Goal: Task Accomplishment & Management: Use online tool/utility

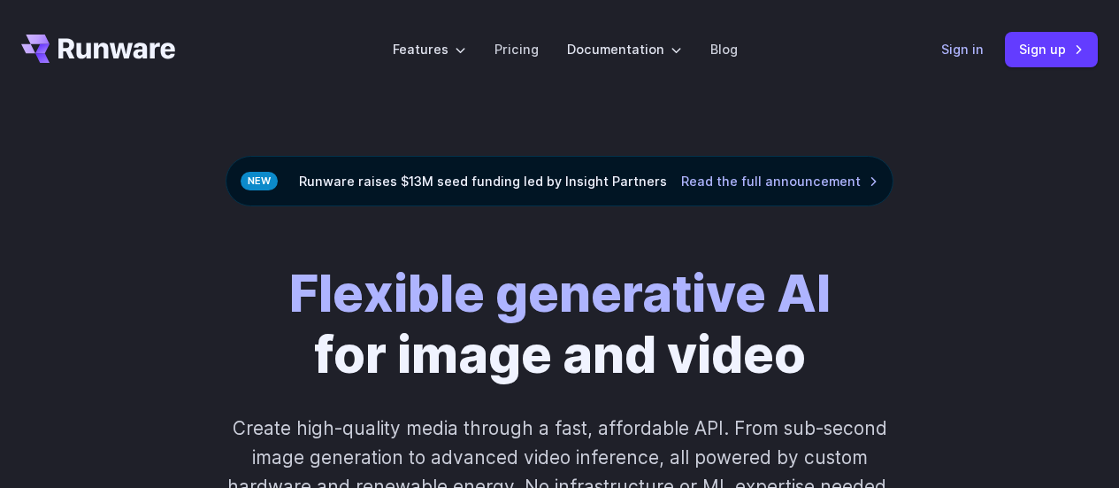
click at [981, 43] on link "Sign in" at bounding box center [962, 49] width 42 height 20
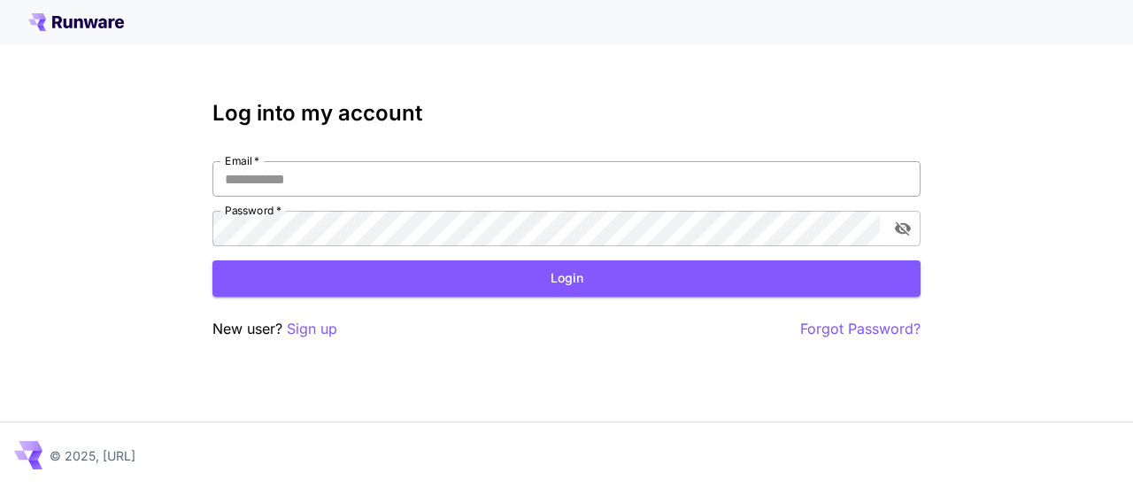
click at [517, 181] on input "Email   *" at bounding box center [566, 178] width 708 height 35
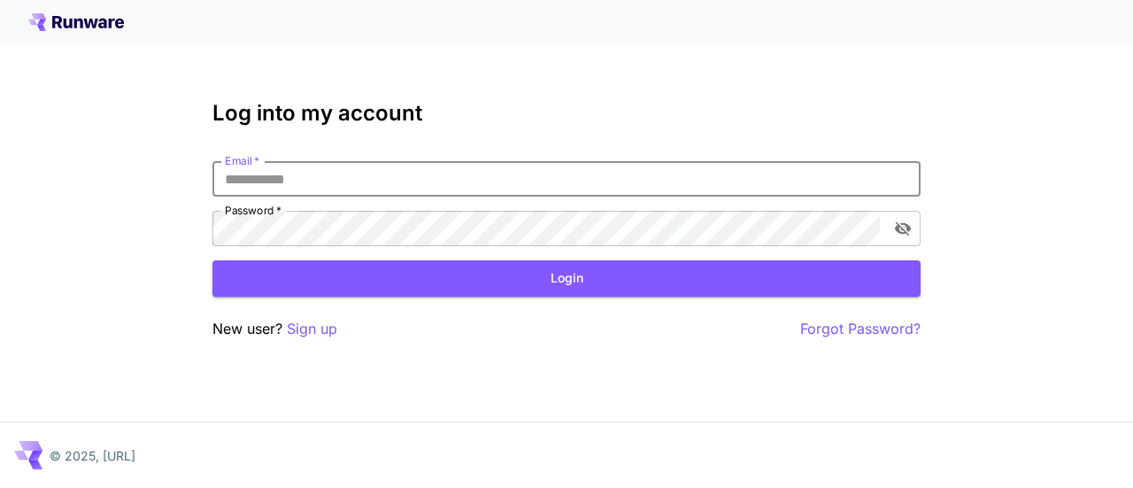
type input "**********"
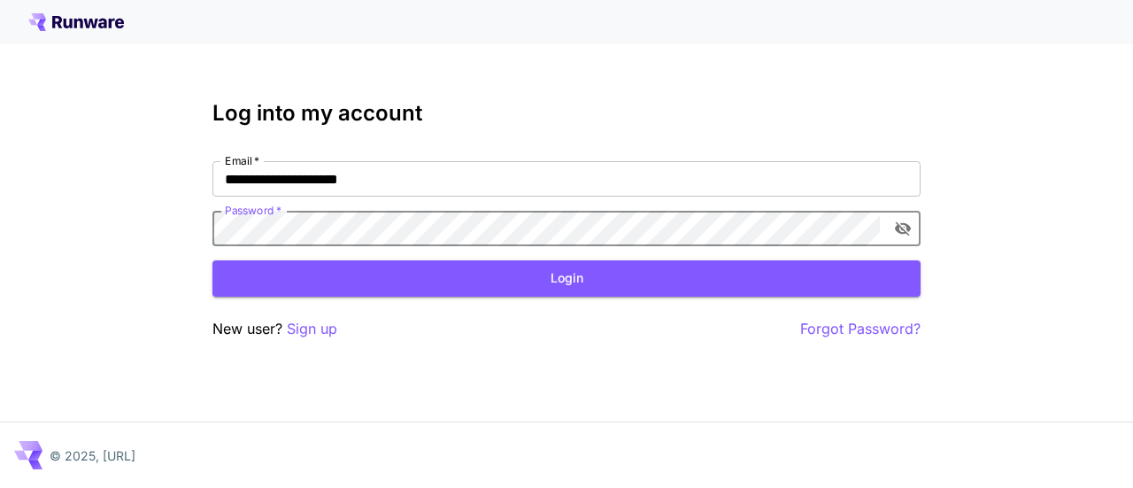
click button "Login" at bounding box center [566, 278] width 708 height 36
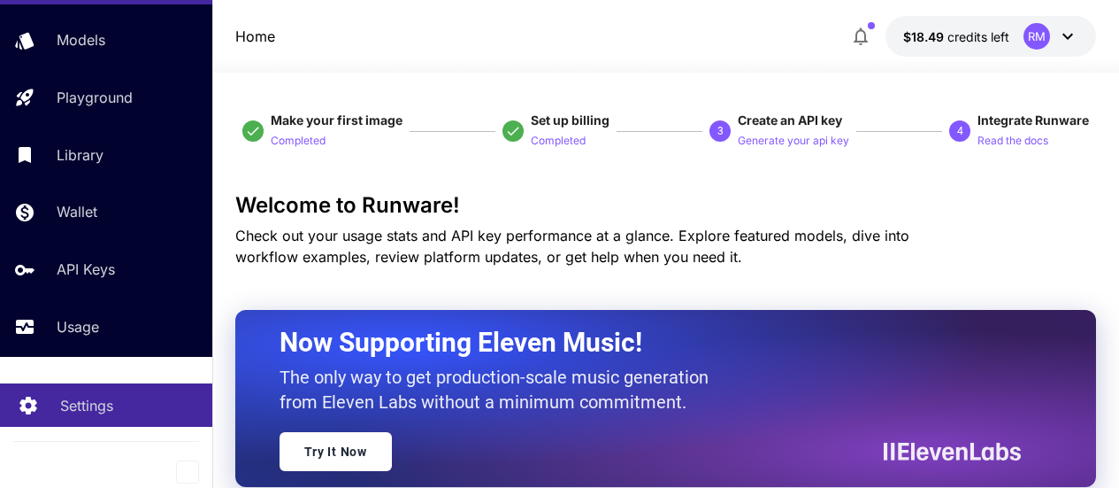
scroll to position [442, 0]
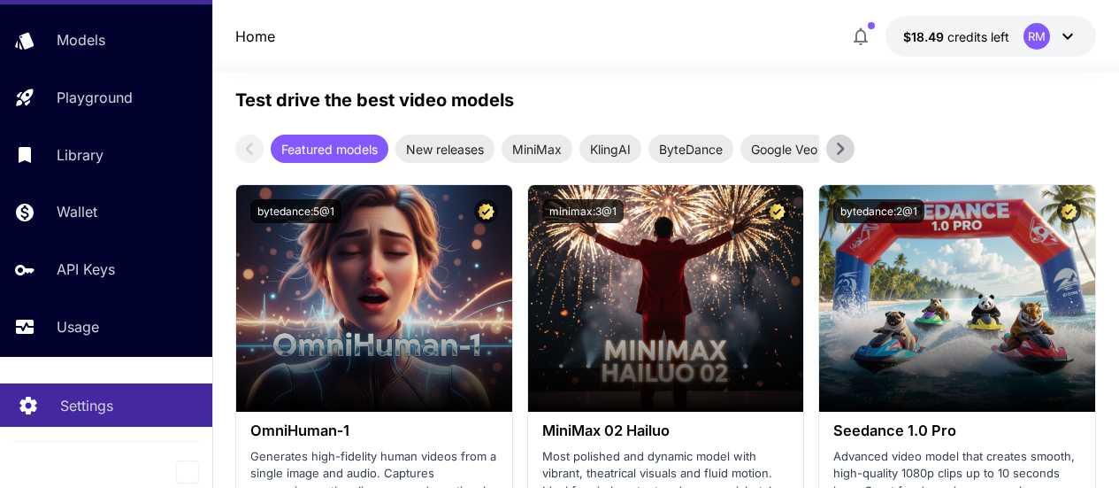
click at [118, 396] on div "Settings" at bounding box center [129, 405] width 138 height 21
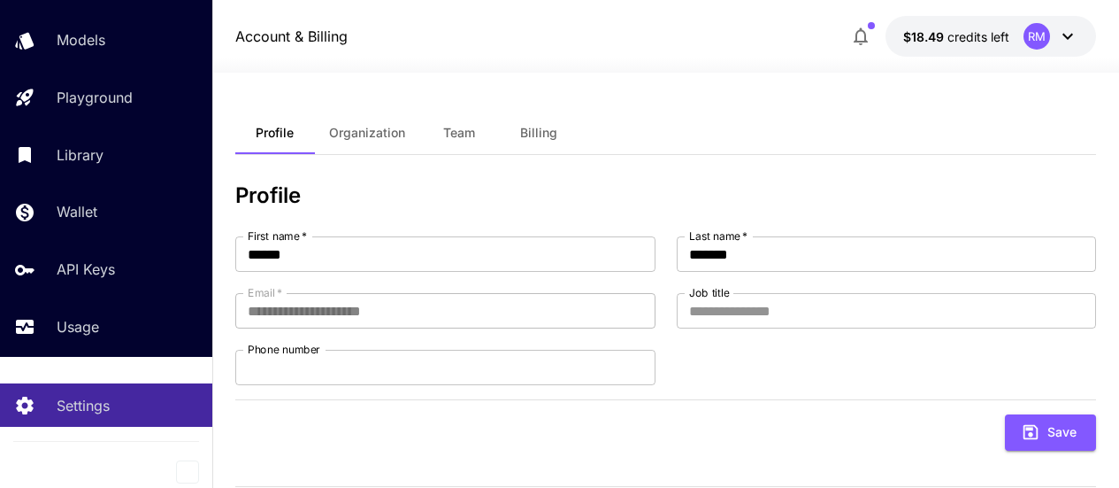
click at [857, 31] on icon "button" at bounding box center [860, 36] width 21 height 21
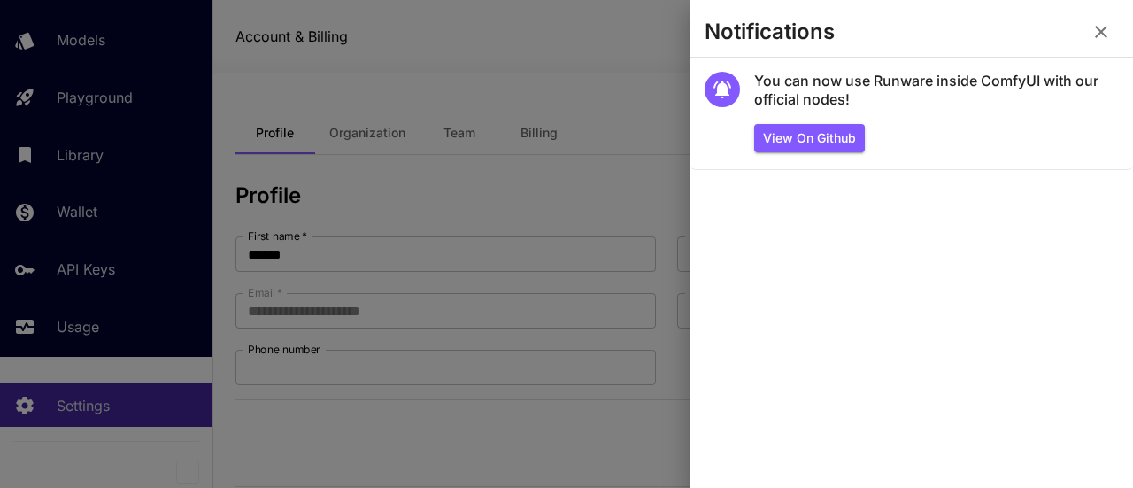
click at [1088, 29] on button "button" at bounding box center [1100, 31] width 35 height 35
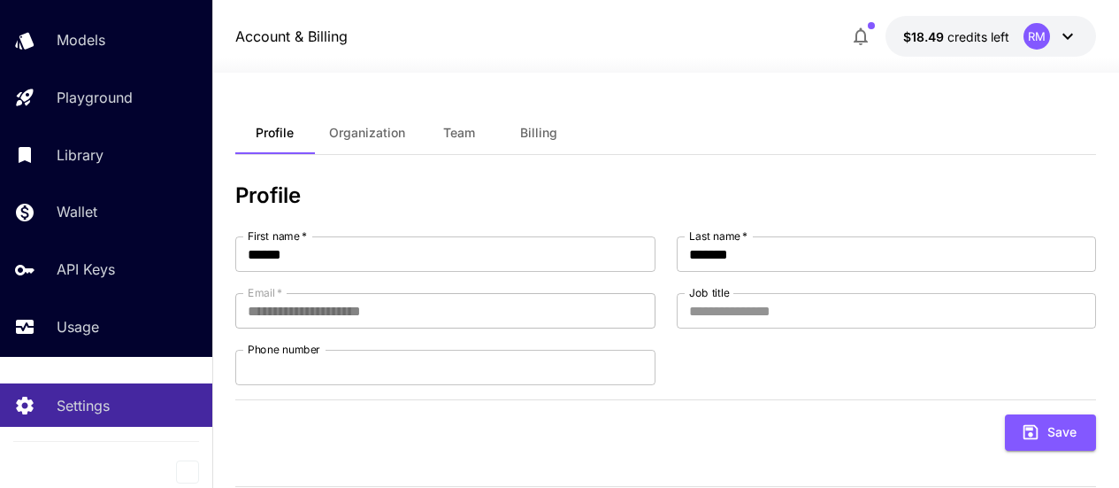
click at [1067, 39] on icon at bounding box center [1067, 36] width 21 height 21
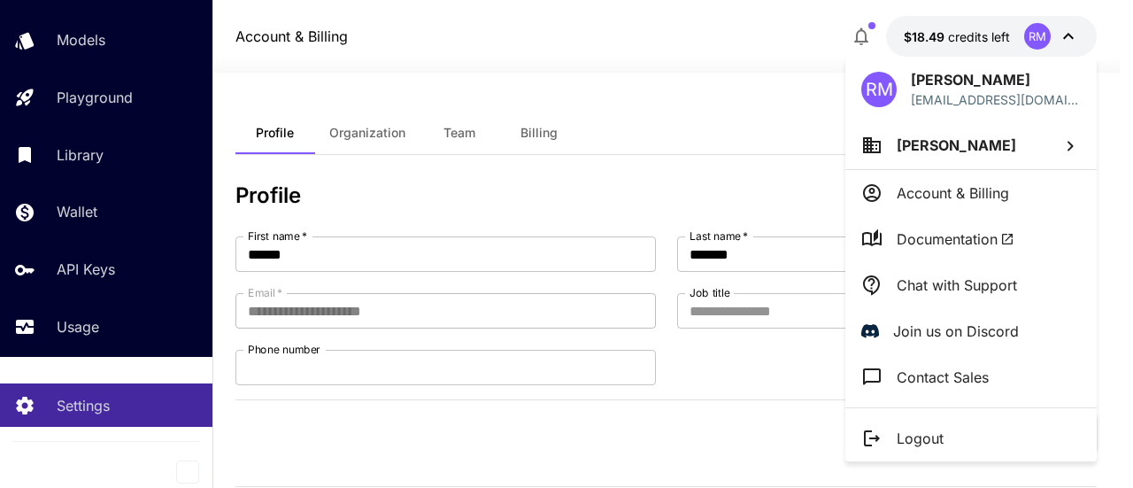
click at [1047, 150] on li "[PERSON_NAME]" at bounding box center [970, 145] width 251 height 48
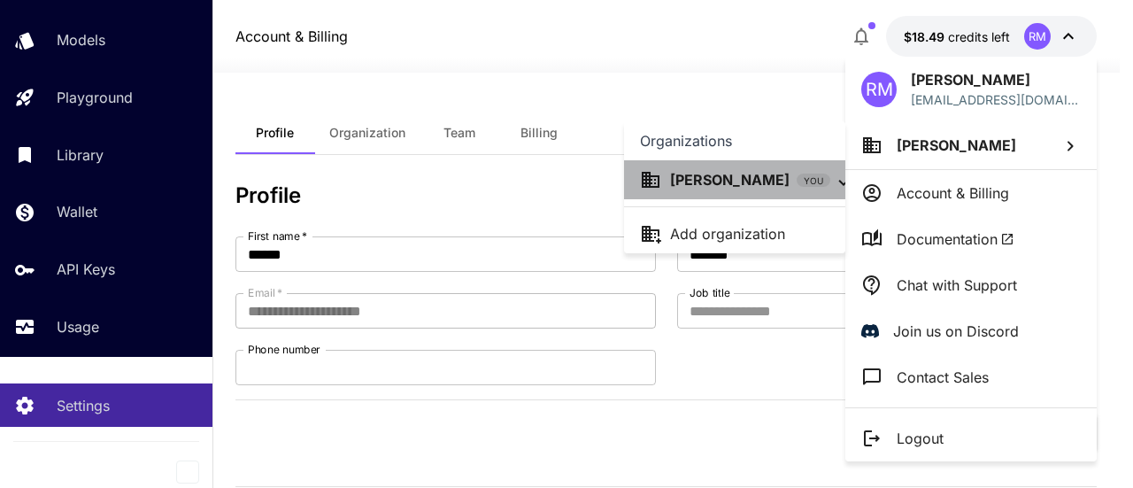
click at [773, 178] on p "[PERSON_NAME]" at bounding box center [729, 179] width 119 height 21
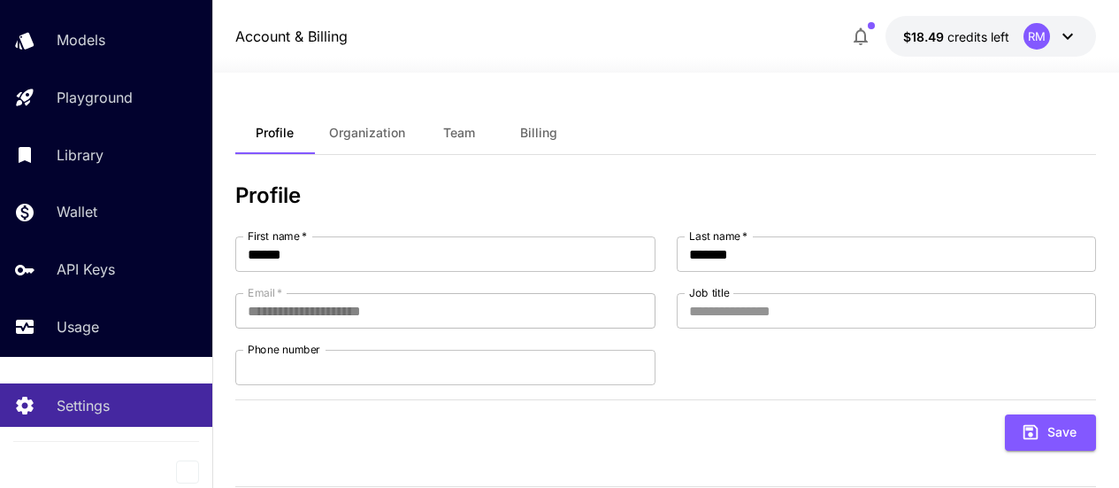
click at [1060, 45] on icon at bounding box center [1067, 36] width 21 height 21
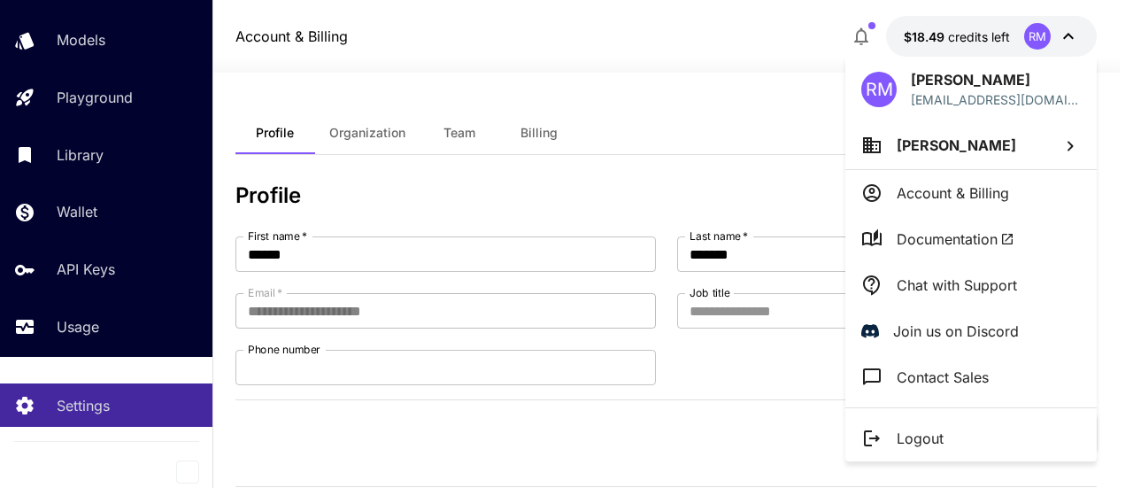
click at [82, 88] on div at bounding box center [566, 244] width 1133 height 488
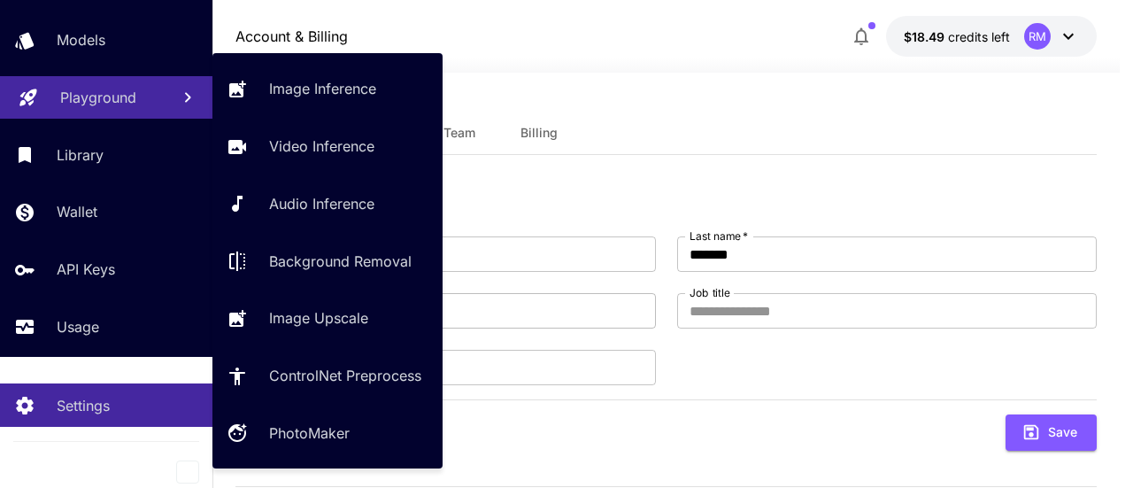
click at [87, 95] on p "Playground" at bounding box center [98, 97] width 76 height 21
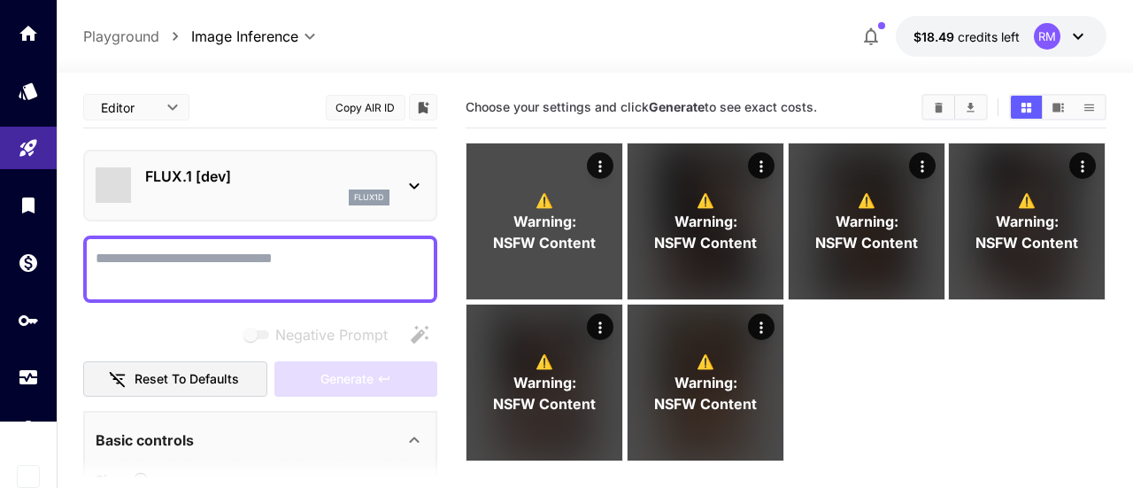
scroll to position [72, 0]
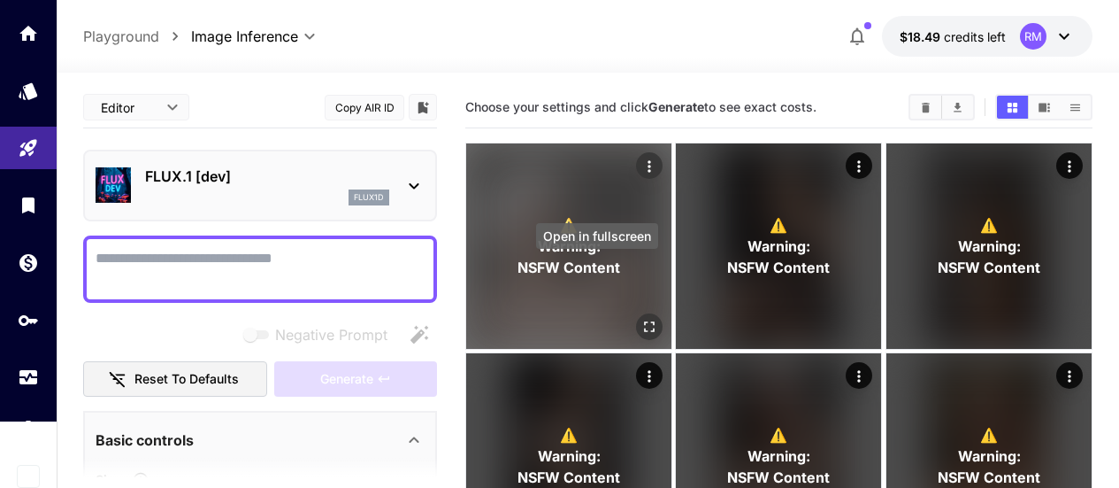
click at [644, 321] on icon "Open in fullscreen" at bounding box center [649, 326] width 11 height 11
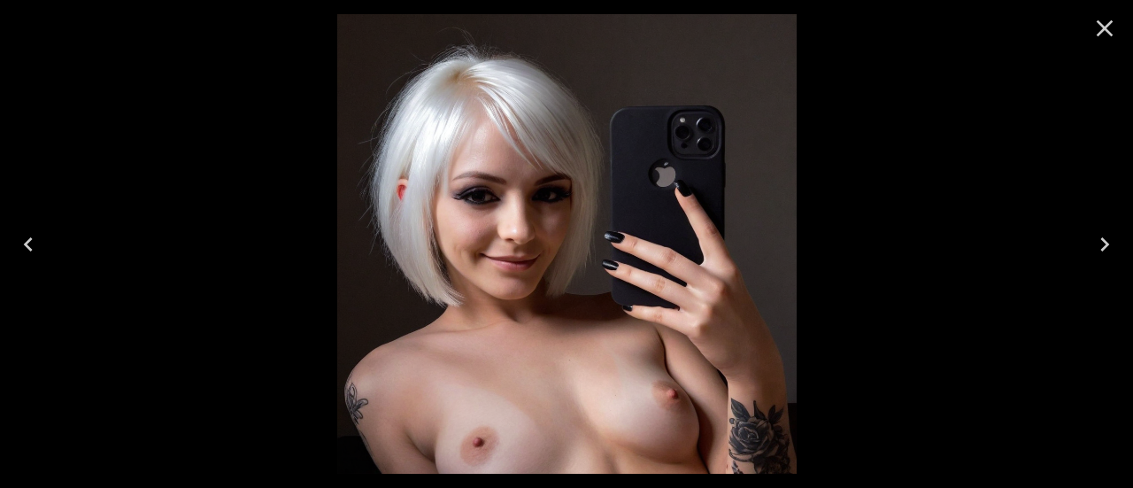
click at [1103, 30] on icon "Close" at bounding box center [1104, 28] width 17 height 17
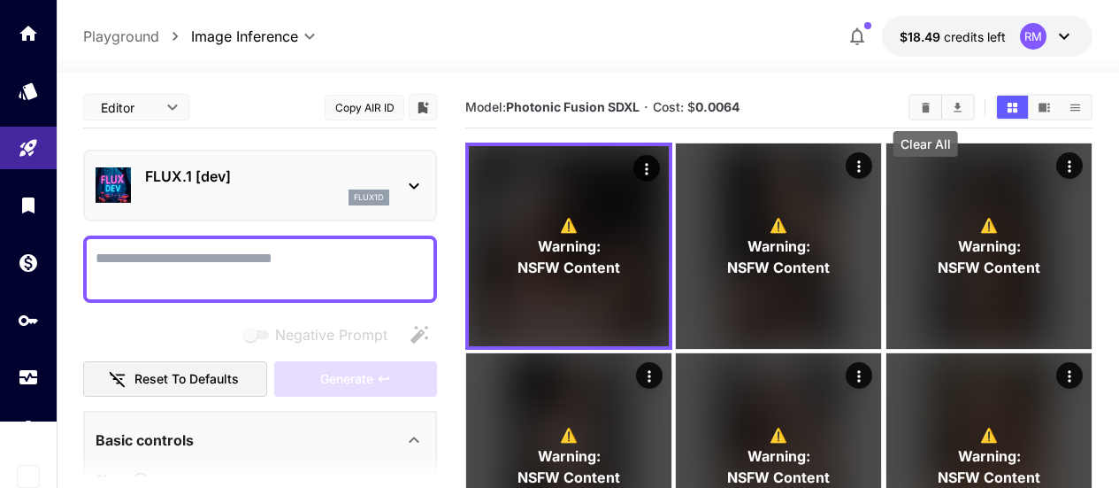
click at [922, 106] on icon "Clear All" at bounding box center [926, 107] width 8 height 10
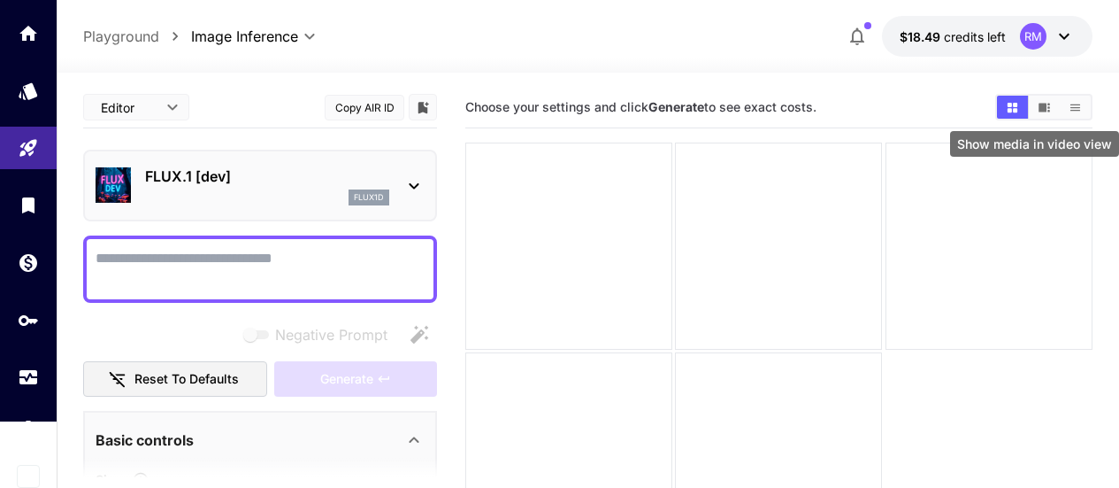
click at [1038, 99] on button "Show media in video view" at bounding box center [1044, 107] width 31 height 23
click at [1075, 111] on icon "Show media in list view" at bounding box center [1075, 107] width 13 height 13
click at [1010, 104] on icon "Show media in grid view" at bounding box center [1013, 107] width 10 height 10
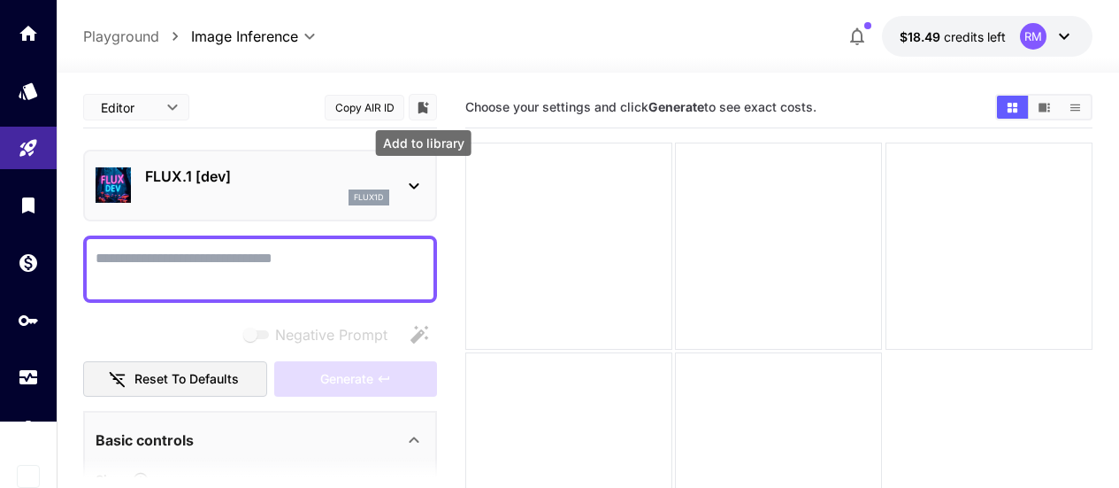
click at [421, 104] on icon "Add to library" at bounding box center [424, 108] width 11 height 12
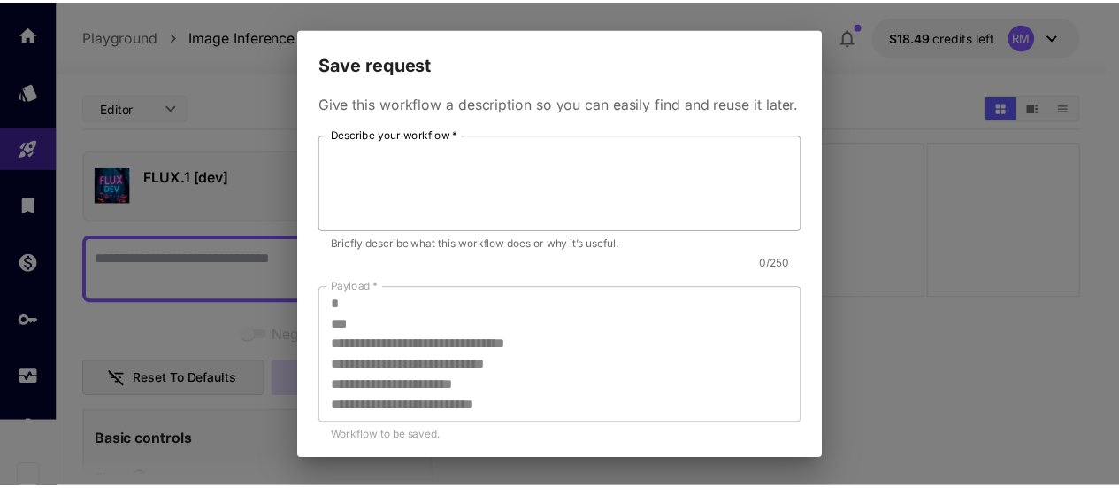
scroll to position [103, 0]
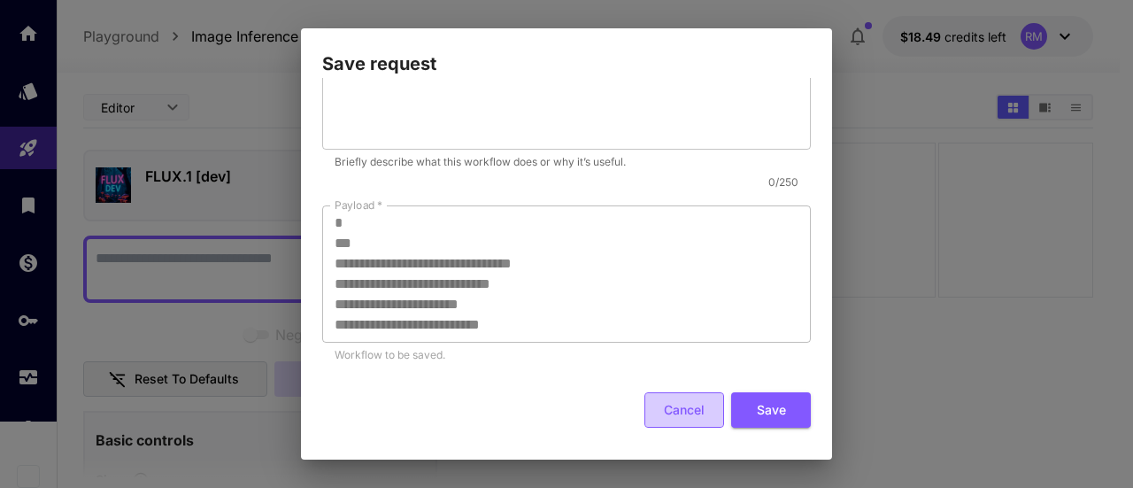
click at [680, 402] on button "Cancel" at bounding box center [684, 410] width 80 height 36
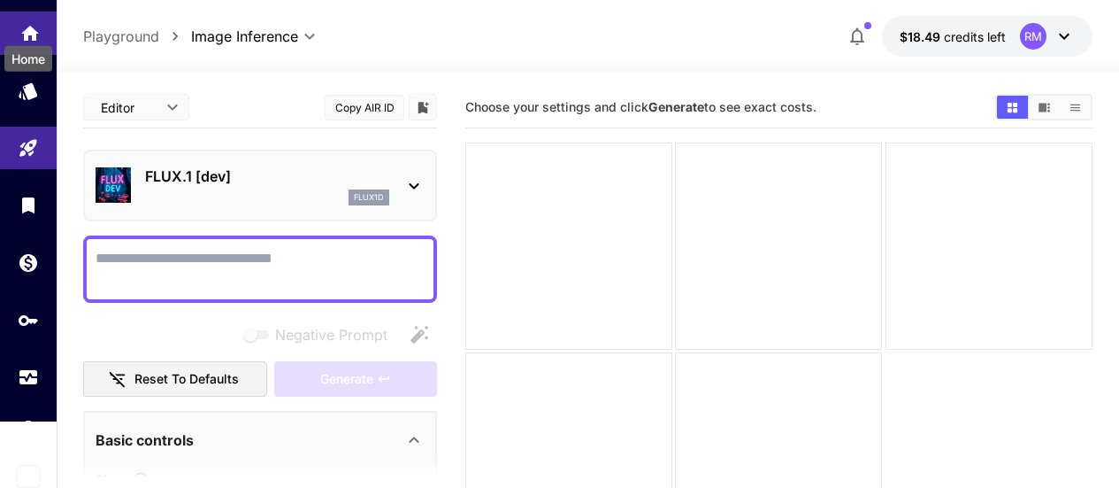
click at [23, 32] on icon "Home" at bounding box center [29, 28] width 21 height 21
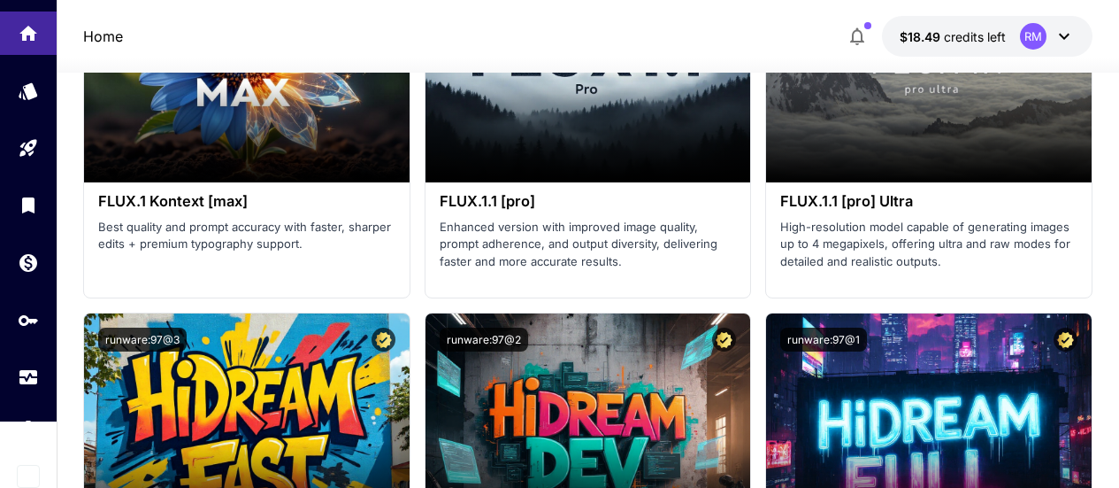
scroll to position [5044, 0]
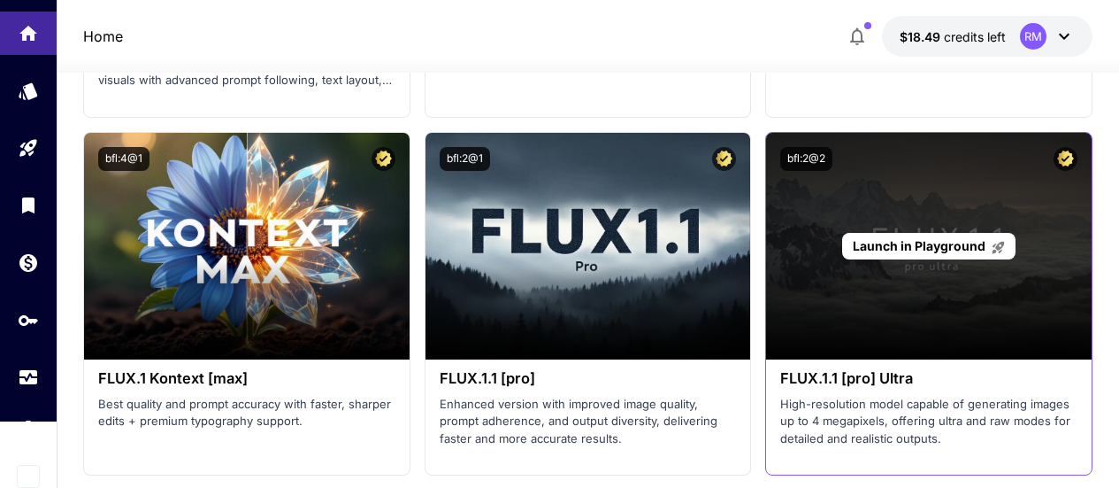
click at [886, 242] on span "Launch in Playground" at bounding box center [919, 245] width 133 height 15
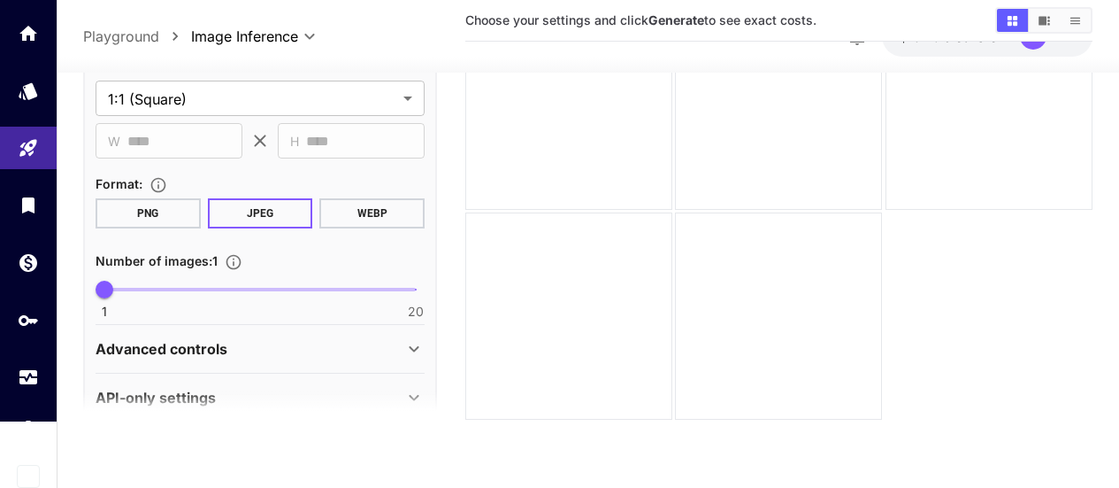
scroll to position [652, 0]
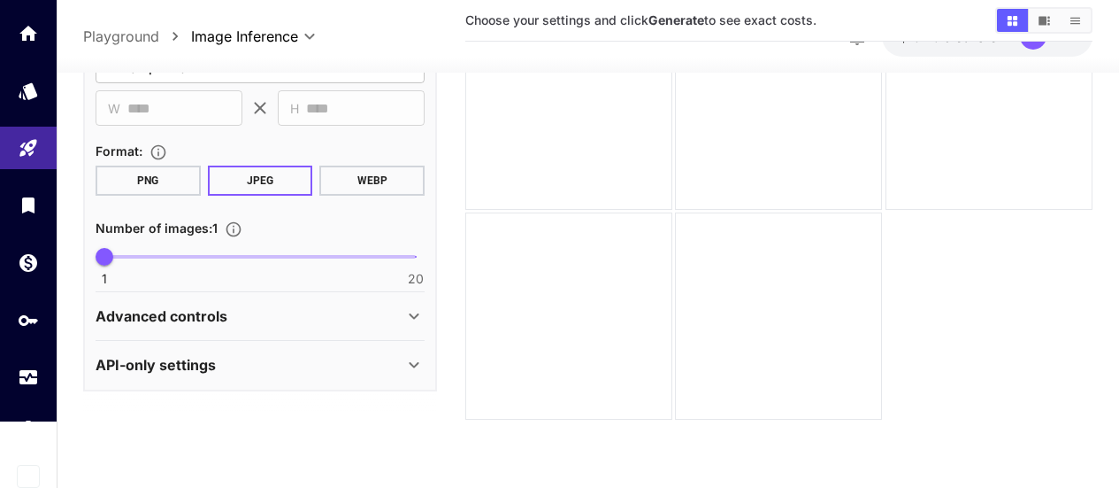
click at [325, 360] on div "API-only settings" at bounding box center [250, 364] width 308 height 21
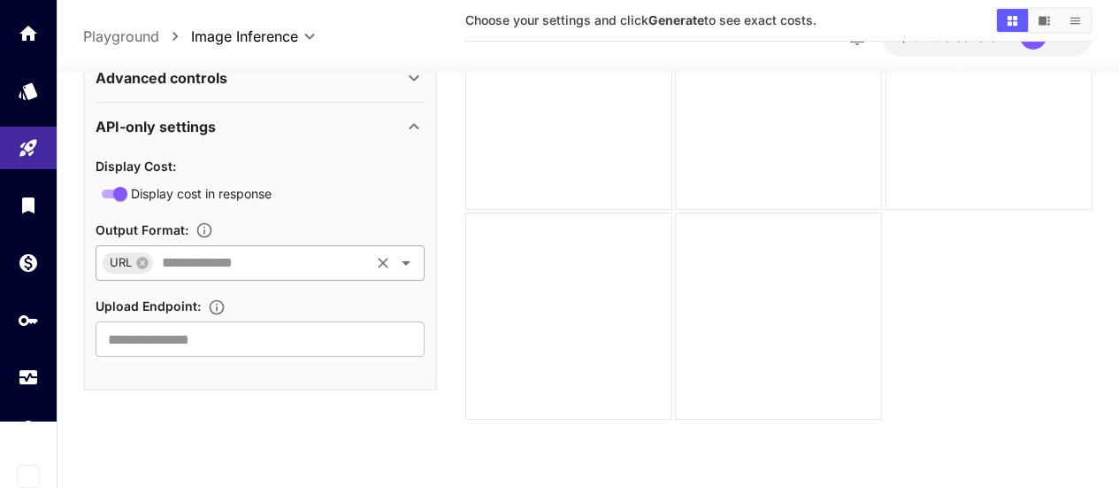
scroll to position [802, 0]
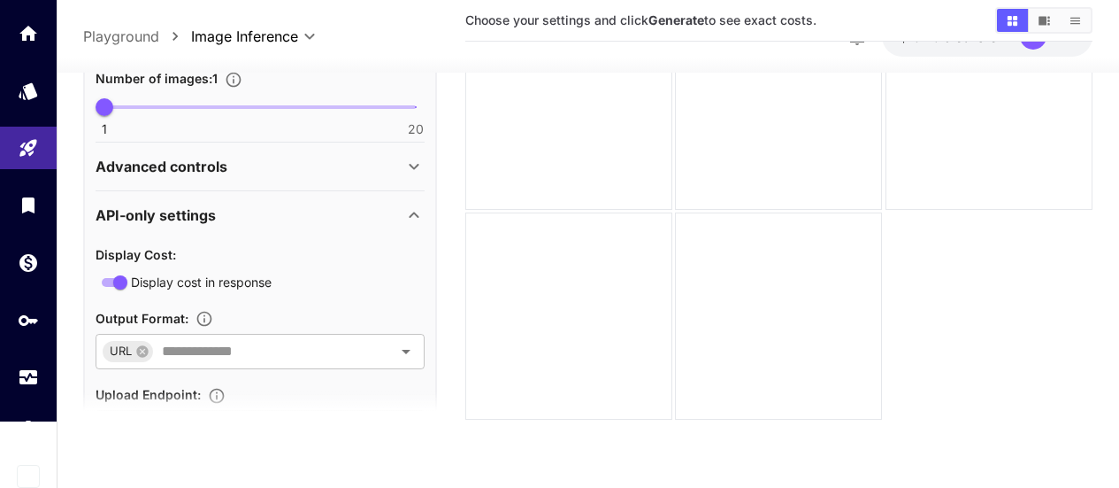
click at [288, 209] on div "API-only settings" at bounding box center [250, 214] width 308 height 21
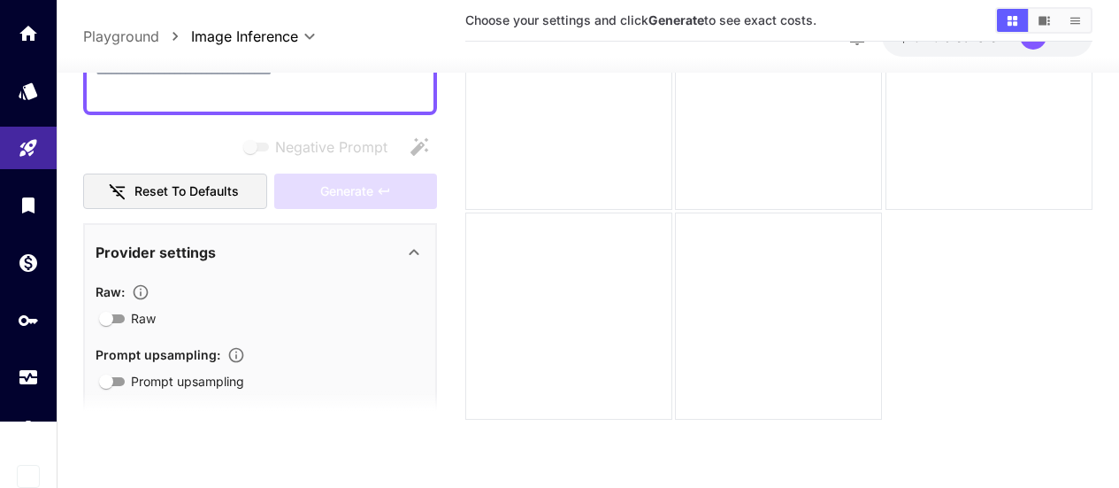
scroll to position [0, 0]
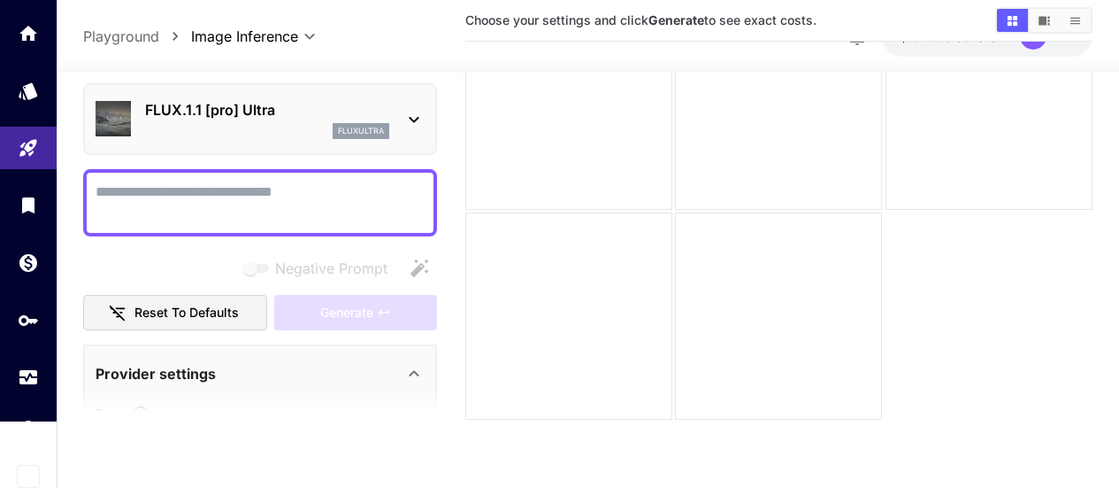
click at [300, 196] on textarea "Negative Prompt" at bounding box center [260, 202] width 329 height 42
paste textarea "**********"
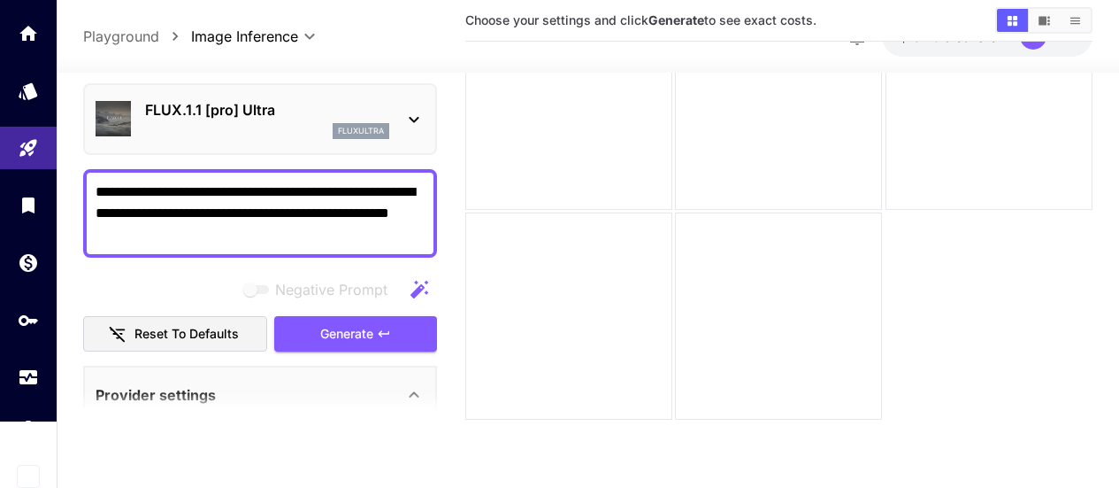
click at [186, 191] on textarea "**********" at bounding box center [260, 213] width 329 height 64
click at [350, 196] on textarea "**********" at bounding box center [260, 213] width 329 height 64
click at [307, 237] on textarea "**********" at bounding box center [260, 213] width 329 height 64
drag, startPoint x: 348, startPoint y: 211, endPoint x: 191, endPoint y: 215, distance: 156.7
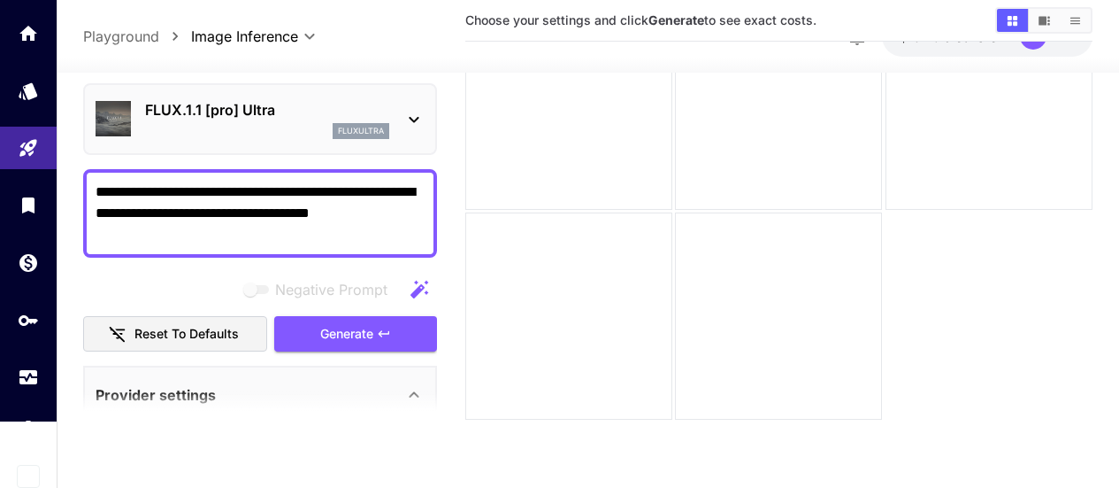
click at [191, 215] on textarea "**********" at bounding box center [260, 213] width 329 height 64
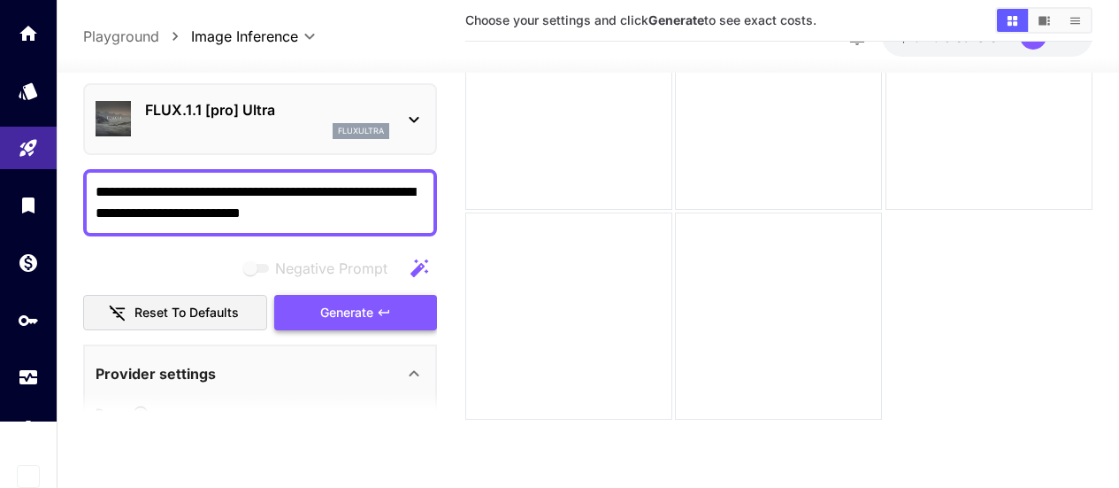
click at [324, 306] on span "Generate" at bounding box center [346, 312] width 53 height 22
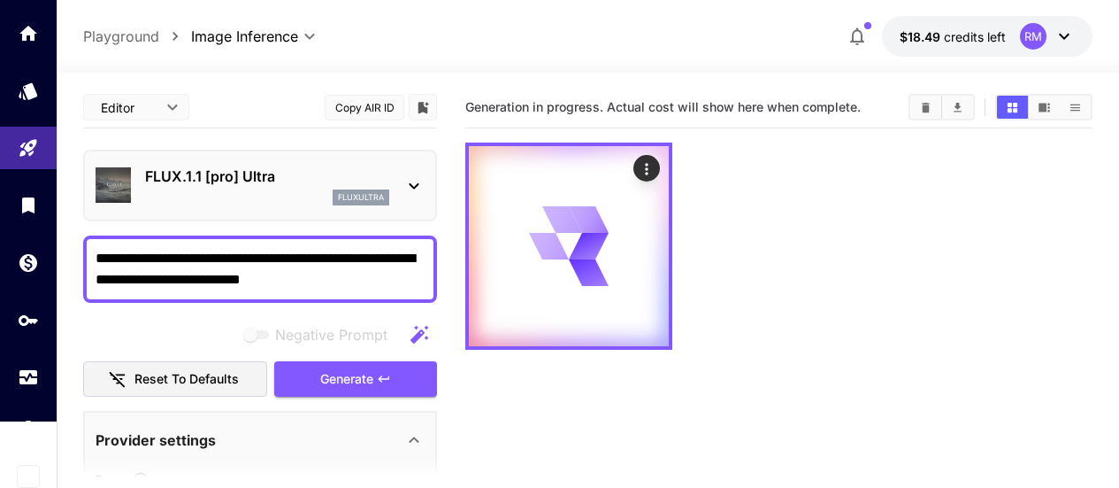
click at [142, 258] on textarea "**********" at bounding box center [260, 269] width 329 height 42
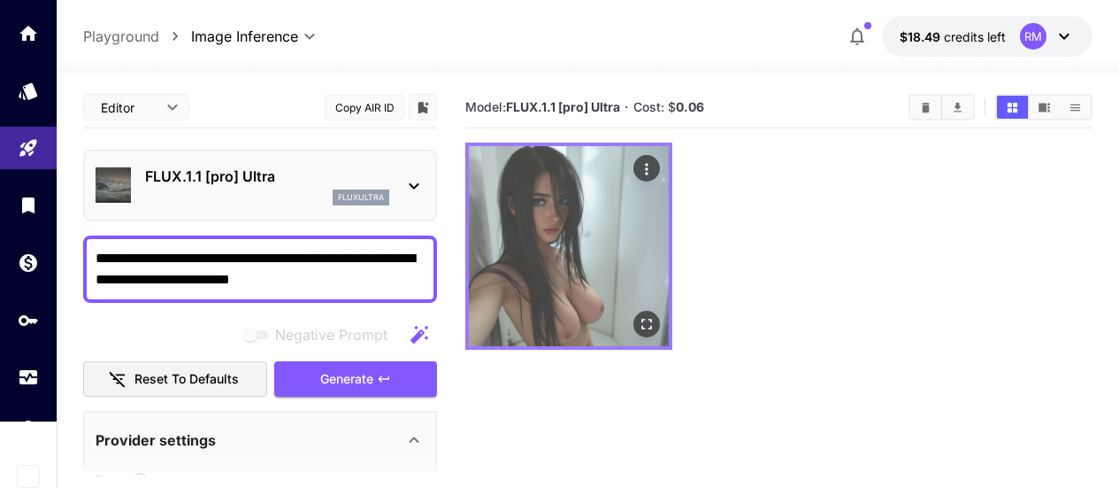
type textarea "**********"
click at [634, 311] on button "Open in fullscreen" at bounding box center [647, 324] width 27 height 27
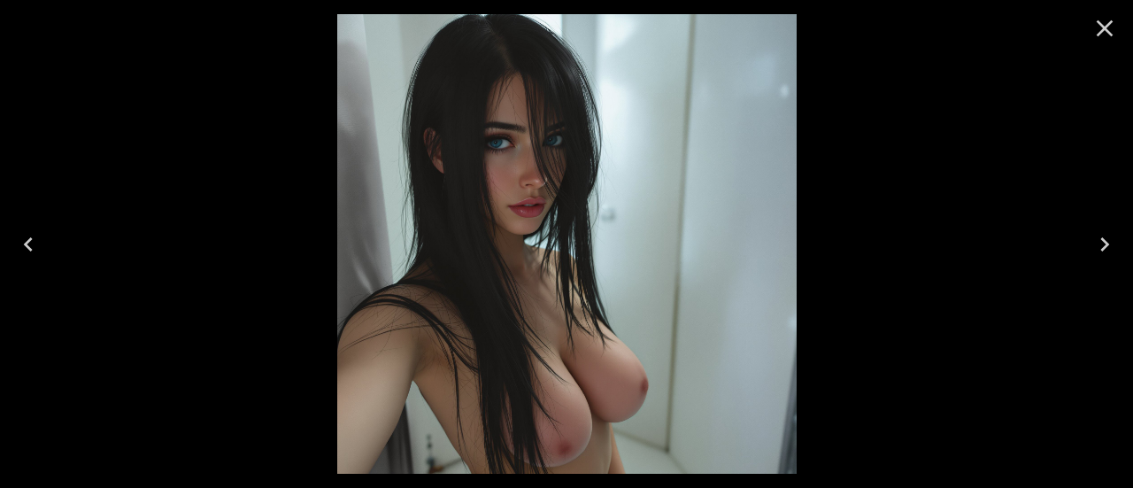
click at [1111, 24] on icon "Close" at bounding box center [1104, 28] width 28 height 28
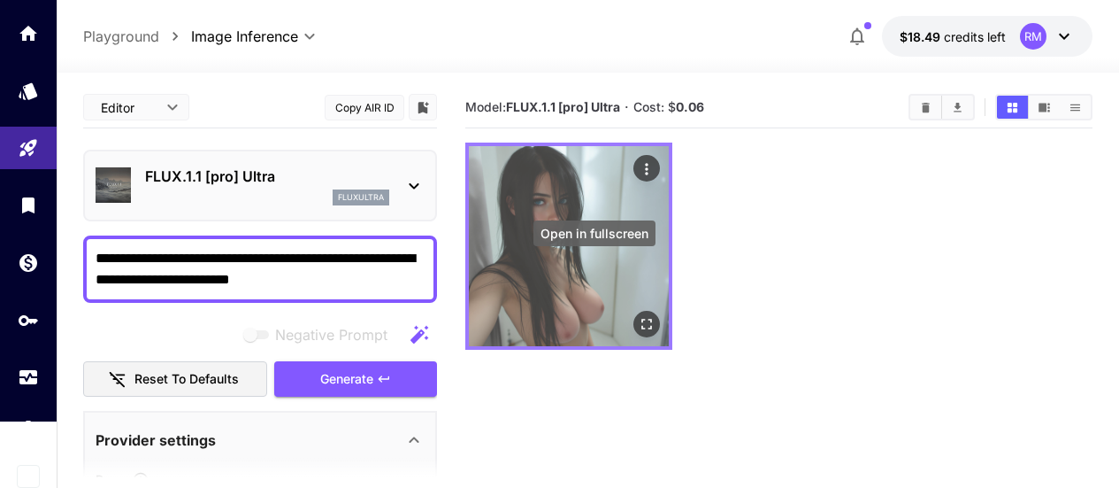
click at [638, 315] on icon "Open in fullscreen" at bounding box center [647, 324] width 18 height 18
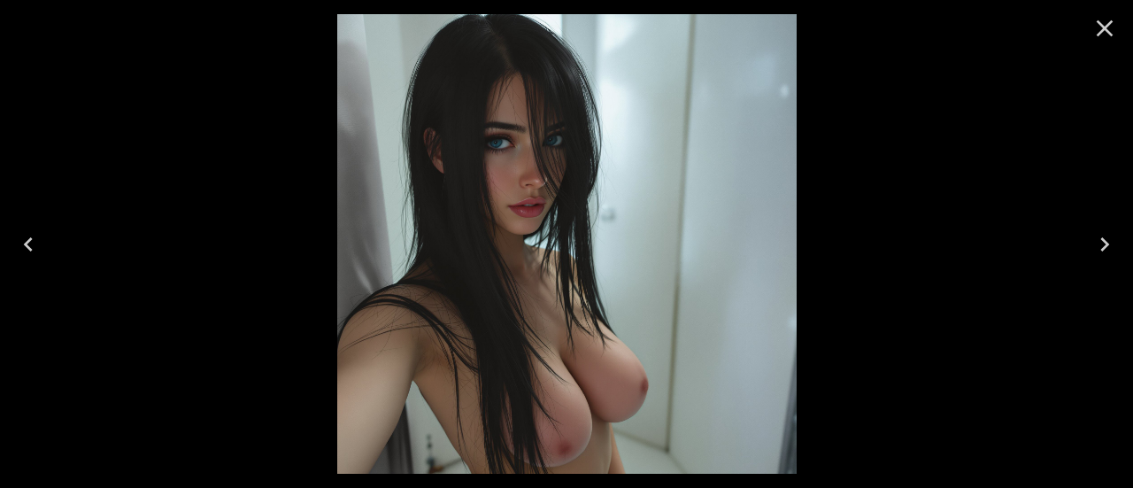
drag, startPoint x: 1104, startPoint y: 22, endPoint x: 1094, endPoint y: 27, distance: 11.5
click at [1104, 22] on icon "Close" at bounding box center [1104, 28] width 28 height 28
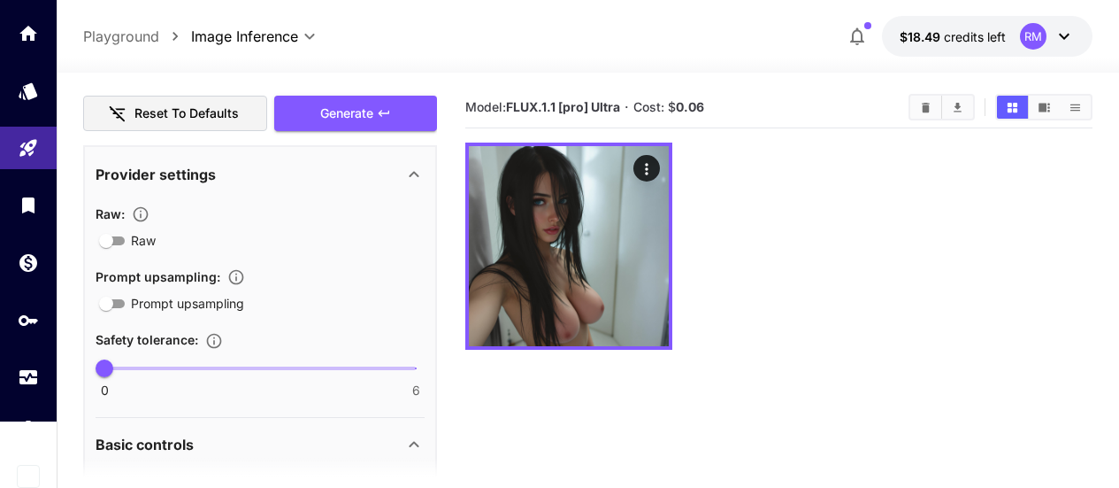
scroll to position [354, 0]
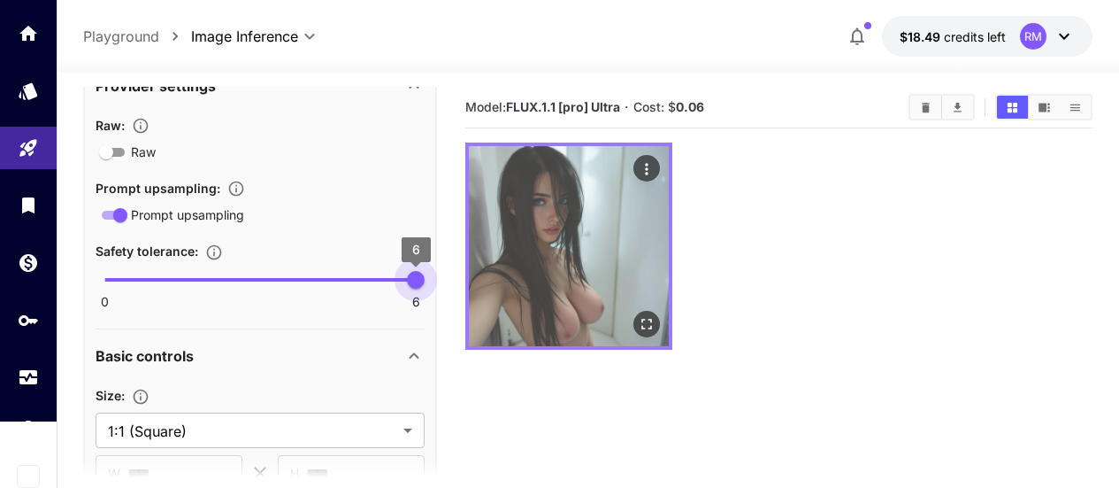
drag, startPoint x: 107, startPoint y: 269, endPoint x: 521, endPoint y: 273, distance: 414.1
click at [521, 273] on main "**********" at bounding box center [588, 338] width 1010 height 502
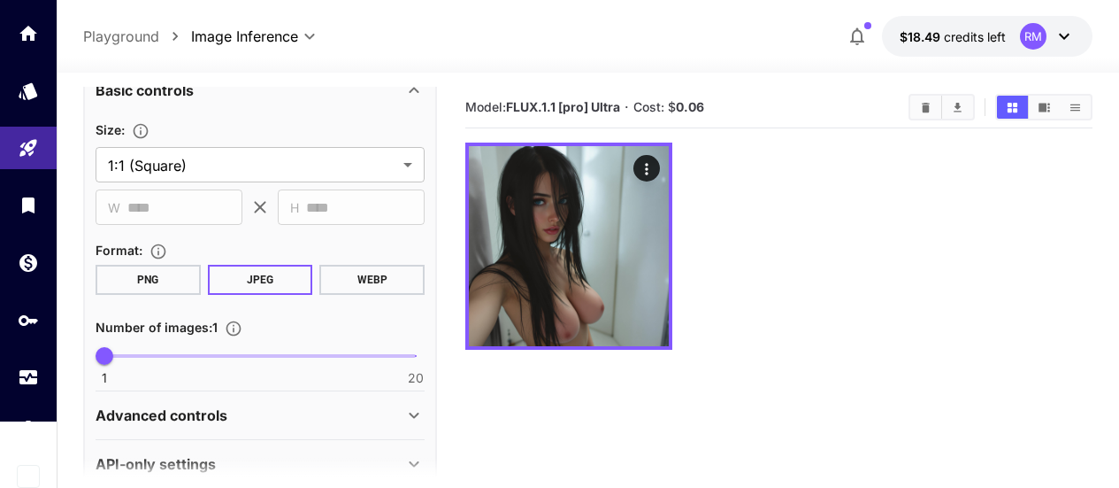
scroll to position [652, 0]
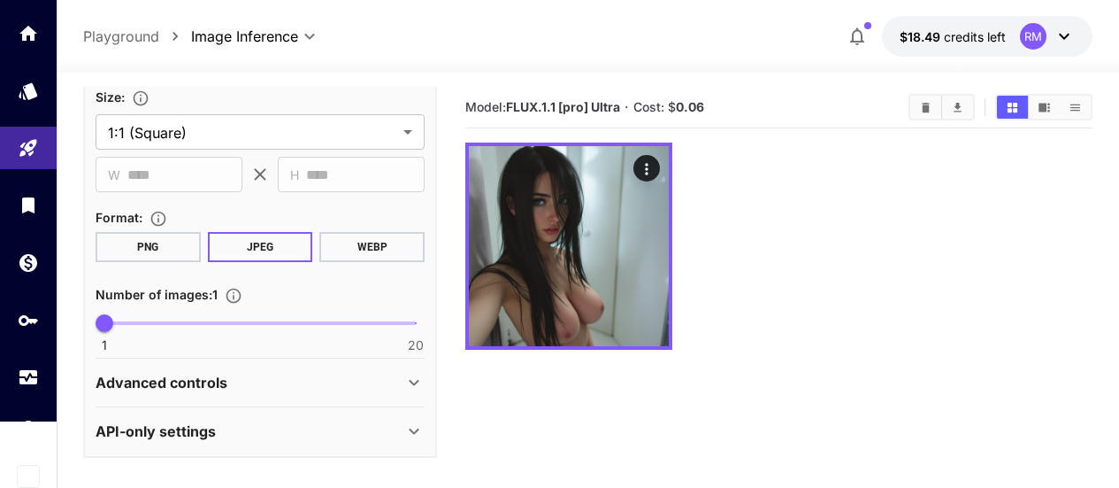
click at [178, 373] on p "Advanced controls" at bounding box center [162, 382] width 132 height 21
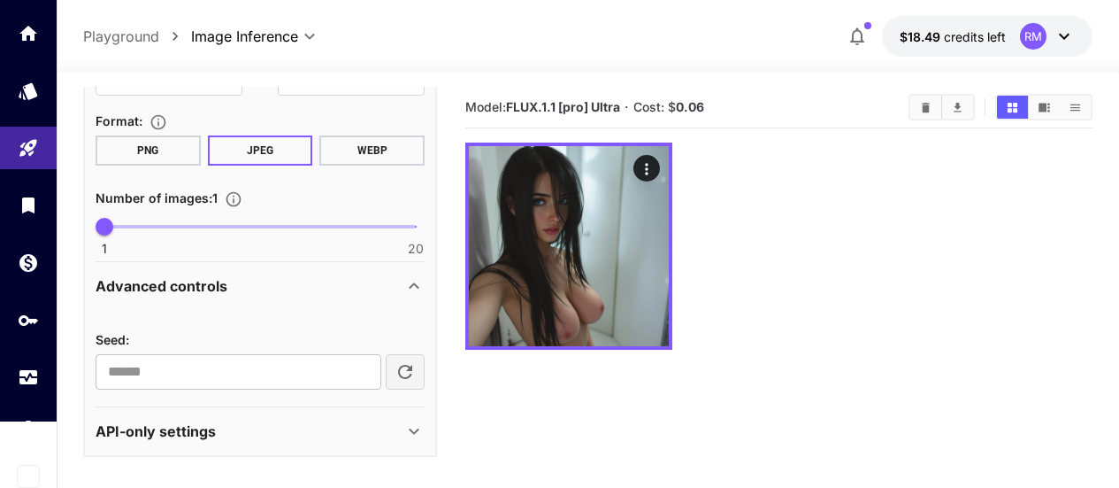
scroll to position [140, 0]
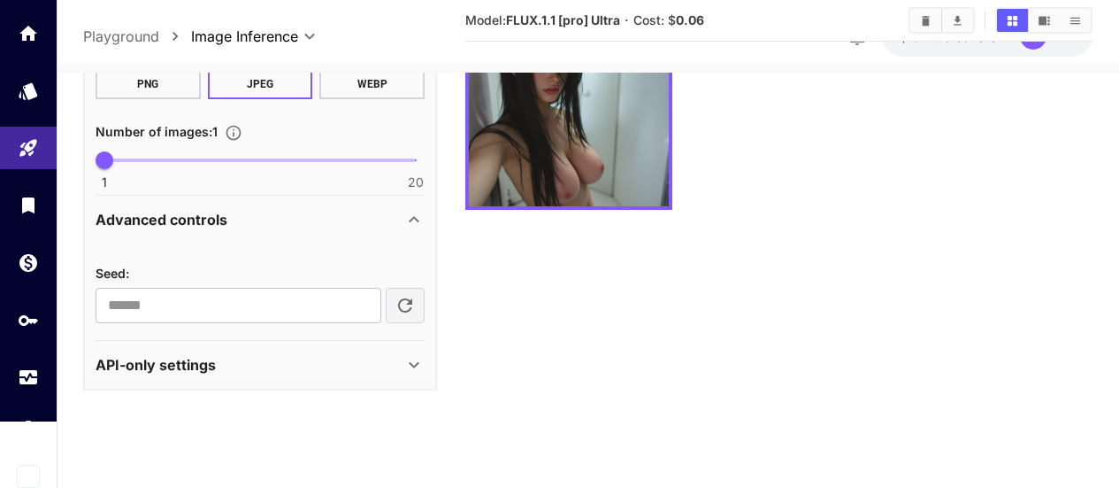
click at [410, 219] on icon at bounding box center [413, 219] width 21 height 21
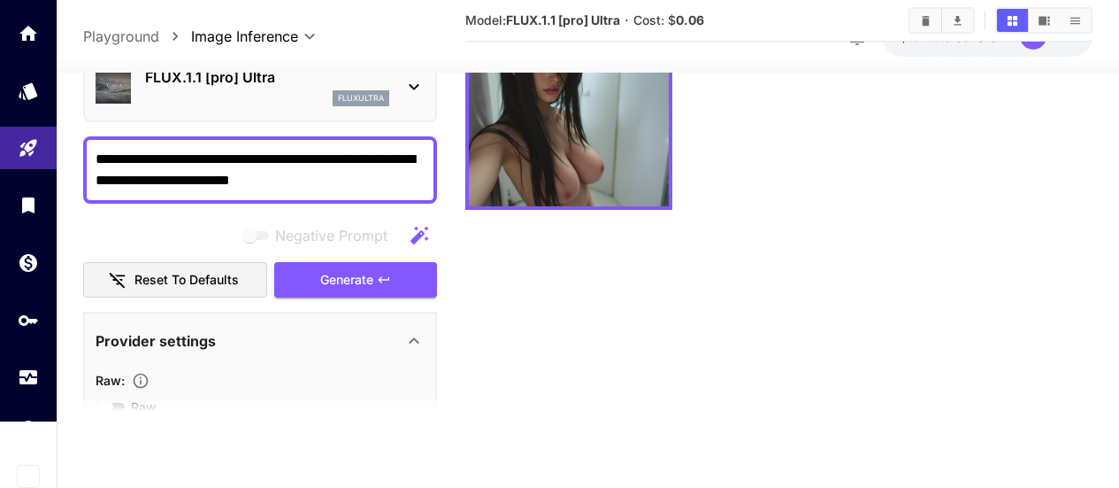
scroll to position [0, 0]
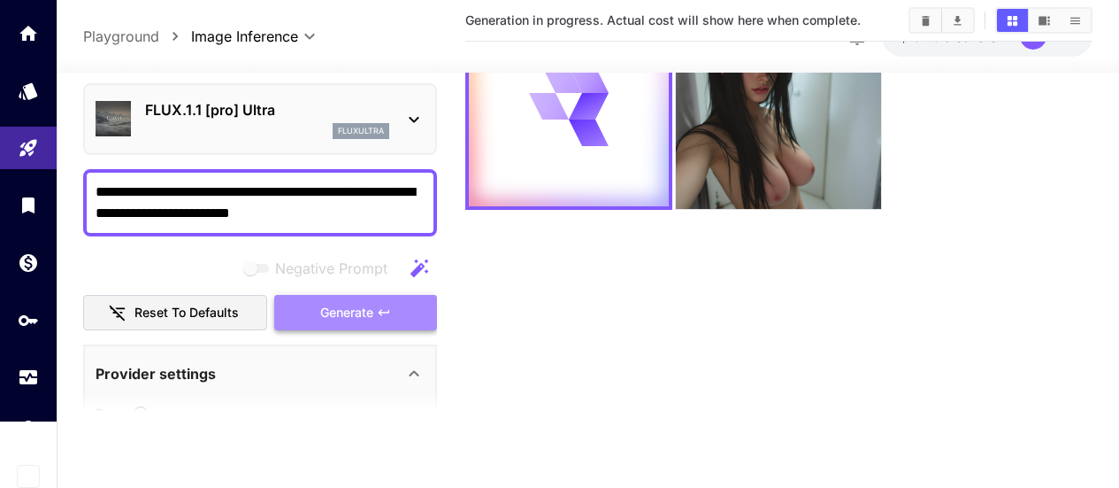
click at [352, 312] on span "Generate" at bounding box center [346, 312] width 53 height 22
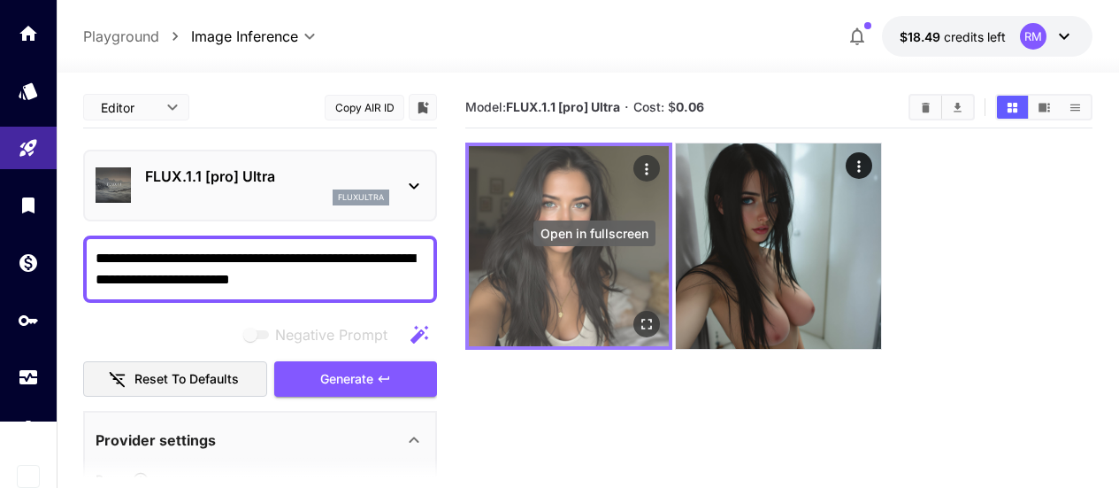
click at [638, 315] on icon "Open in fullscreen" at bounding box center [647, 324] width 18 height 18
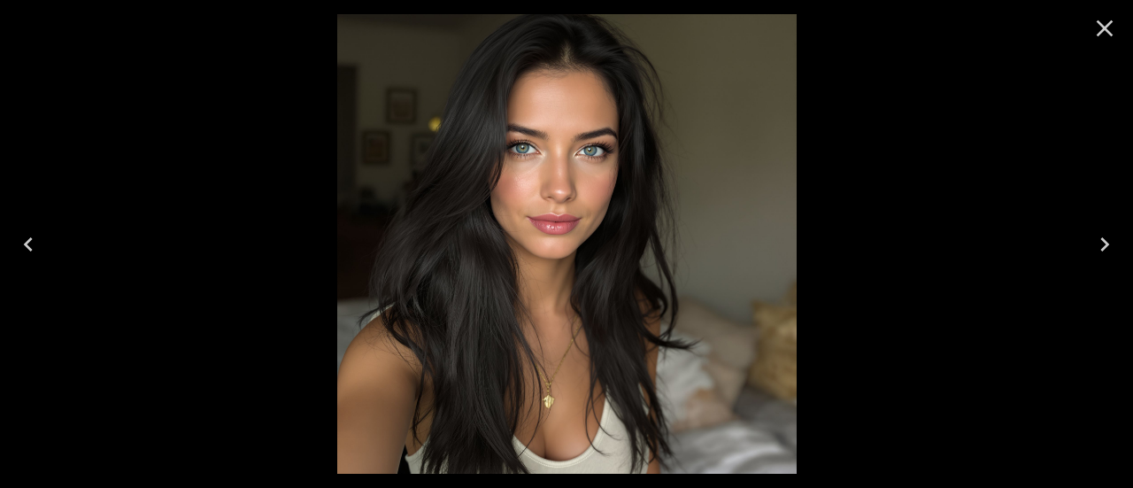
click at [1110, 27] on icon "Close" at bounding box center [1104, 28] width 28 height 28
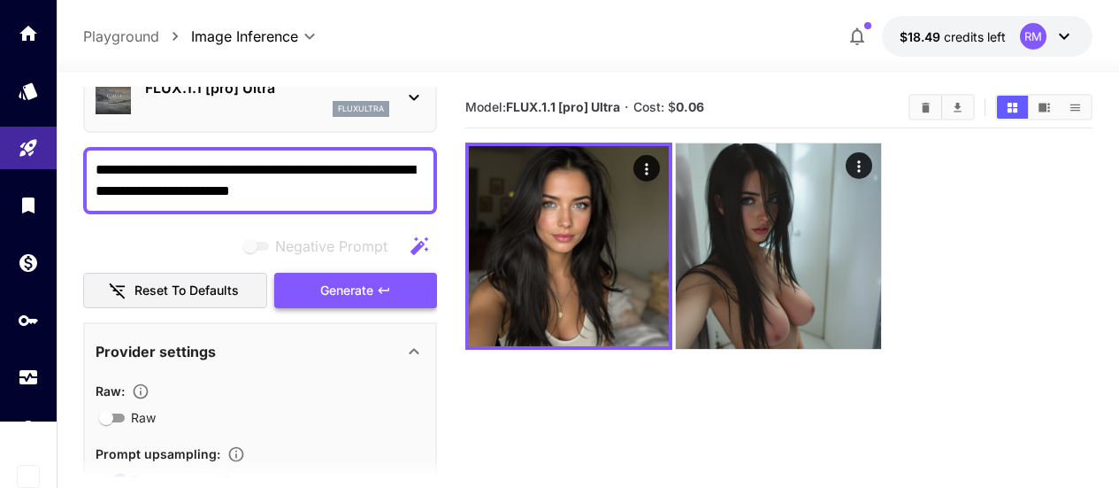
scroll to position [354, 0]
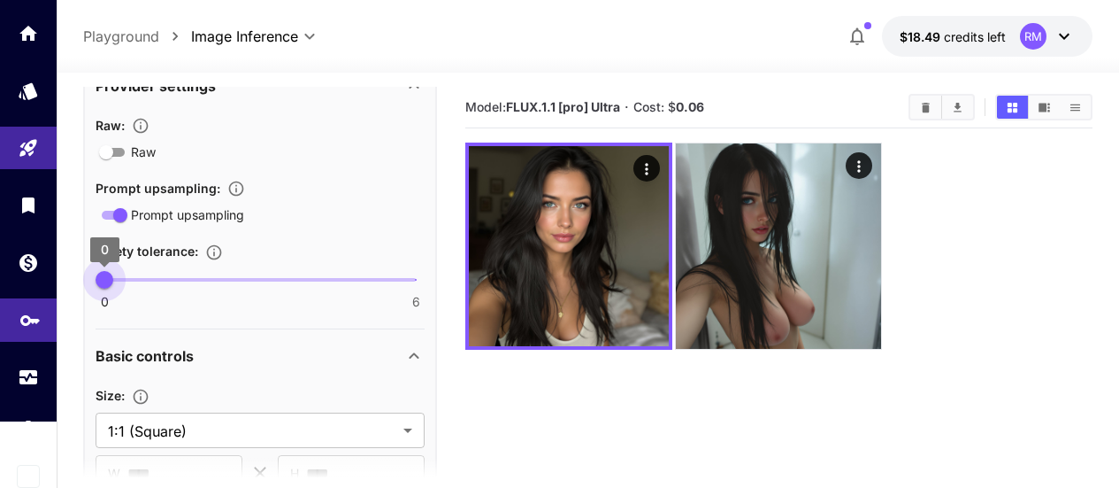
drag, startPoint x: 425, startPoint y: 287, endPoint x: 0, endPoint y: 325, distance: 426.4
click at [0, 325] on div "**********" at bounding box center [559, 313] width 1119 height 627
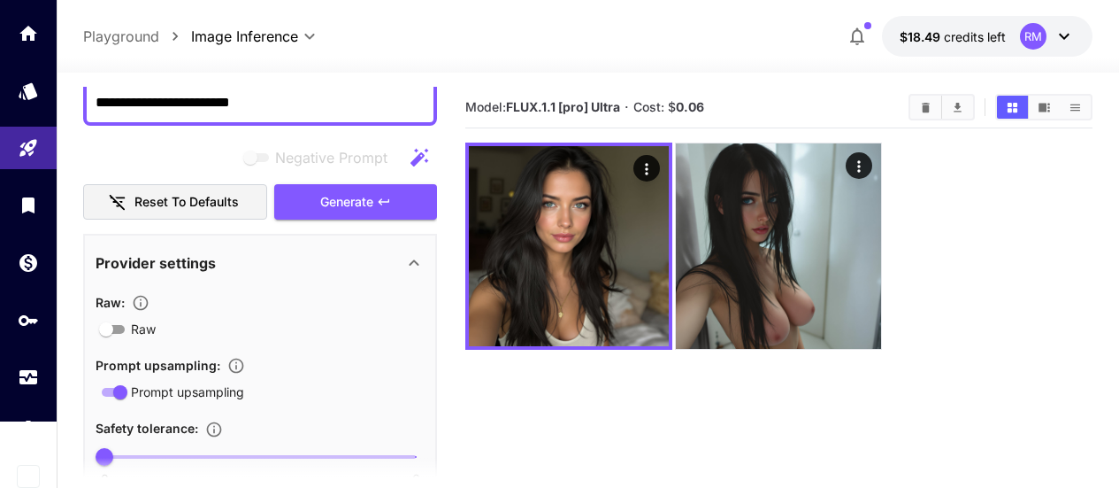
scroll to position [0, 0]
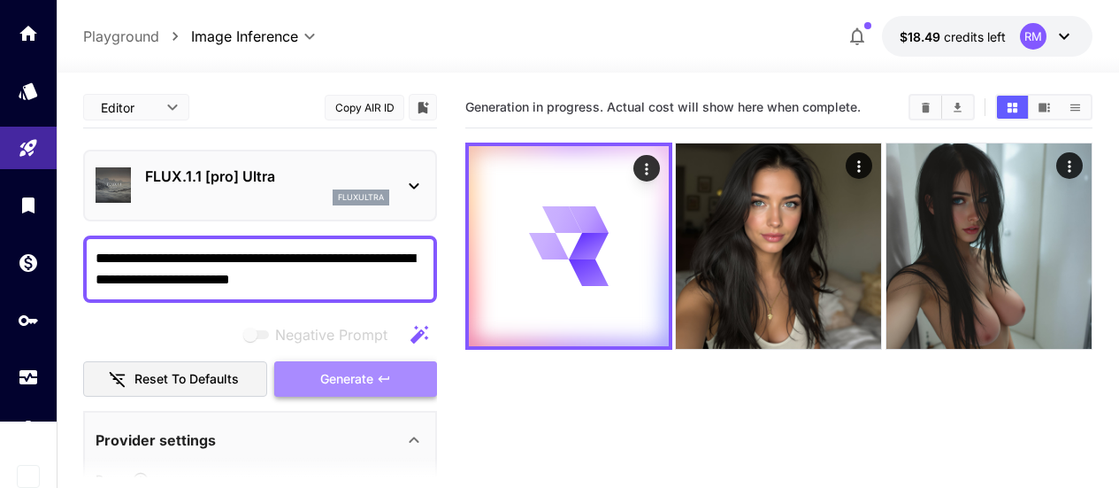
click at [374, 371] on button "Generate" at bounding box center [355, 379] width 163 height 36
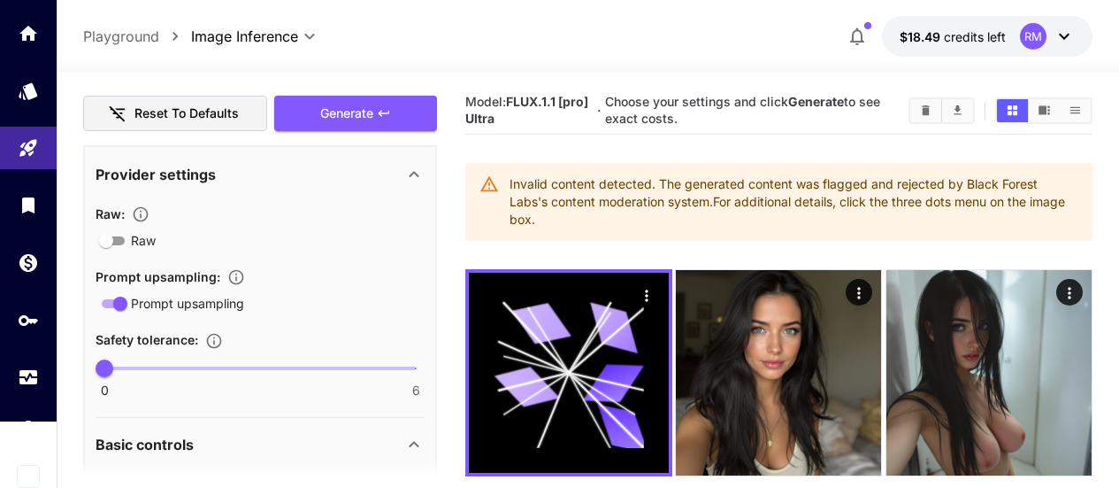
scroll to position [442, 0]
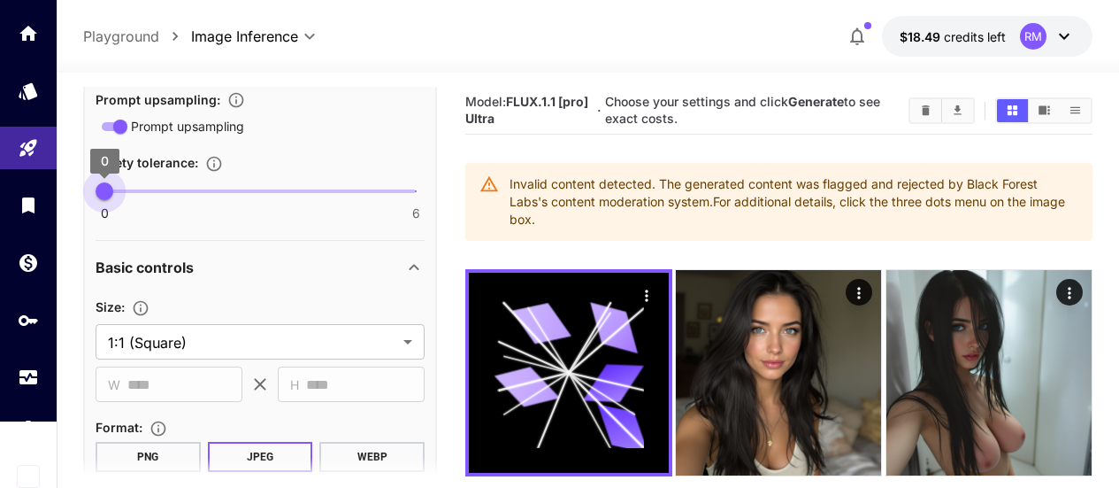
type input "*"
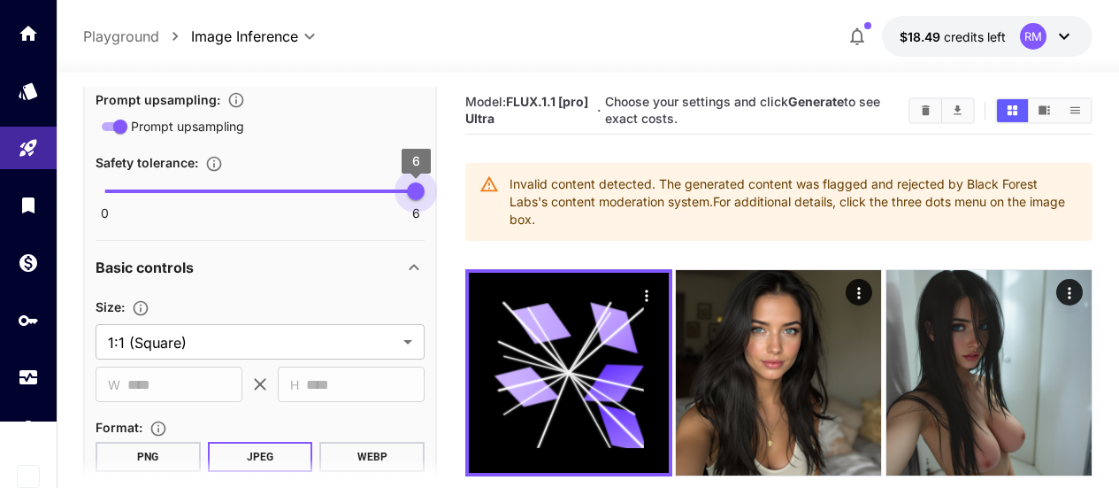
drag, startPoint x: 111, startPoint y: 187, endPoint x: 503, endPoint y: 177, distance: 393.0
click at [503, 177] on main "**********" at bounding box center [588, 338] width 1010 height 502
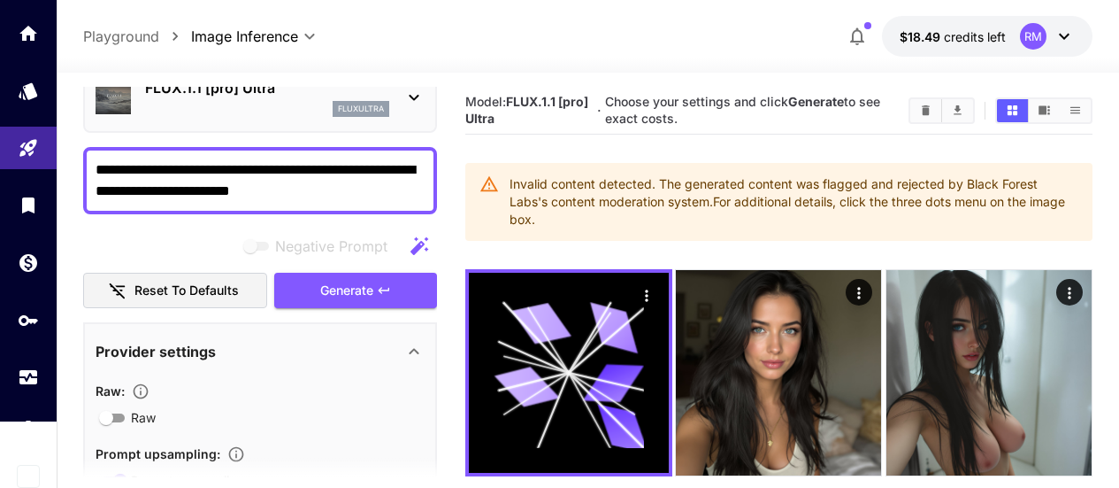
scroll to position [0, 0]
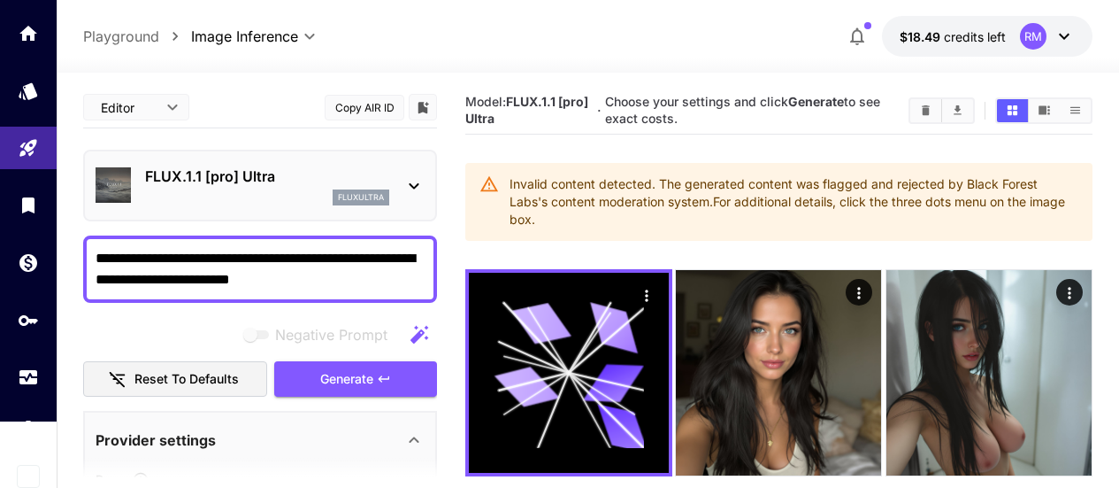
click at [352, 276] on textarea "**********" at bounding box center [260, 269] width 329 height 42
type textarea "**********"
click at [341, 371] on span "Generate" at bounding box center [346, 379] width 53 height 22
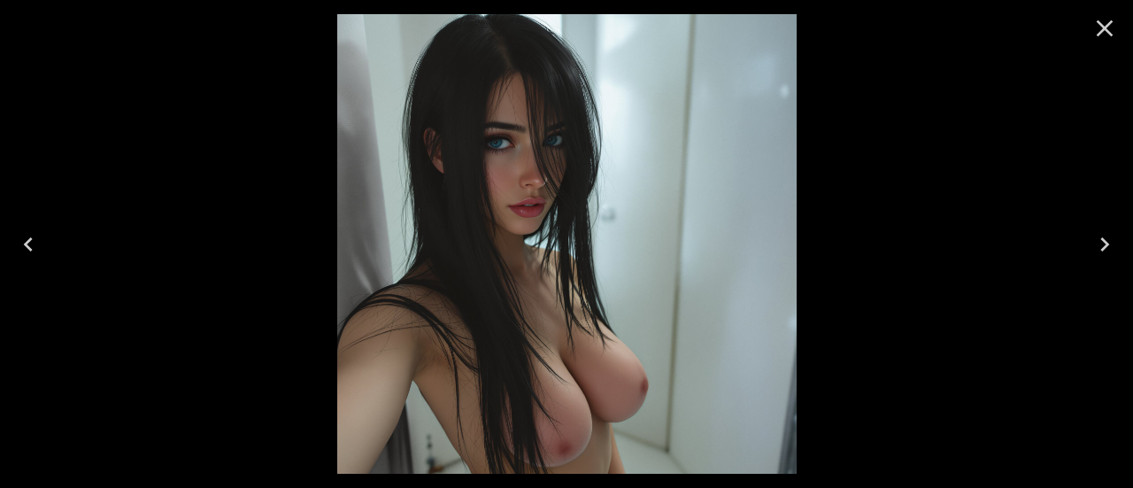
click at [1110, 31] on icon "Close" at bounding box center [1104, 28] width 28 height 28
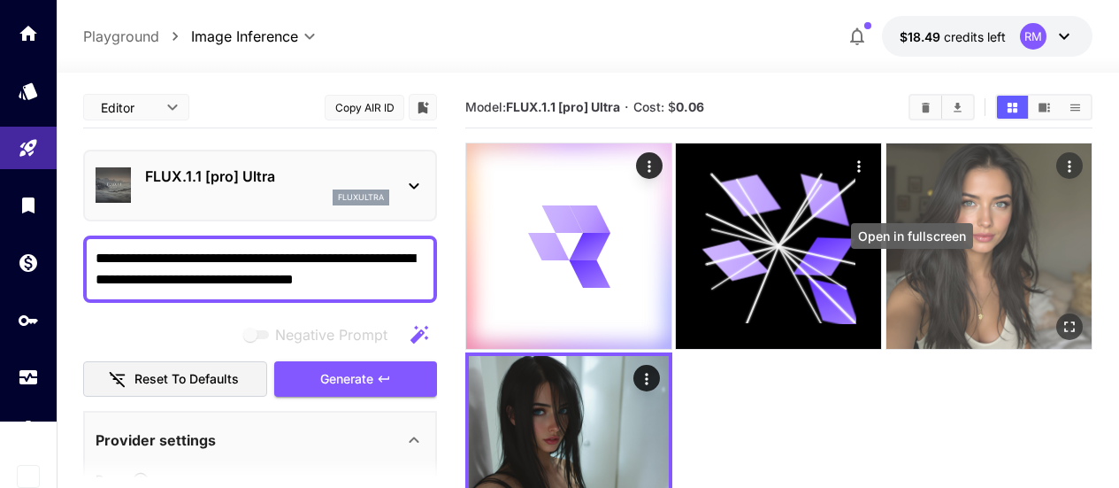
click at [1057, 313] on button "Open in fullscreen" at bounding box center [1070, 326] width 27 height 27
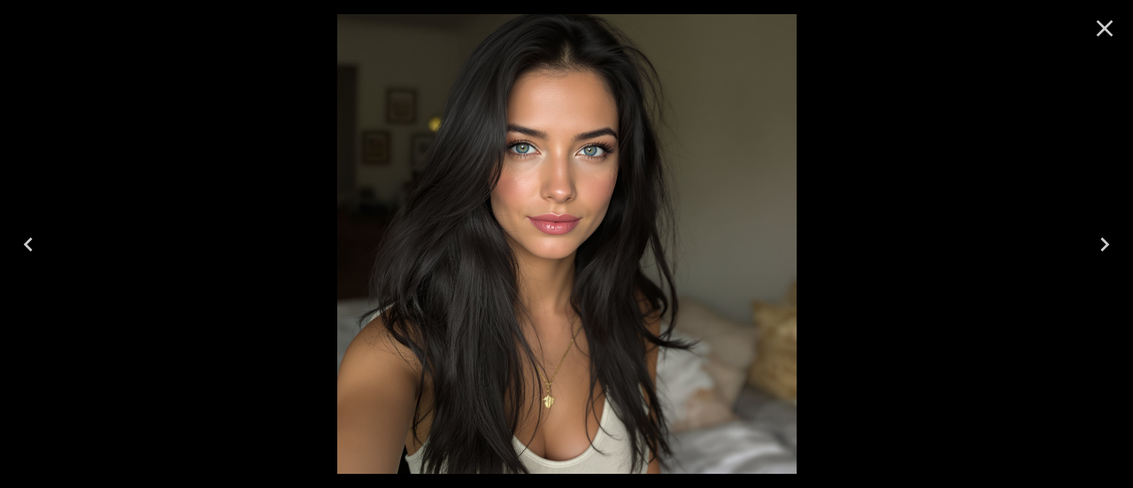
click at [1123, 26] on button "Close" at bounding box center [1104, 28] width 42 height 42
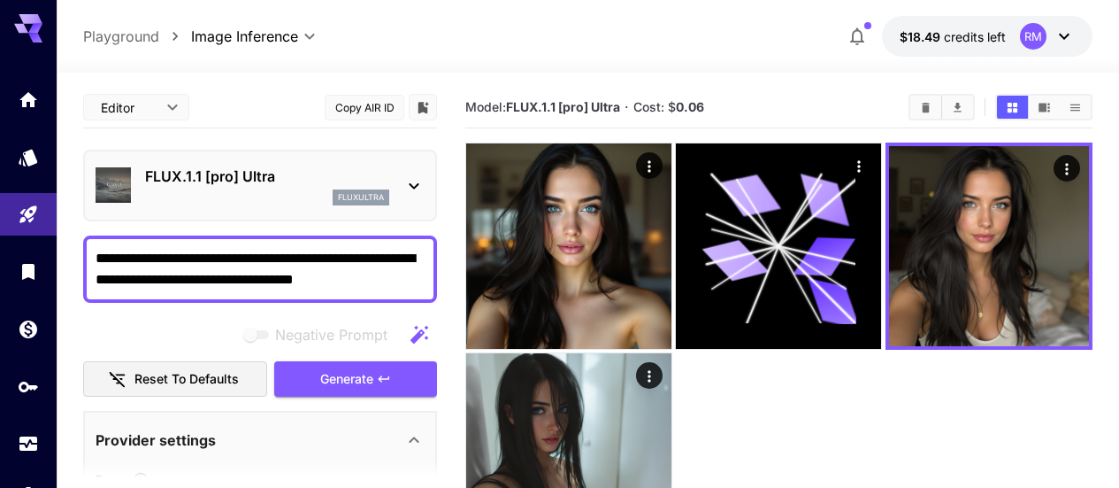
scroll to position [72, 0]
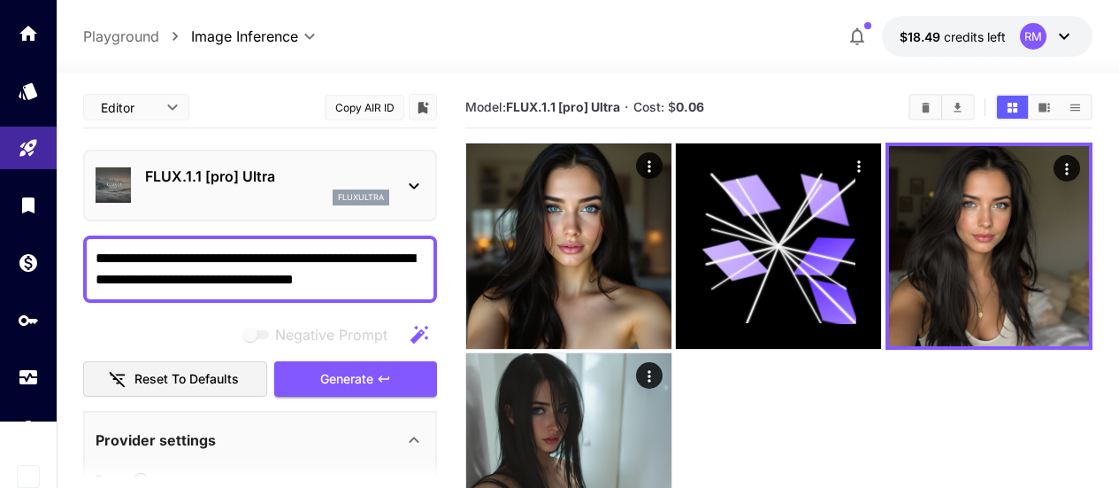
click at [598, 260] on img at bounding box center [568, 245] width 205 height 205
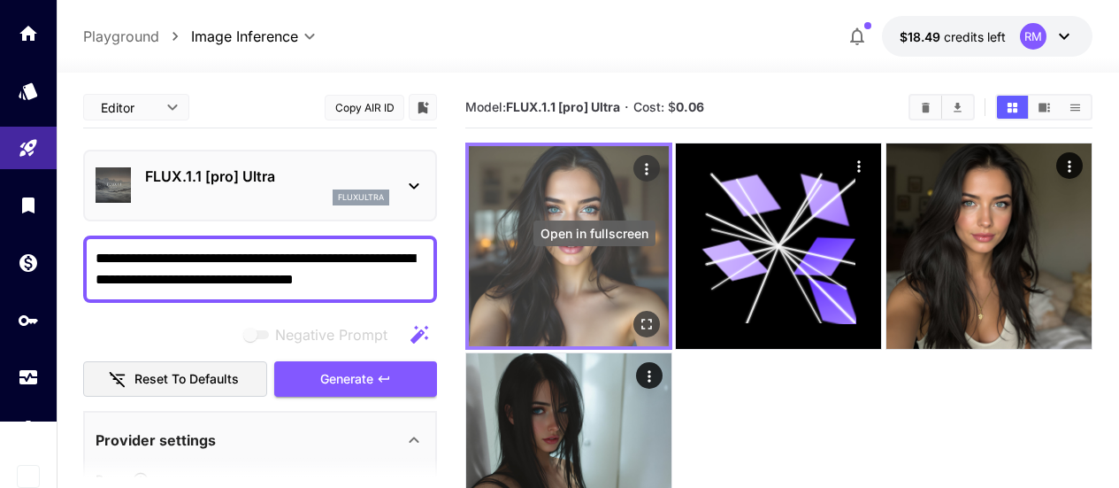
click at [638, 315] on icon "Open in fullscreen" at bounding box center [647, 324] width 18 height 18
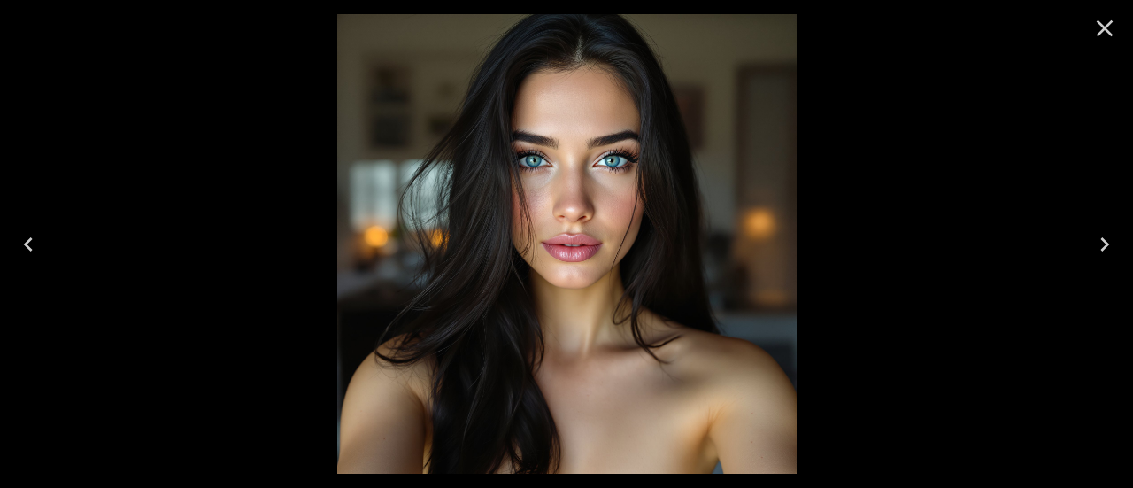
click at [1111, 16] on icon "Close" at bounding box center [1104, 28] width 28 height 28
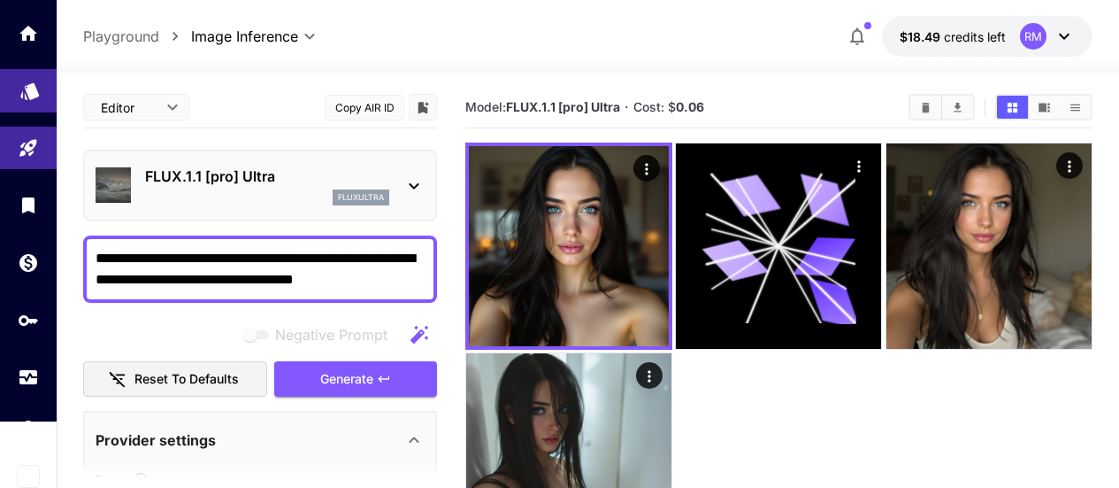
click at [26, 95] on body "**********" at bounding box center [559, 313] width 1119 height 627
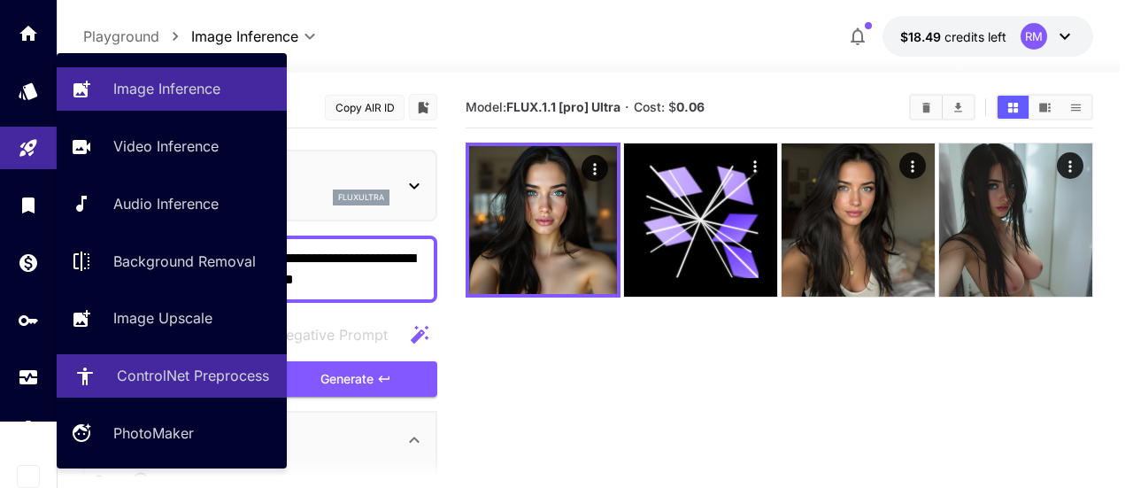
click at [205, 381] on p "ControlNet Preprocess" at bounding box center [193, 375] width 152 height 21
type input "**********"
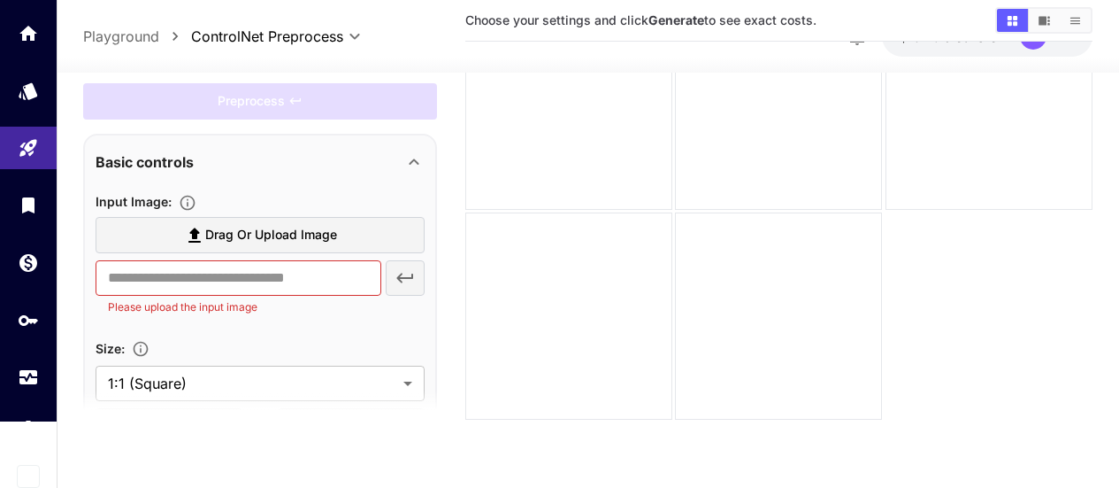
click at [160, 35] on ol "Playground ControlNet Preprocess" at bounding box center [137, 36] width 108 height 21
click at [21, 210] on div "Library" at bounding box center [29, 227] width 59 height 40
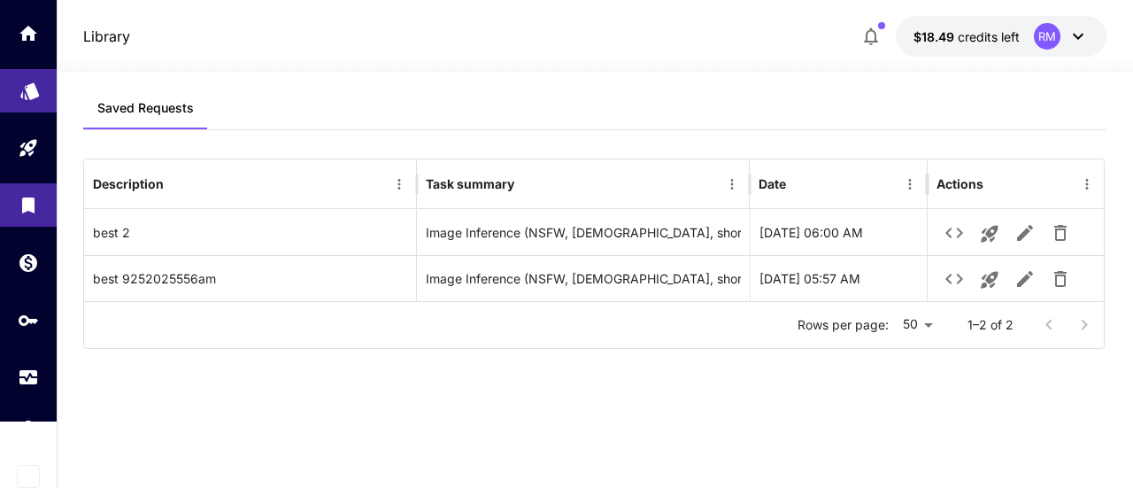
click at [11, 91] on link at bounding box center [28, 90] width 57 height 43
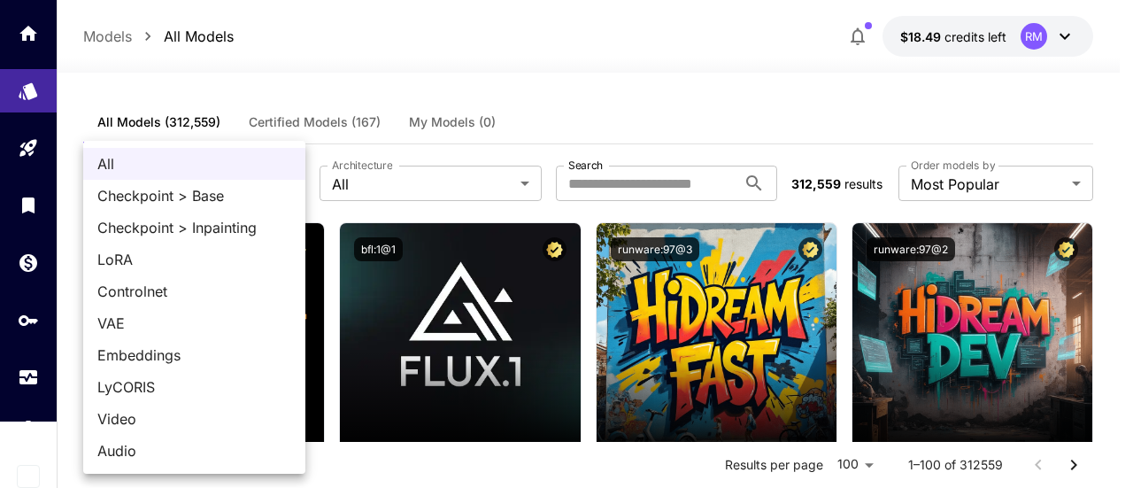
click at [516, 66] on div at bounding box center [566, 244] width 1133 height 488
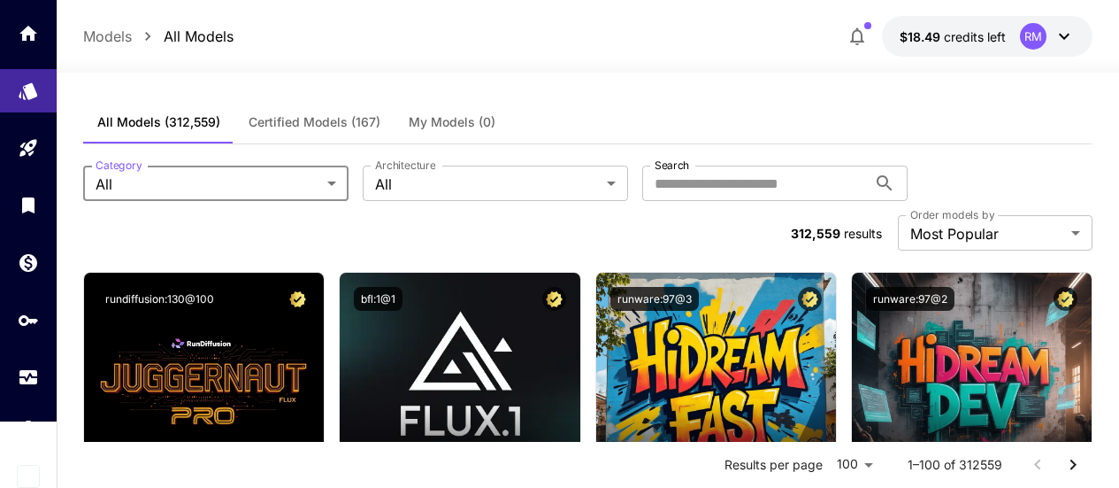
scroll to position [88, 0]
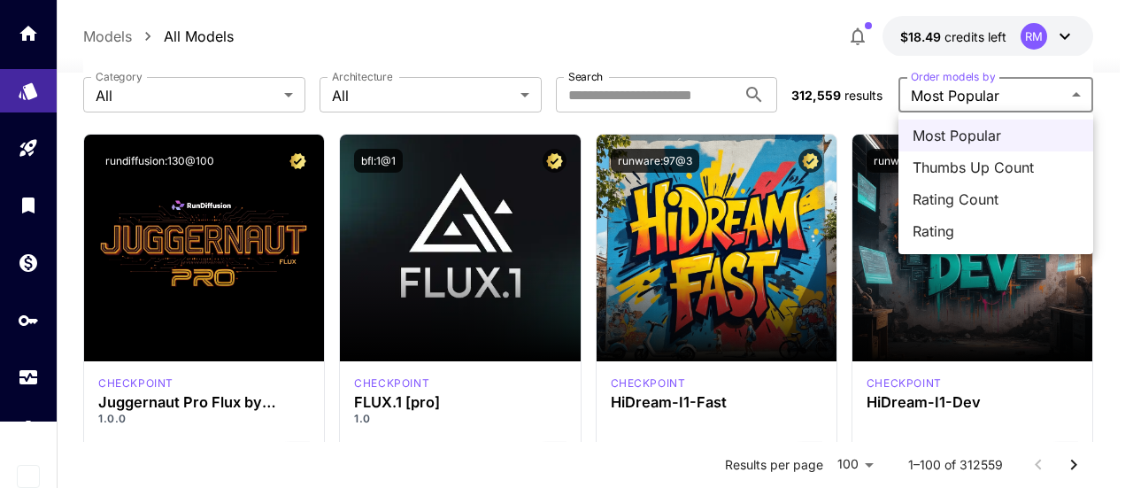
click at [991, 159] on span "Thumbs Up Count" at bounding box center [995, 167] width 166 height 21
type input "**********"
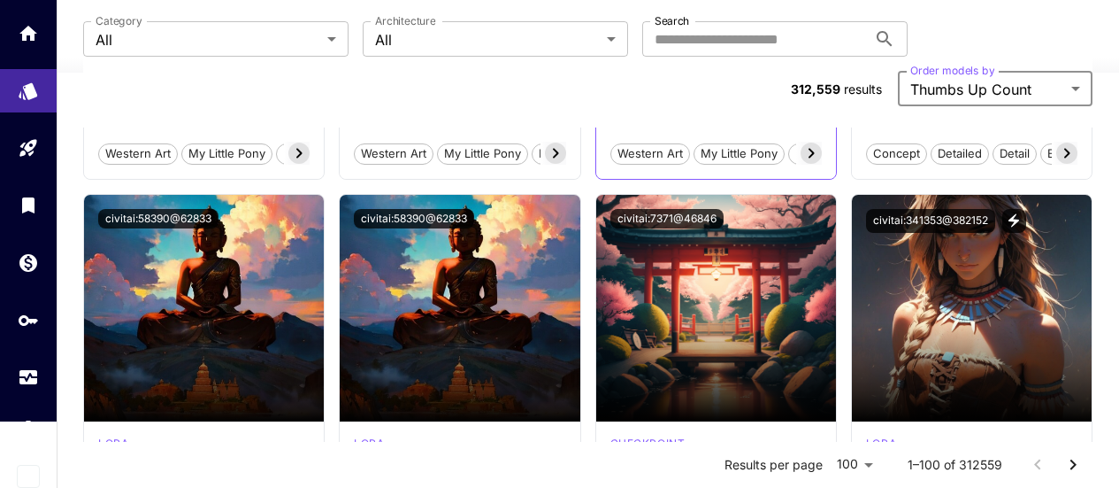
scroll to position [531, 0]
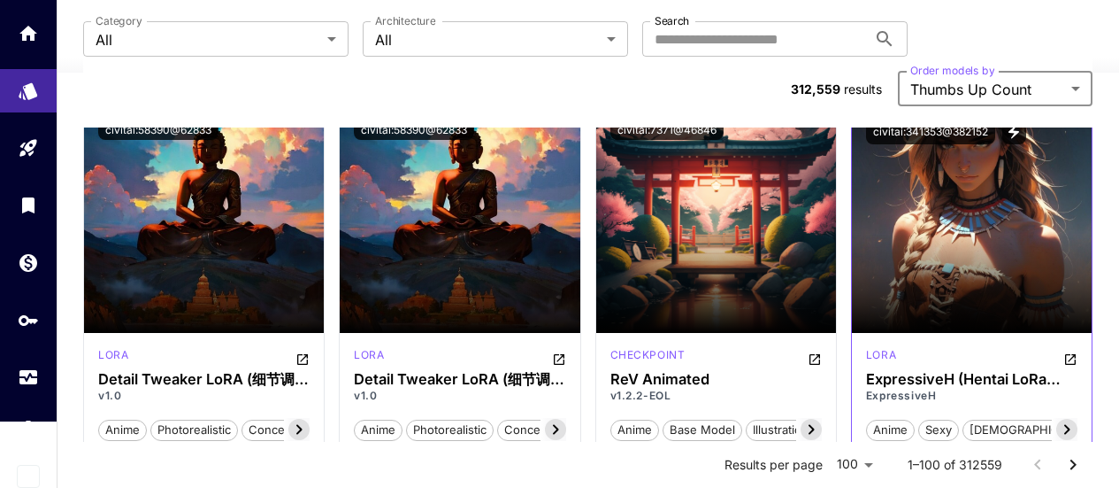
click at [1074, 419] on icon at bounding box center [1067, 429] width 21 height 21
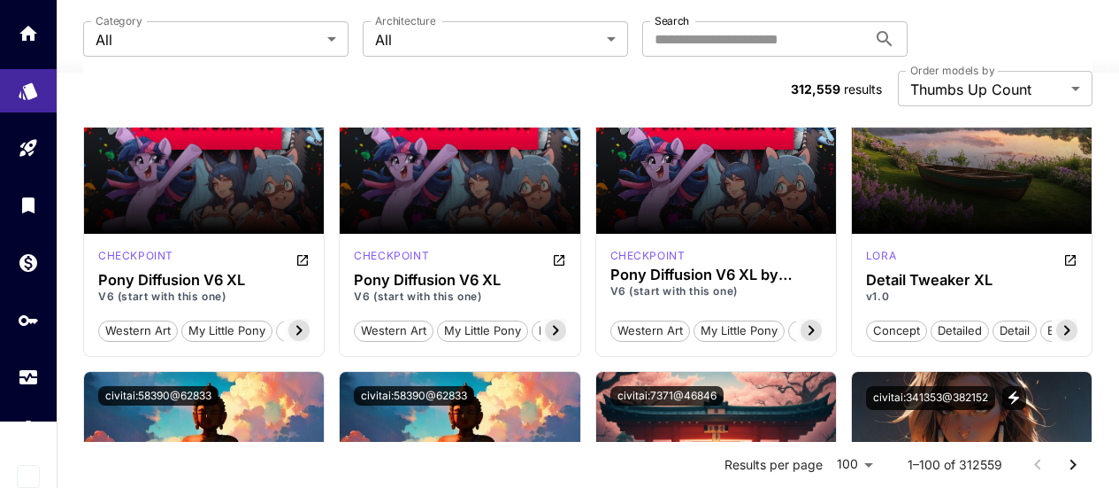
scroll to position [0, 0]
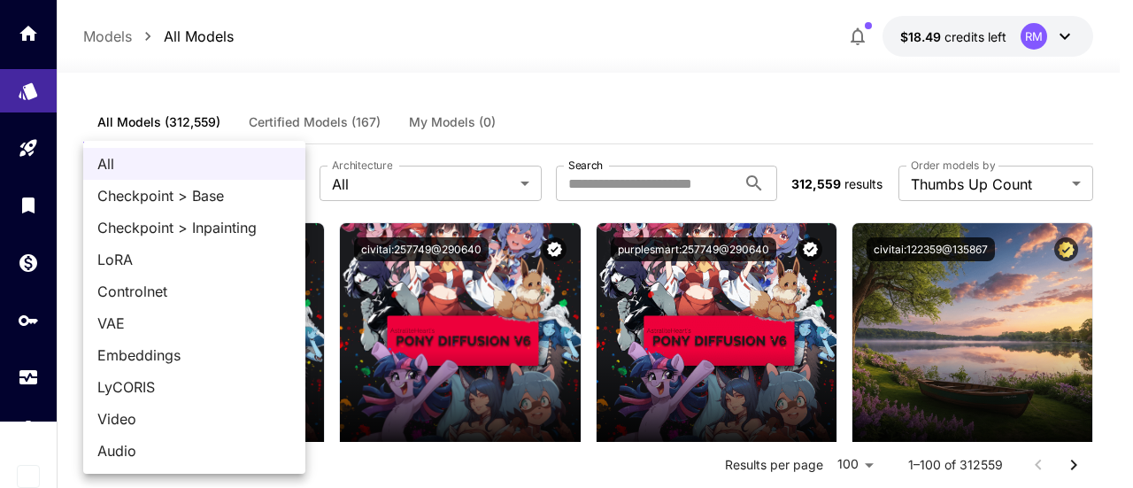
click at [269, 198] on span "Checkpoint > Base" at bounding box center [194, 195] width 194 height 21
type input "**********"
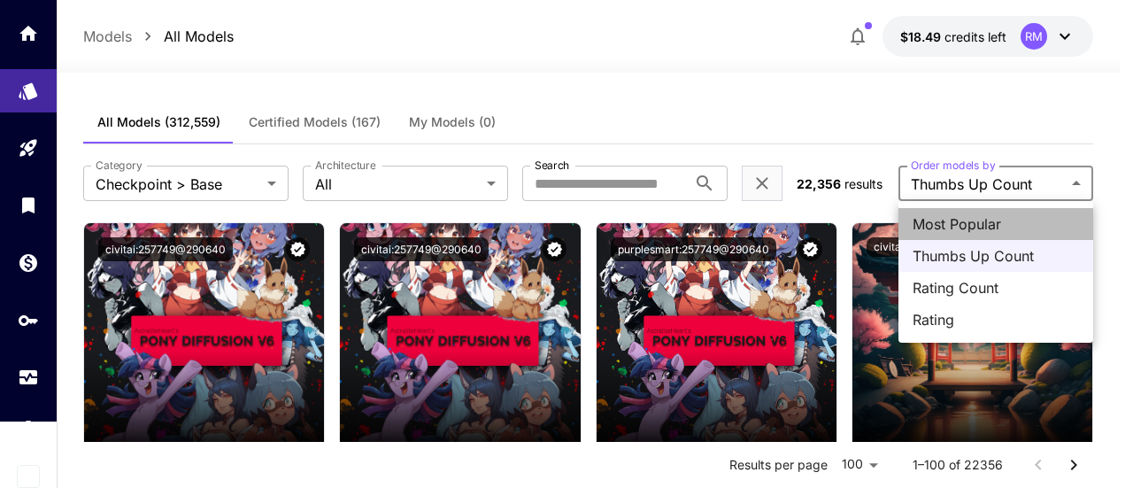
click at [1003, 219] on span "Most Popular" at bounding box center [995, 223] width 166 height 21
type input "**********"
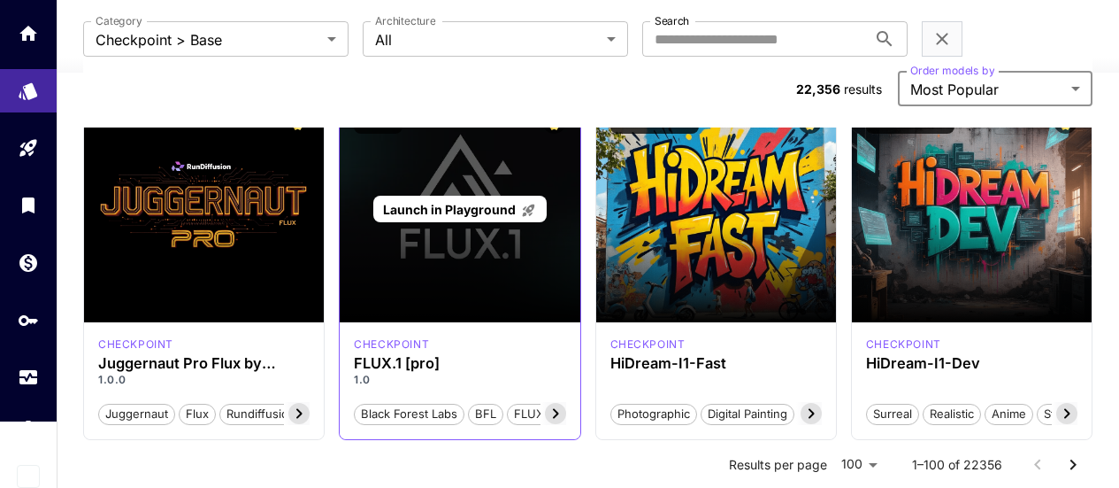
scroll to position [88, 0]
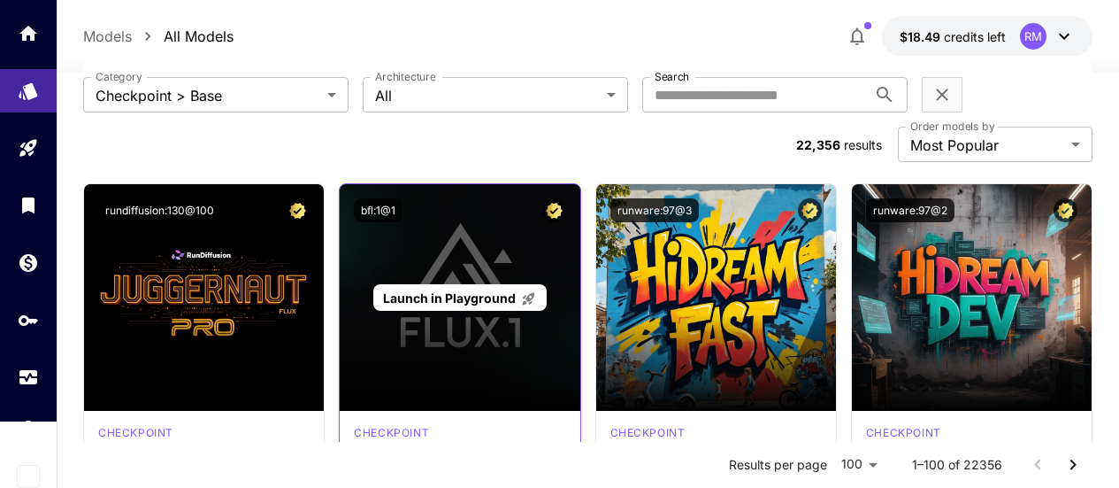
click at [509, 290] on span "Launch in Playground" at bounding box center [449, 297] width 133 height 15
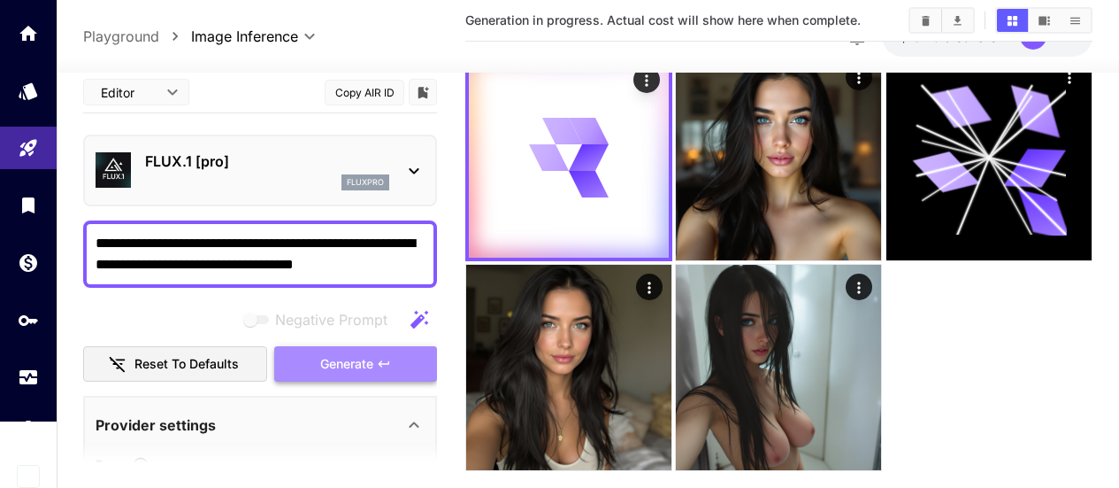
click at [364, 353] on span "Generate" at bounding box center [346, 363] width 53 height 22
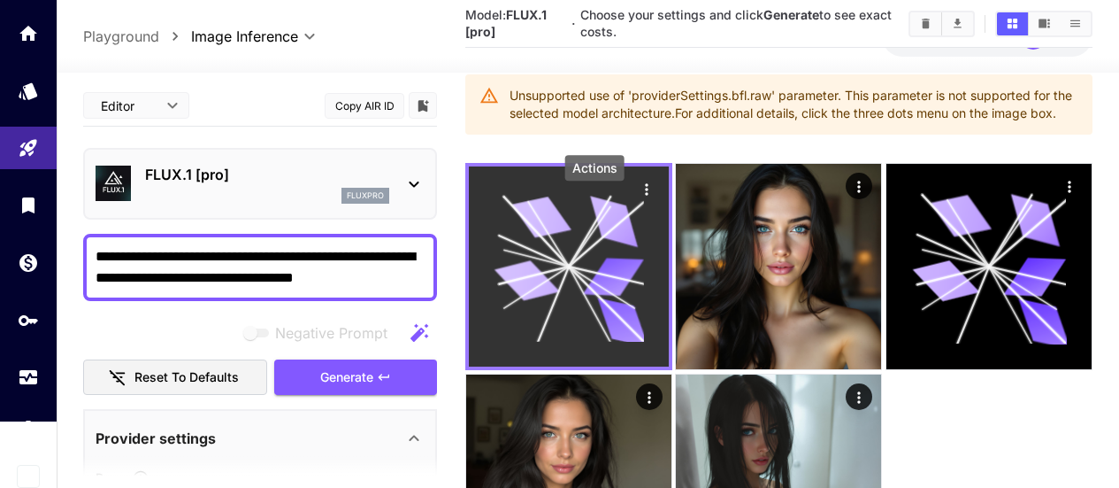
click at [638, 198] on icon "Actions" at bounding box center [647, 190] width 18 height 18
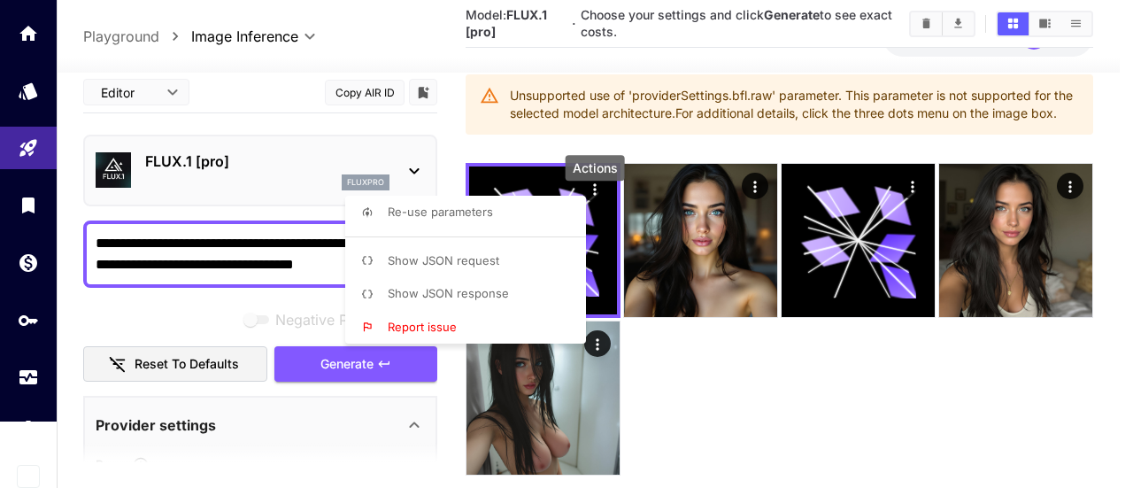
click at [474, 207] on span "Re-use parameters" at bounding box center [440, 211] width 105 height 14
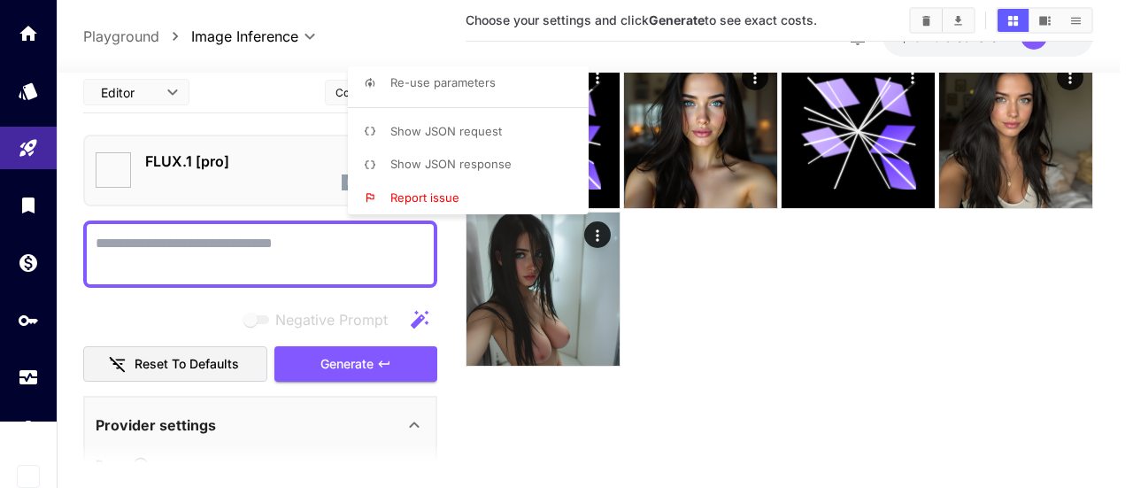
type textarea "**********"
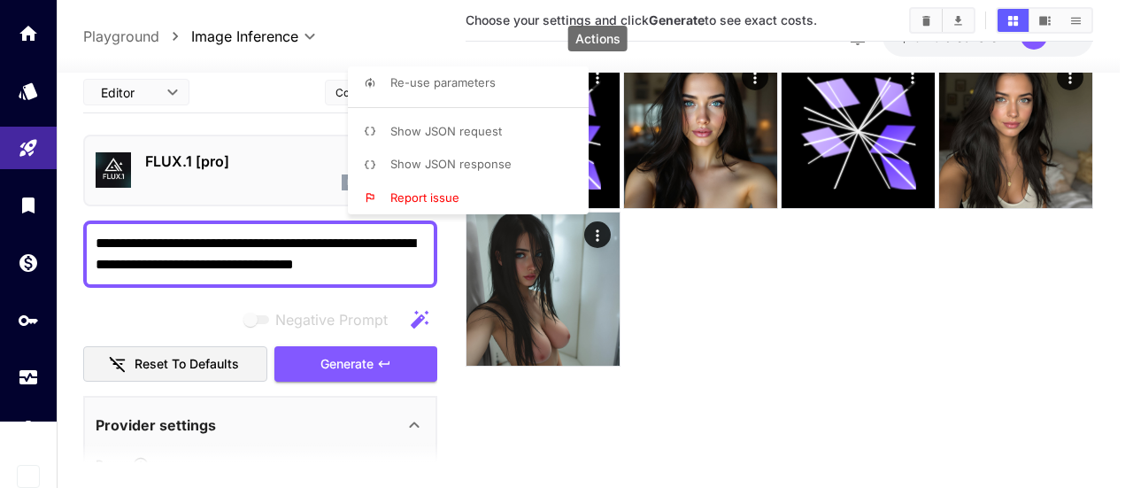
click at [741, 288] on div at bounding box center [566, 244] width 1133 height 488
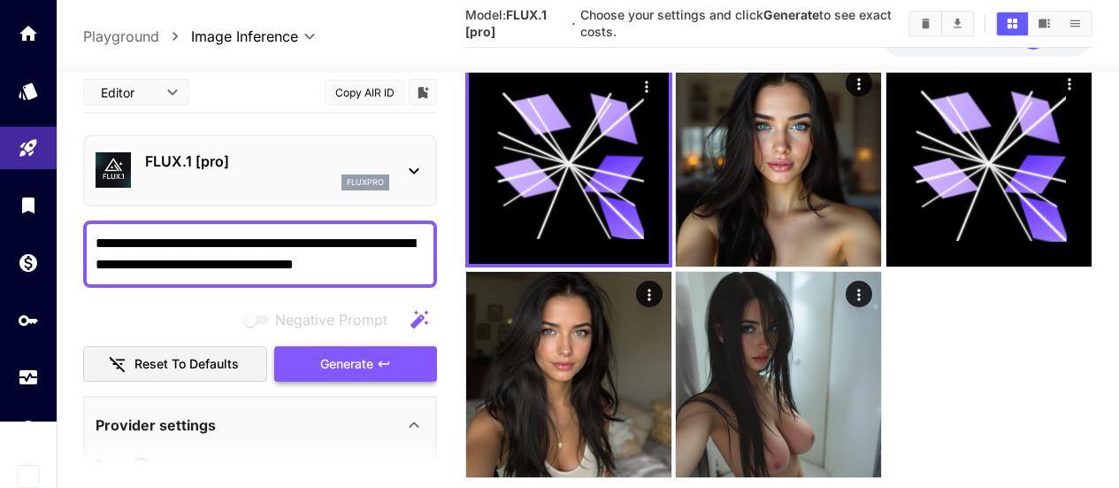
click at [356, 373] on span "Generate" at bounding box center [346, 363] width 53 height 22
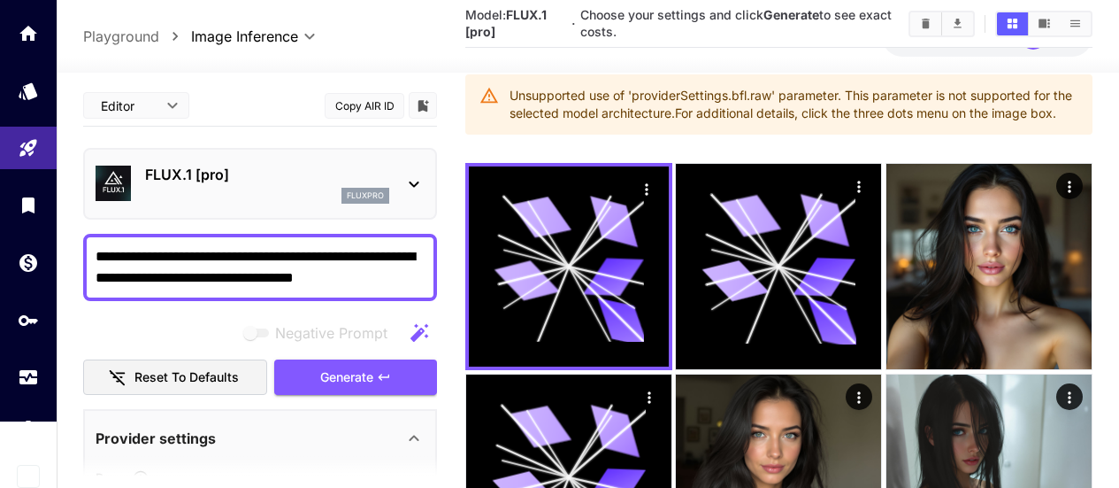
click at [926, 16] on button "Clear All" at bounding box center [926, 23] width 31 height 23
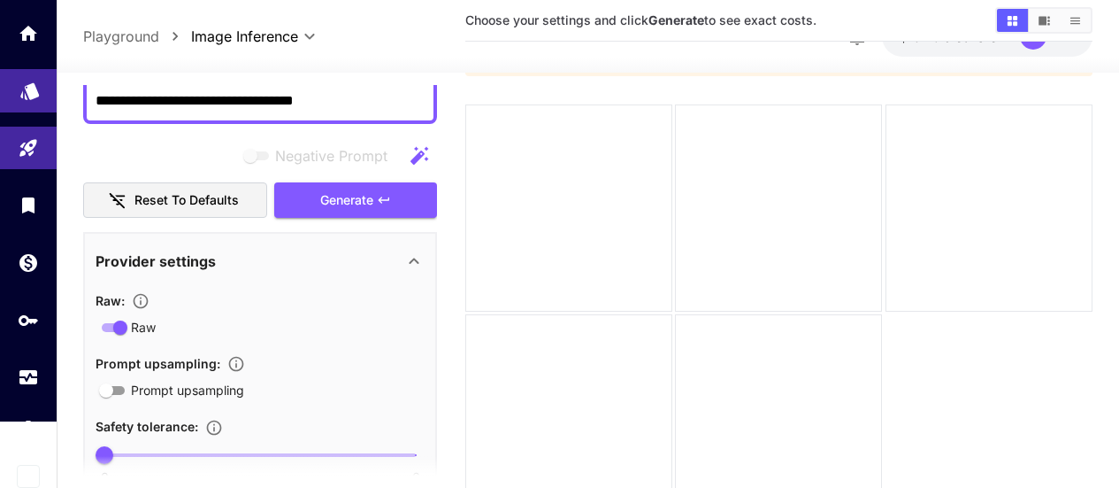
scroll to position [140, 0]
click at [34, 99] on link at bounding box center [28, 90] width 57 height 43
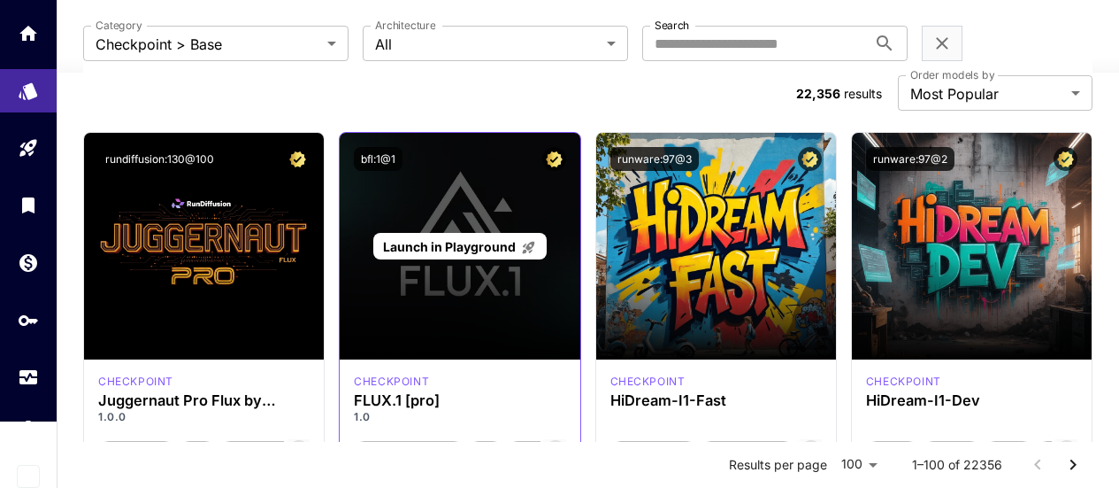
click at [486, 237] on p "Launch in Playground" at bounding box center [459, 246] width 153 height 19
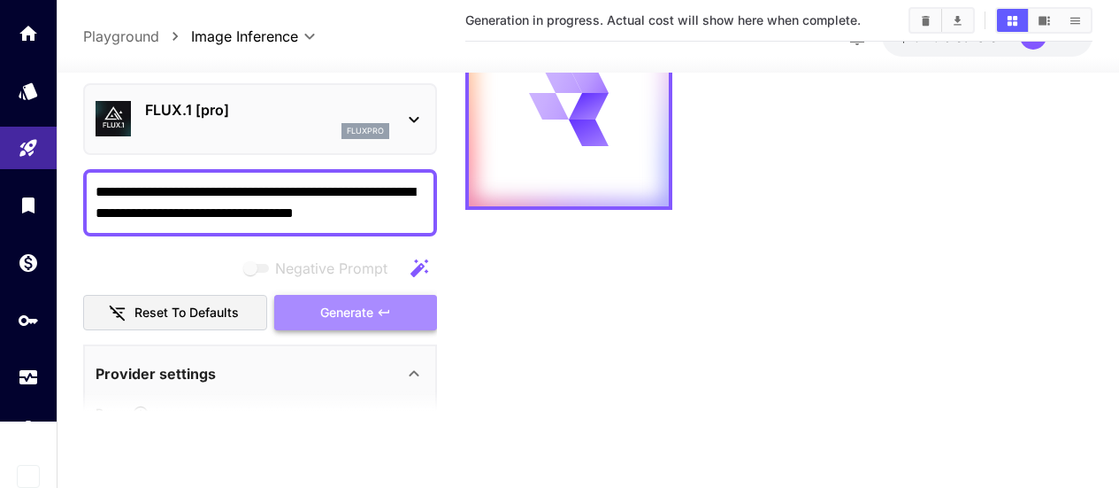
click at [350, 309] on span "Generate" at bounding box center [346, 312] width 53 height 22
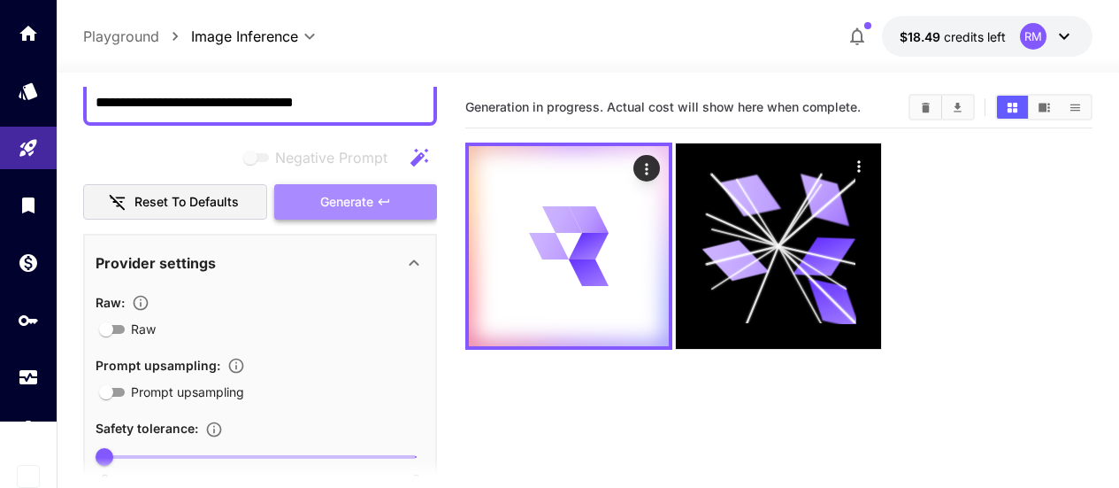
click at [393, 206] on button "Generate" at bounding box center [355, 202] width 163 height 36
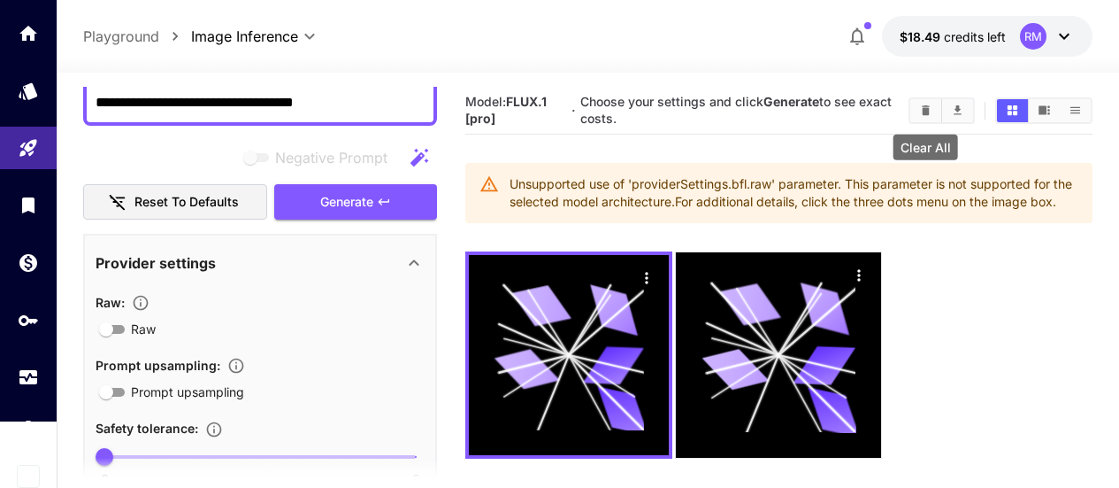
click at [920, 111] on icon "Clear All" at bounding box center [925, 110] width 13 height 13
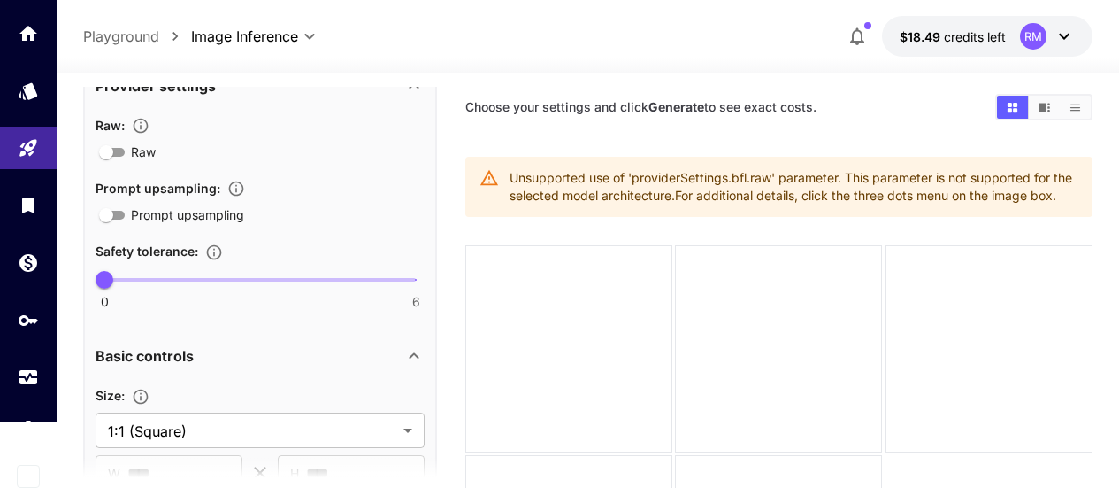
scroll to position [652, 0]
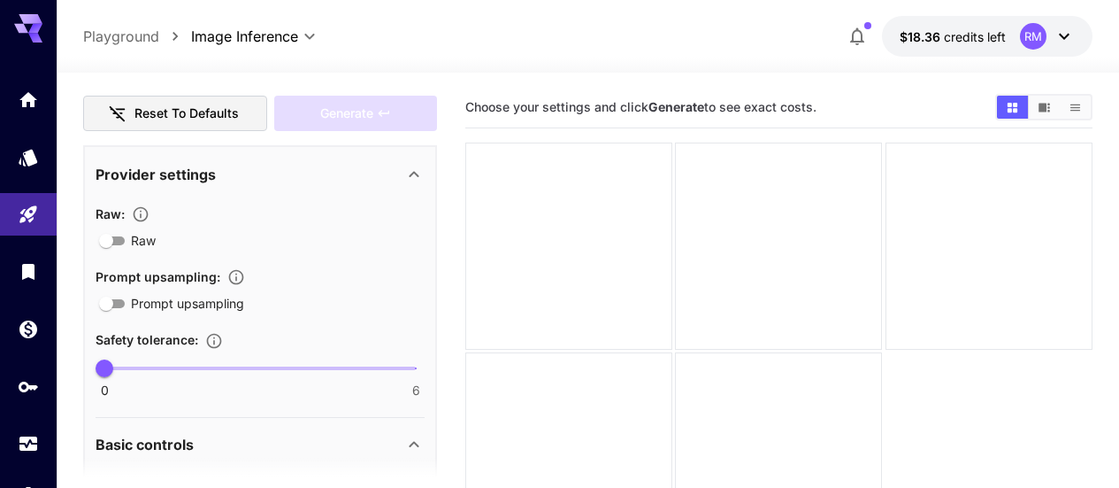
type input "**"
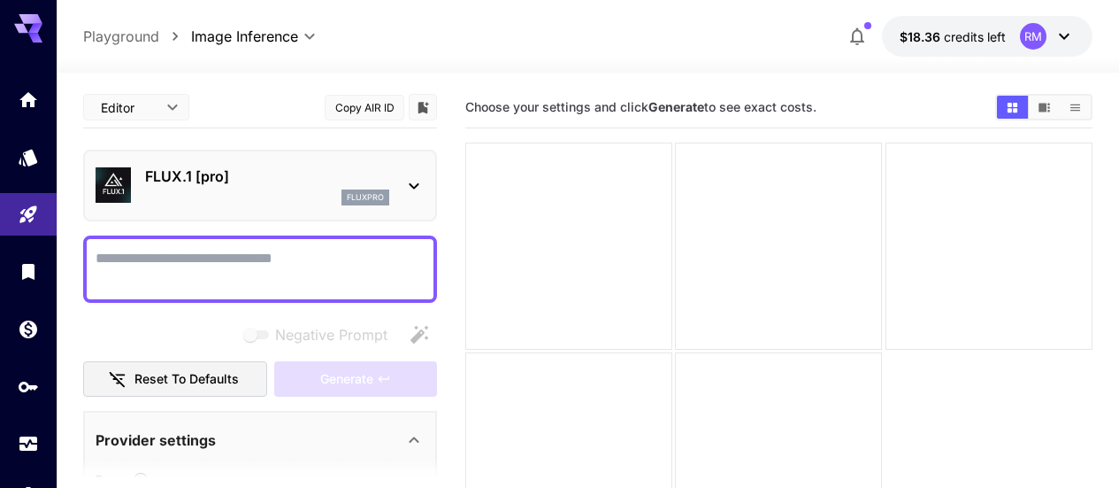
click at [308, 259] on textarea "Negative Prompt" at bounding box center [260, 269] width 329 height 42
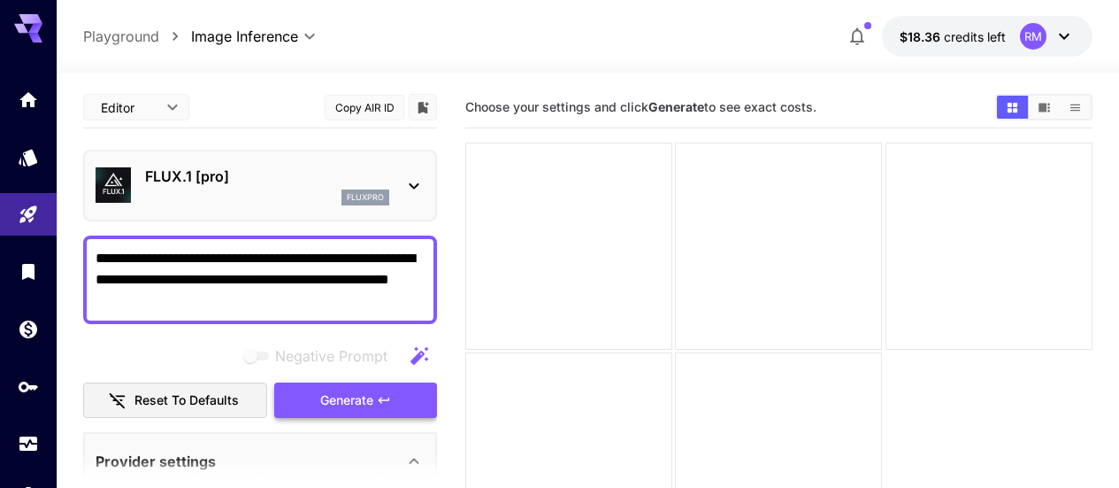
click at [327, 398] on span "Generate" at bounding box center [346, 400] width 53 height 22
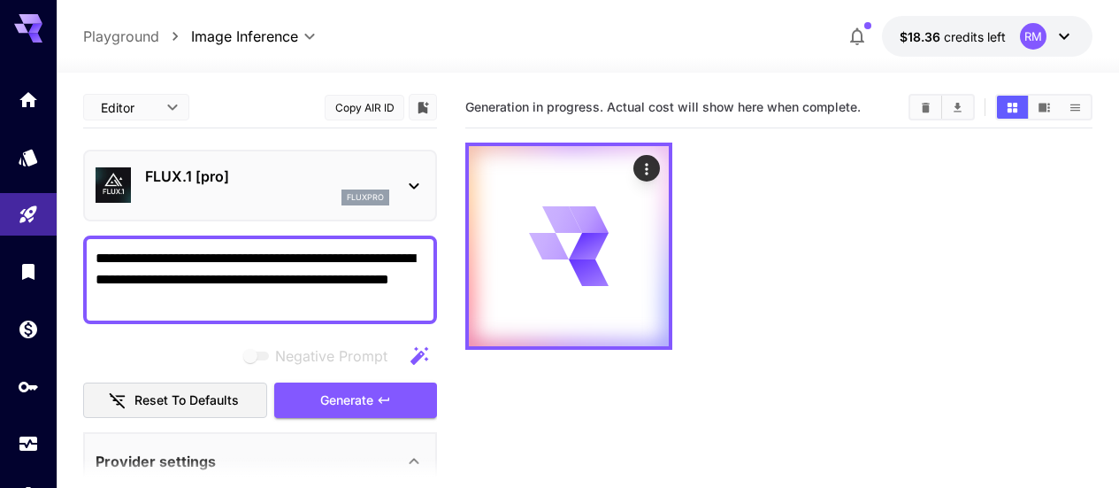
click at [204, 254] on textarea "**********" at bounding box center [260, 280] width 329 height 64
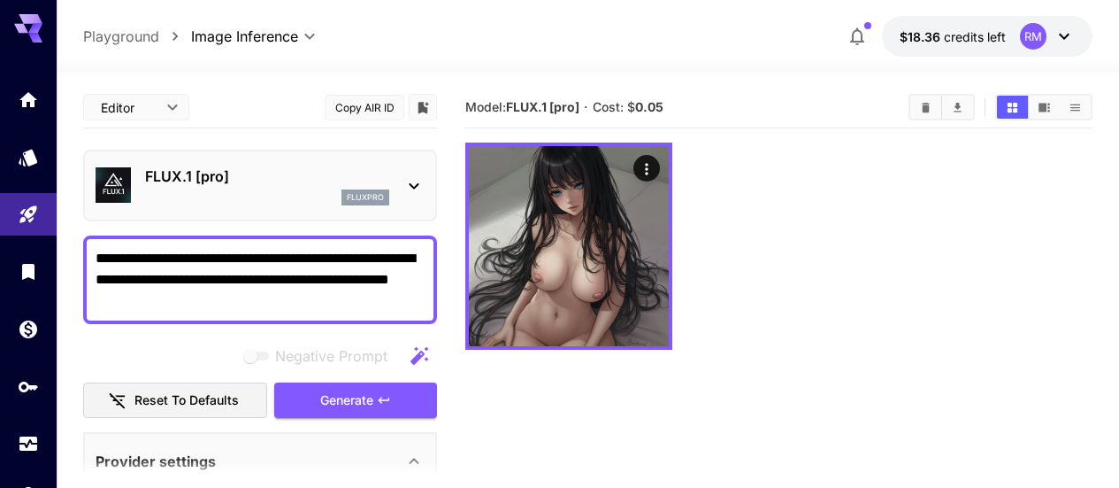
click at [287, 299] on textarea "**********" at bounding box center [260, 280] width 329 height 64
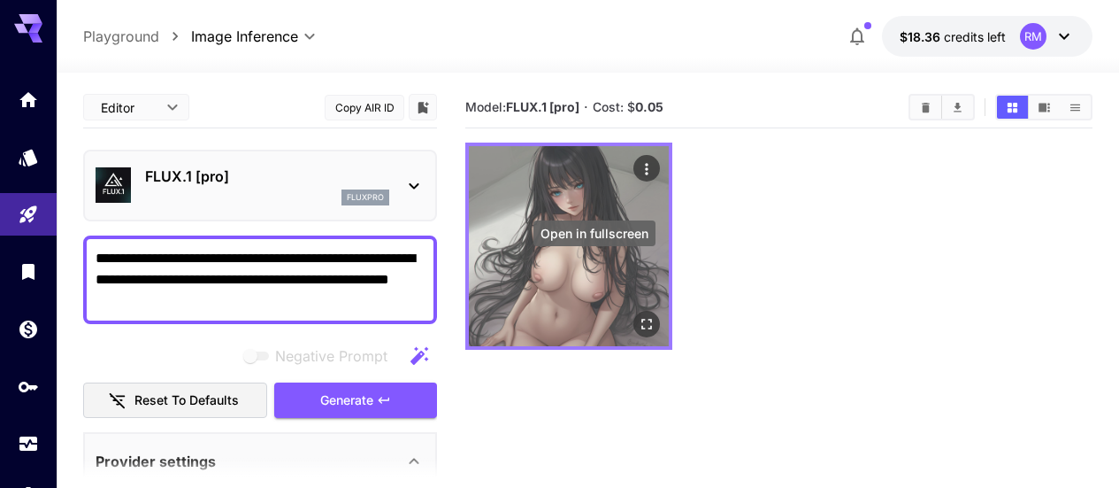
click at [638, 315] on icon "Open in fullscreen" at bounding box center [647, 324] width 18 height 18
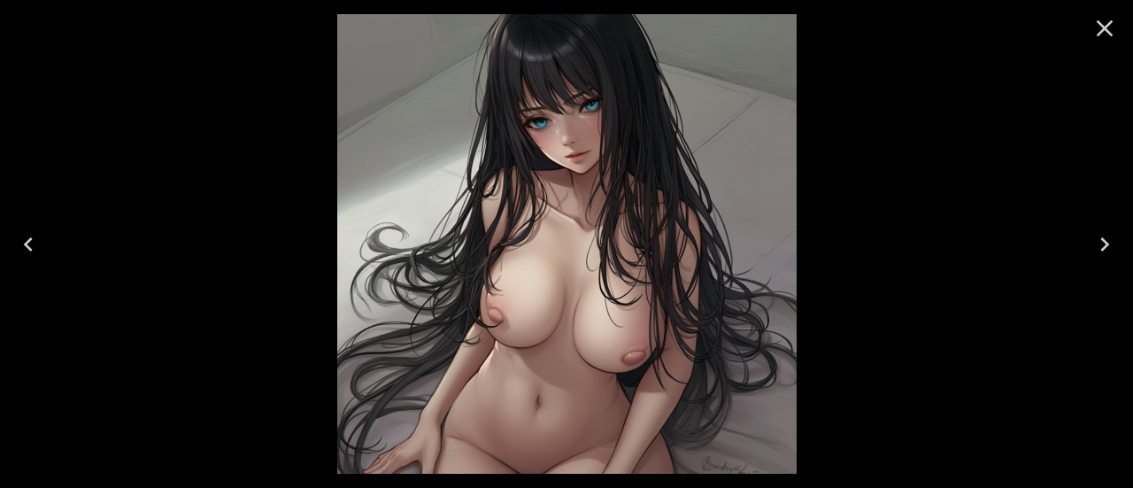
click at [1112, 38] on icon "Close" at bounding box center [1104, 28] width 28 height 28
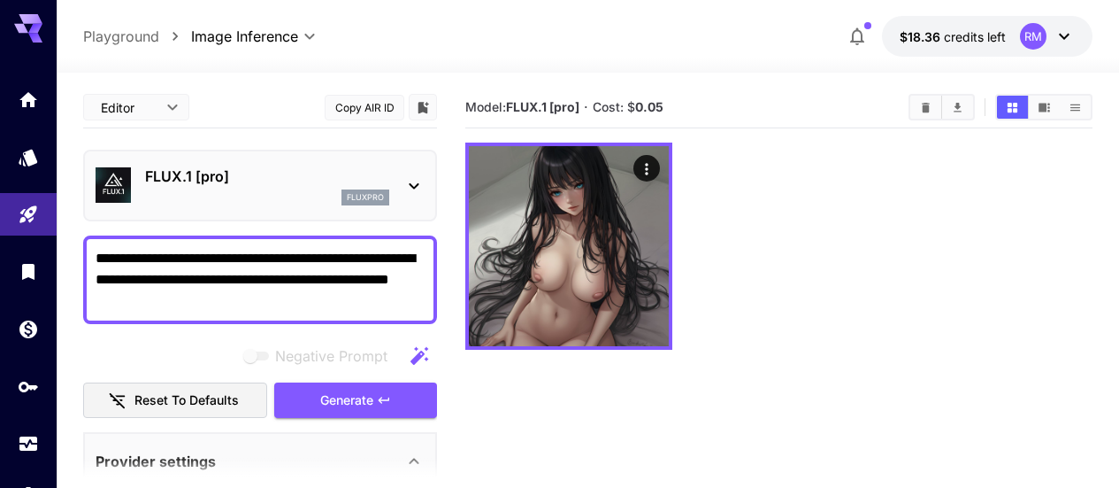
click at [207, 257] on textarea "**********" at bounding box center [260, 280] width 329 height 64
drag, startPoint x: 348, startPoint y: 281, endPoint x: 188, endPoint y: 280, distance: 159.3
click at [188, 280] on textarea "**********" at bounding box center [260, 280] width 329 height 64
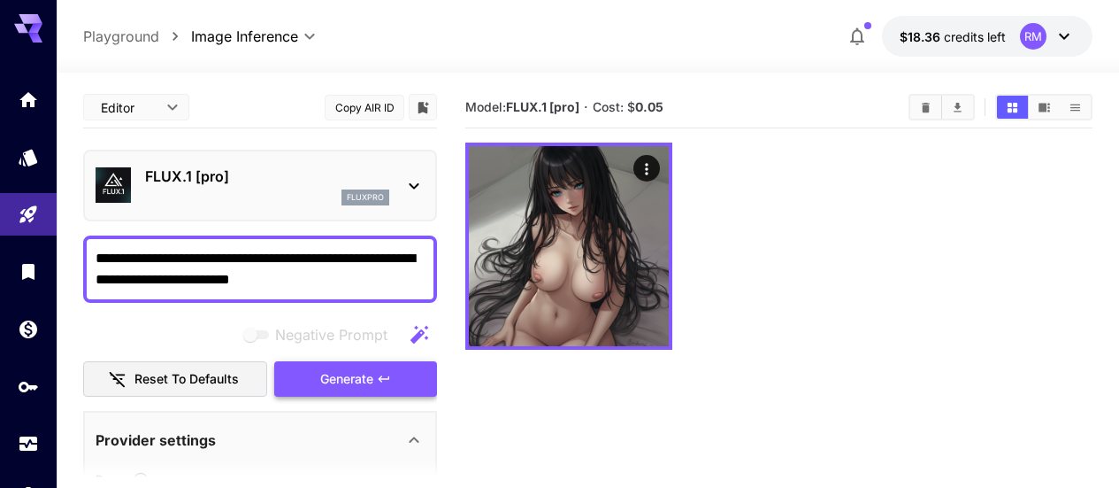
type textarea "**********"
click at [343, 372] on span "Generate" at bounding box center [346, 379] width 53 height 22
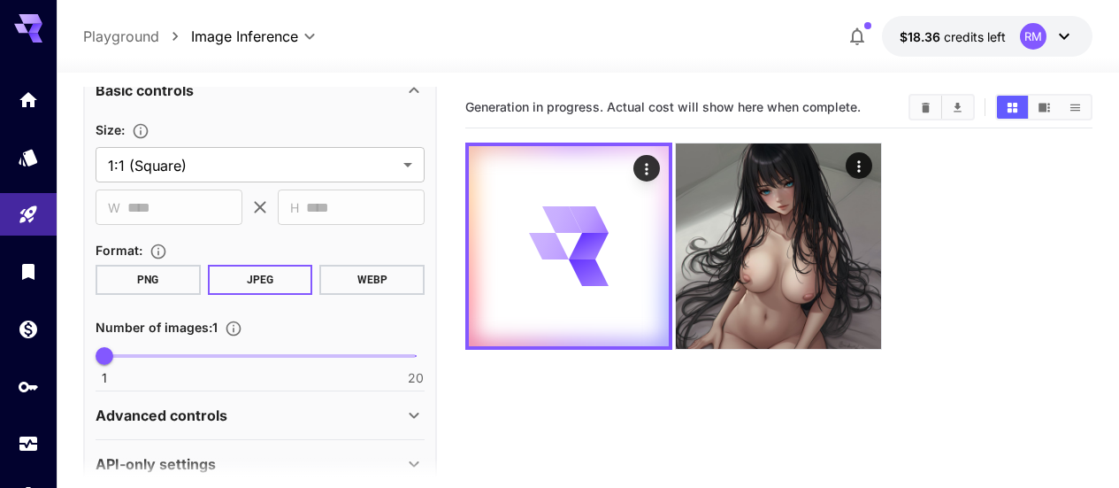
scroll to position [652, 0]
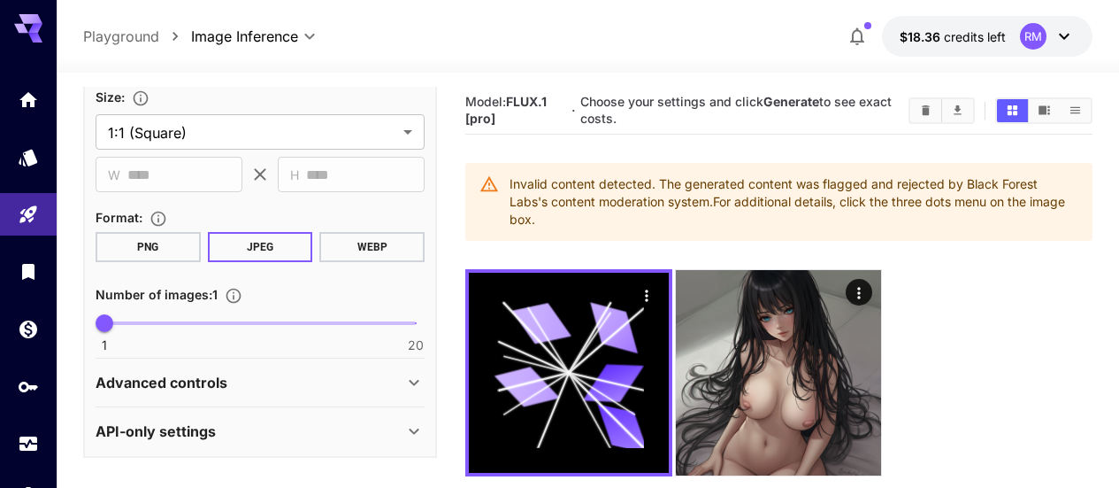
click at [396, 378] on div "Advanced controls" at bounding box center [250, 382] width 308 height 21
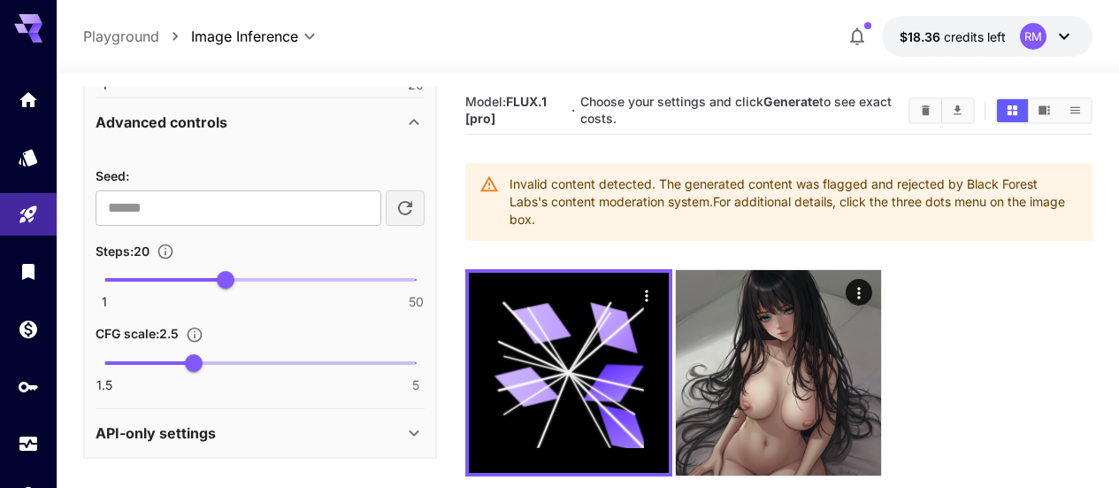
scroll to position [88, 0]
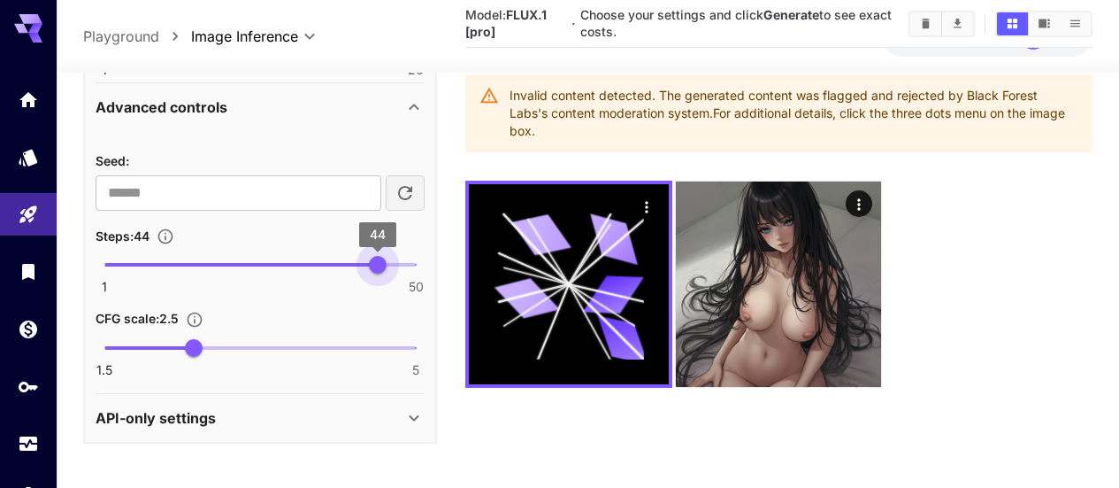
type input "**"
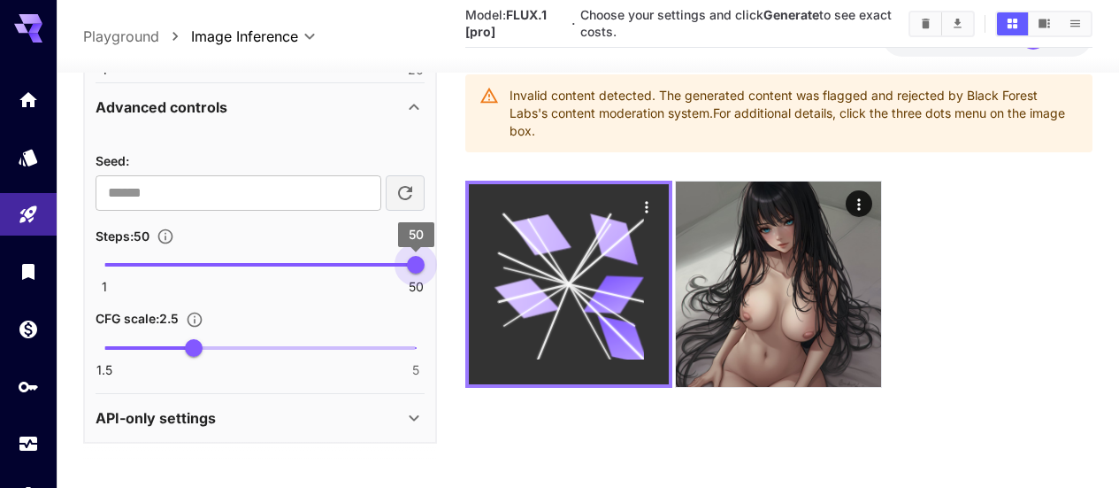
drag, startPoint x: 236, startPoint y: 264, endPoint x: 471, endPoint y: 250, distance: 234.9
click at [471, 250] on main "**********" at bounding box center [588, 249] width 1010 height 502
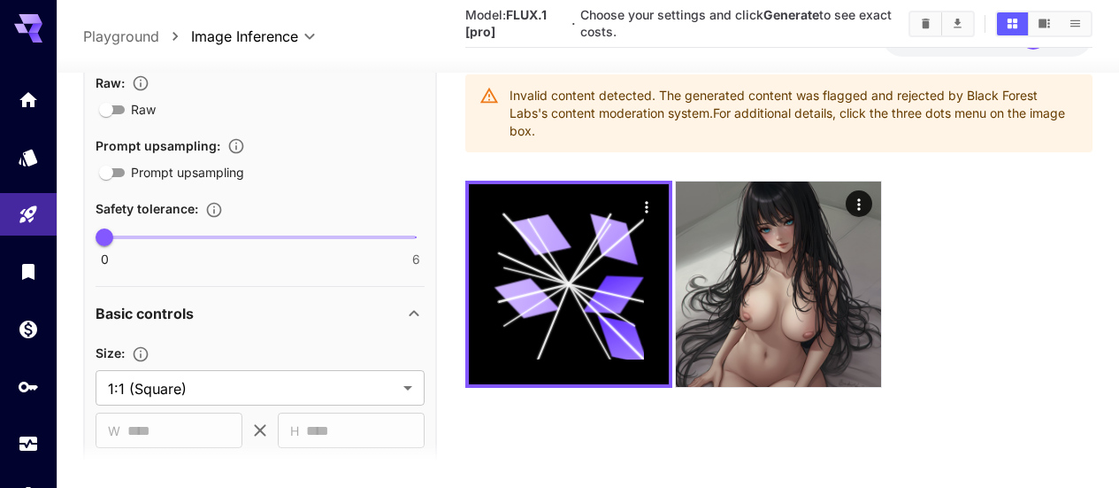
scroll to position [204, 0]
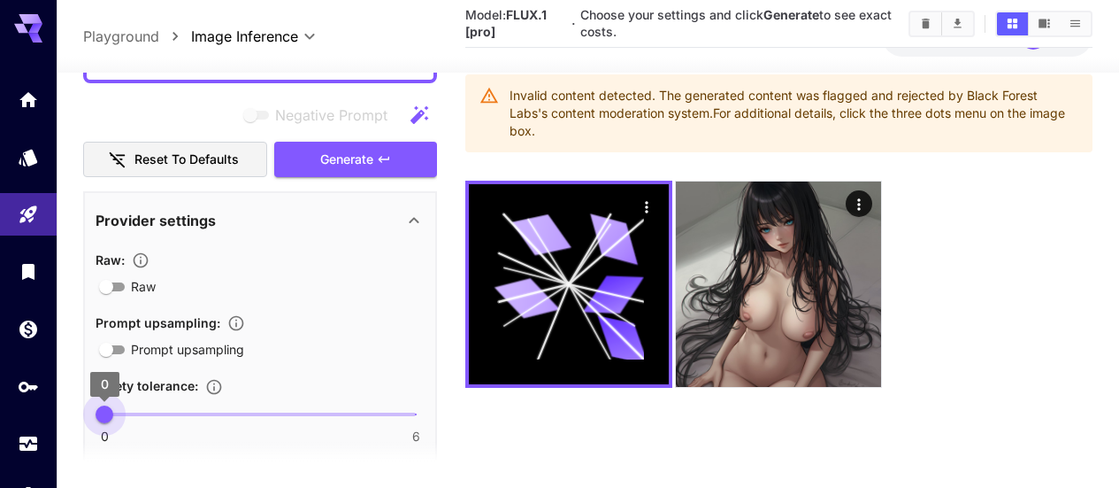
type input "*"
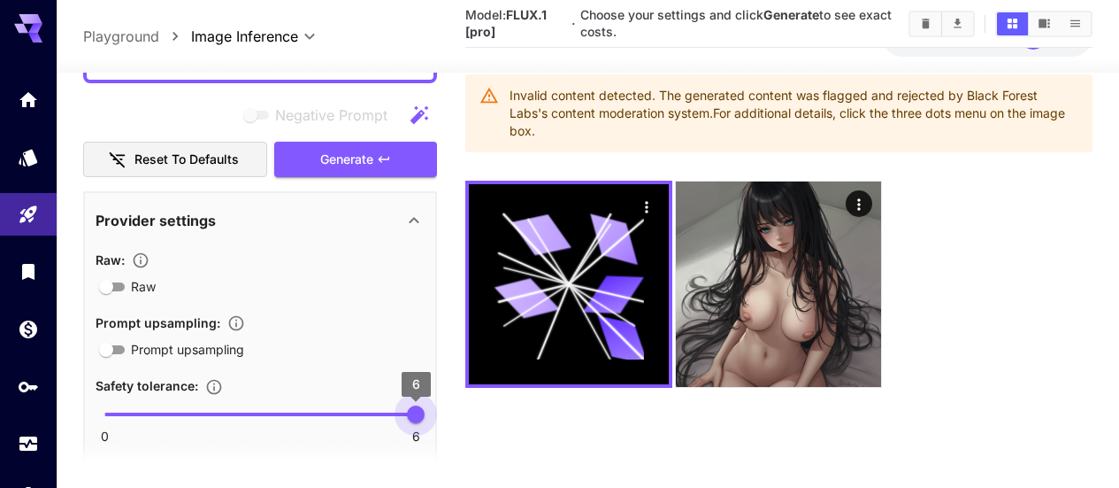
drag, startPoint x: 113, startPoint y: 410, endPoint x: 582, endPoint y: 418, distance: 469.0
click at [582, 418] on main "**********" at bounding box center [588, 249] width 1010 height 502
click at [357, 145] on button "Generate" at bounding box center [355, 159] width 163 height 36
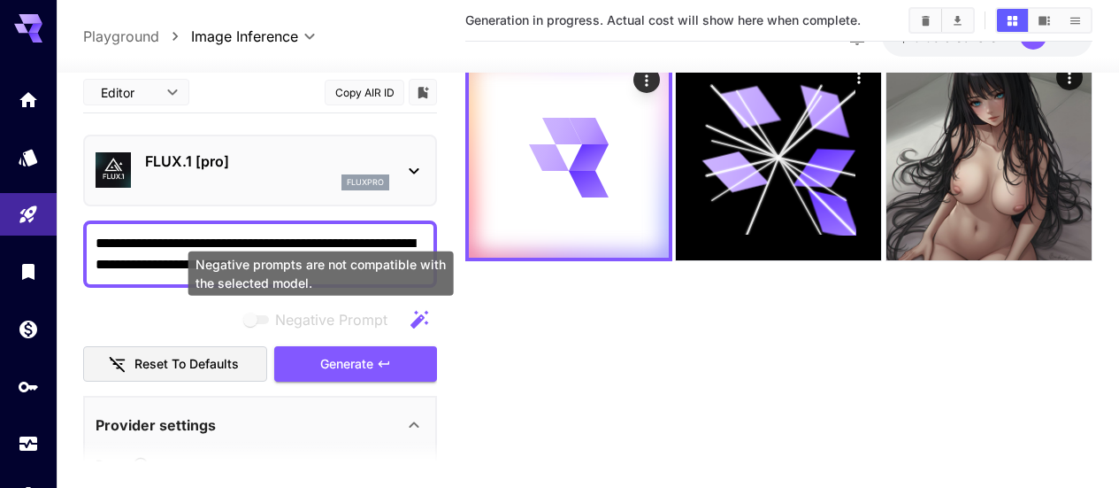
scroll to position [0, 0]
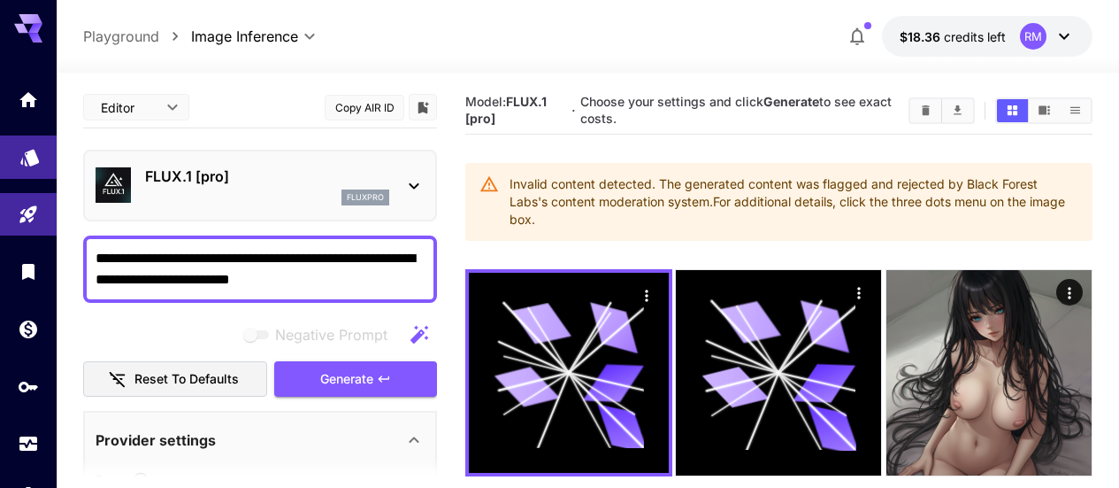
click at [44, 165] on link at bounding box center [28, 156] width 57 height 43
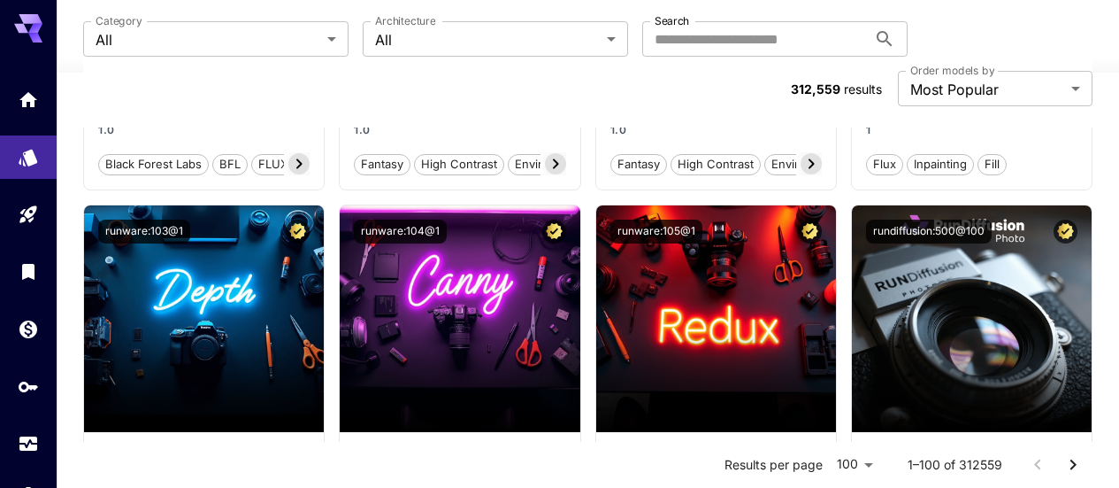
scroll to position [1593, 0]
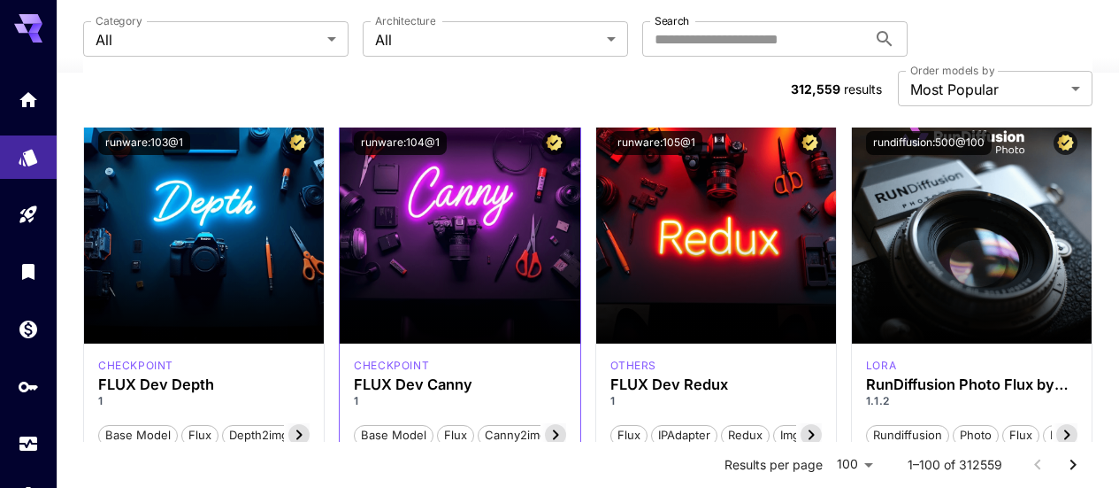
click at [550, 424] on icon at bounding box center [555, 434] width 21 height 21
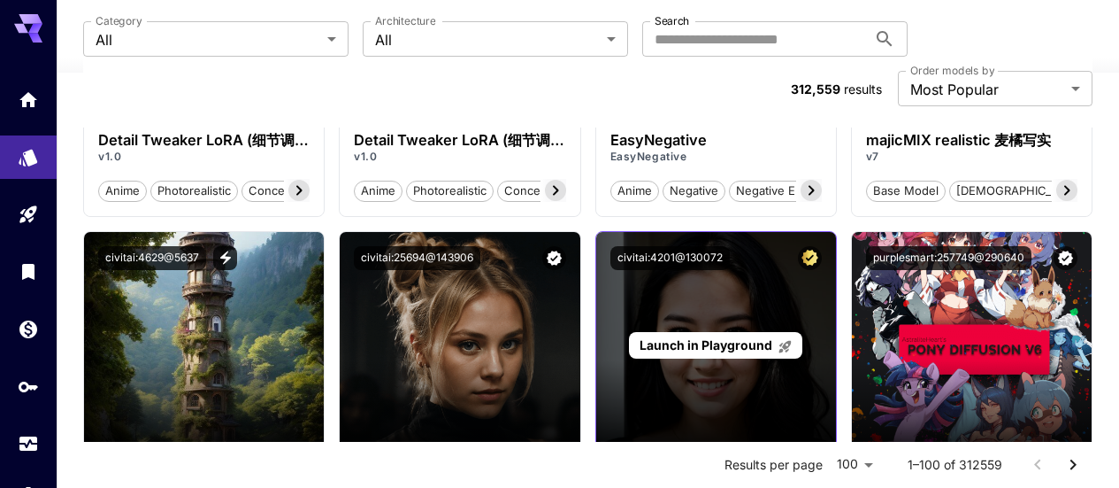
scroll to position [2655, 0]
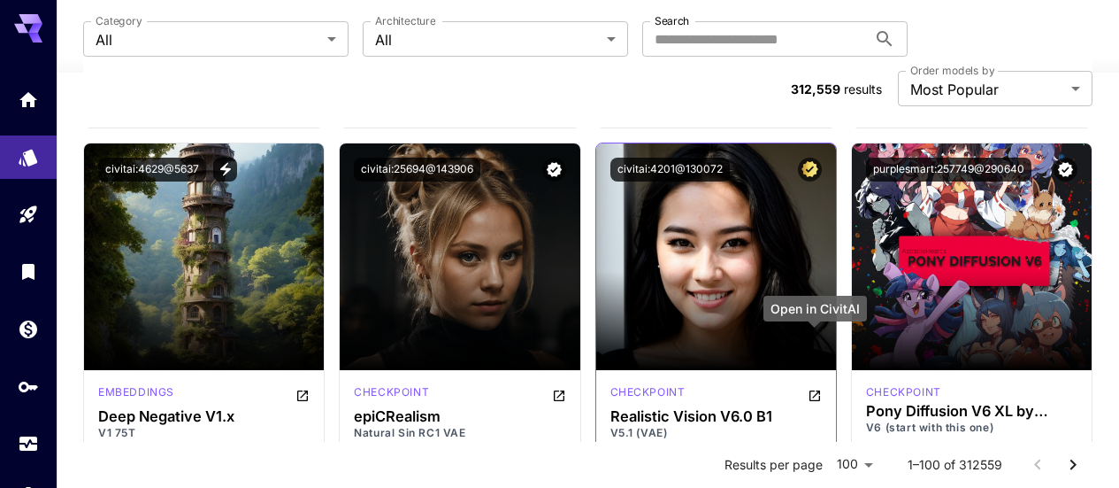
click at [818, 388] on icon "Open in CivitAI" at bounding box center [815, 395] width 14 height 14
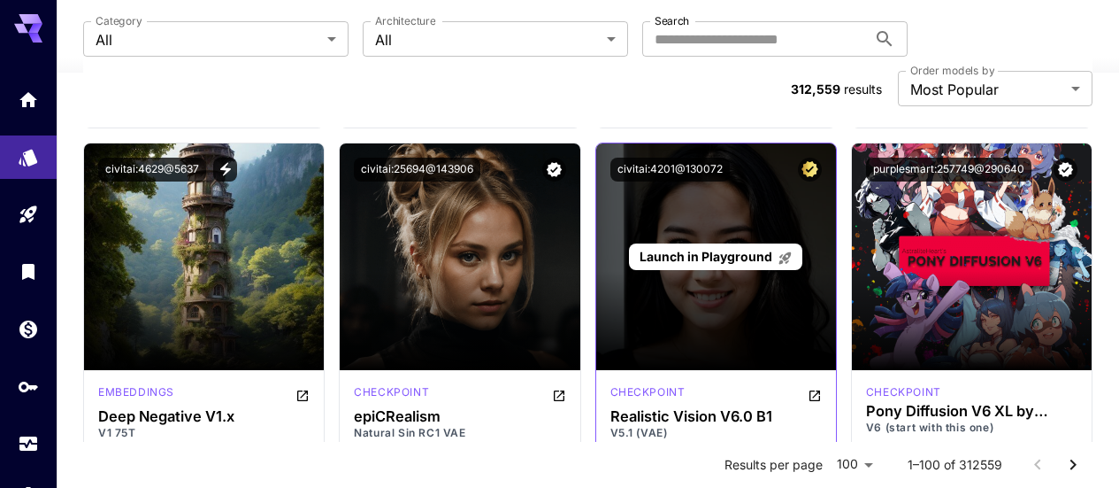
click at [709, 249] on span "Launch in Playground" at bounding box center [706, 256] width 133 height 15
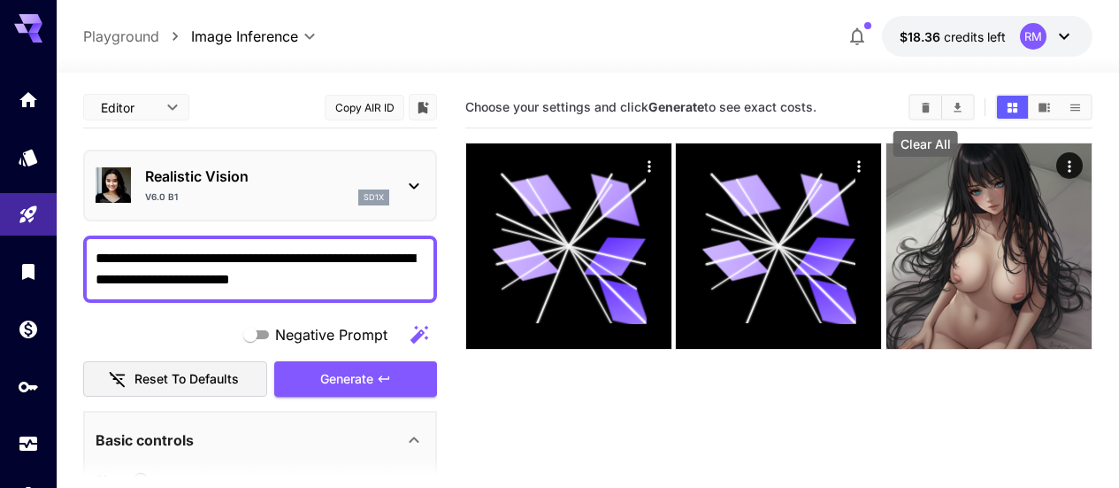
click at [916, 110] on button "Clear All" at bounding box center [926, 107] width 31 height 23
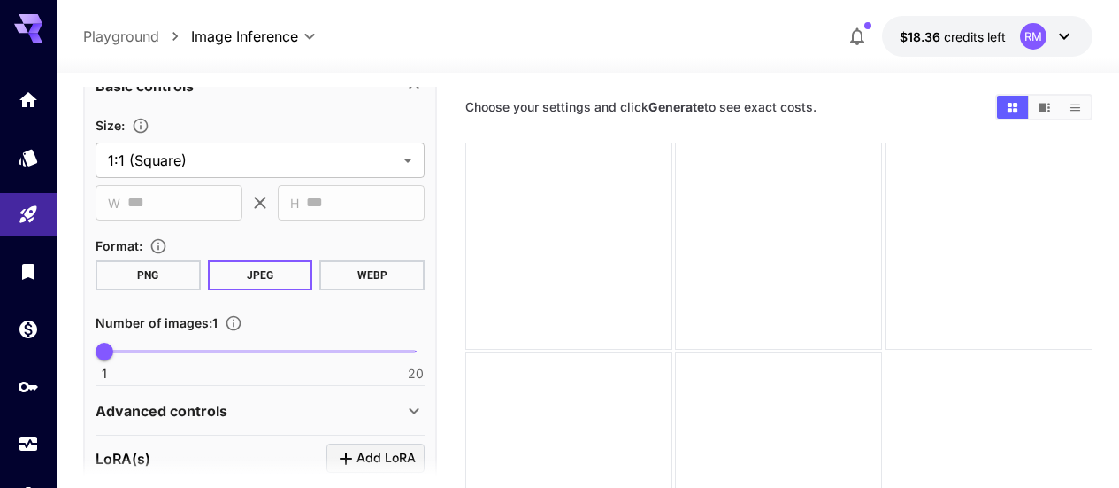
scroll to position [442, 0]
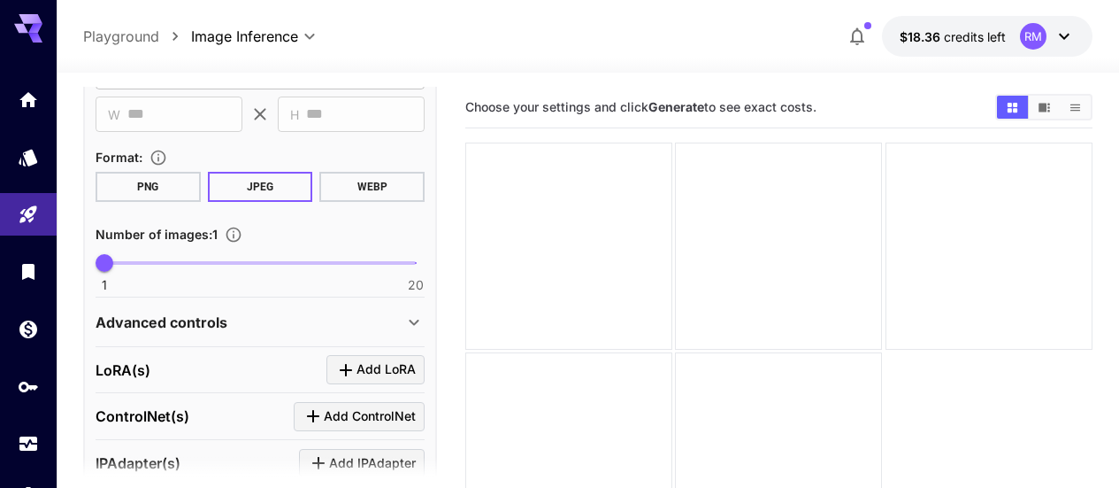
click at [313, 320] on div "Advanced controls" at bounding box center [250, 321] width 308 height 21
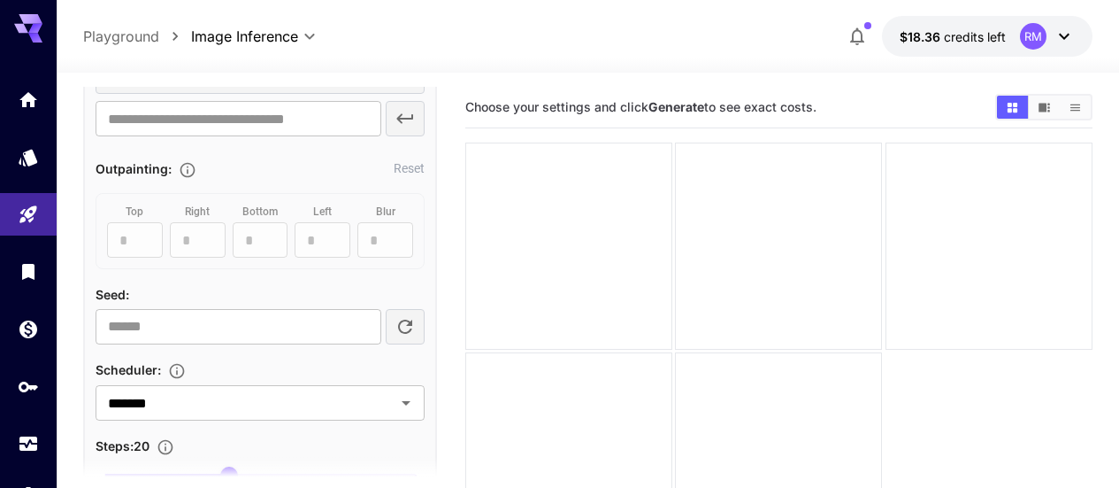
scroll to position [1062, 0]
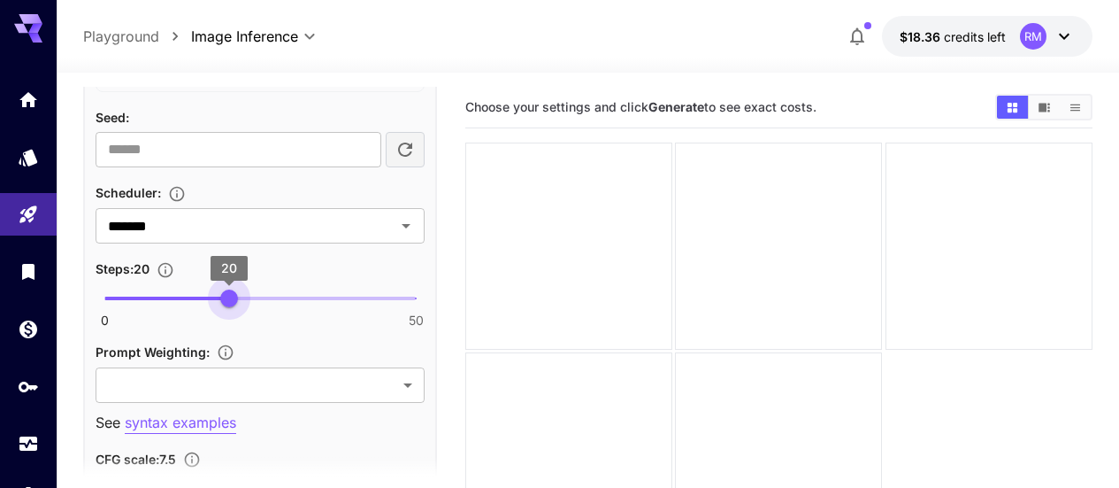
type input "**"
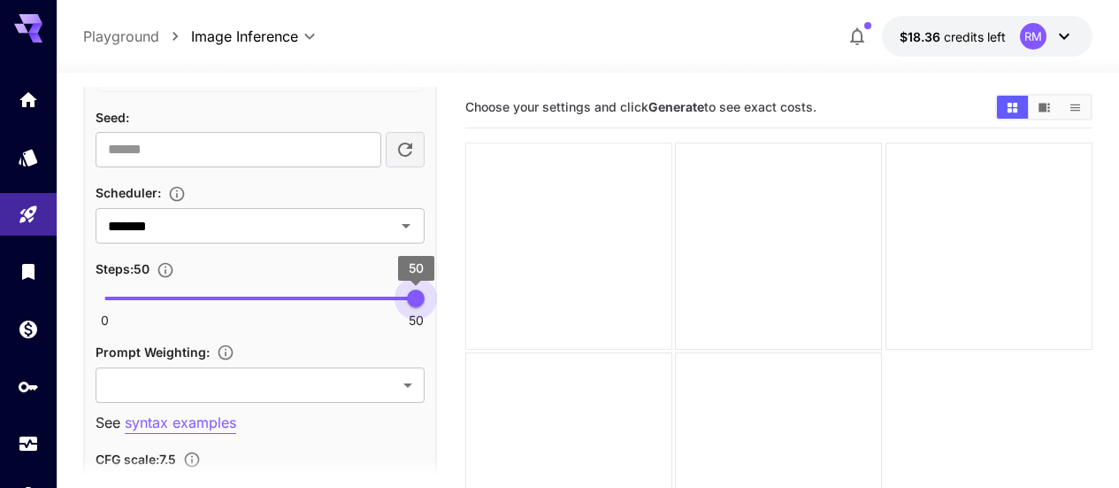
drag, startPoint x: 233, startPoint y: 300, endPoint x: 557, endPoint y: 277, distance: 325.6
click at [557, 277] on main "**********" at bounding box center [588, 338] width 1010 height 502
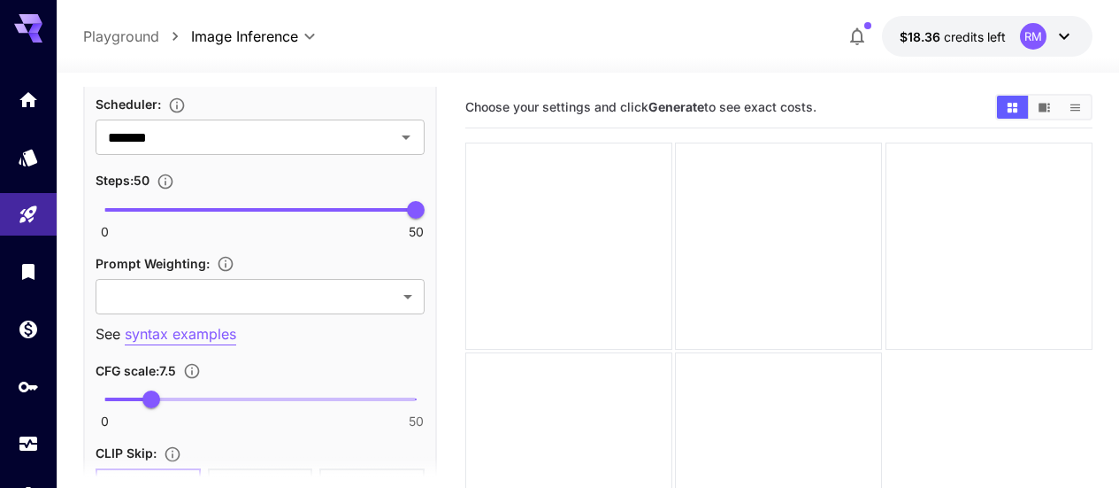
scroll to position [1239, 0]
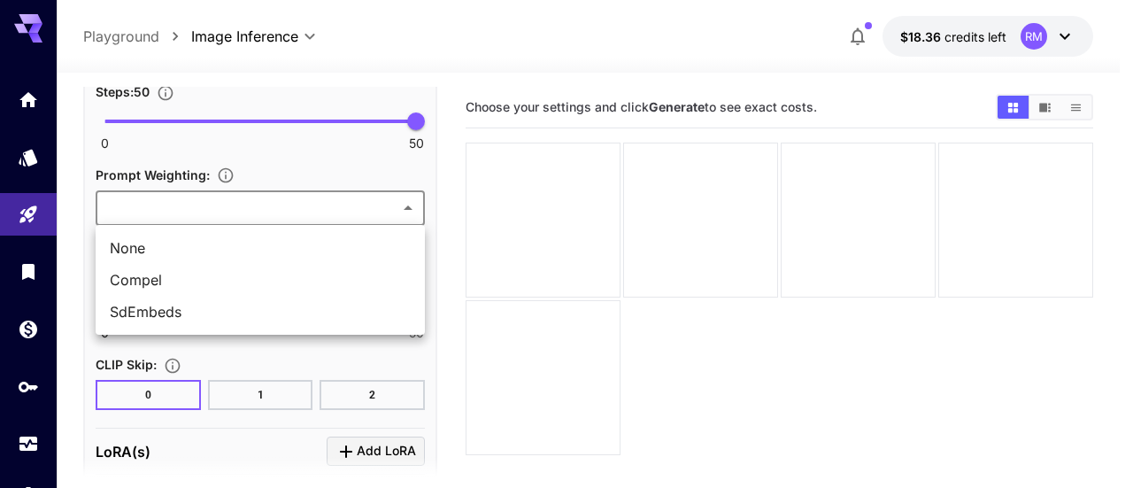
click at [267, 198] on body "**********" at bounding box center [566, 313] width 1133 height 627
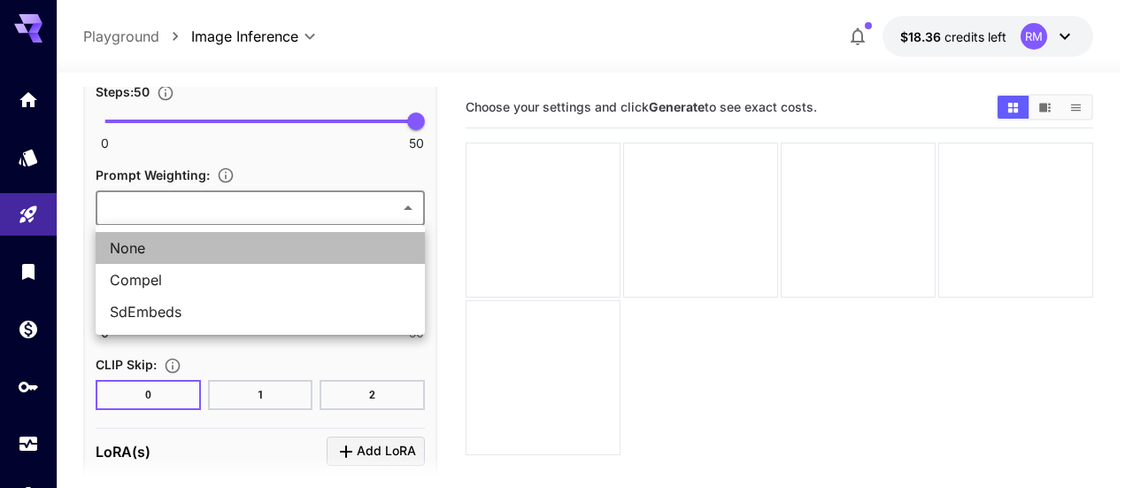
click at [250, 239] on span "None" at bounding box center [260, 247] width 301 height 21
type input "****"
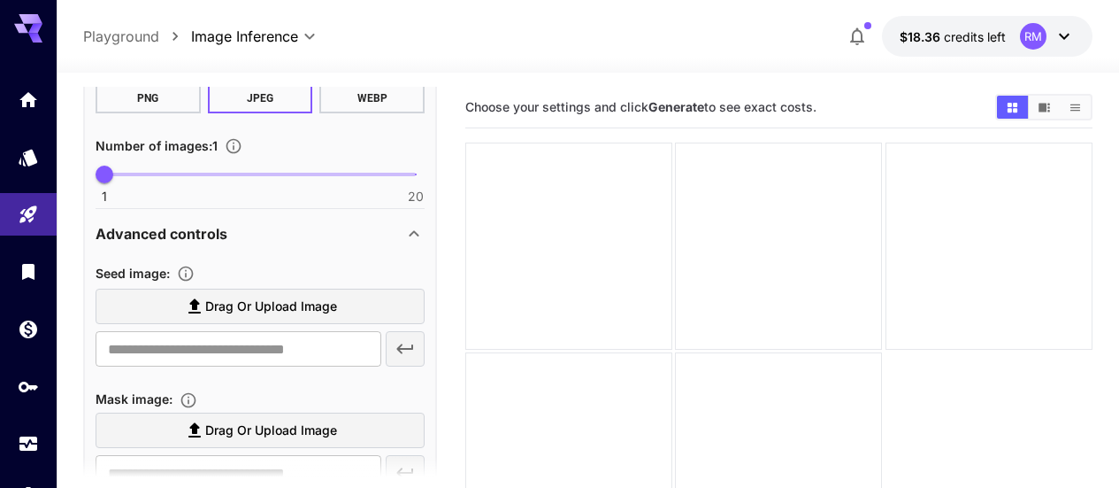
scroll to position [88, 0]
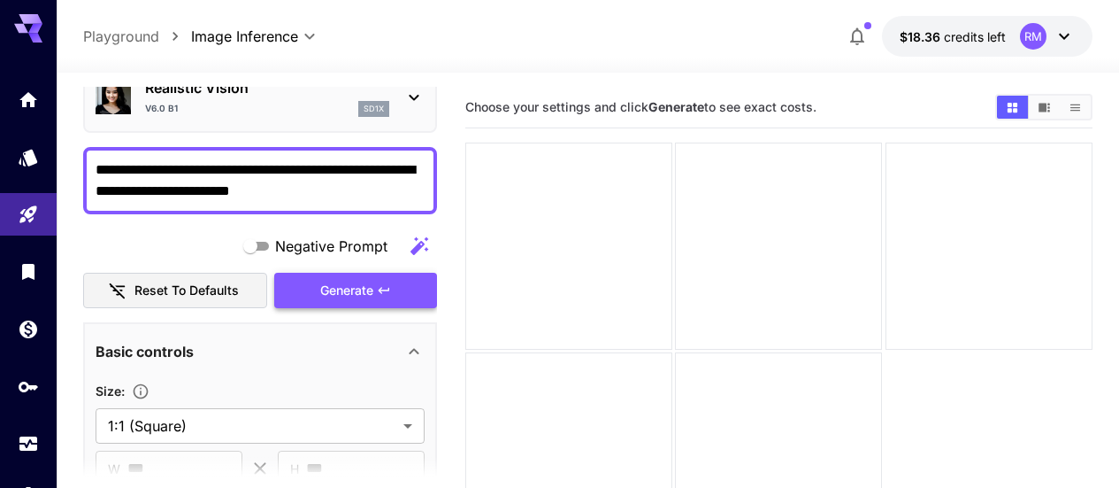
click at [372, 303] on button "Generate" at bounding box center [355, 291] width 163 height 36
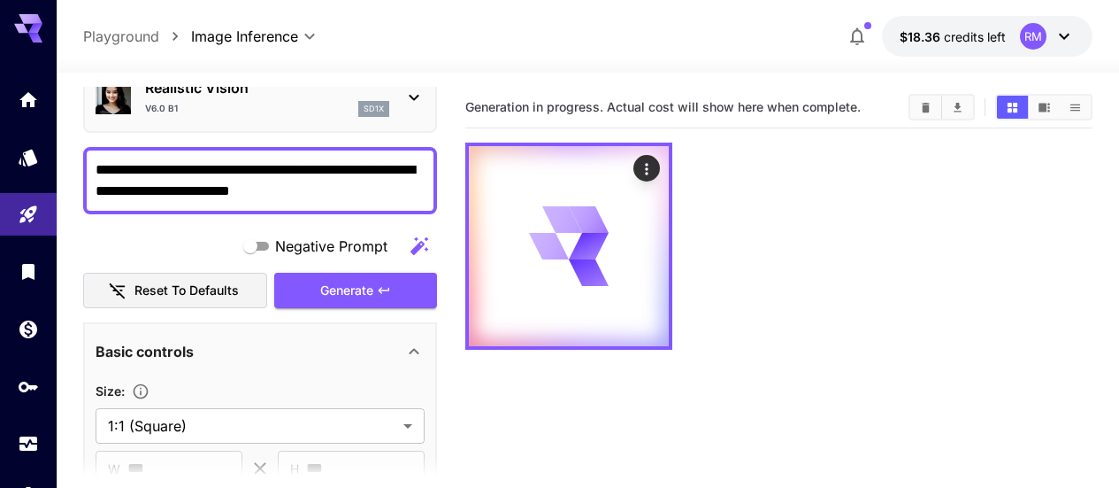
scroll to position [0, 0]
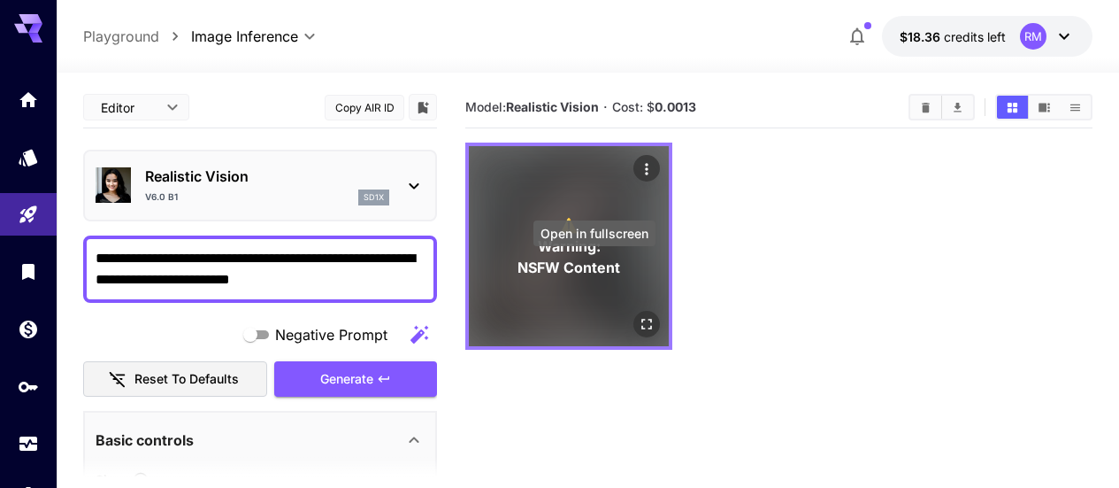
click at [638, 315] on icon "Open in fullscreen" at bounding box center [647, 324] width 18 height 18
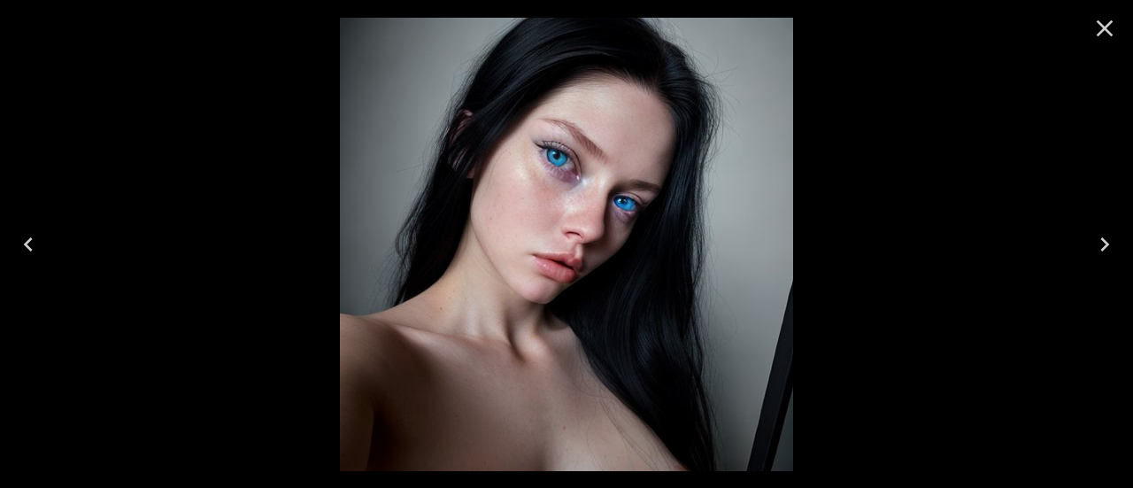
click at [1106, 24] on icon "Close" at bounding box center [1104, 28] width 28 height 28
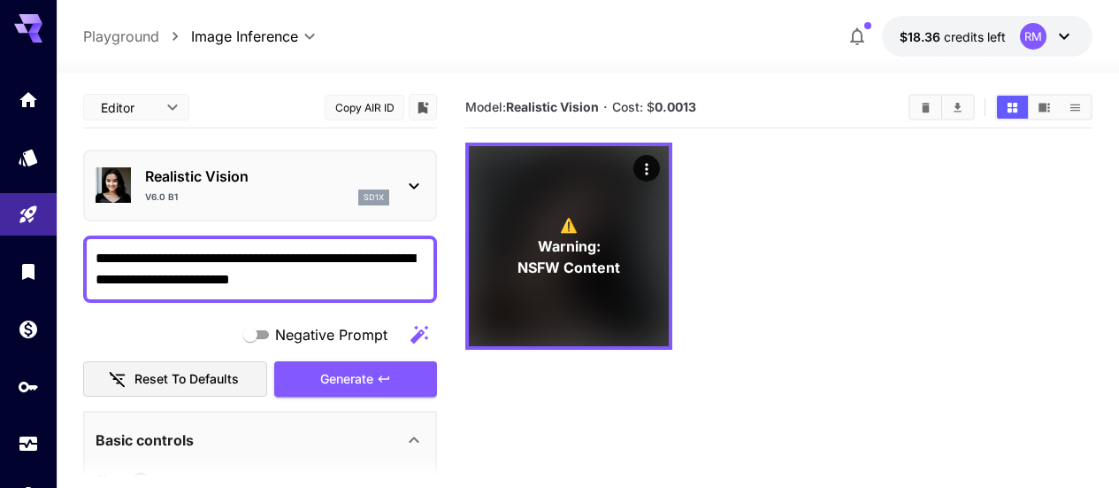
click at [81, 36] on div "**********" at bounding box center [588, 36] width 1063 height 73
click at [111, 37] on p "Playground" at bounding box center [121, 36] width 76 height 21
click at [16, 292] on link at bounding box center [28, 271] width 57 height 43
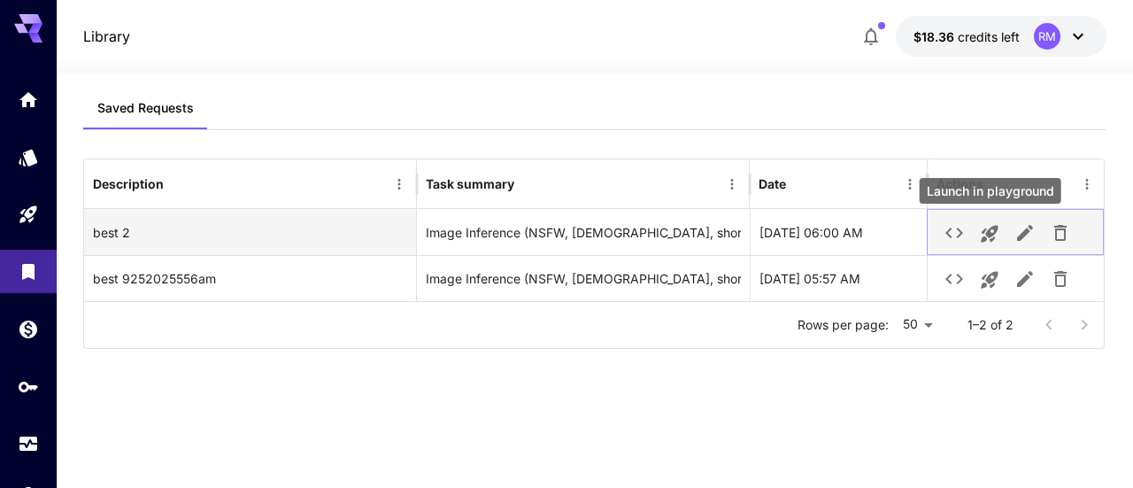
click at [995, 227] on icon "Launch in playground" at bounding box center [989, 234] width 17 height 17
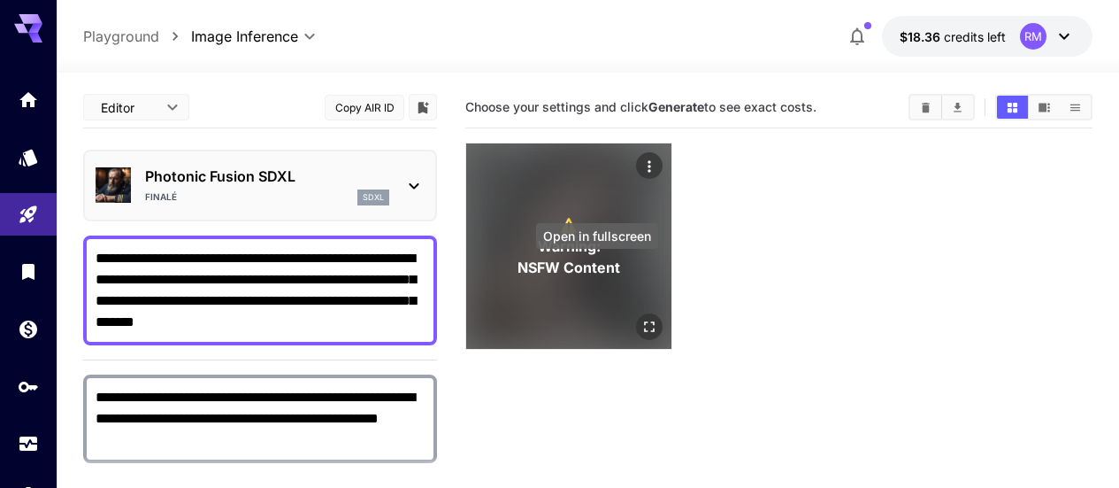
click at [641, 318] on icon "Open in fullscreen" at bounding box center [650, 327] width 18 height 18
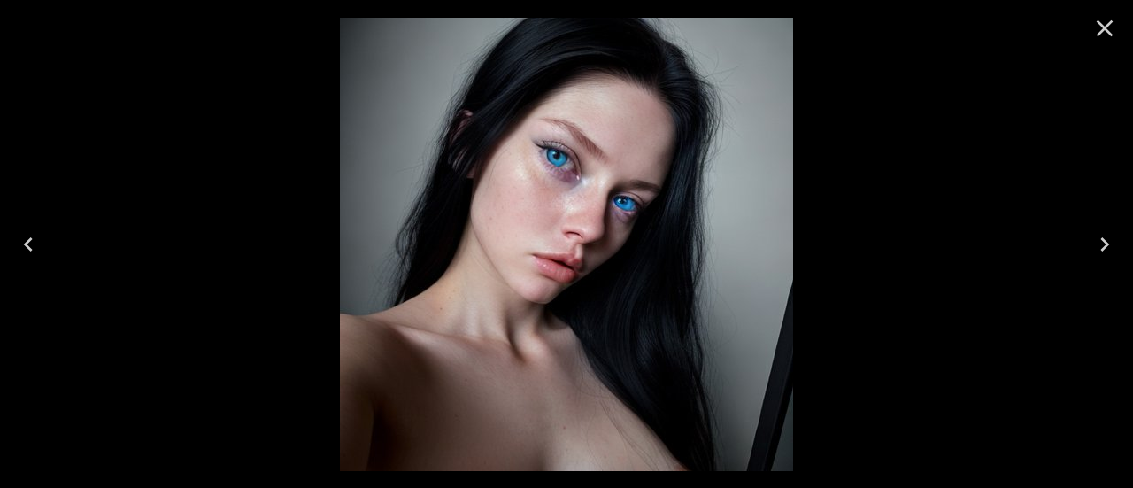
click at [1114, 31] on icon "Close" at bounding box center [1104, 28] width 28 height 28
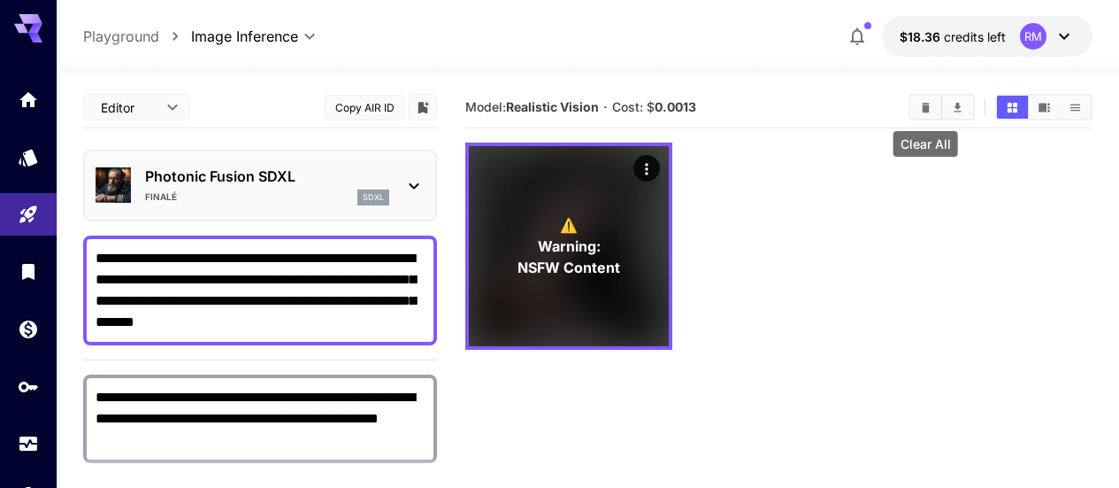
click at [928, 105] on icon "Clear All" at bounding box center [926, 107] width 8 height 10
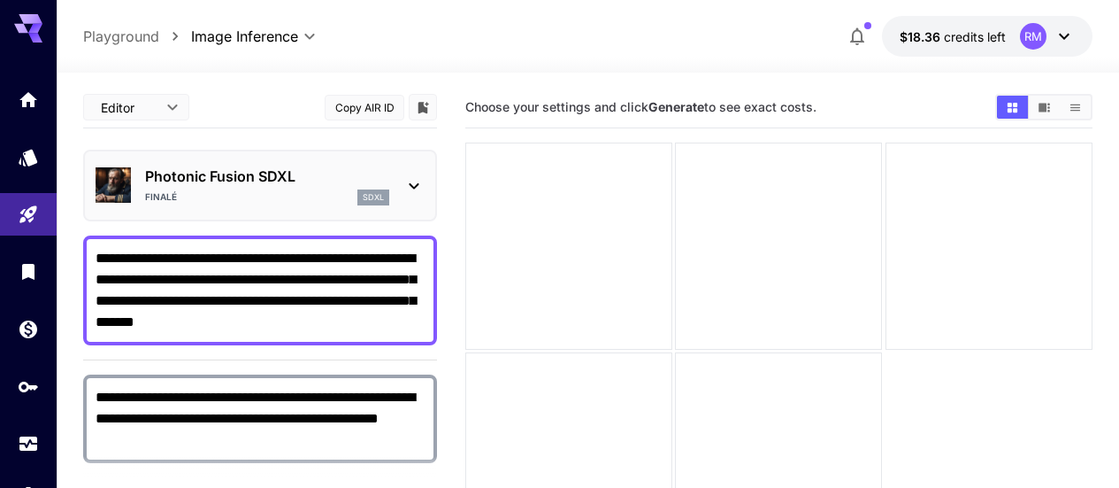
drag, startPoint x: 257, startPoint y: 315, endPoint x: 71, endPoint y: 244, distance: 198.8
click at [71, 244] on section "**********" at bounding box center [588, 350] width 1063 height 555
paste textarea "**********"
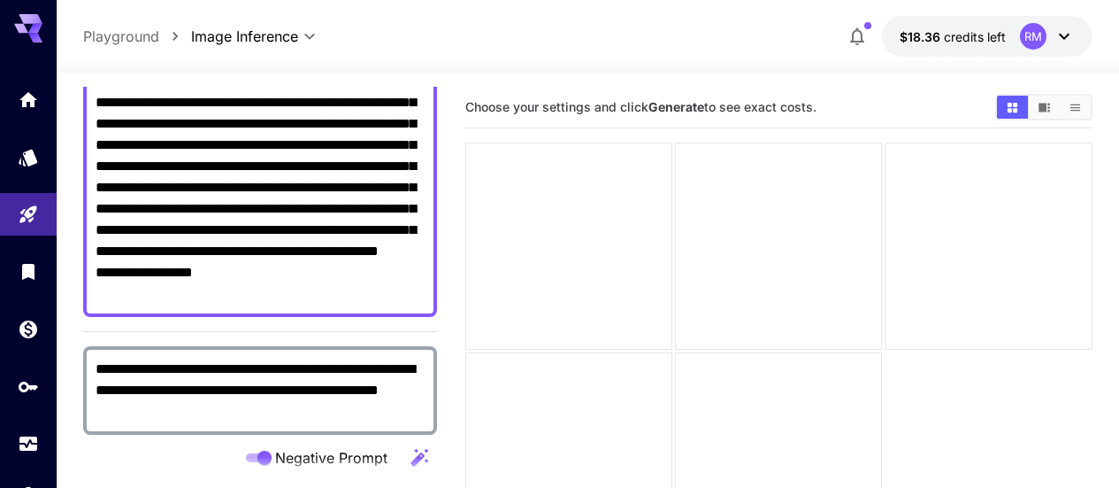
scroll to position [265, 0]
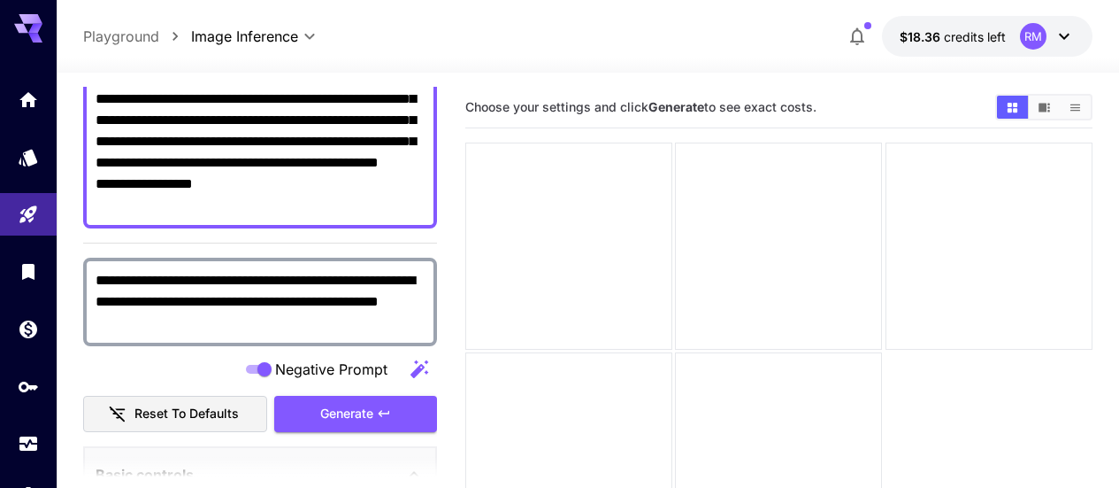
type textarea "**********"
click at [351, 422] on span "Generate" at bounding box center [346, 414] width 53 height 22
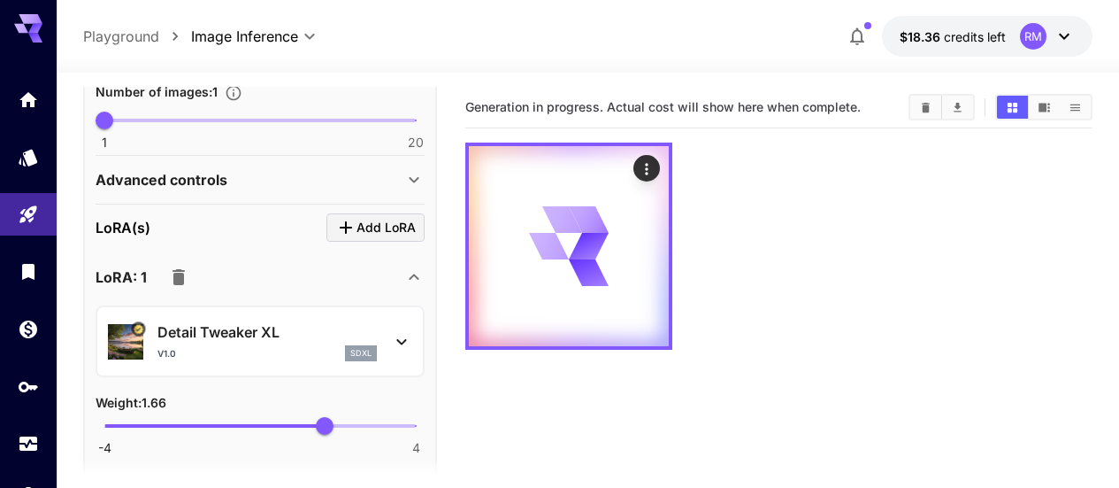
scroll to position [796, 0]
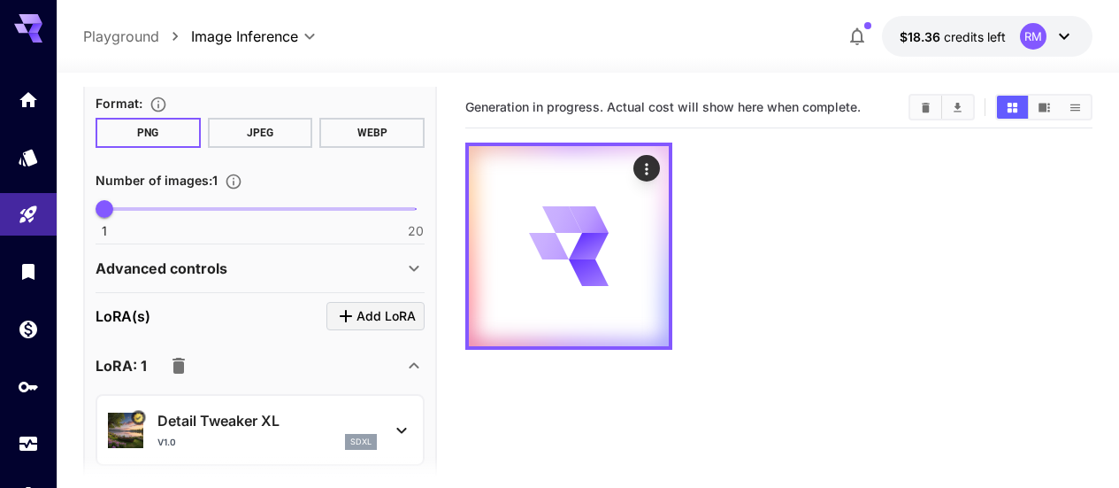
click at [398, 263] on div "Advanced controls" at bounding box center [250, 267] width 308 height 21
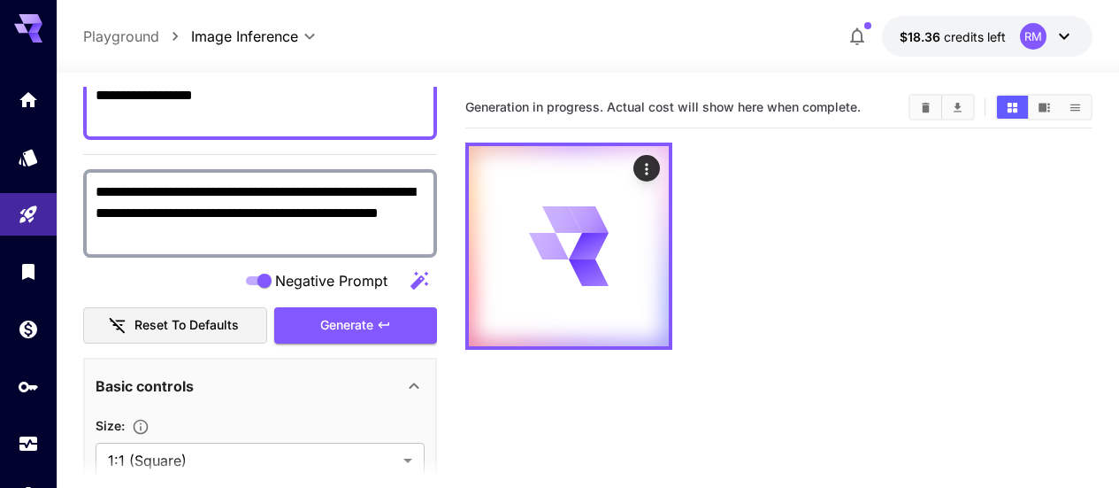
scroll to position [0, 0]
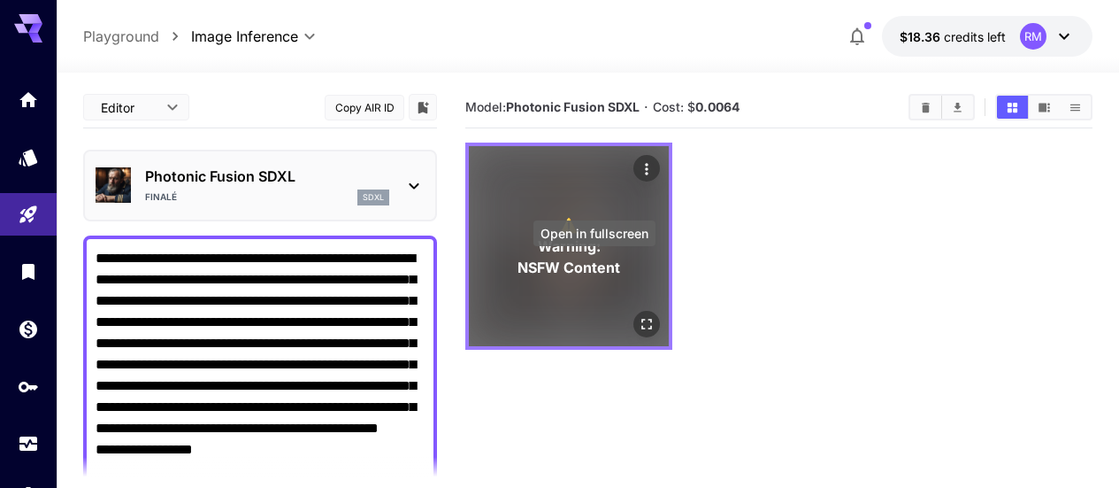
click at [638, 315] on icon "Open in fullscreen" at bounding box center [647, 324] width 18 height 18
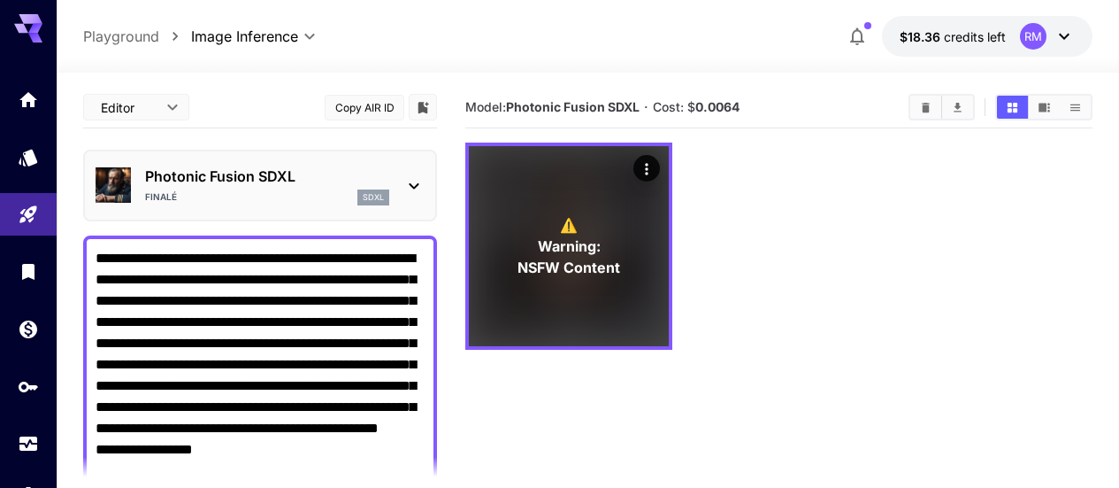
click at [350, 200] on div "Finalé sdxl" at bounding box center [267, 197] width 244 height 16
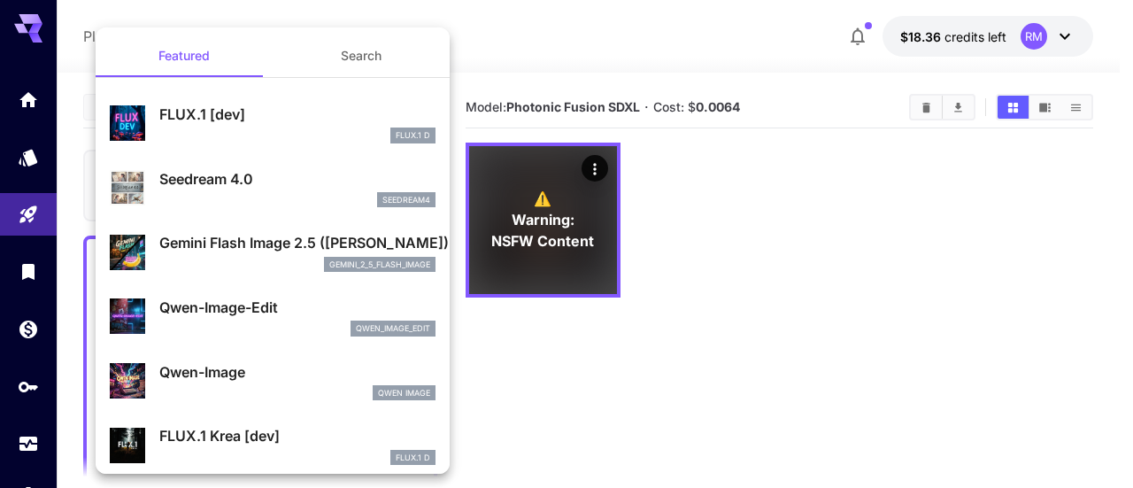
click at [938, 459] on div at bounding box center [566, 244] width 1133 height 488
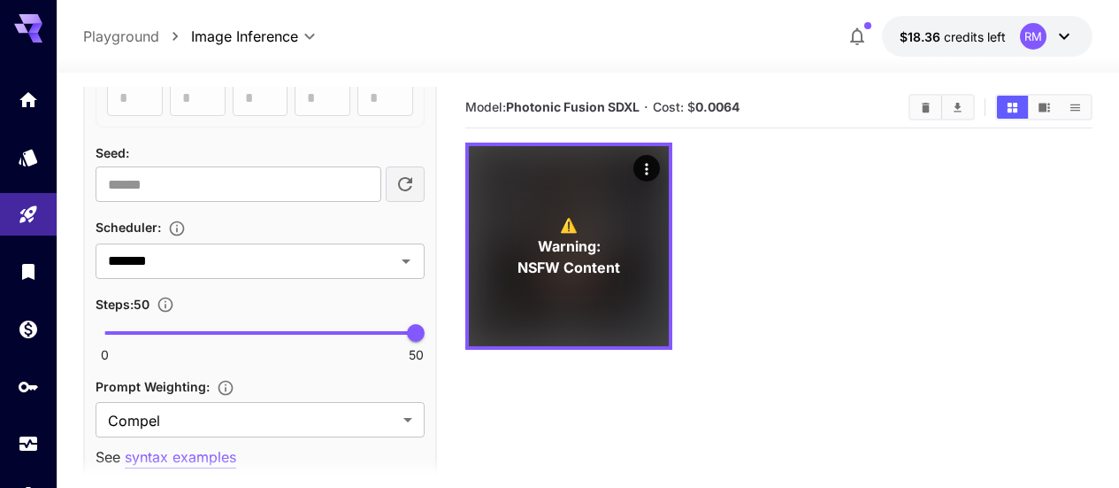
scroll to position [1416, 0]
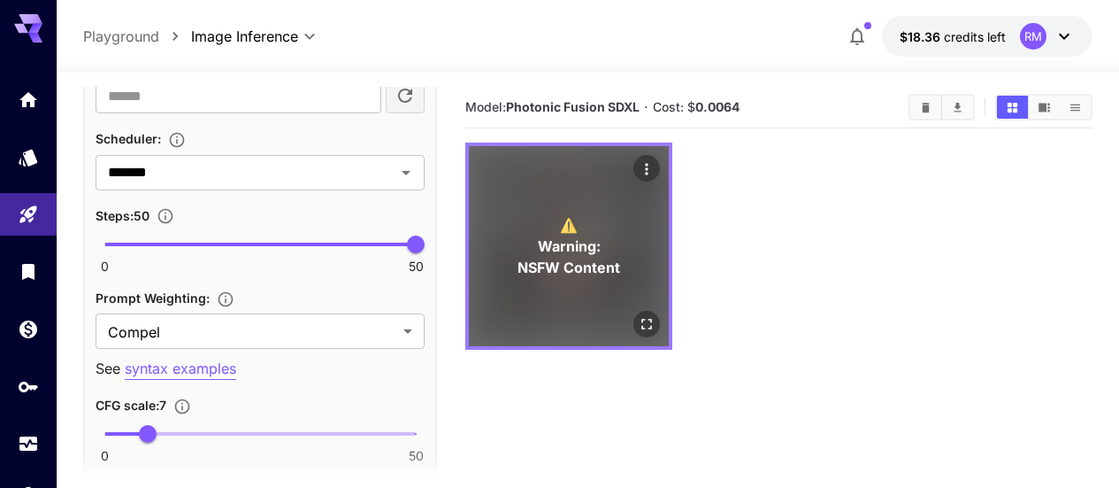
click at [642, 319] on icon "Open in fullscreen" at bounding box center [647, 324] width 11 height 11
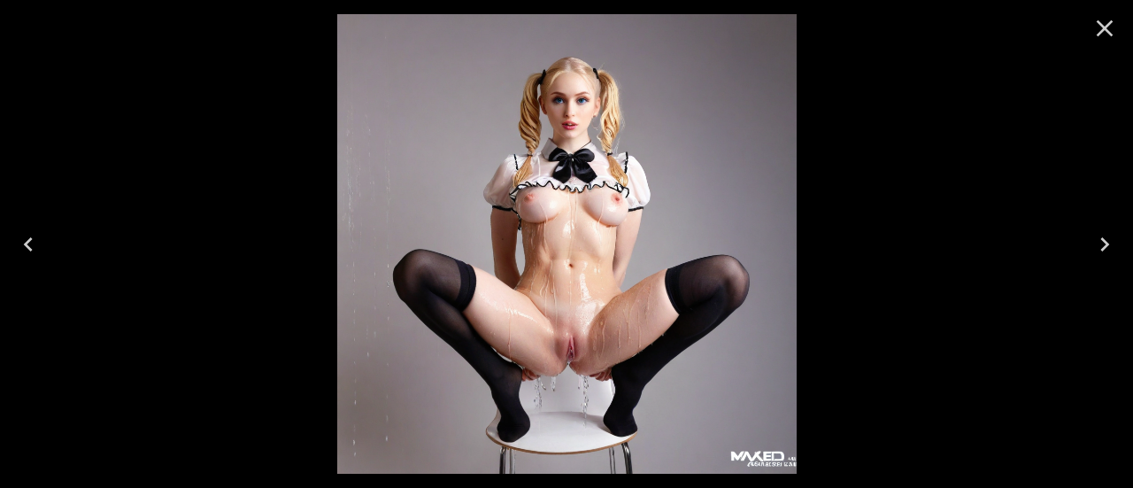
click at [1112, 35] on icon "Close" at bounding box center [1104, 28] width 28 height 28
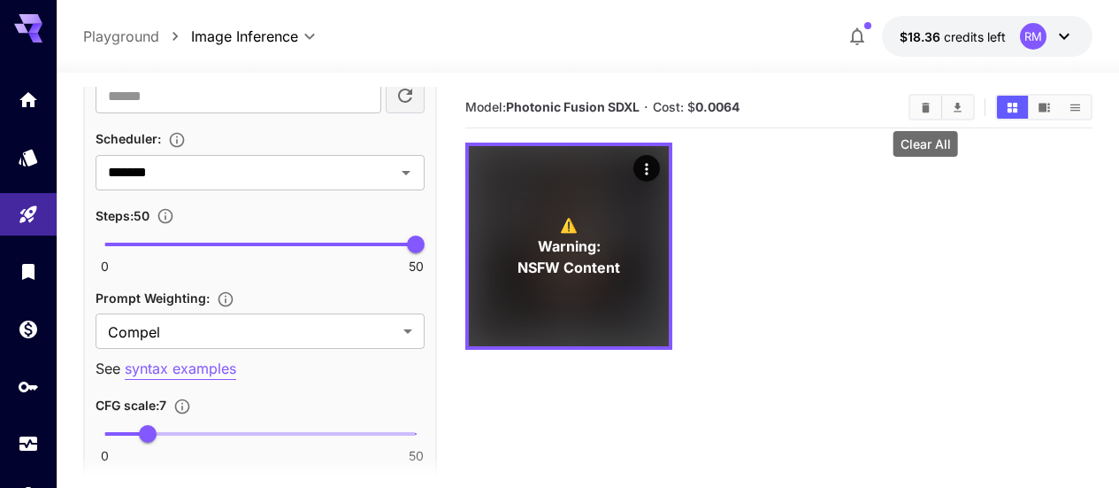
click at [922, 115] on button "Clear All" at bounding box center [926, 107] width 31 height 23
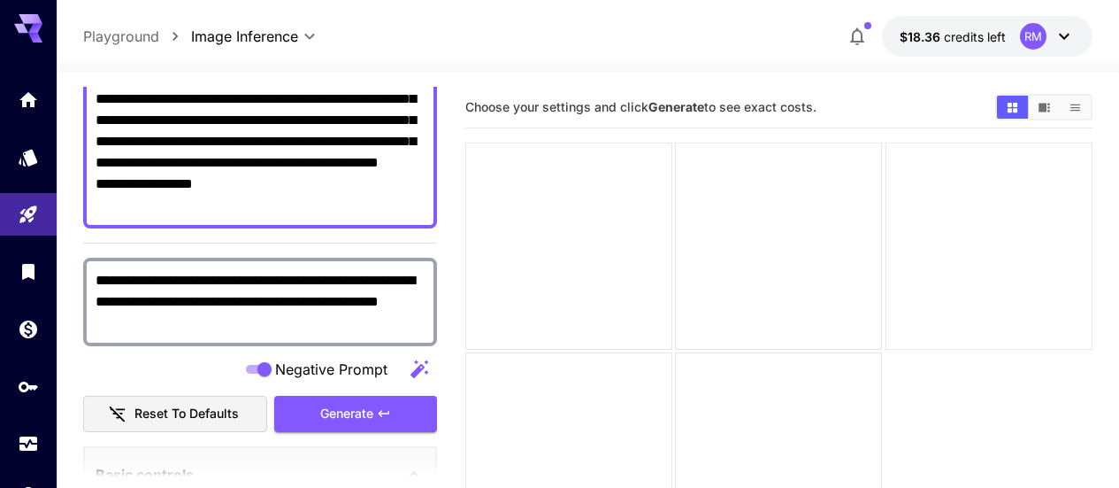
scroll to position [88, 0]
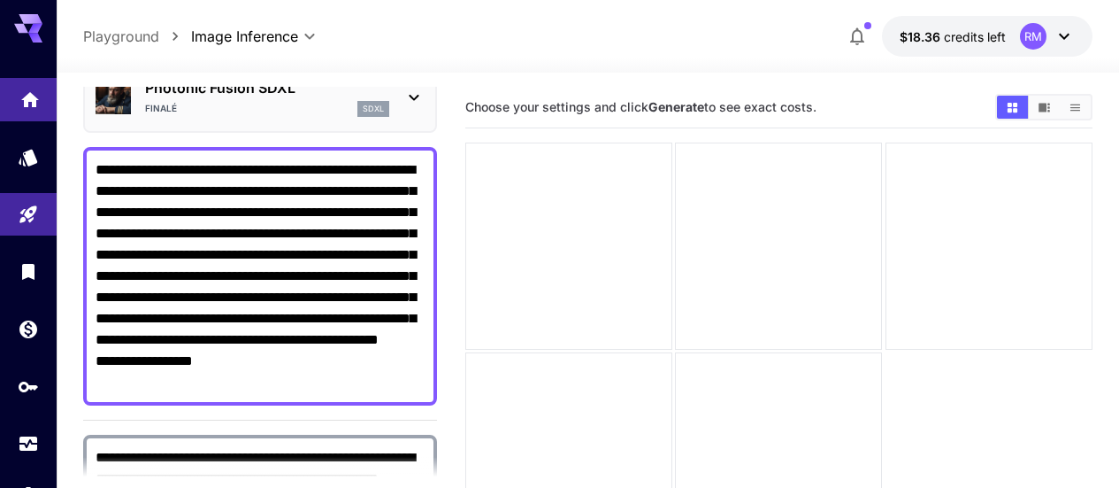
drag, startPoint x: 235, startPoint y: 384, endPoint x: 39, endPoint y: 120, distance: 328.8
click at [39, 120] on div "**********" at bounding box center [559, 313] width 1119 height 627
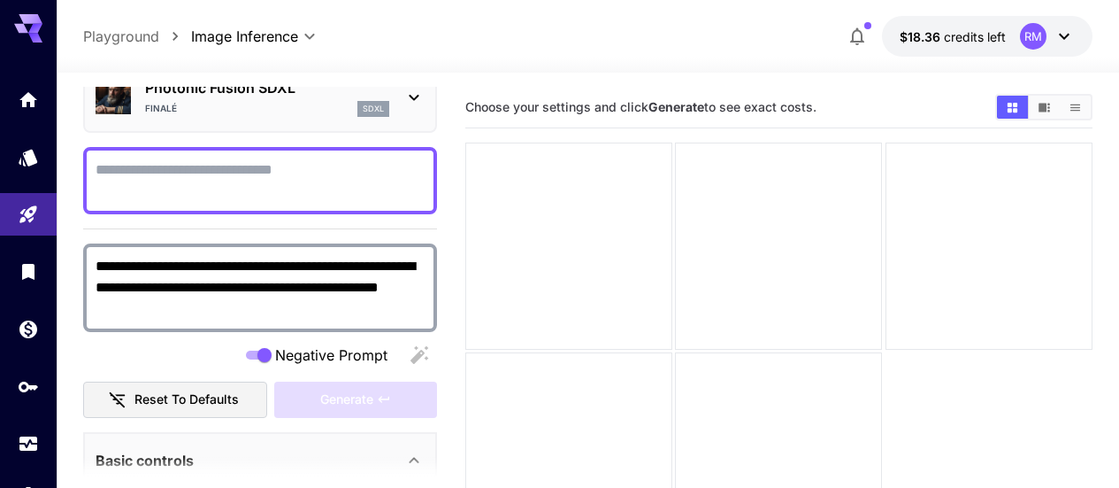
paste textarea "**********"
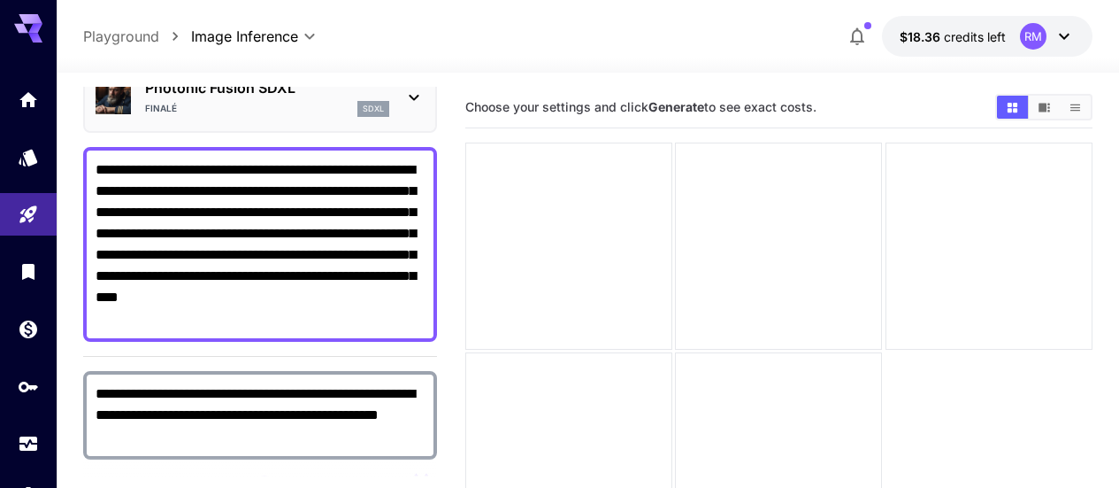
scroll to position [177, 0]
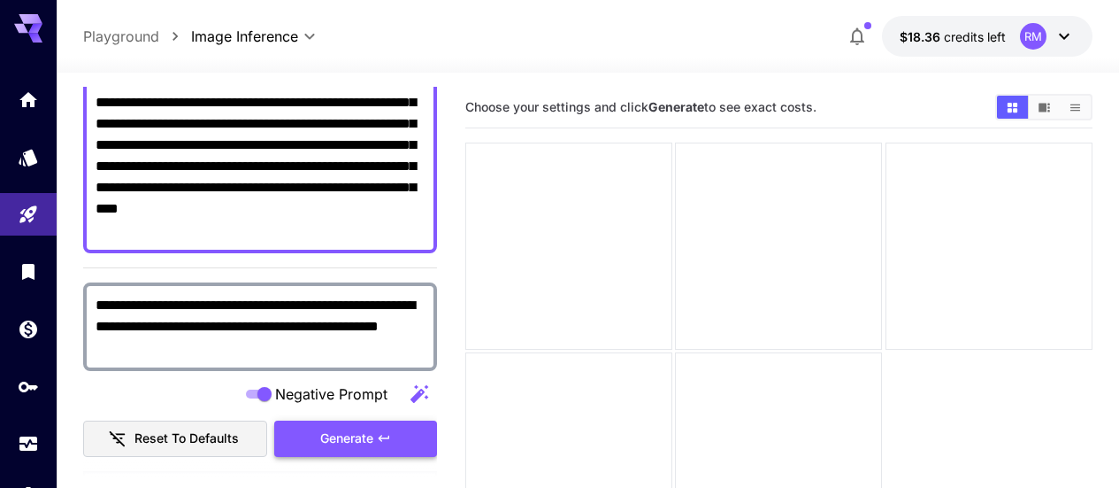
type textarea "**********"
click at [365, 436] on span "Generate" at bounding box center [346, 438] width 53 height 22
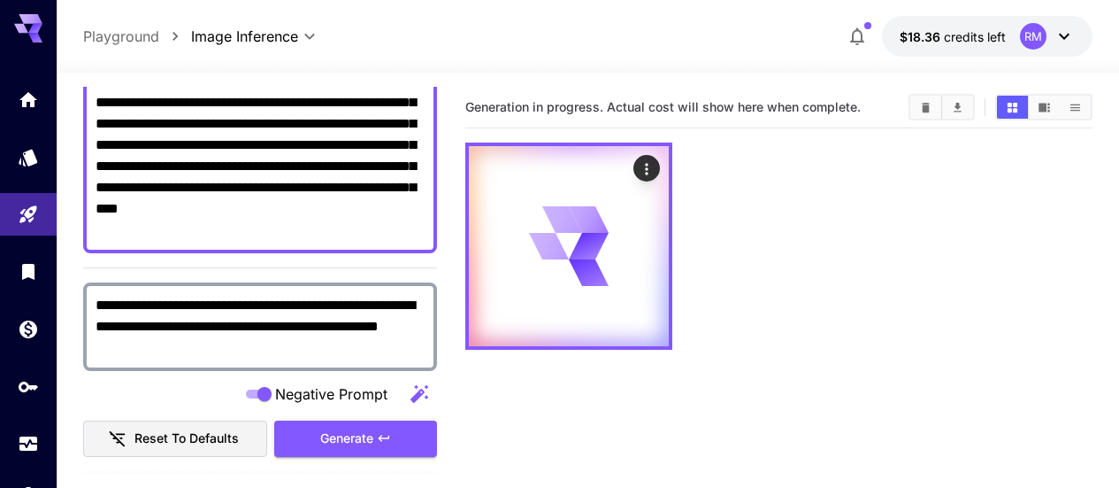
scroll to position [0, 0]
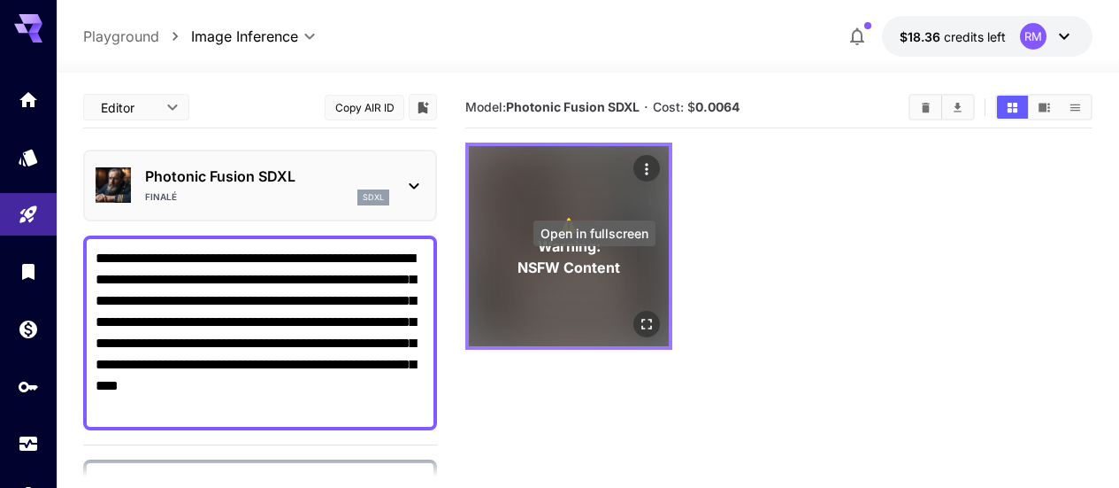
click at [638, 315] on icon "Open in fullscreen" at bounding box center [647, 324] width 18 height 18
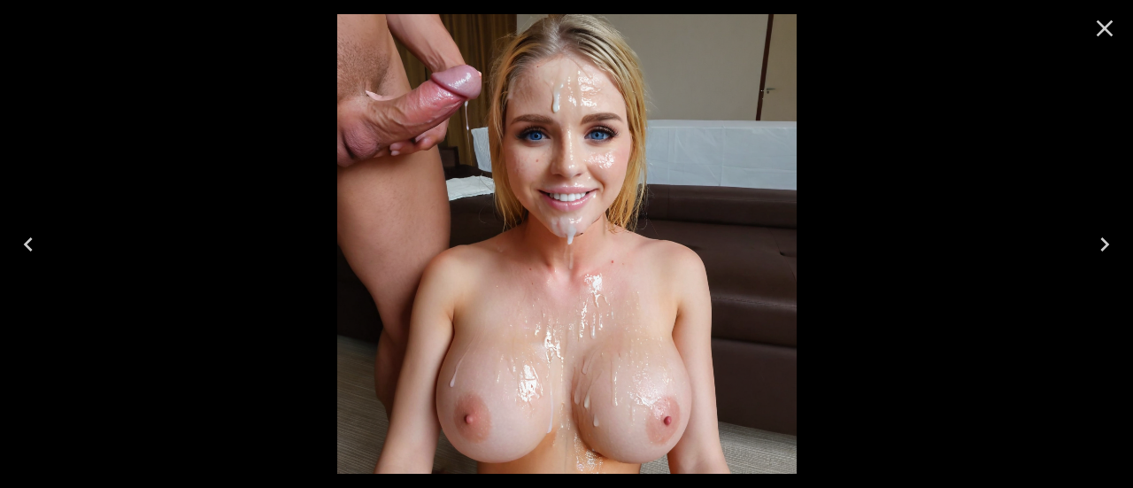
click at [1111, 28] on icon "Close" at bounding box center [1104, 28] width 28 height 28
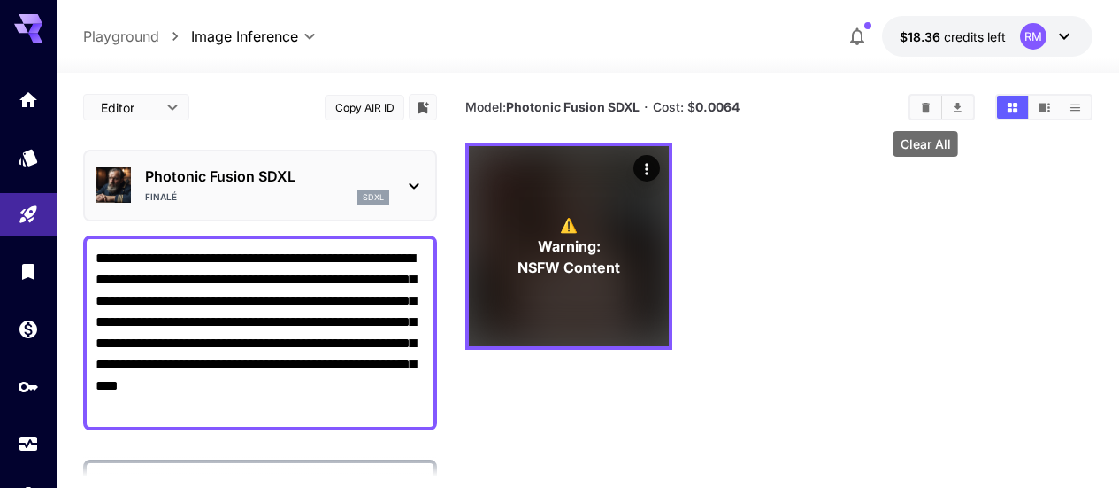
click at [927, 111] on icon "Clear All" at bounding box center [926, 107] width 8 height 10
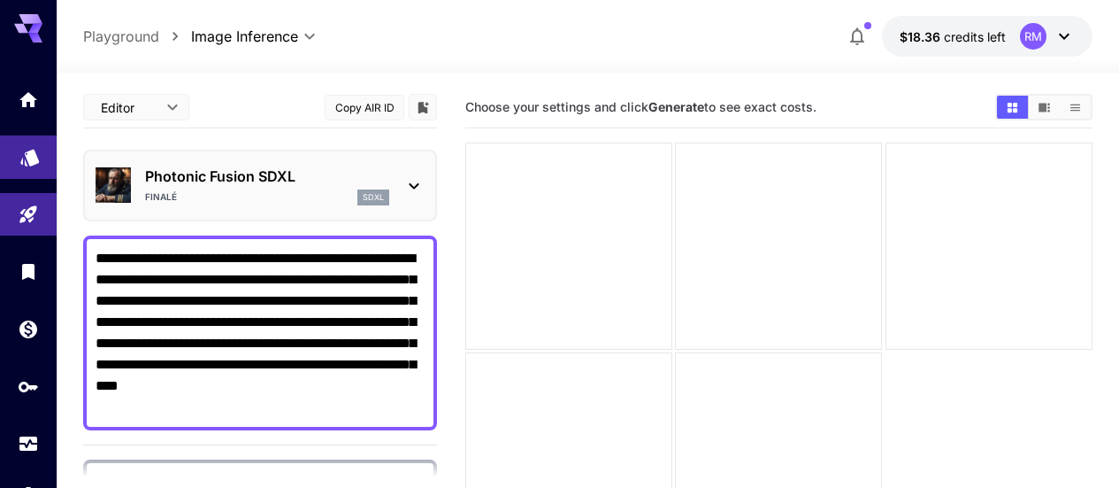
click at [12, 148] on link at bounding box center [28, 156] width 57 height 43
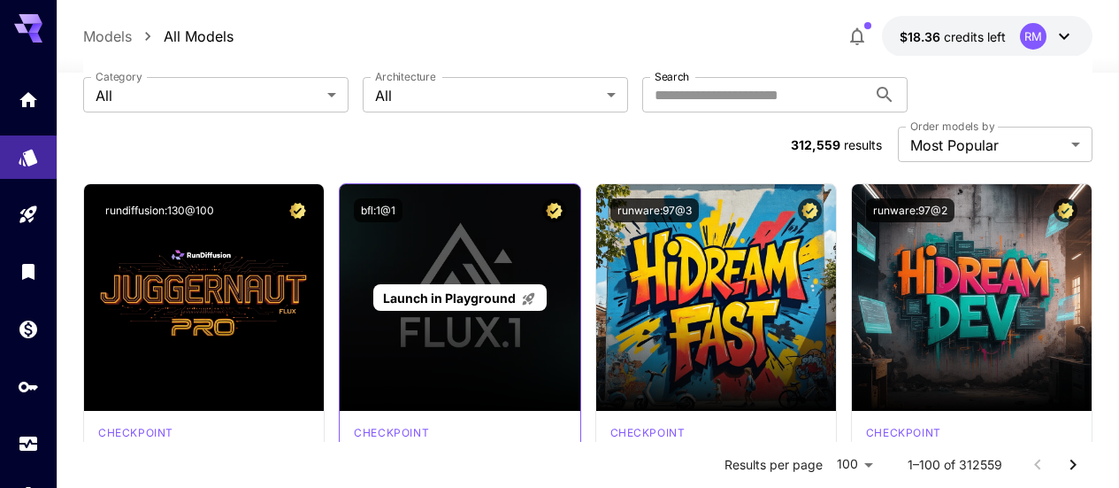
scroll to position [177, 0]
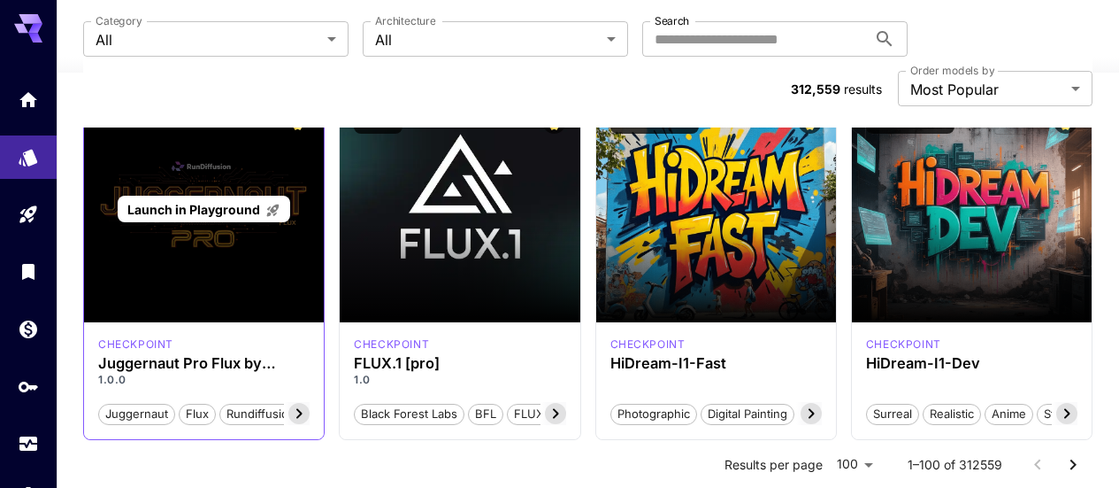
click at [246, 200] on p "Launch in Playground" at bounding box center [203, 209] width 153 height 19
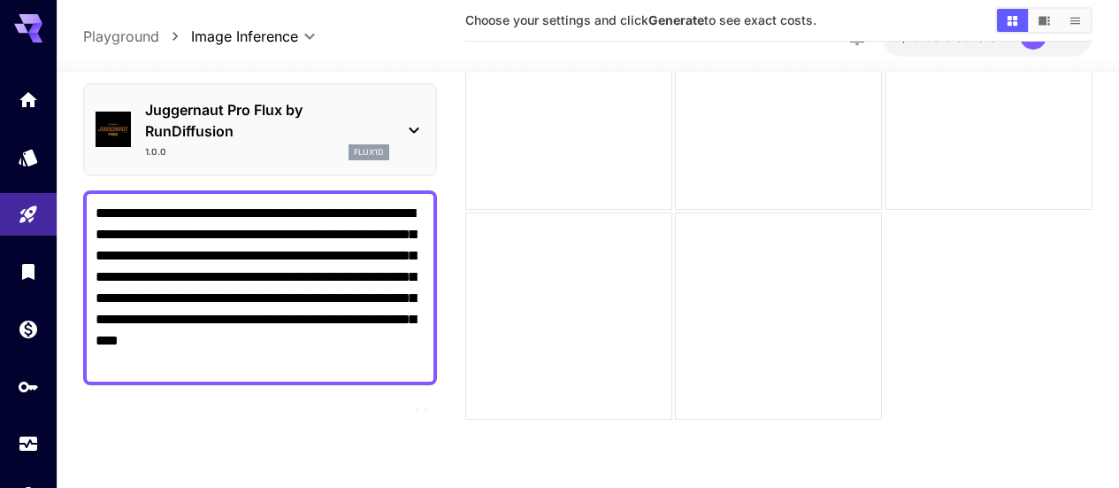
drag, startPoint x: 379, startPoint y: 366, endPoint x: 29, endPoint y: 185, distance: 393.8
click at [29, 185] on div "**********" at bounding box center [559, 173] width 1119 height 627
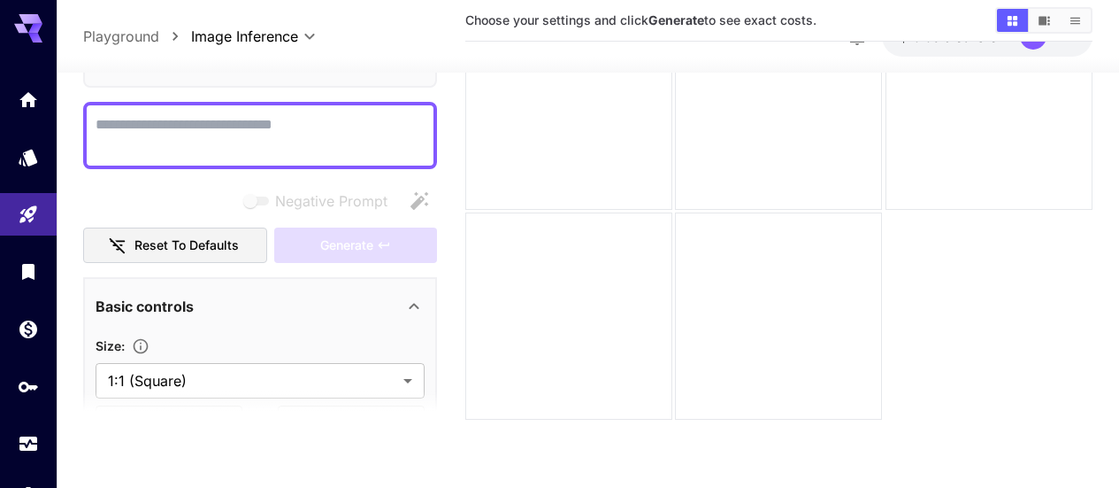
scroll to position [0, 0]
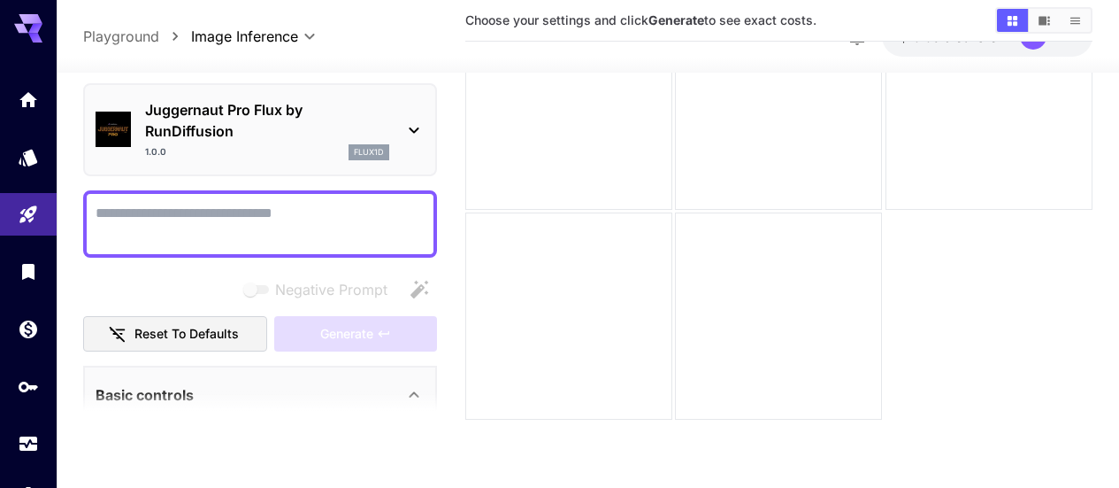
drag, startPoint x: 217, startPoint y: 199, endPoint x: 153, endPoint y: 221, distance: 67.4
paste textarea "**********"
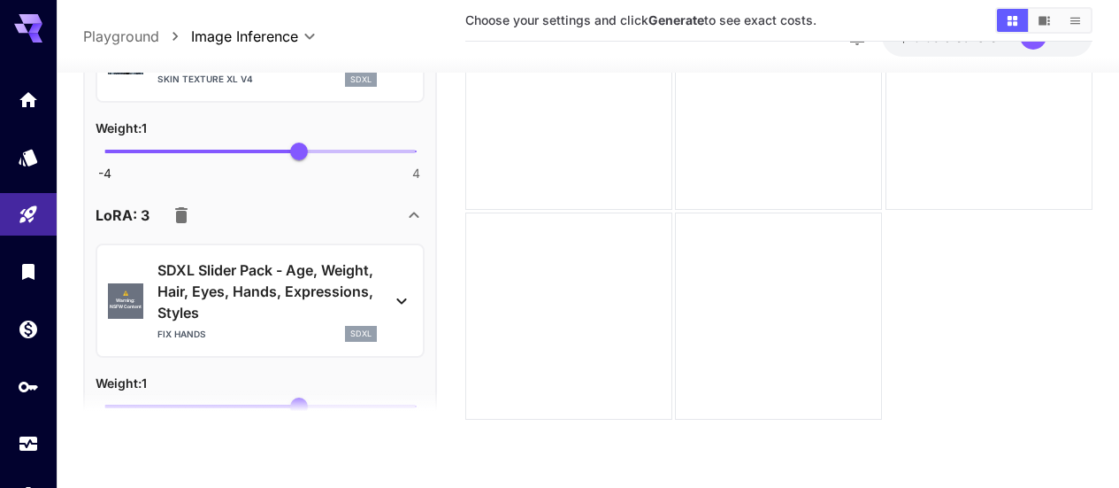
scroll to position [1348, 0]
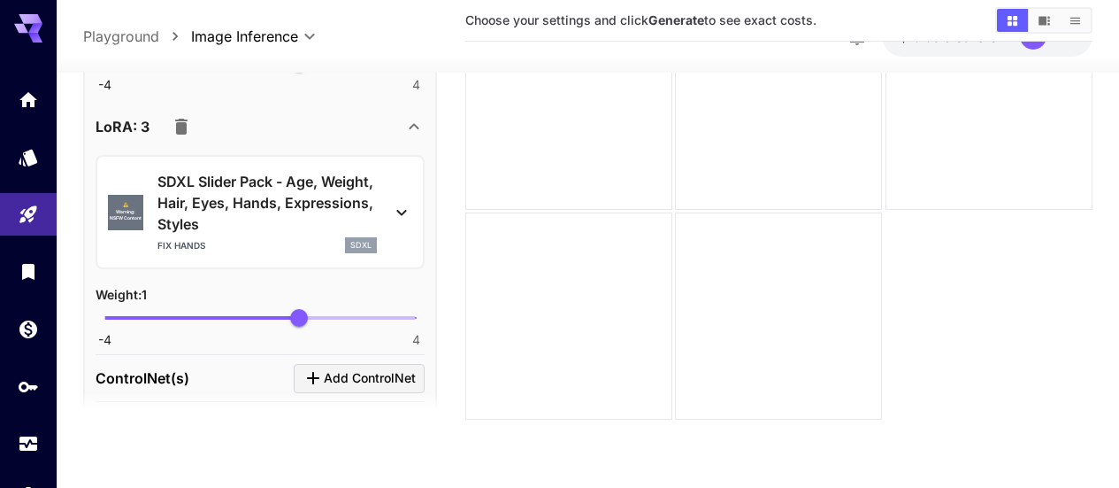
type textarea "**********"
click at [179, 116] on icon "button" at bounding box center [181, 126] width 21 height 21
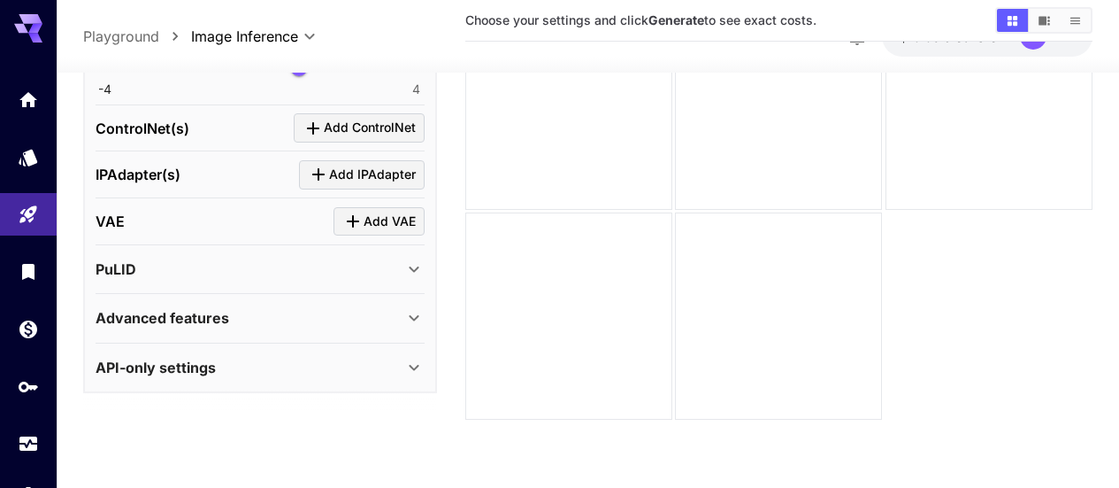
click at [303, 309] on div "Advanced features" at bounding box center [250, 317] width 308 height 21
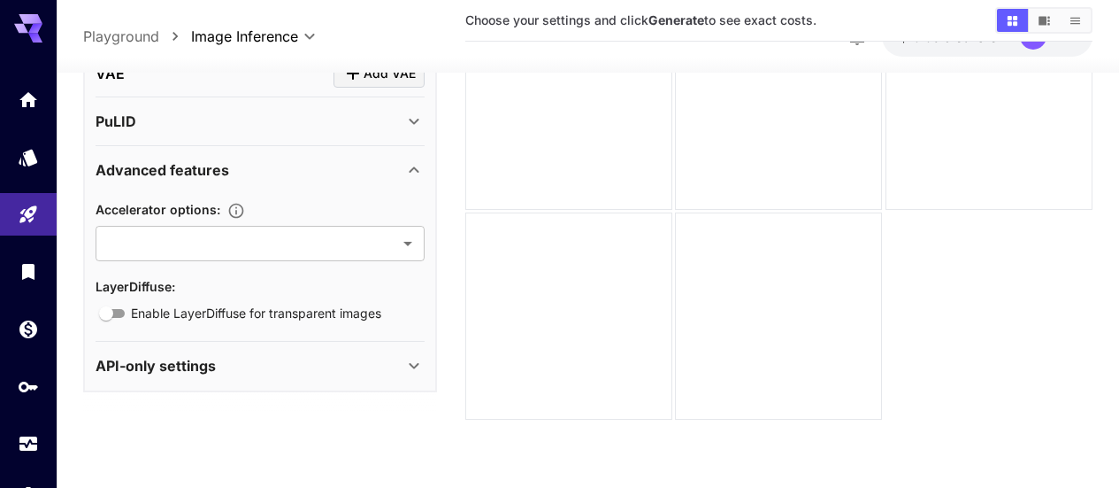
click at [297, 171] on div "Advanced features" at bounding box center [250, 169] width 308 height 21
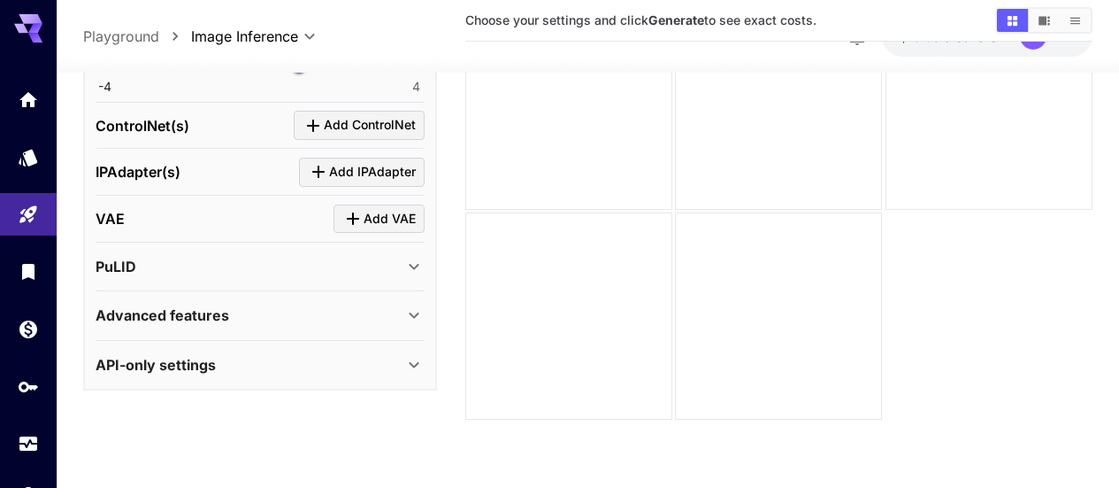
scroll to position [1343, 0]
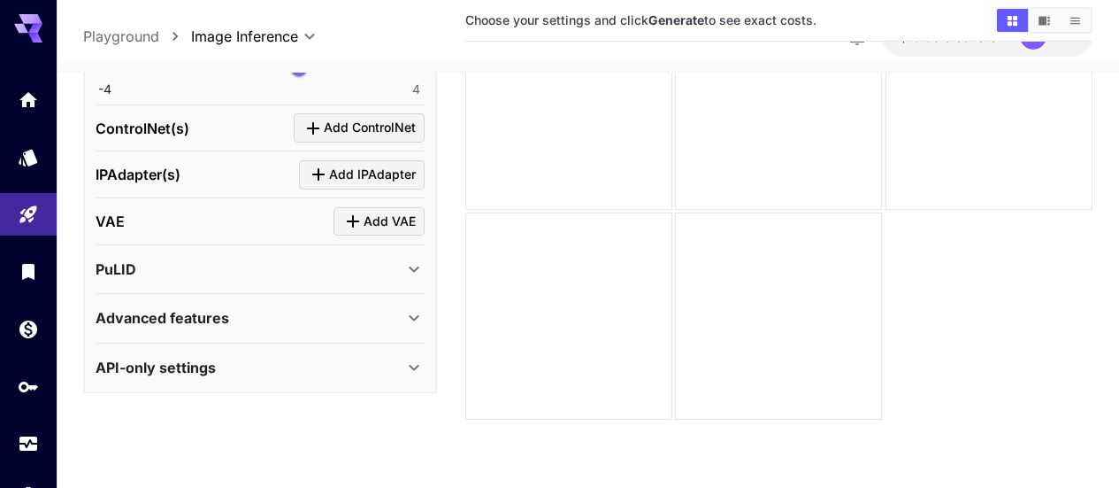
click at [253, 270] on div "PuLID" at bounding box center [250, 268] width 308 height 21
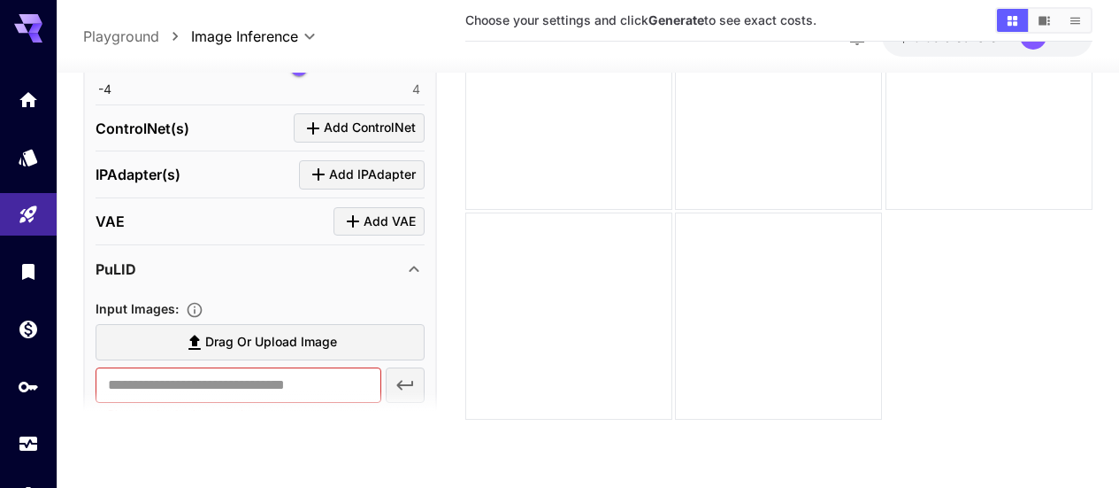
click at [253, 270] on div "PuLID" at bounding box center [250, 268] width 308 height 21
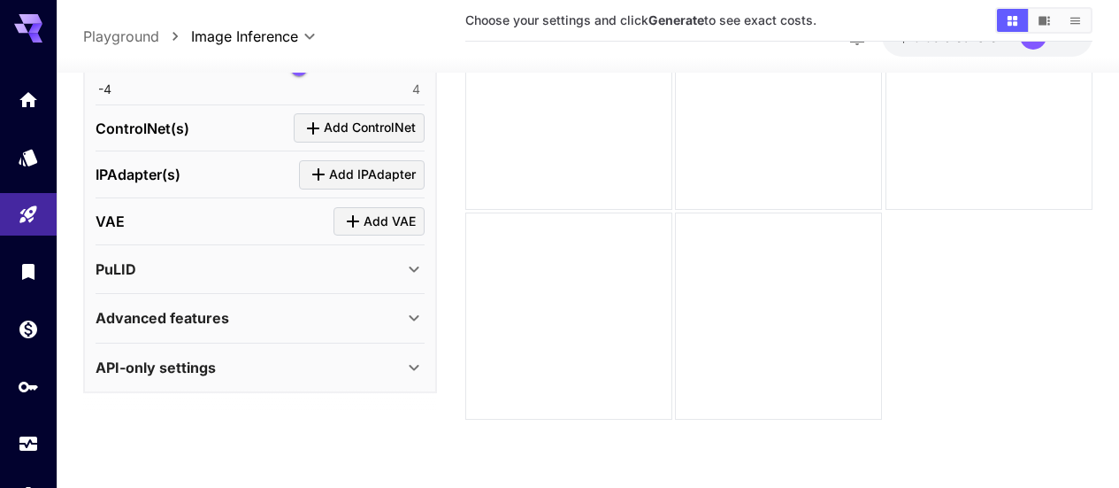
click at [198, 254] on div "PuLID" at bounding box center [260, 269] width 329 height 42
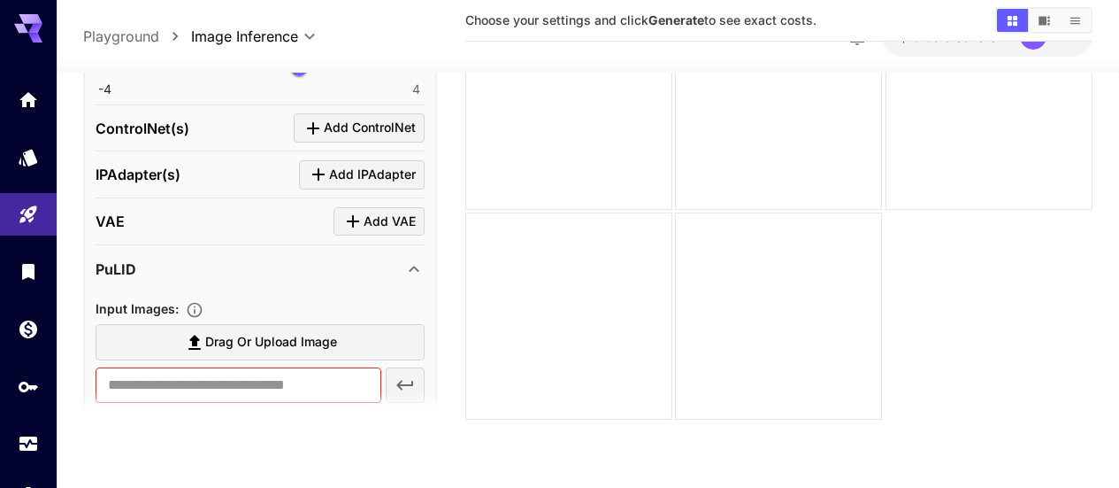
click at [288, 272] on div "PuLID" at bounding box center [250, 268] width 308 height 21
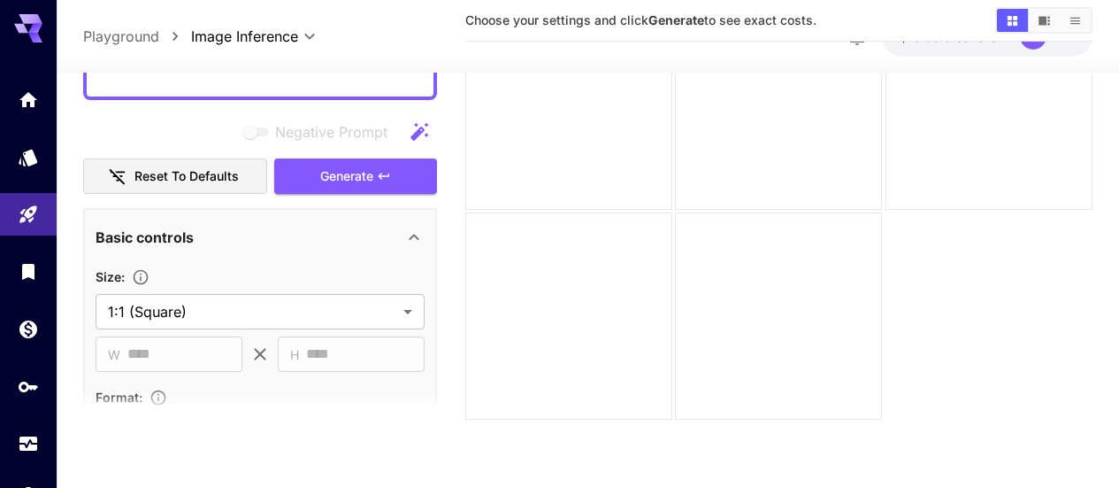
scroll to position [193, 0]
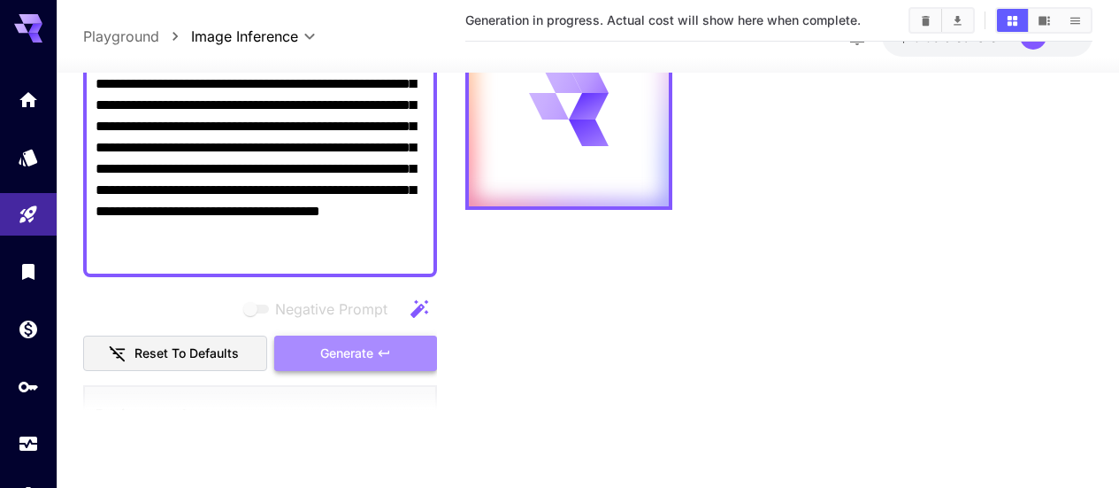
click at [327, 352] on span "Generate" at bounding box center [346, 353] width 53 height 22
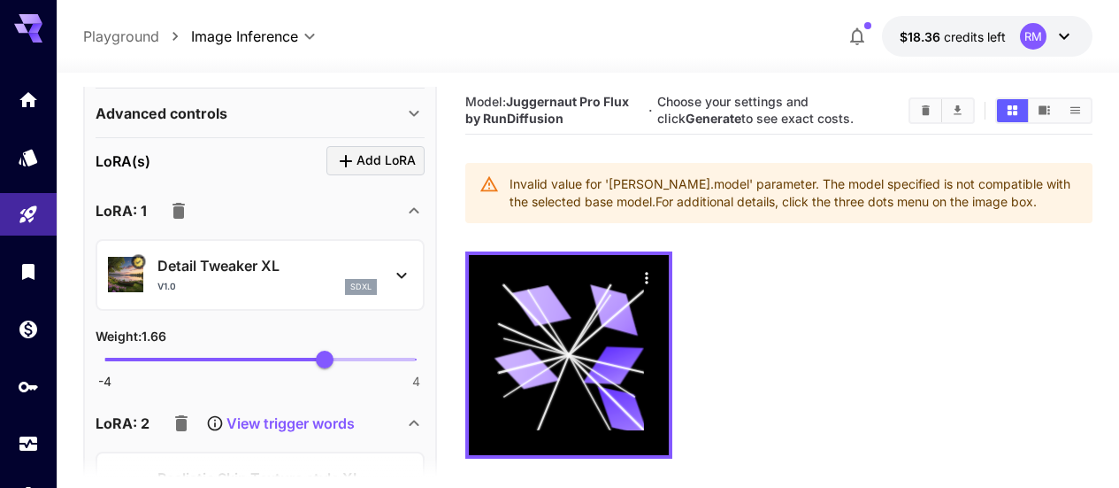
scroll to position [973, 0]
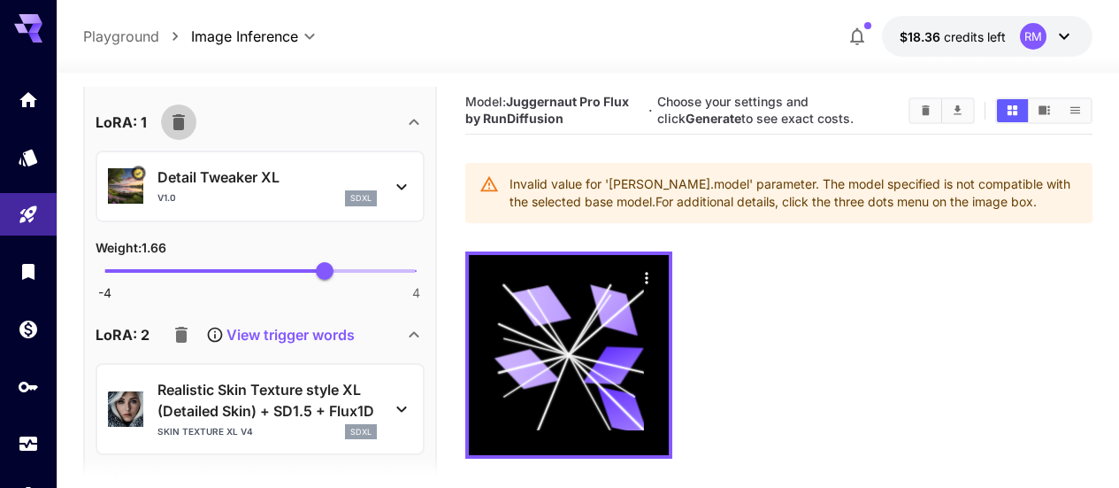
click at [192, 125] on button "button" at bounding box center [178, 121] width 35 height 35
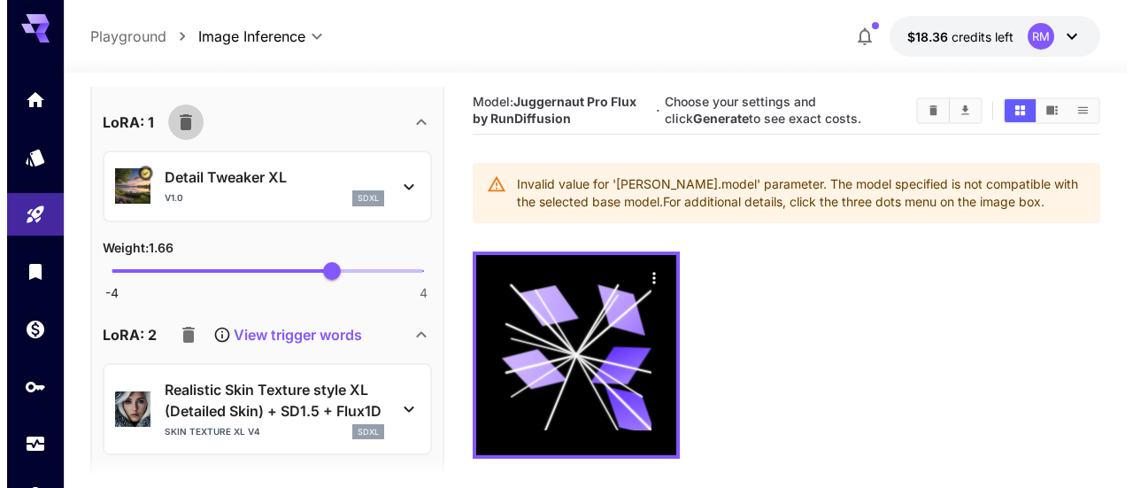
scroll to position [762, 0]
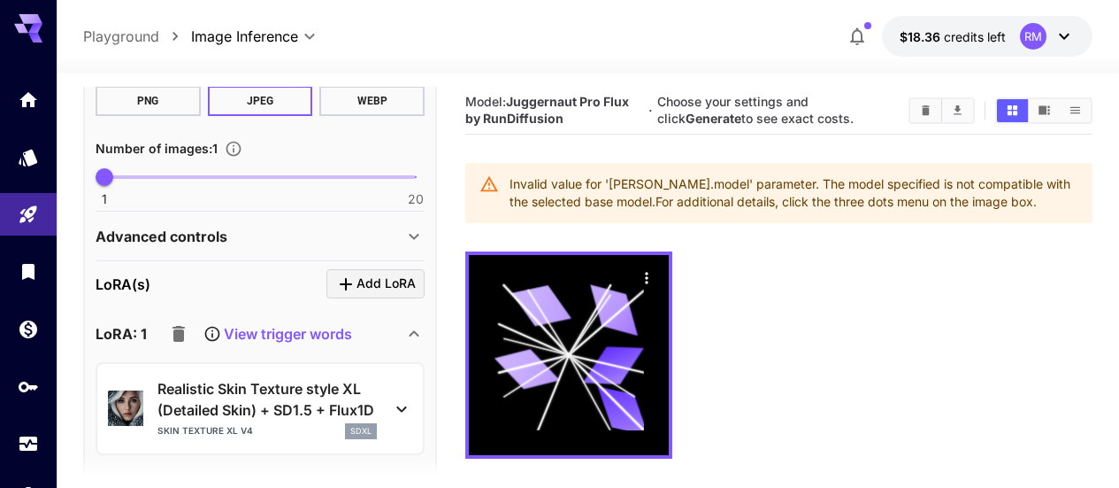
click at [180, 333] on icon "button" at bounding box center [179, 334] width 12 height 16
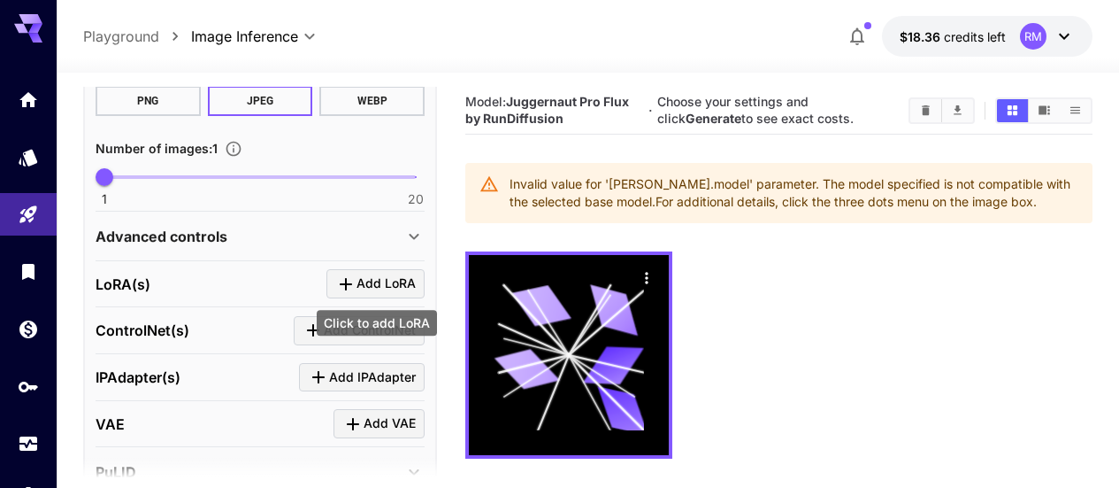
click at [395, 282] on span "Add LoRA" at bounding box center [386, 284] width 59 height 22
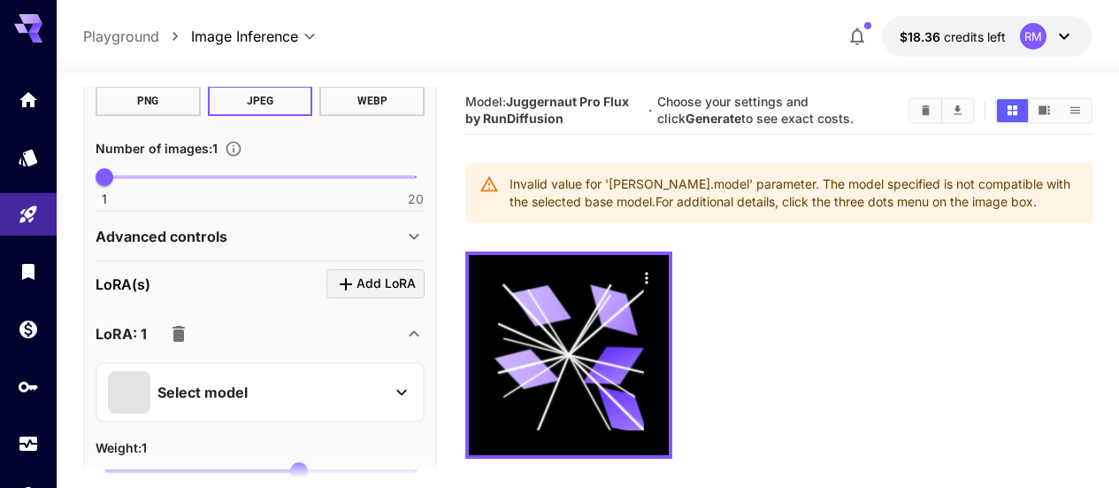
click at [182, 377] on div "Select model" at bounding box center [246, 392] width 276 height 42
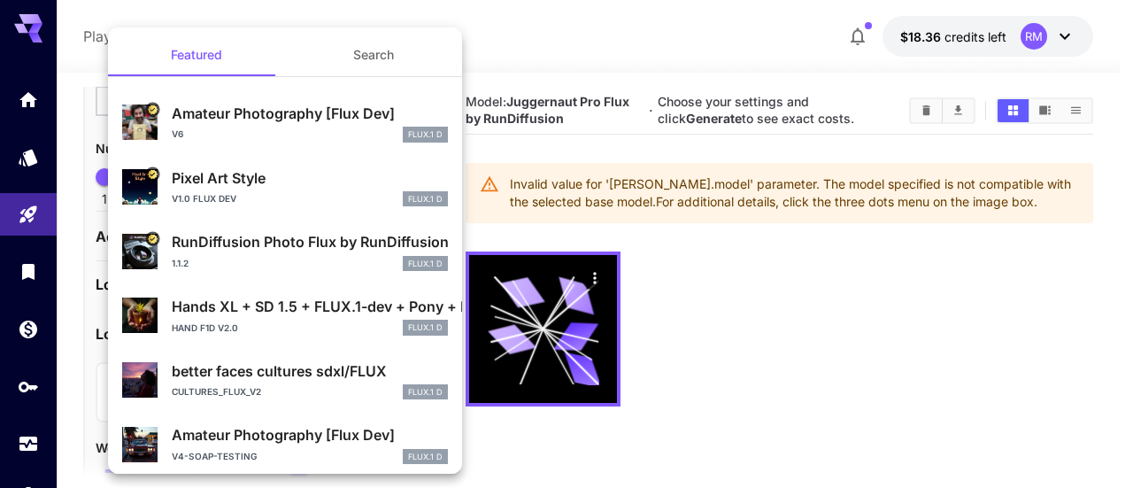
scroll to position [0, 0]
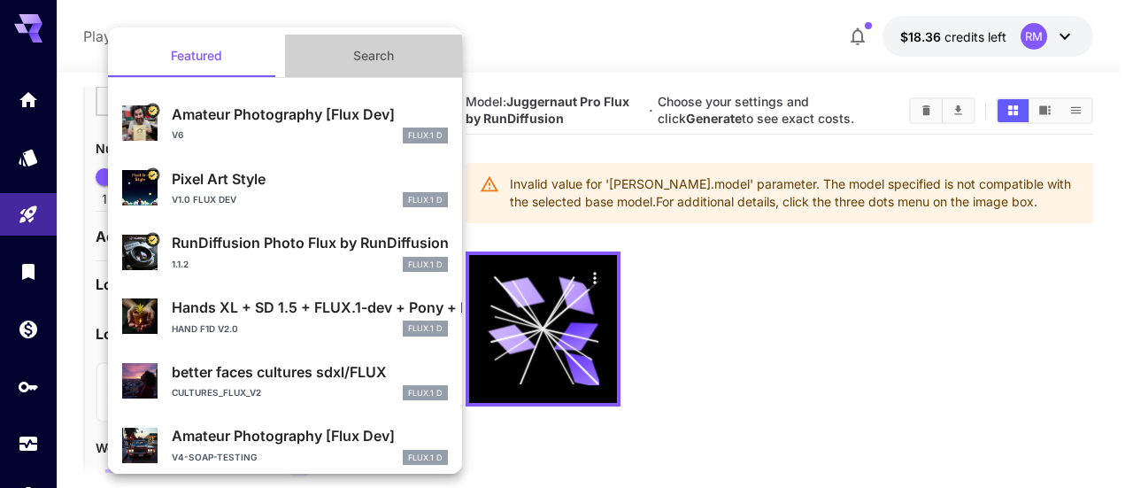
click at [379, 56] on button "Search" at bounding box center [373, 56] width 177 height 42
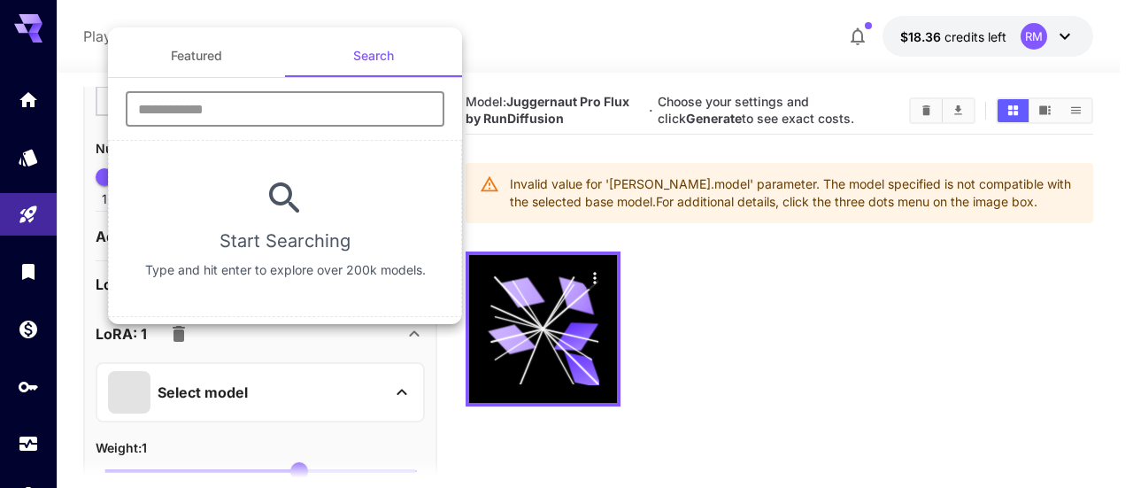
click at [325, 102] on input "text" at bounding box center [285, 108] width 319 height 35
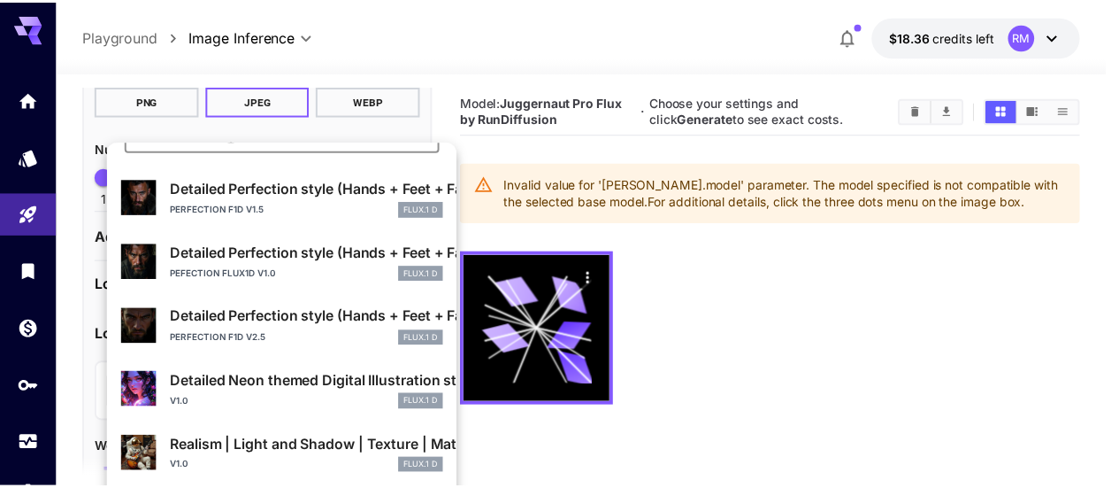
scroll to position [177, 0]
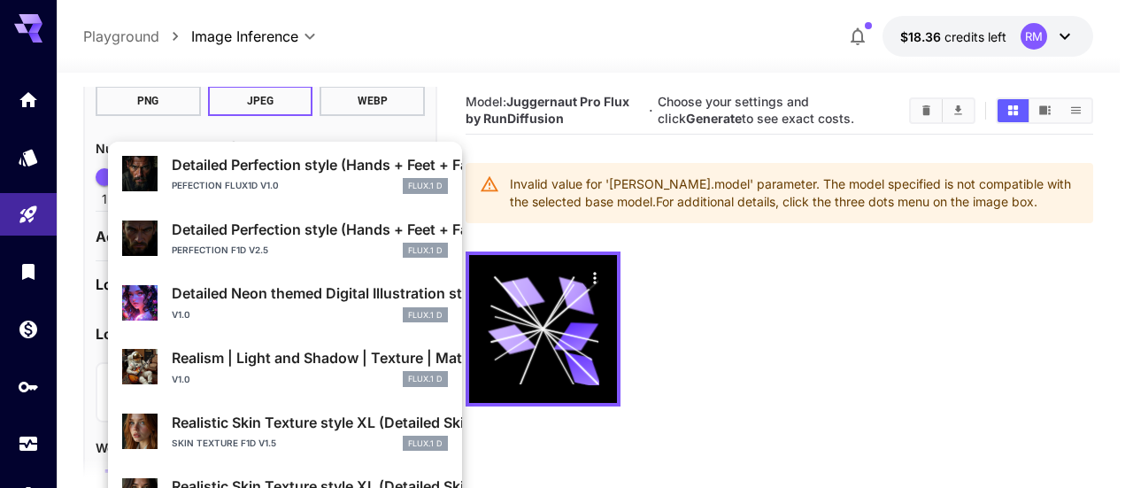
type input "******"
click at [310, 418] on p "Realistic Skin Texture style XL (Detailed Skin) + SD1.5 + Flux1D" at bounding box center [310, 421] width 276 height 21
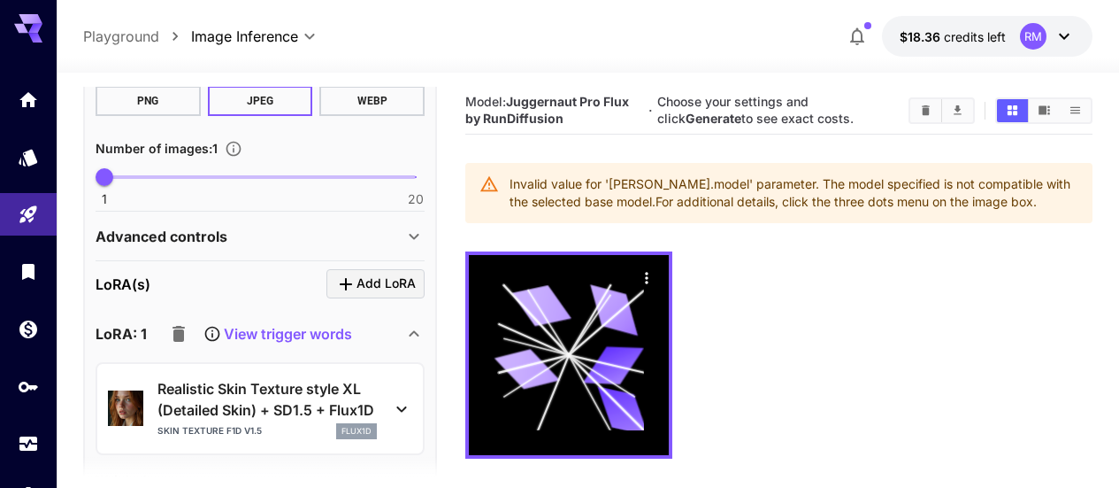
click at [280, 334] on p "View trigger words" at bounding box center [288, 333] width 128 height 21
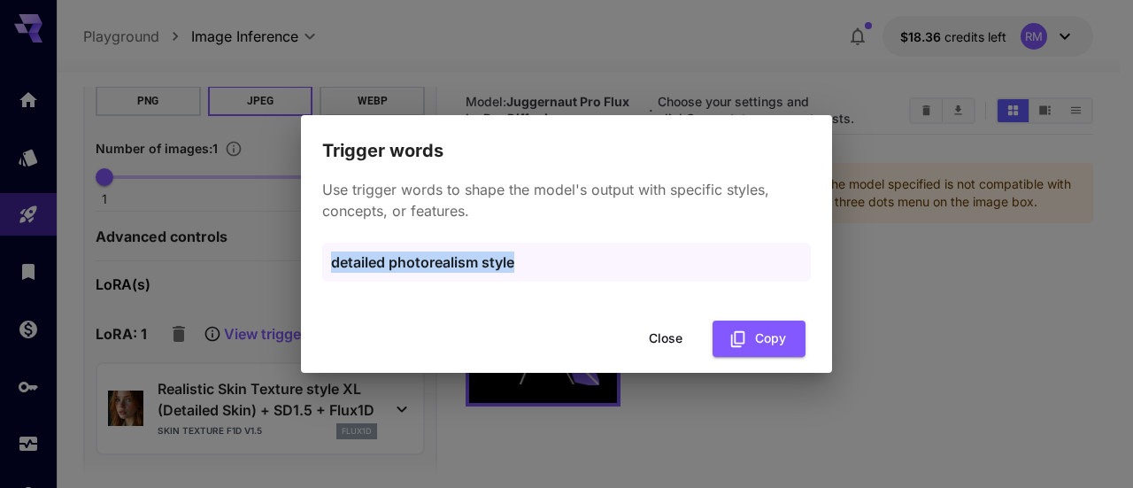
drag, startPoint x: 549, startPoint y: 256, endPoint x: 311, endPoint y: 259, distance: 238.0
click at [311, 259] on div "Use trigger words to shape the model's output with specific styles, concepts, o…" at bounding box center [566, 239] width 531 height 149
copy p "detailed photorealism style"
click at [657, 332] on button "Close" at bounding box center [666, 338] width 80 height 36
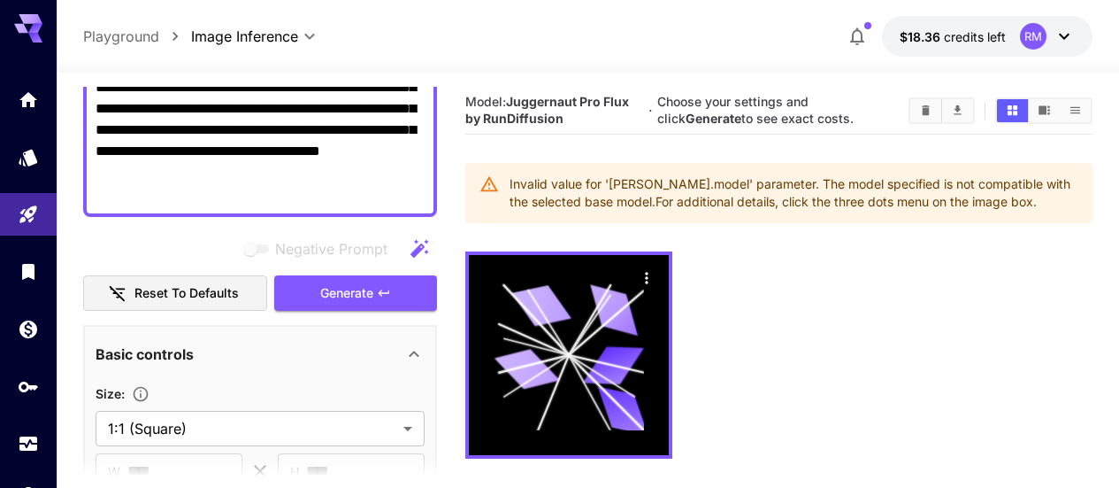
scroll to position [231, 0]
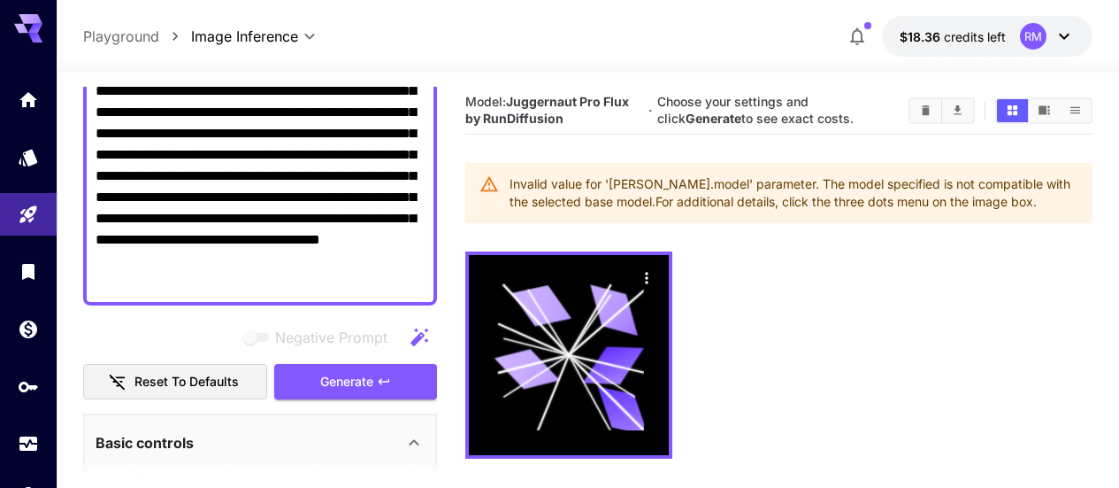
click at [280, 285] on textarea "**********" at bounding box center [260, 165] width 329 height 255
paste textarea "**********"
click at [369, 373] on span "Generate" at bounding box center [346, 382] width 53 height 22
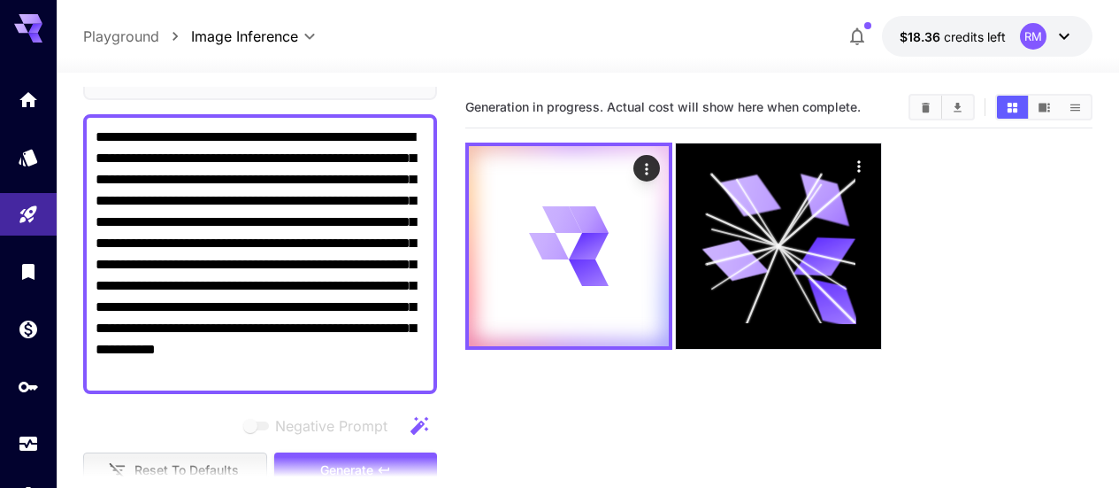
scroll to position [54, 0]
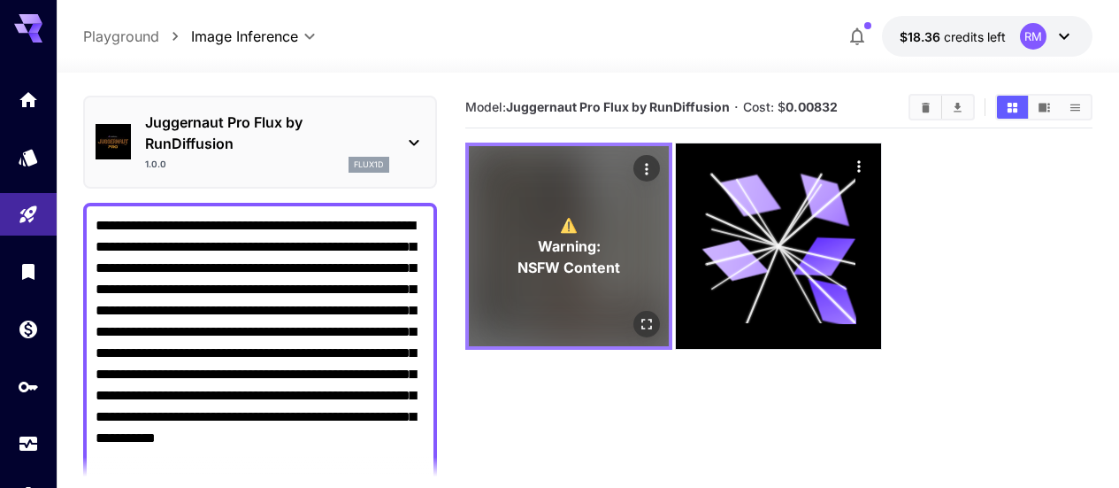
click at [638, 315] on icon "Open in fullscreen" at bounding box center [647, 324] width 18 height 18
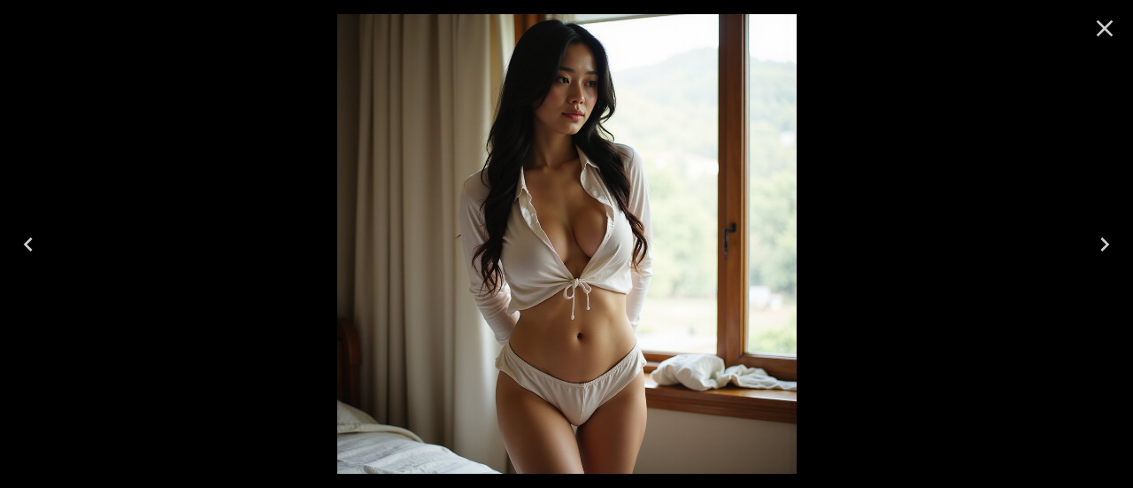
click at [1105, 27] on icon "Close" at bounding box center [1104, 28] width 17 height 17
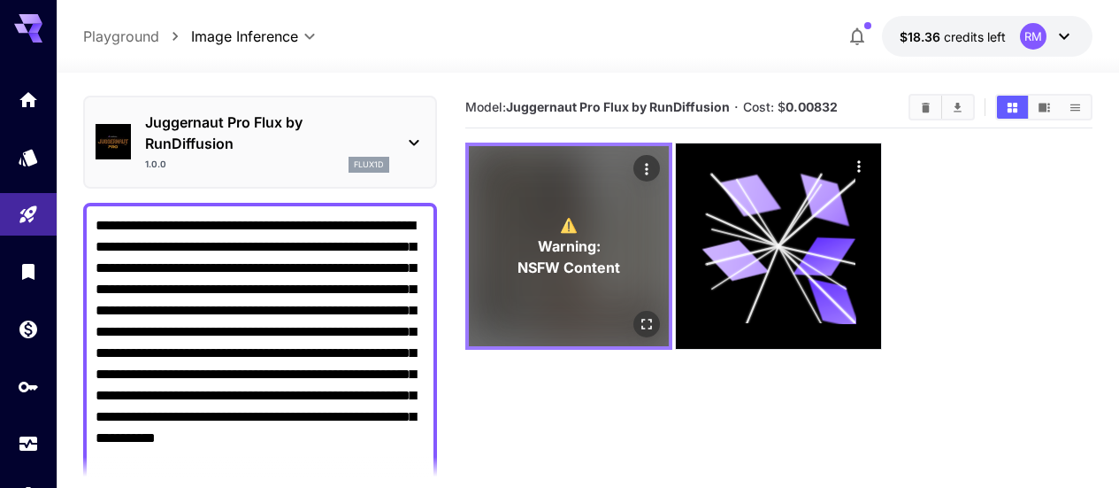
click at [638, 315] on icon "Open in fullscreen" at bounding box center [647, 324] width 18 height 18
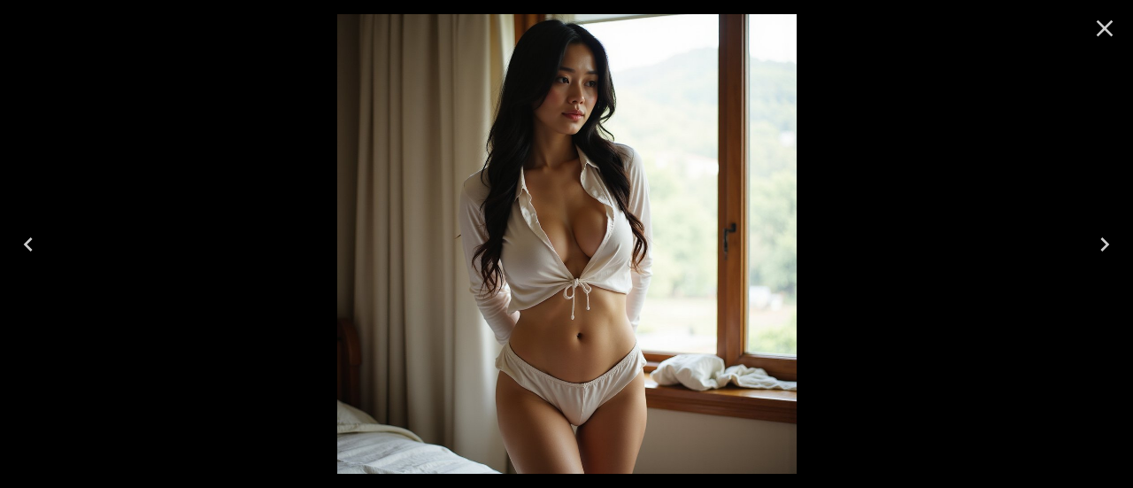
click at [1108, 29] on icon "Close" at bounding box center [1104, 28] width 28 height 28
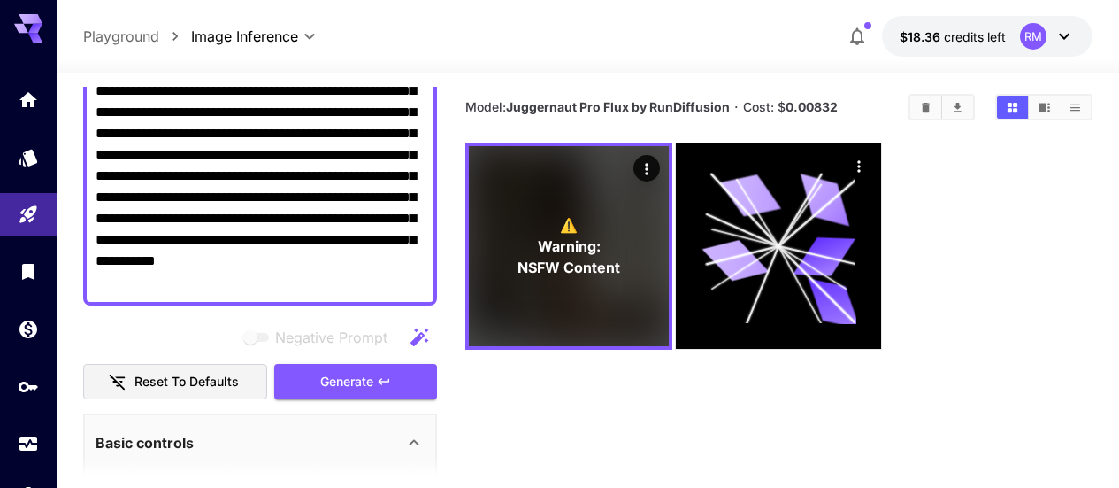
scroll to position [142, 0]
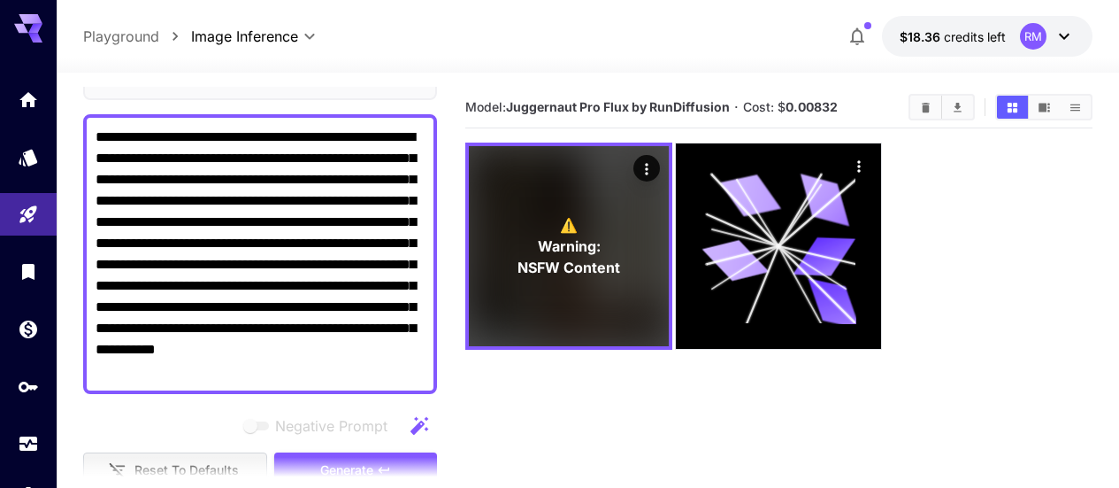
drag, startPoint x: 396, startPoint y: 375, endPoint x: 74, endPoint y: 118, distance: 412.4
click at [74, 118] on section "**********" at bounding box center [588, 350] width 1063 height 555
paste textarea
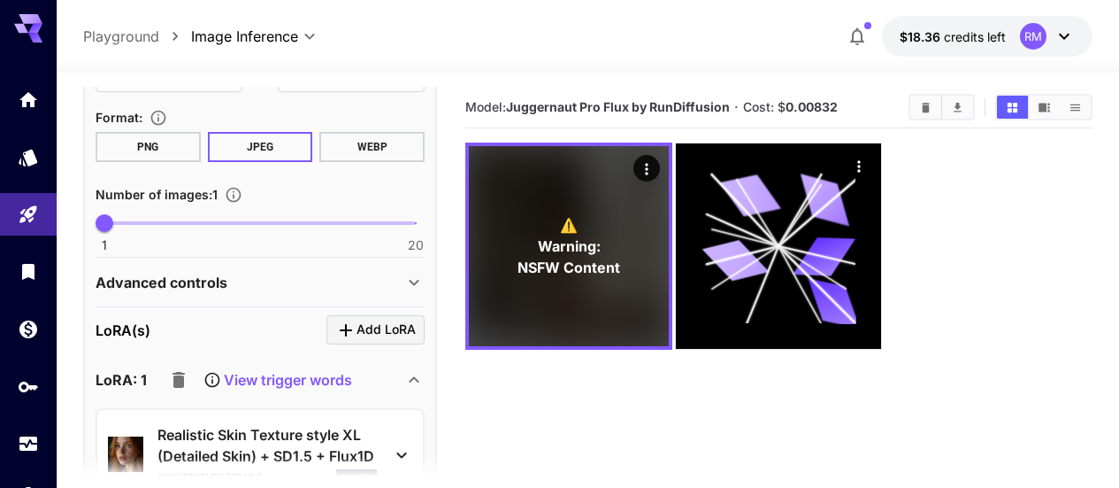
scroll to position [762, 0]
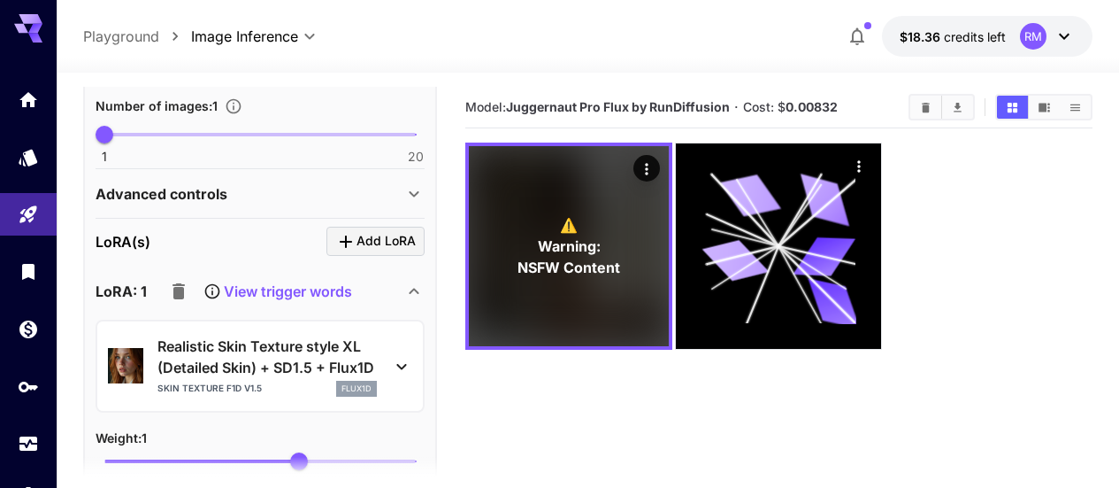
type textarea "**********"
click at [407, 178] on div "Advanced controls" at bounding box center [260, 194] width 329 height 42
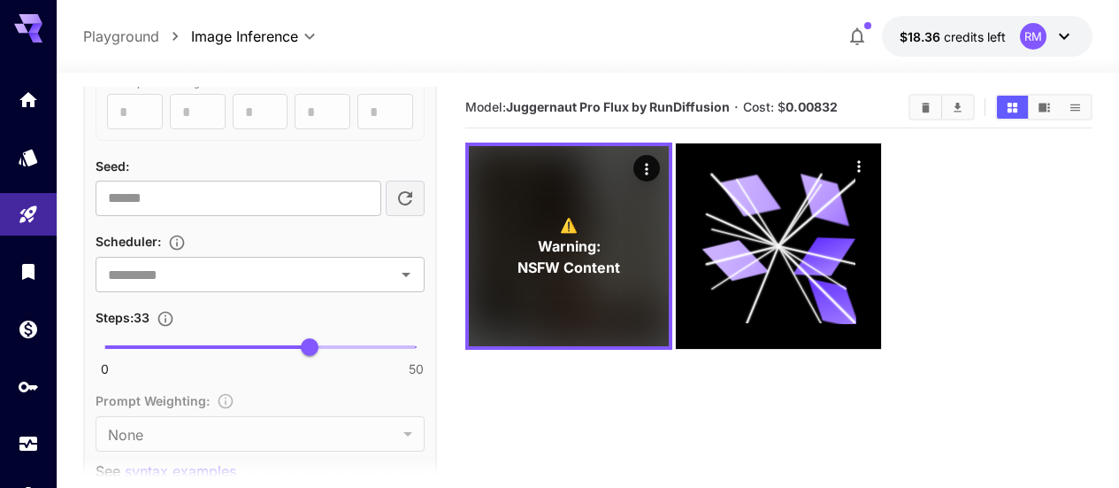
scroll to position [1293, 0]
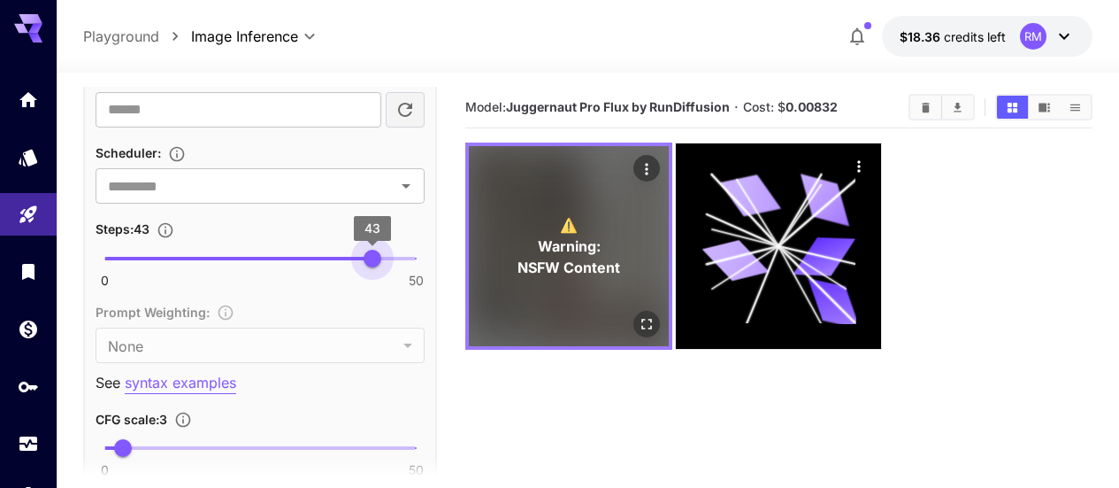
type input "**"
drag, startPoint x: 304, startPoint y: 264, endPoint x: 534, endPoint y: 270, distance: 229.3
click at [534, 270] on main "**********" at bounding box center [588, 338] width 1010 height 502
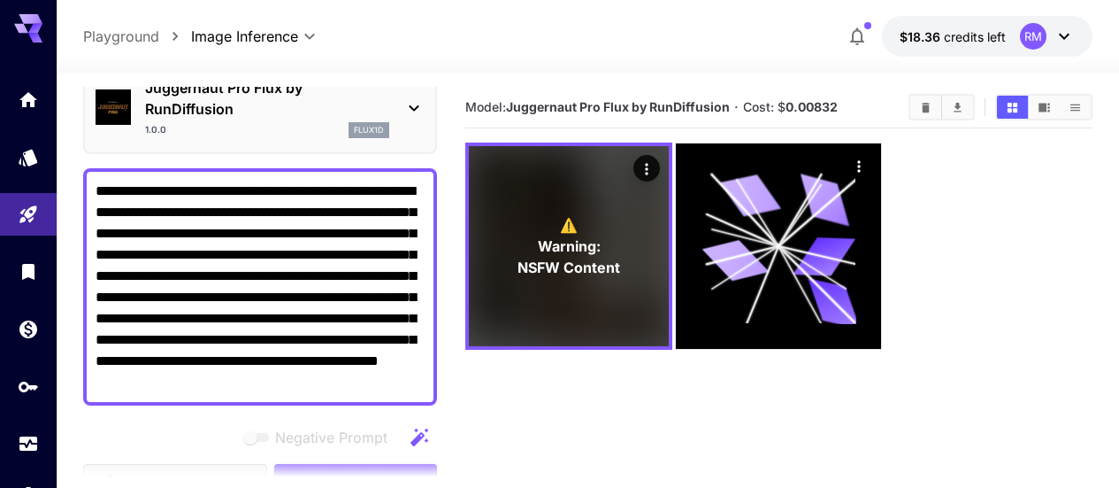
scroll to position [177, 0]
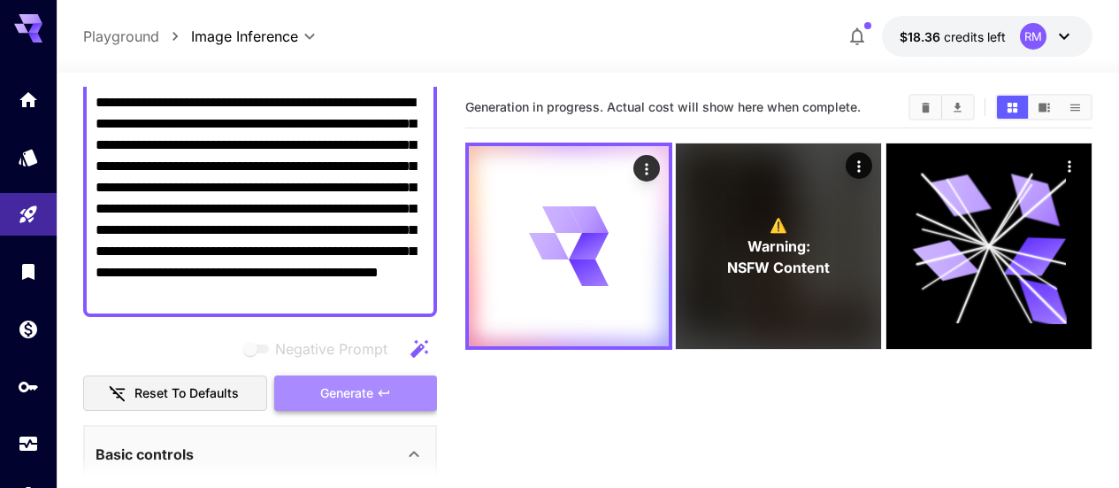
click at [337, 379] on button "Generate" at bounding box center [355, 393] width 163 height 36
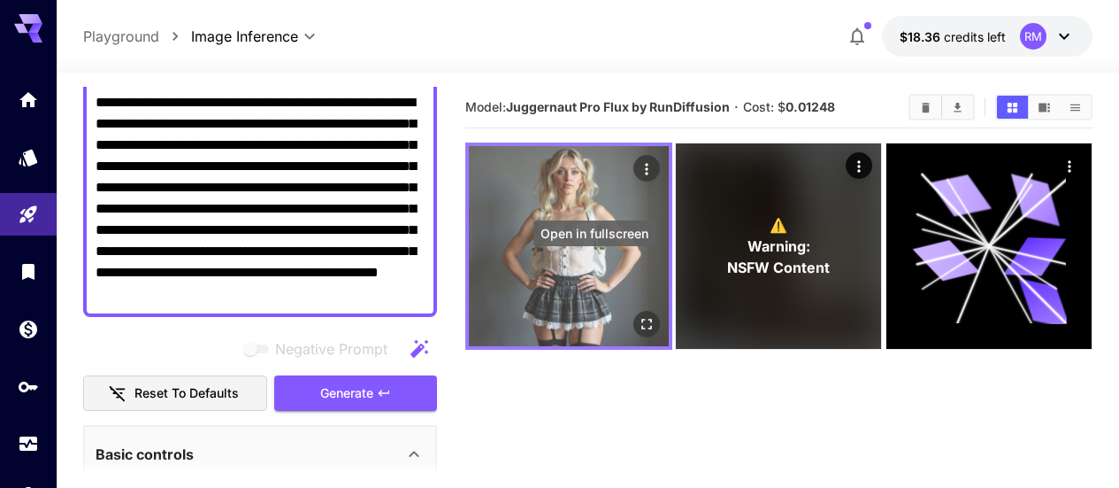
click at [642, 319] on icon "Open in fullscreen" at bounding box center [647, 324] width 11 height 11
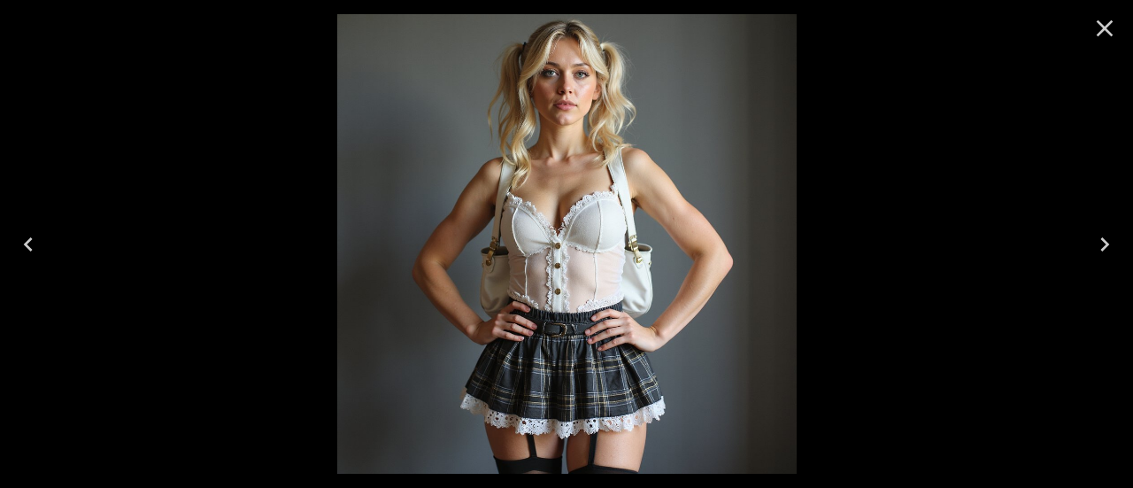
click at [1107, 27] on icon "Close" at bounding box center [1104, 28] width 28 height 28
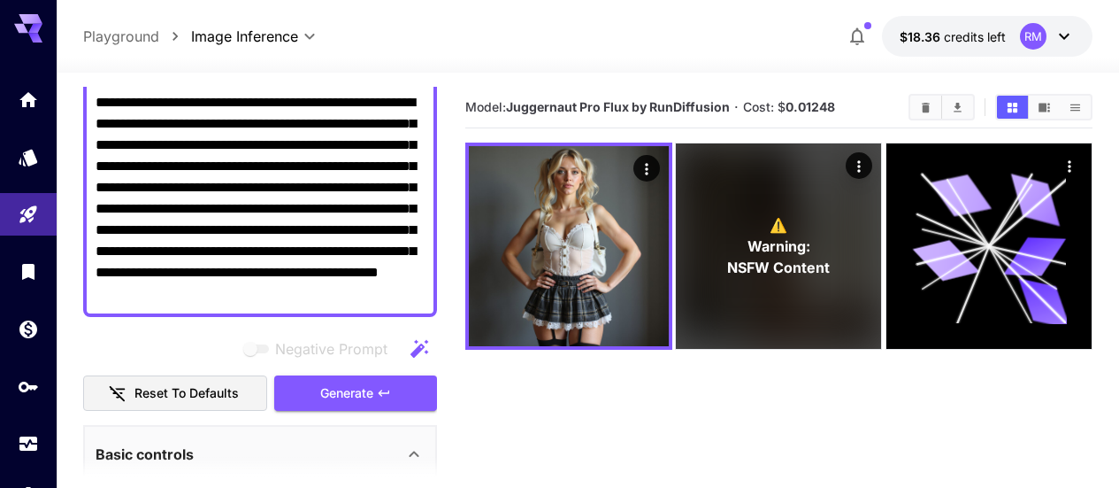
scroll to position [0, 0]
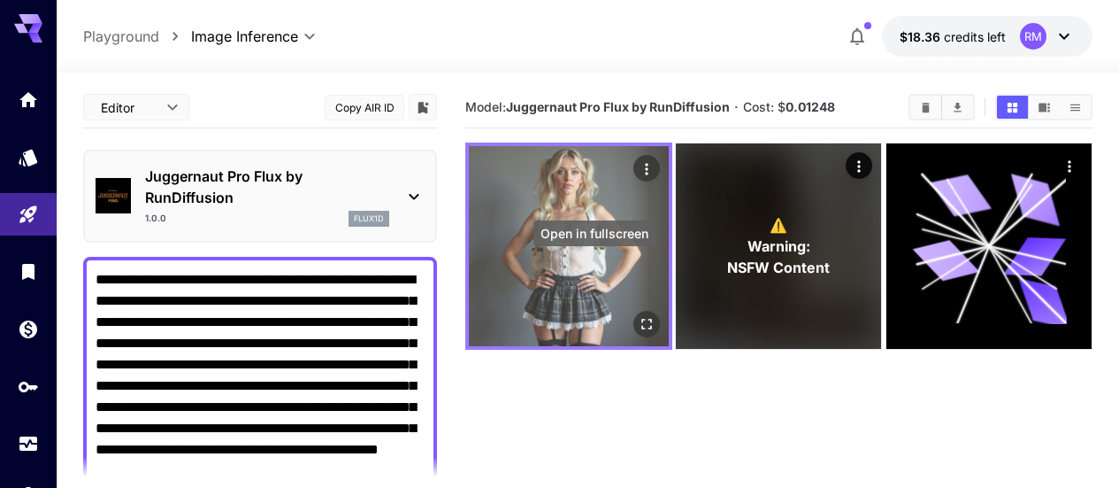
click at [638, 315] on icon "Open in fullscreen" at bounding box center [647, 324] width 18 height 18
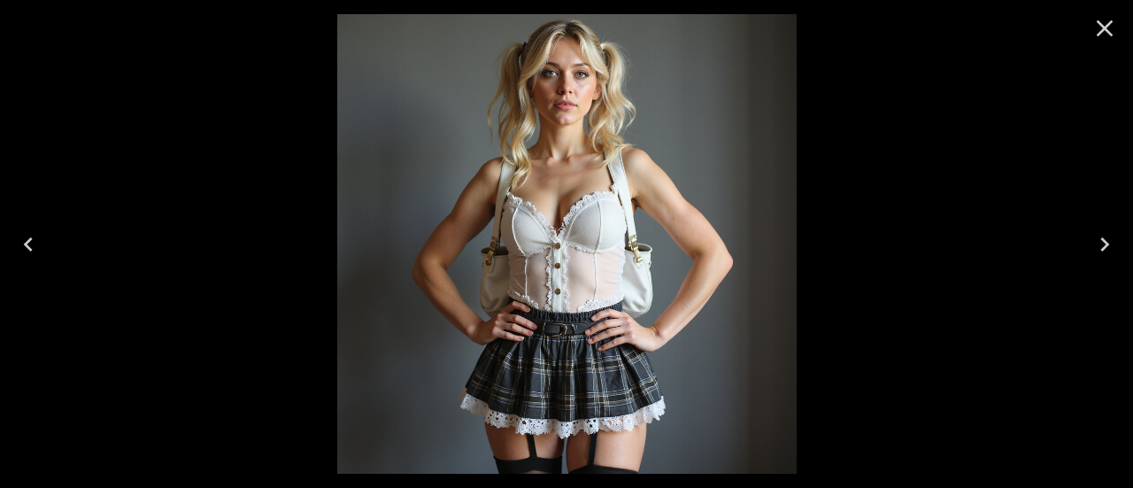
click at [1103, 27] on icon "Close" at bounding box center [1104, 28] width 17 height 17
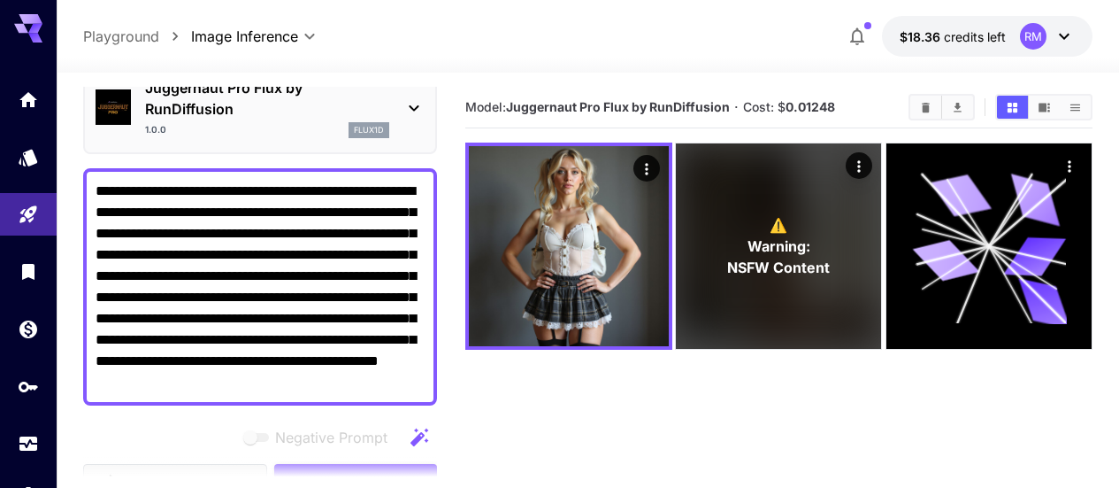
scroll to position [177, 0]
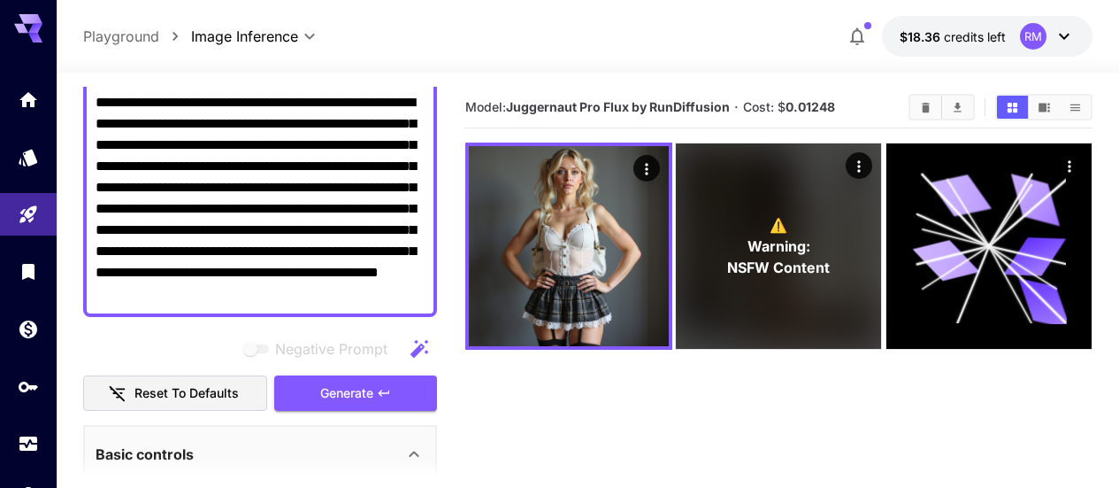
drag, startPoint x: 405, startPoint y: 300, endPoint x: 211, endPoint y: 182, distance: 226.7
click at [211, 182] on textarea "**********" at bounding box center [260, 198] width 329 height 212
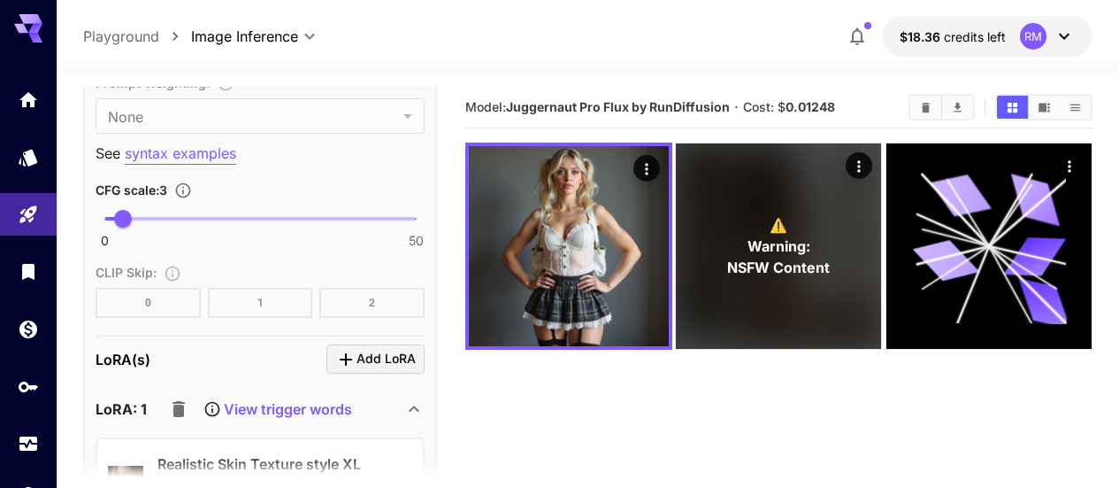
scroll to position [1681, 0]
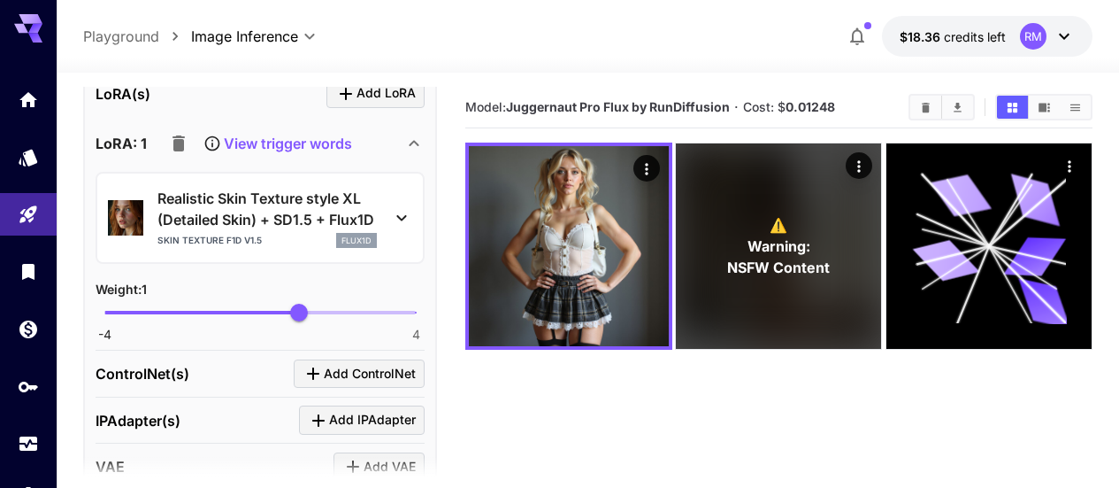
click at [338, 133] on p "View trigger words" at bounding box center [288, 143] width 128 height 21
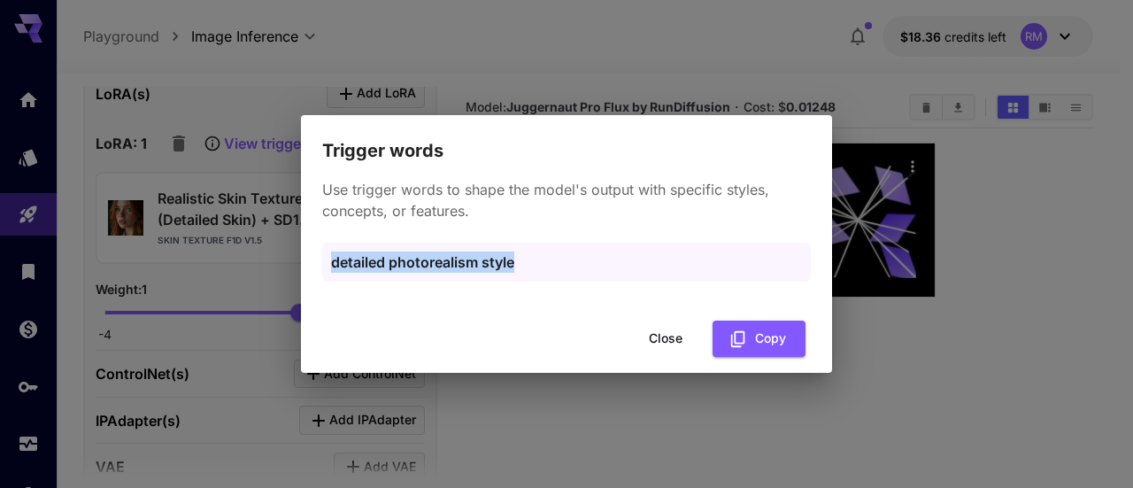
drag, startPoint x: 526, startPoint y: 256, endPoint x: 325, endPoint y: 271, distance: 201.4
click at [314, 271] on div "Use trigger words to shape the model's output with specific styles, concepts, o…" at bounding box center [566, 239] width 531 height 149
copy p "detailed photorealism style"
drag, startPoint x: 677, startPoint y: 334, endPoint x: 370, endPoint y: 208, distance: 332.1
click at [672, 334] on button "Close" at bounding box center [666, 338] width 80 height 36
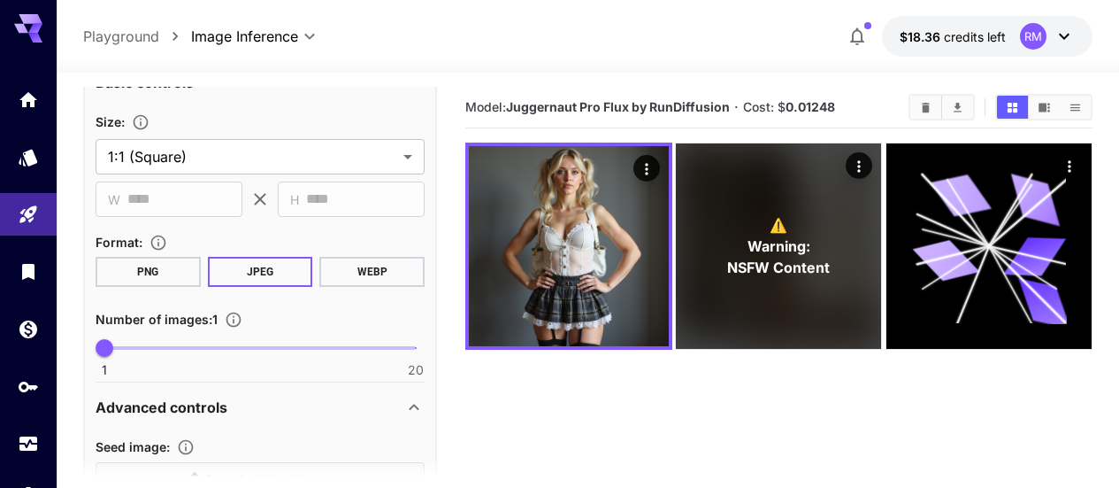
scroll to position [88, 0]
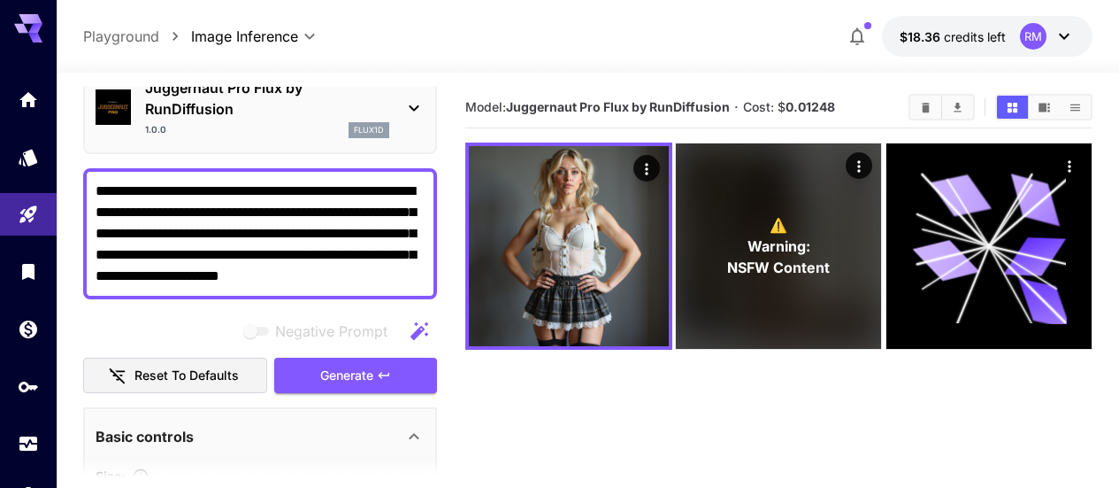
click at [369, 269] on textarea "**********" at bounding box center [260, 234] width 329 height 106
paste textarea "**********"
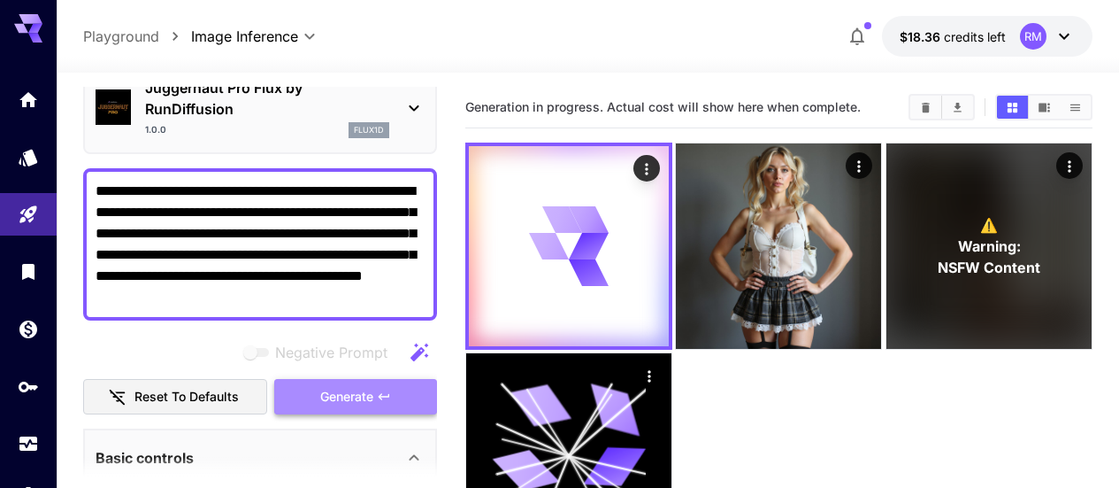
click at [336, 388] on span "Generate" at bounding box center [346, 397] width 53 height 22
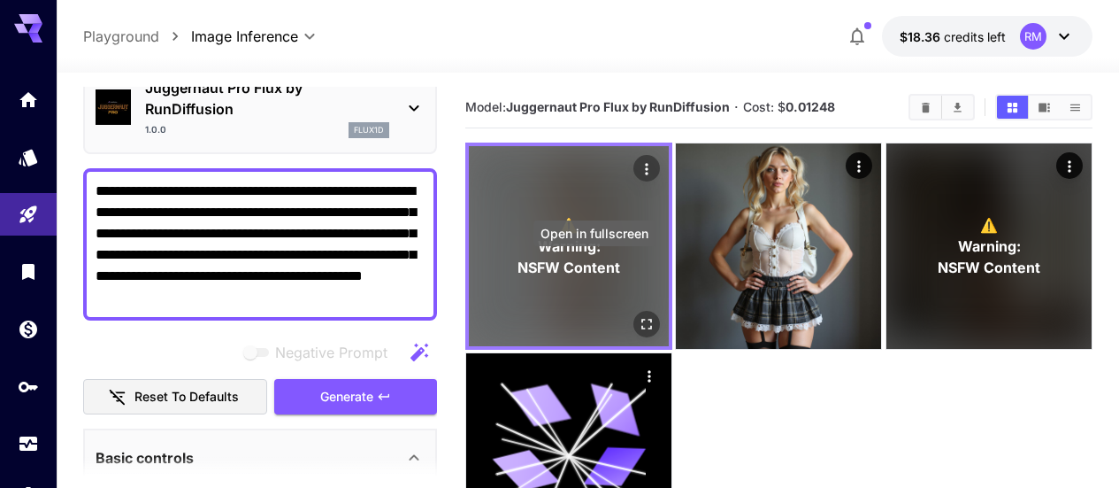
click at [638, 315] on icon "Open in fullscreen" at bounding box center [647, 324] width 18 height 18
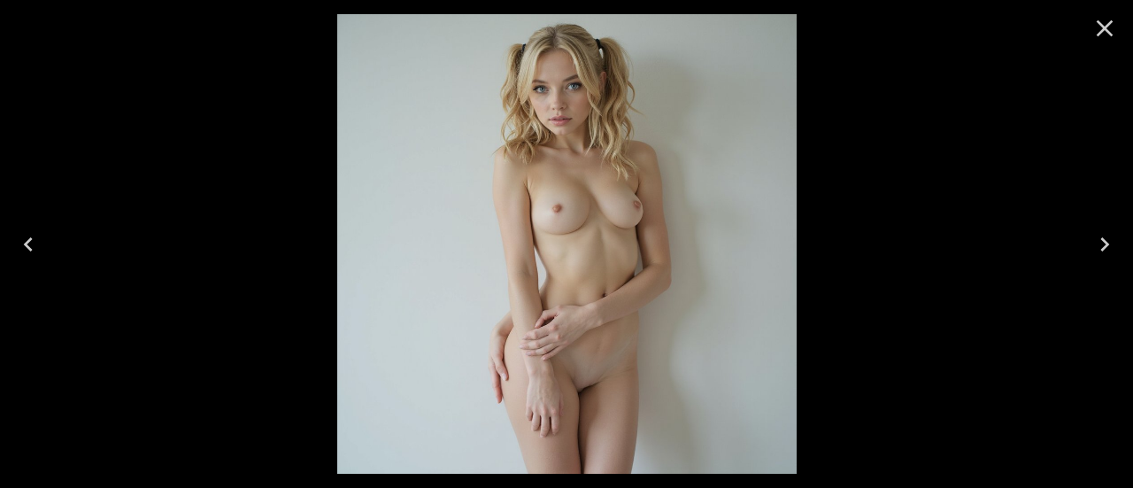
click at [1110, 33] on icon "Close" at bounding box center [1104, 28] width 17 height 17
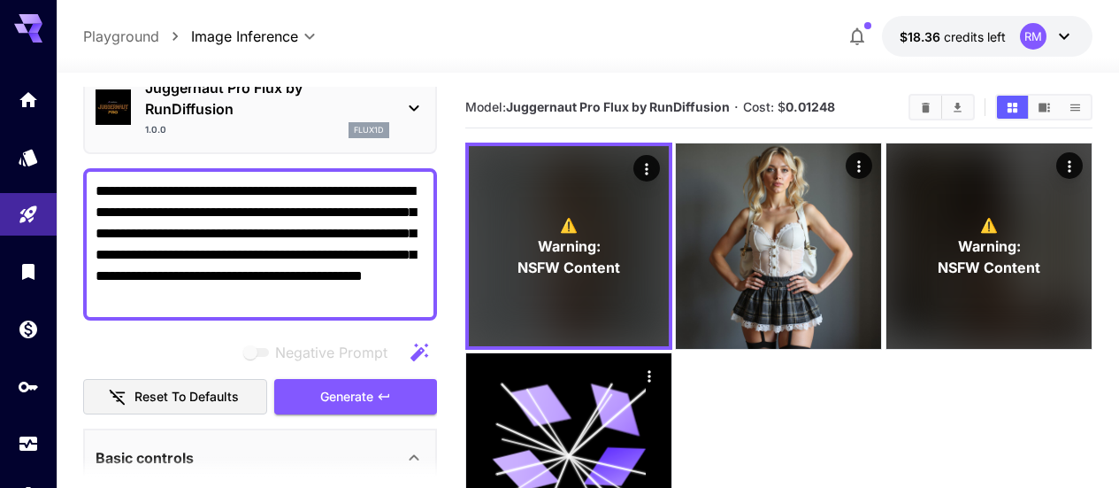
click at [315, 292] on textarea "**********" at bounding box center [260, 244] width 329 height 127
type textarea "**********"
click at [337, 390] on span "Generate" at bounding box center [346, 397] width 53 height 22
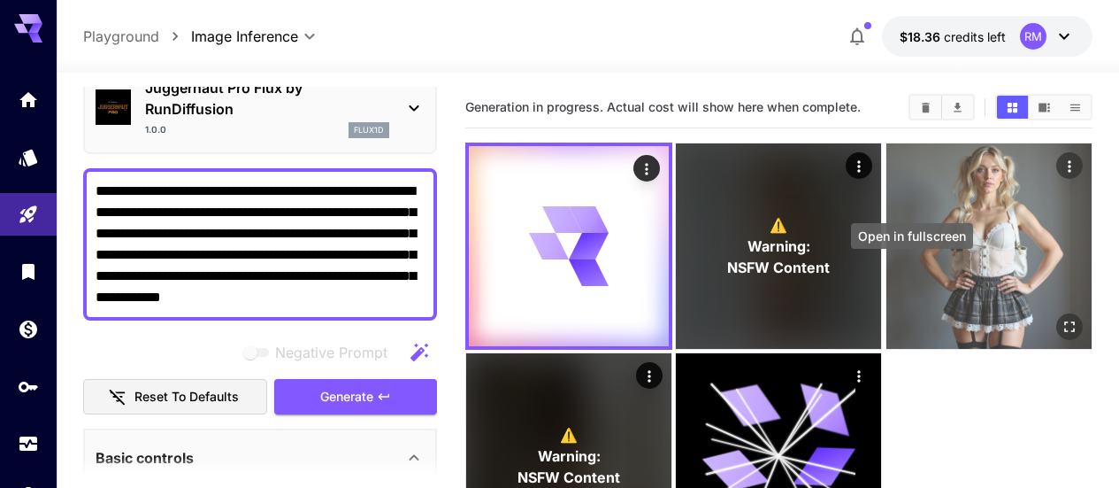
click at [1064, 321] on icon "Open in fullscreen" at bounding box center [1069, 326] width 11 height 11
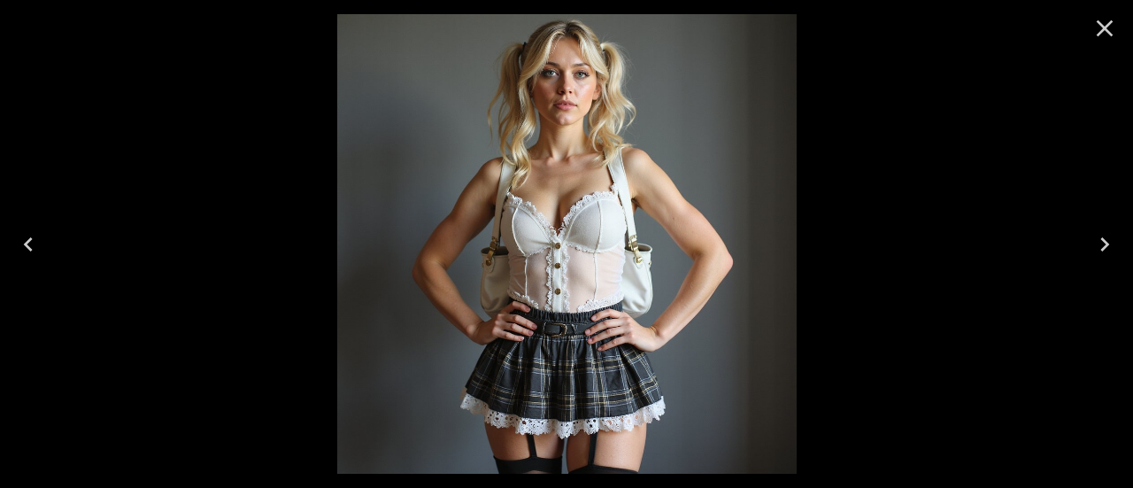
click at [1117, 31] on icon "Close" at bounding box center [1104, 28] width 28 height 28
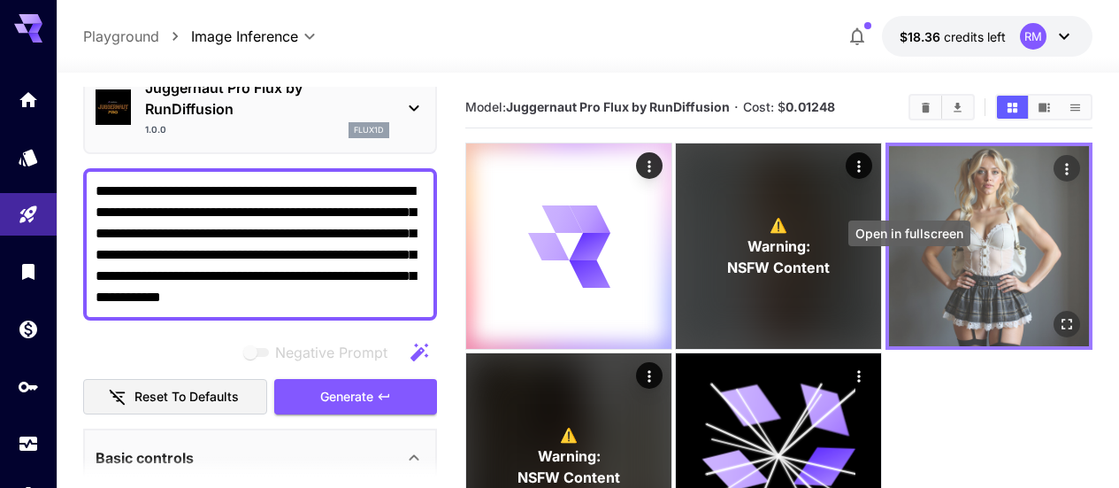
click at [1058, 315] on icon "Open in fullscreen" at bounding box center [1067, 324] width 18 height 18
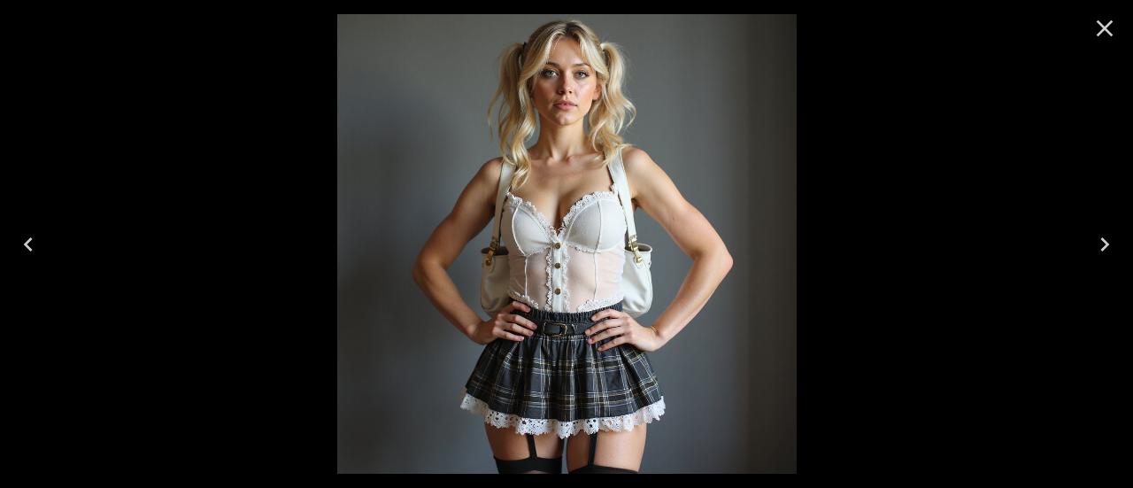
click at [1107, 29] on icon "Close" at bounding box center [1104, 28] width 17 height 17
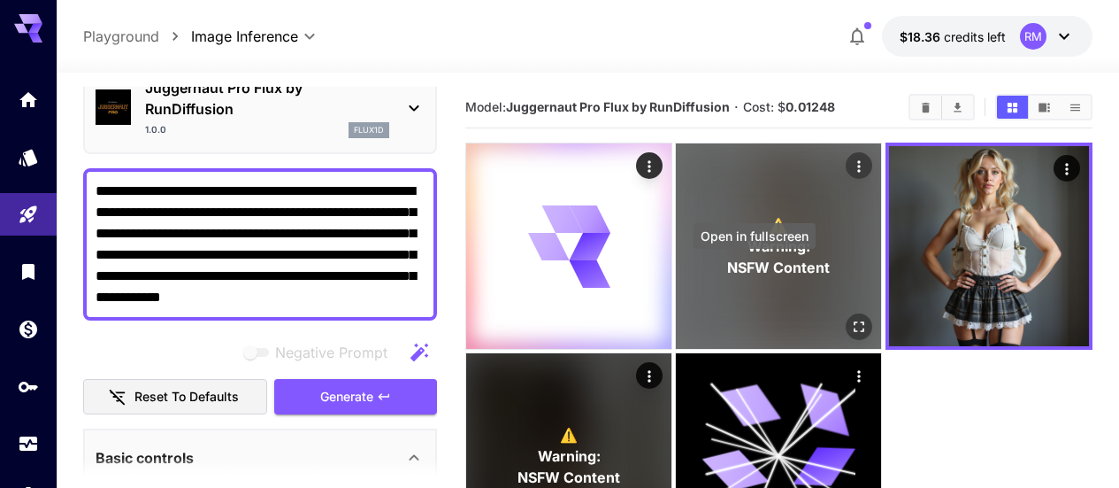
click at [851, 318] on icon "Open in fullscreen" at bounding box center [860, 327] width 18 height 18
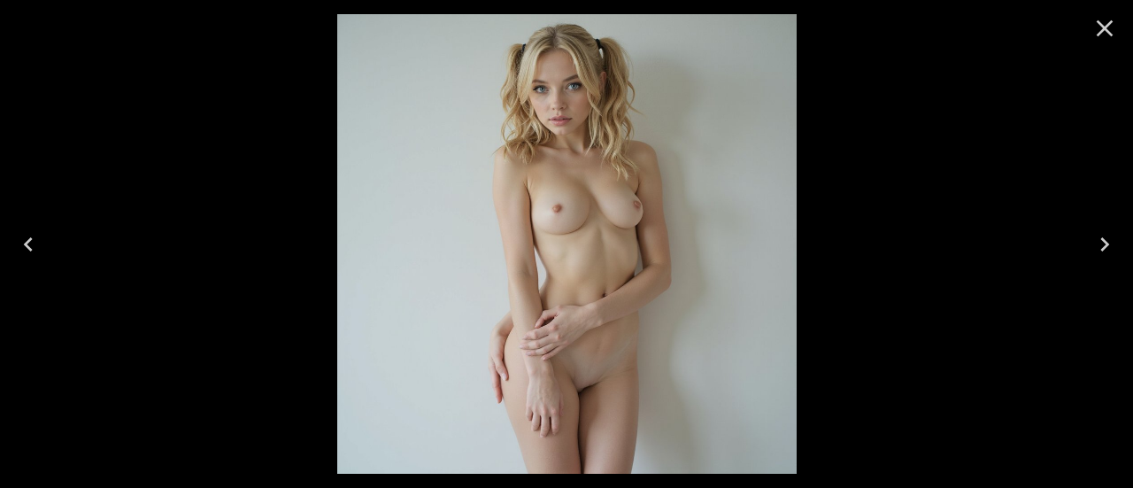
click at [1108, 37] on icon "Close" at bounding box center [1104, 28] width 28 height 28
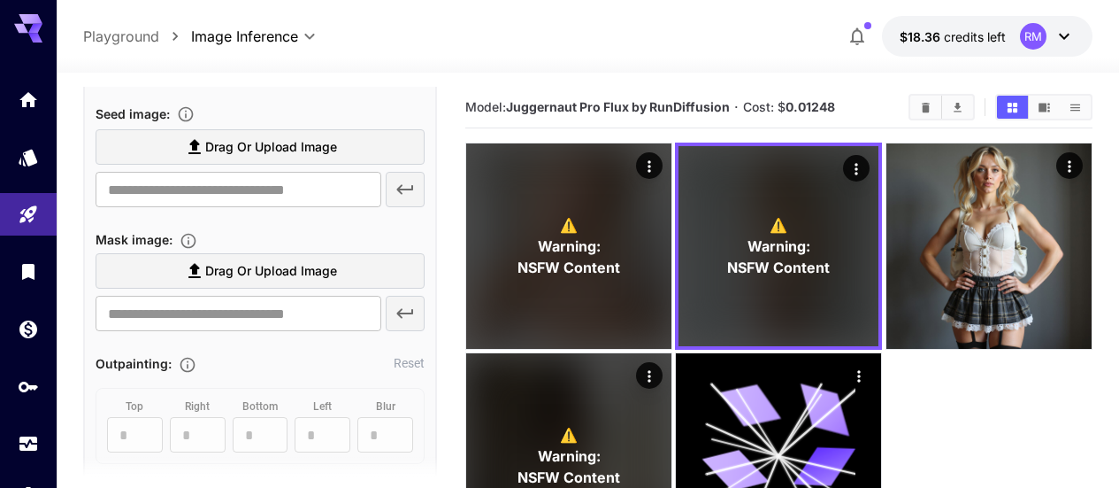
scroll to position [1062, 0]
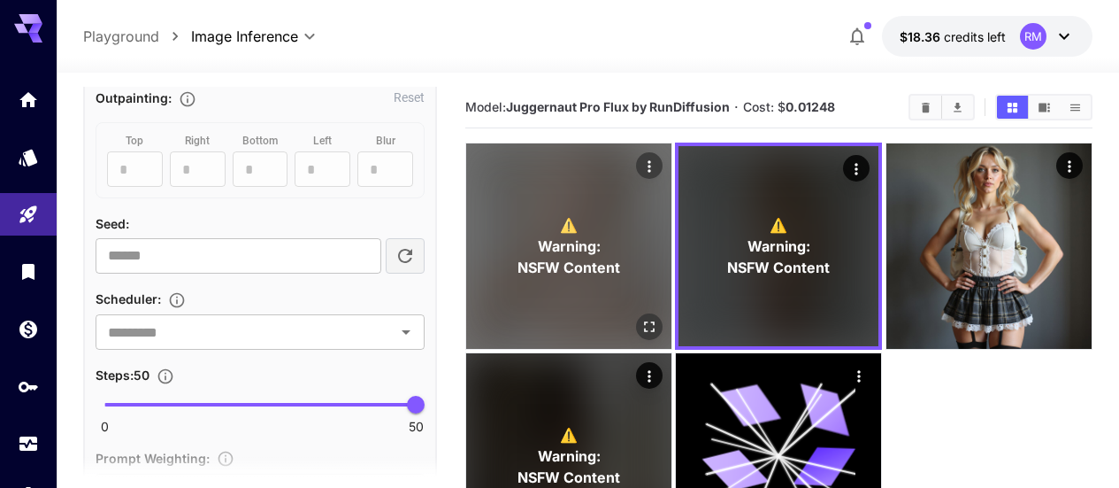
click at [641, 318] on icon "Open in fullscreen" at bounding box center [650, 327] width 18 height 18
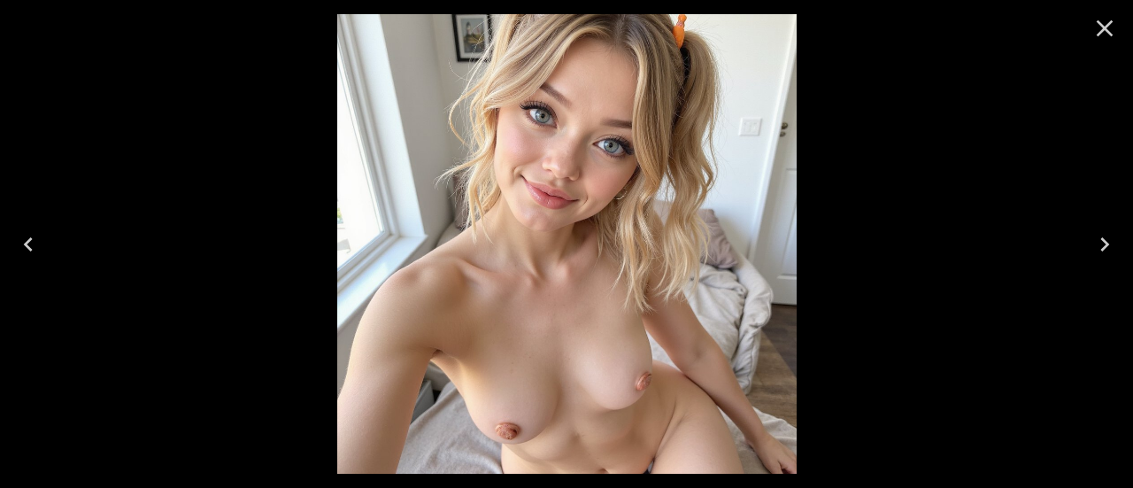
click at [1117, 26] on icon "Close" at bounding box center [1104, 28] width 28 height 28
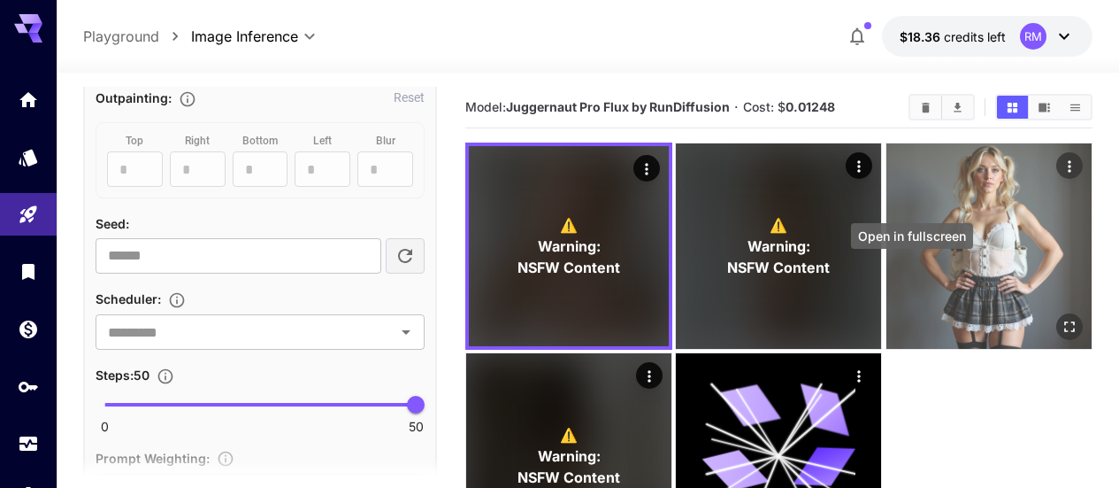
click at [1061, 318] on icon "Open in fullscreen" at bounding box center [1070, 327] width 18 height 18
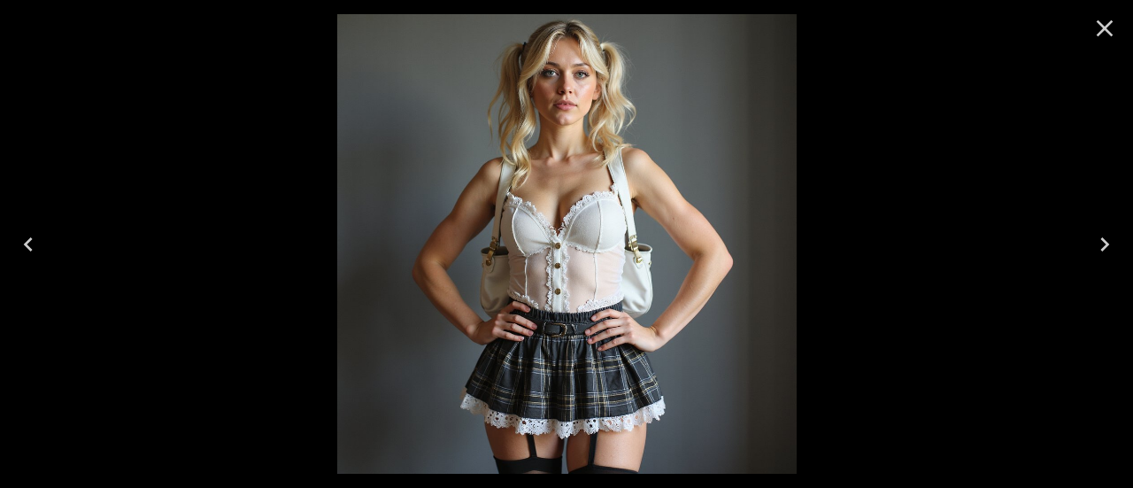
click at [1103, 18] on icon "Close" at bounding box center [1104, 28] width 28 height 28
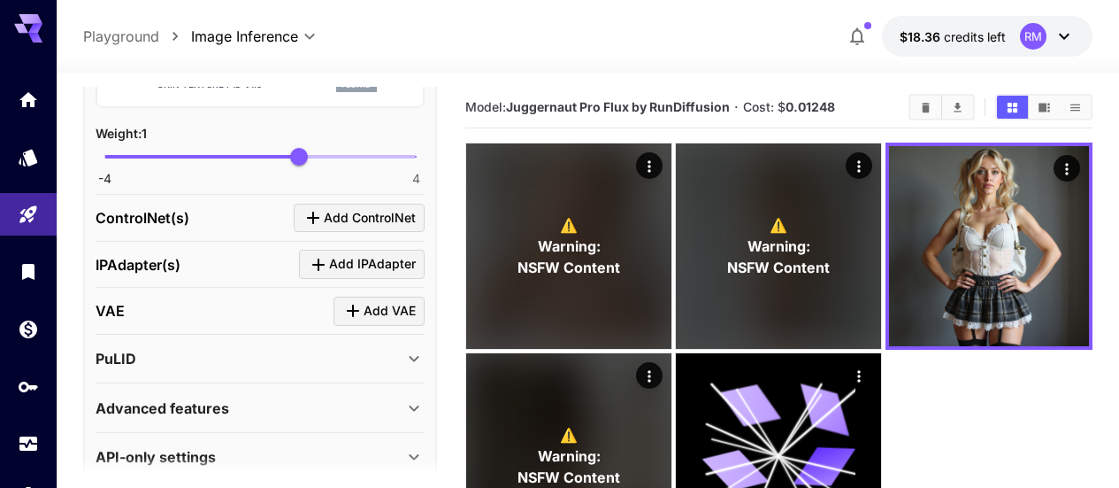
scroll to position [1681, 0]
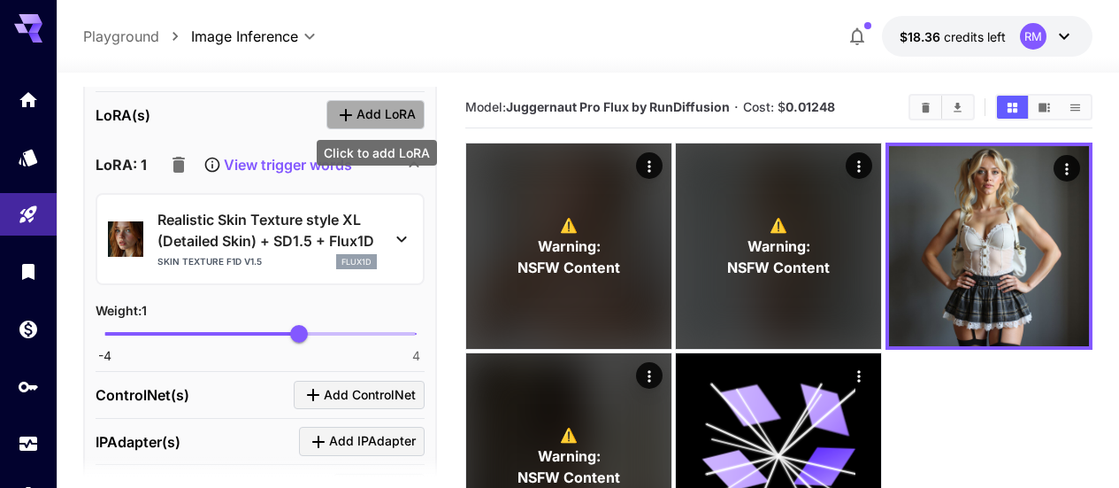
click at [357, 117] on icon "Click to add LoRA" at bounding box center [345, 114] width 21 height 21
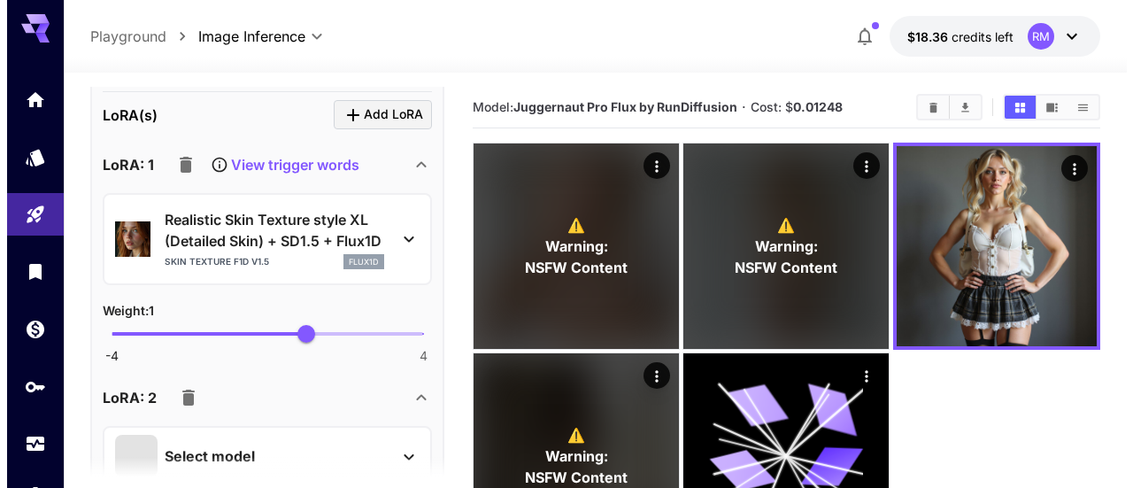
scroll to position [1858, 0]
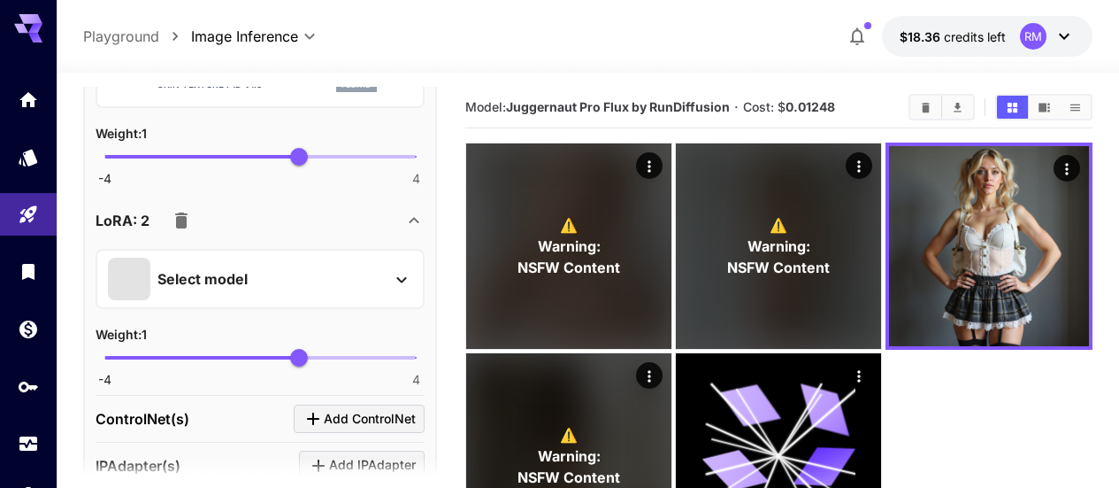
click at [228, 260] on div "Select model" at bounding box center [246, 278] width 276 height 42
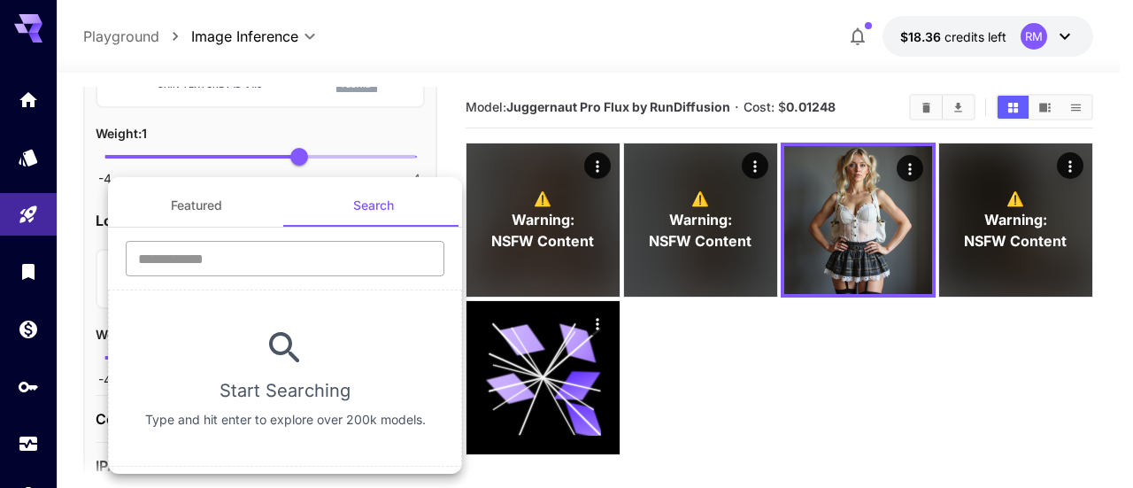
click at [312, 254] on input "text" at bounding box center [285, 258] width 319 height 35
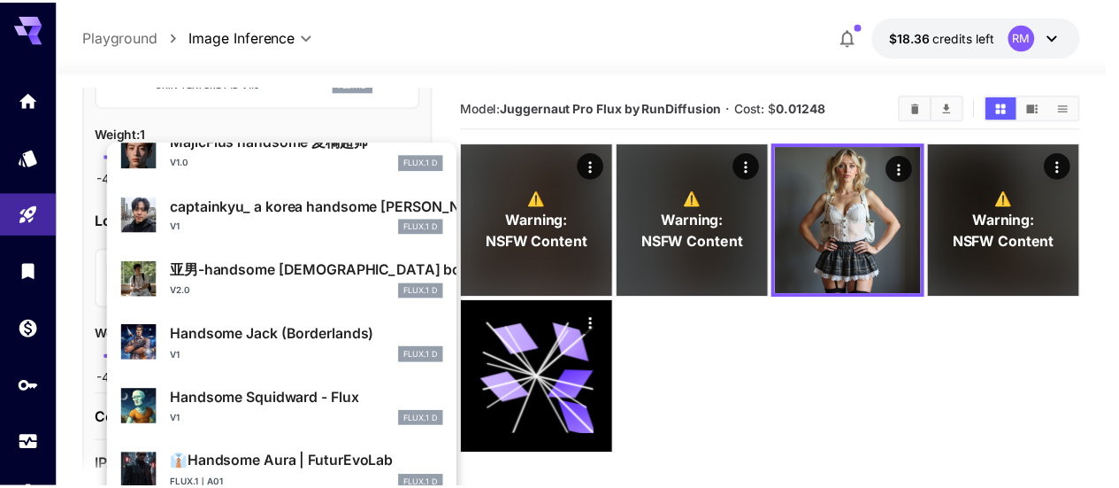
scroll to position [0, 0]
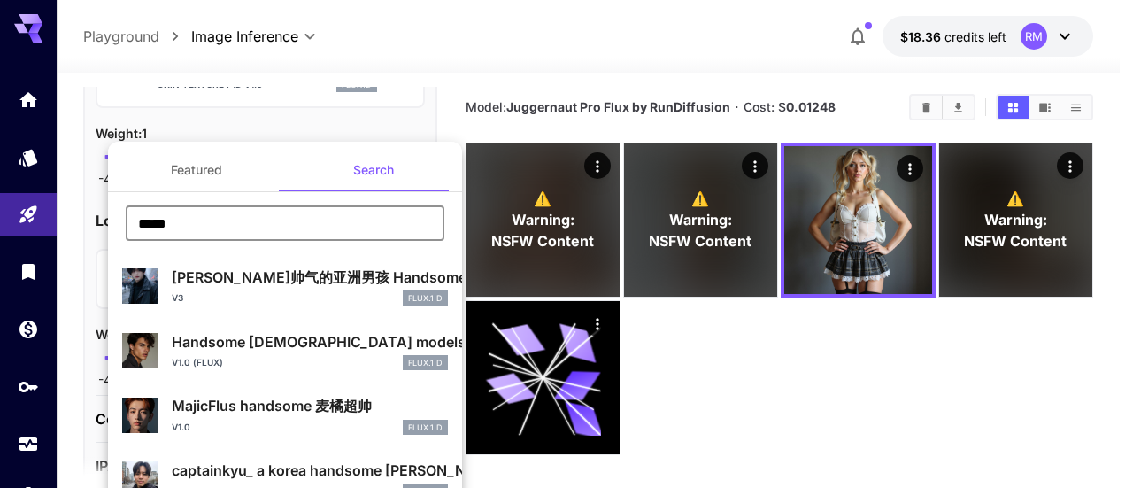
drag, startPoint x: 250, startPoint y: 222, endPoint x: 115, endPoint y: 209, distance: 135.1
click at [115, 209] on div "***** ​" at bounding box center [285, 229] width 354 height 49
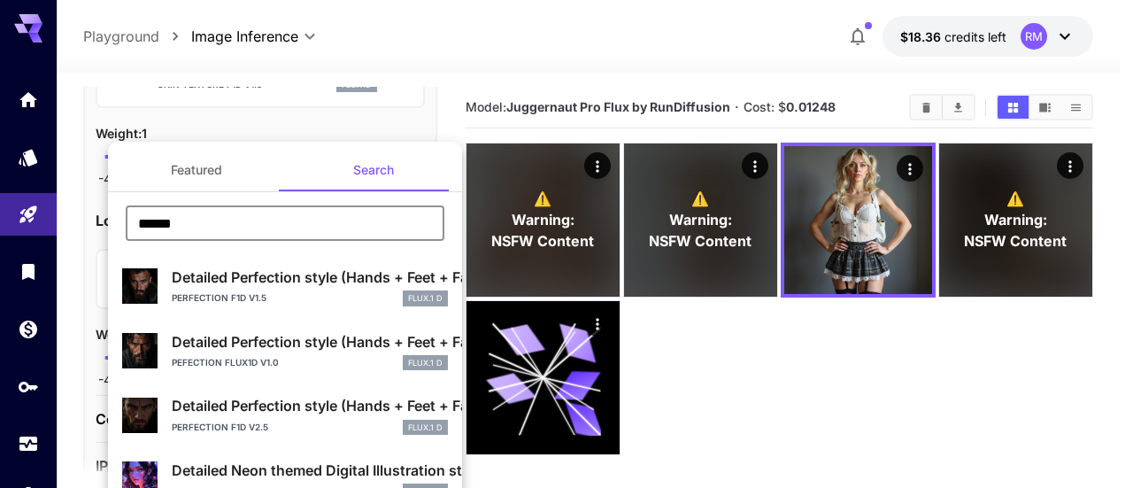
type input "******"
click at [327, 296] on div "Perfection F1D v1.5 FLUX.1 D" at bounding box center [310, 298] width 276 height 16
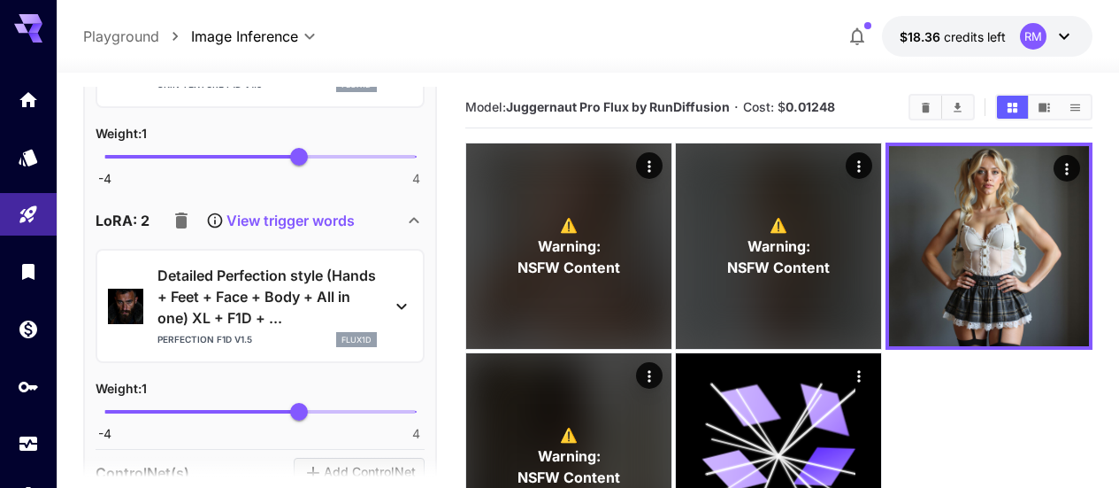
click at [312, 227] on p "View trigger words" at bounding box center [291, 220] width 128 height 21
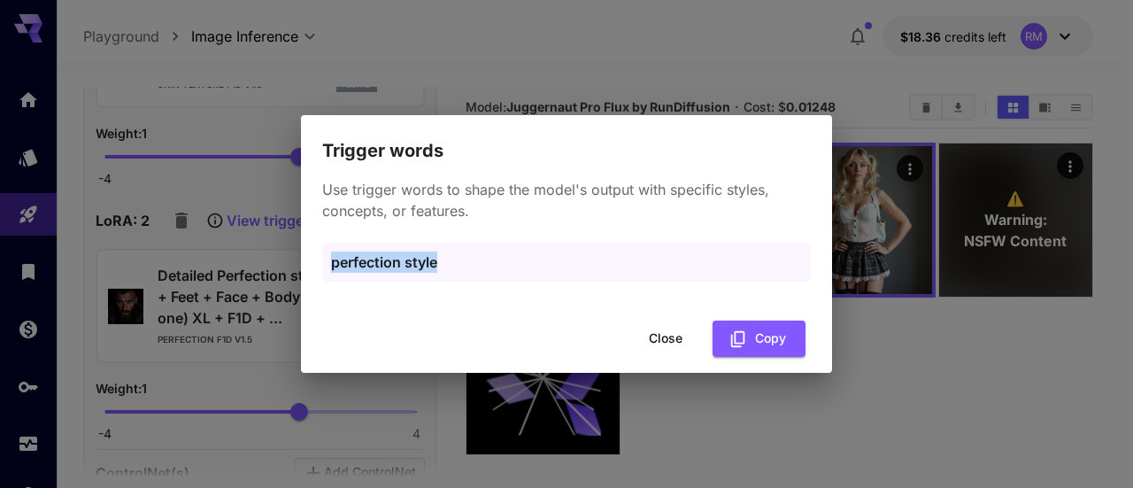
drag, startPoint x: 454, startPoint y: 257, endPoint x: 318, endPoint y: 249, distance: 136.6
click at [318, 249] on div "Use trigger words to shape the model's output with specific styles, concepts, o…" at bounding box center [566, 239] width 531 height 149
copy p "perfection style"
click at [673, 340] on button "Close" at bounding box center [666, 338] width 80 height 36
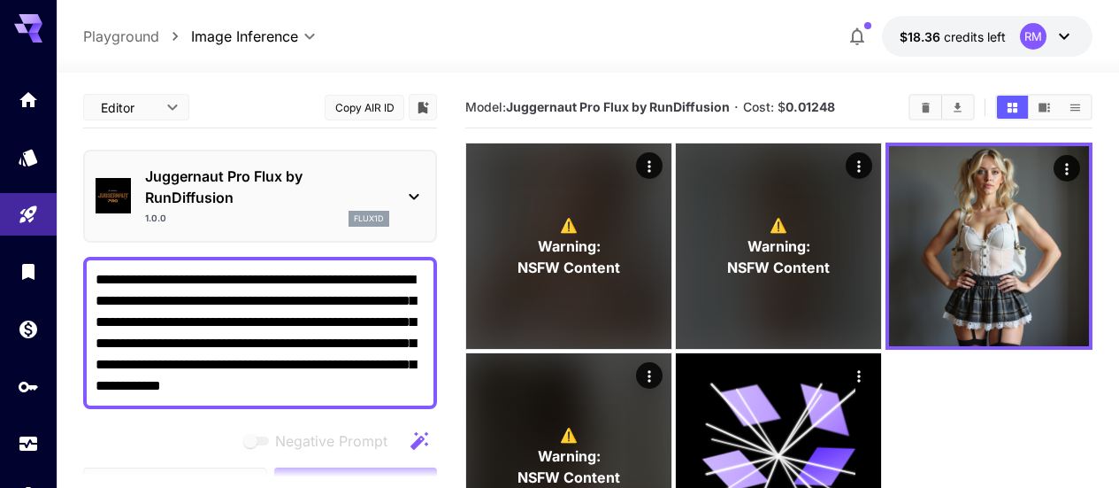
drag, startPoint x: 96, startPoint y: 345, endPoint x: 429, endPoint y: 340, distance: 332.7
click at [429, 340] on div "**********" at bounding box center [260, 333] width 354 height 152
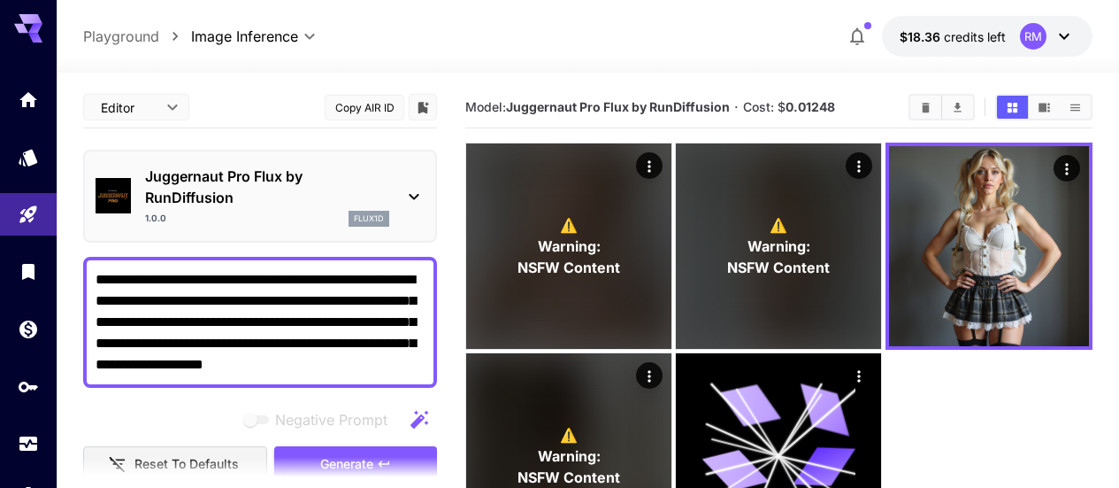
paste textarea "**********"
click at [289, 283] on textarea "**********" at bounding box center [260, 322] width 329 height 106
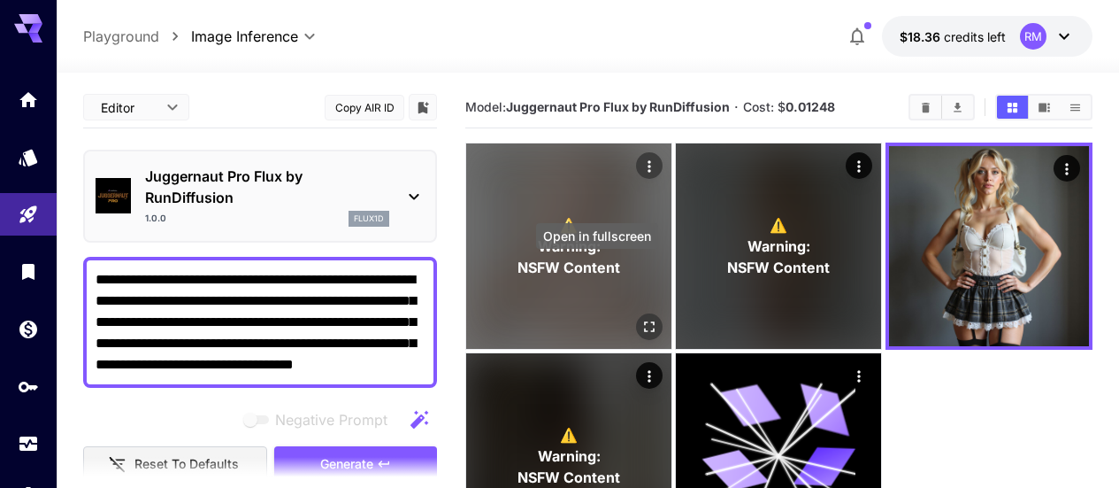
click at [636, 313] on button "Open in fullscreen" at bounding box center [649, 326] width 27 height 27
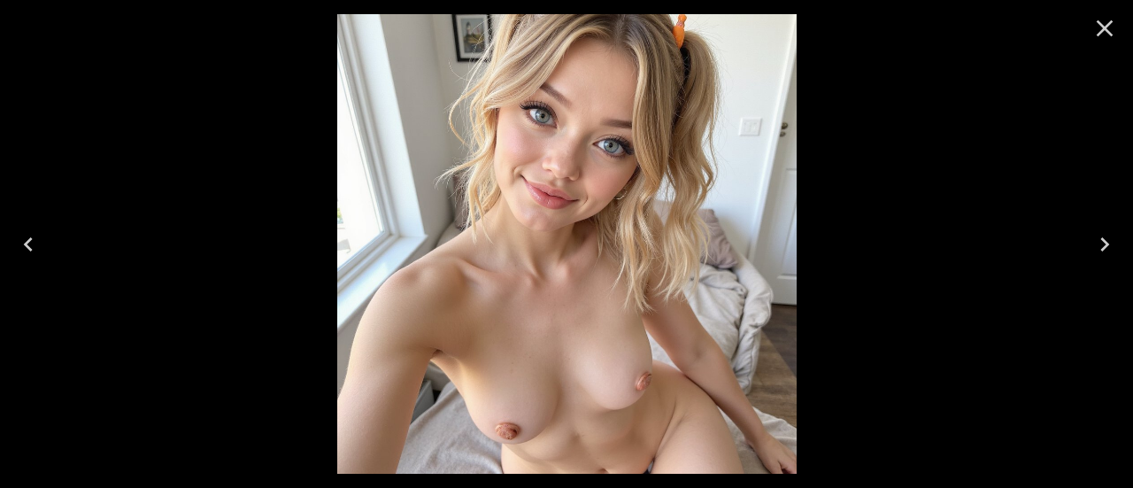
click at [1113, 36] on icon "Close" at bounding box center [1104, 28] width 28 height 28
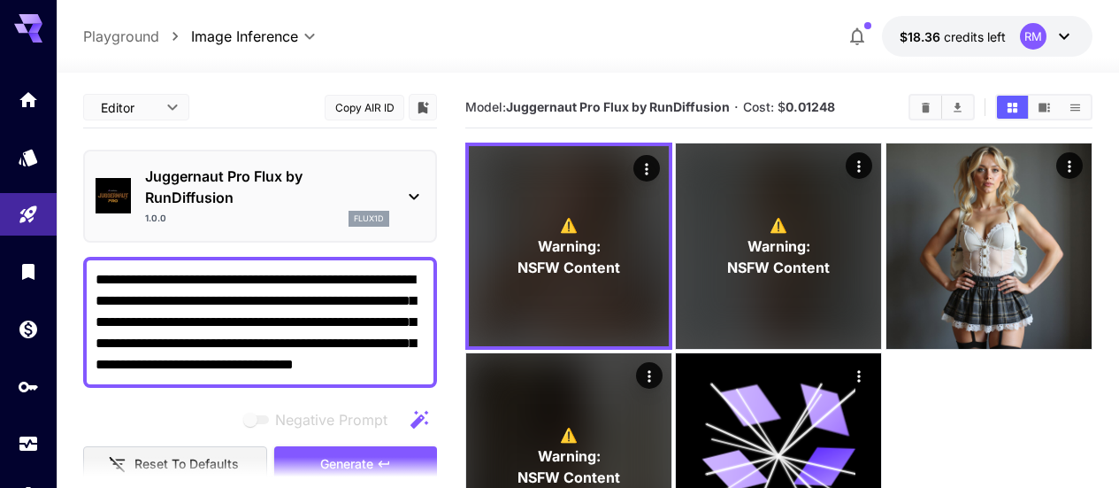
click at [351, 277] on textarea "**********" at bounding box center [260, 322] width 329 height 106
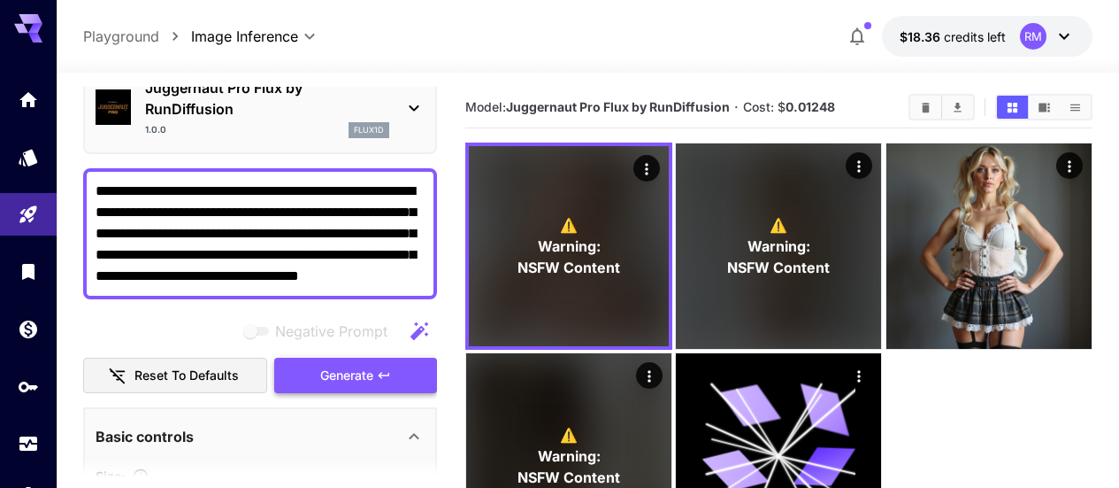
type textarea "**********"
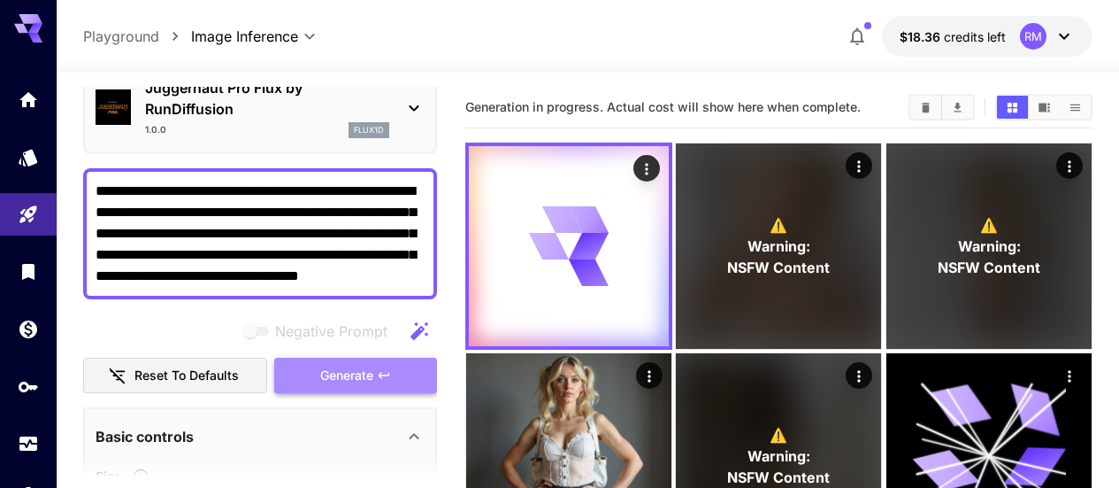
click at [347, 369] on span "Generate" at bounding box center [346, 376] width 53 height 22
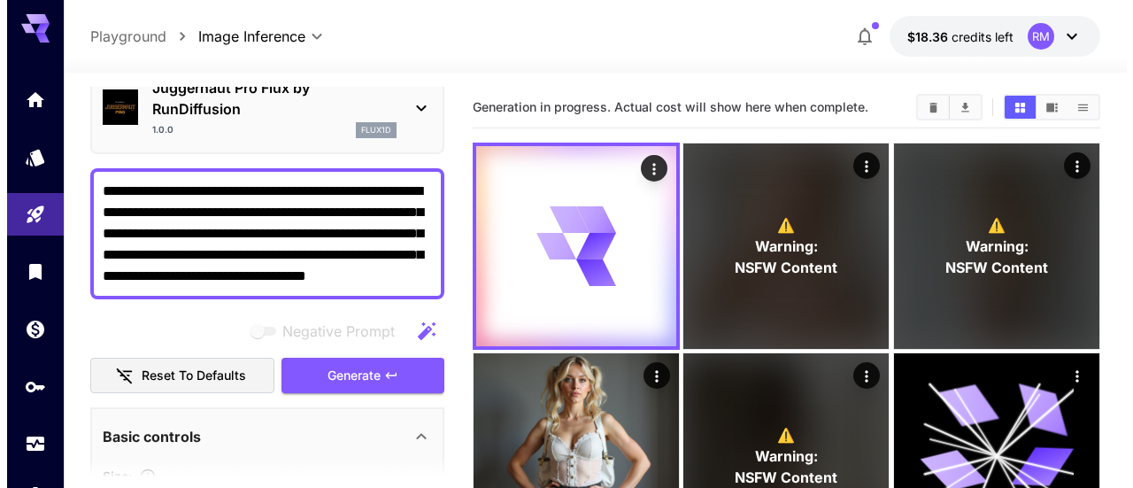
scroll to position [0, 0]
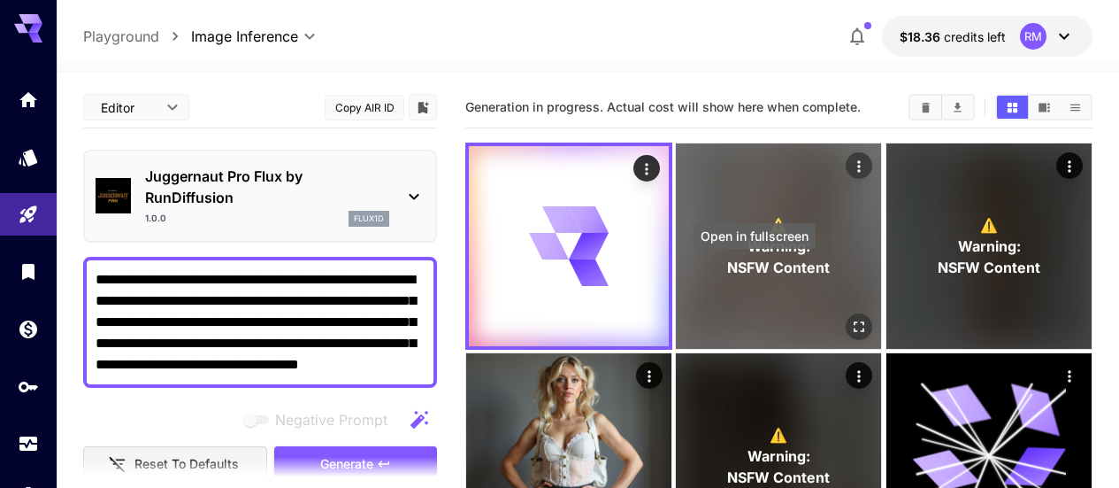
click at [855, 321] on icon "Open in fullscreen" at bounding box center [860, 326] width 11 height 11
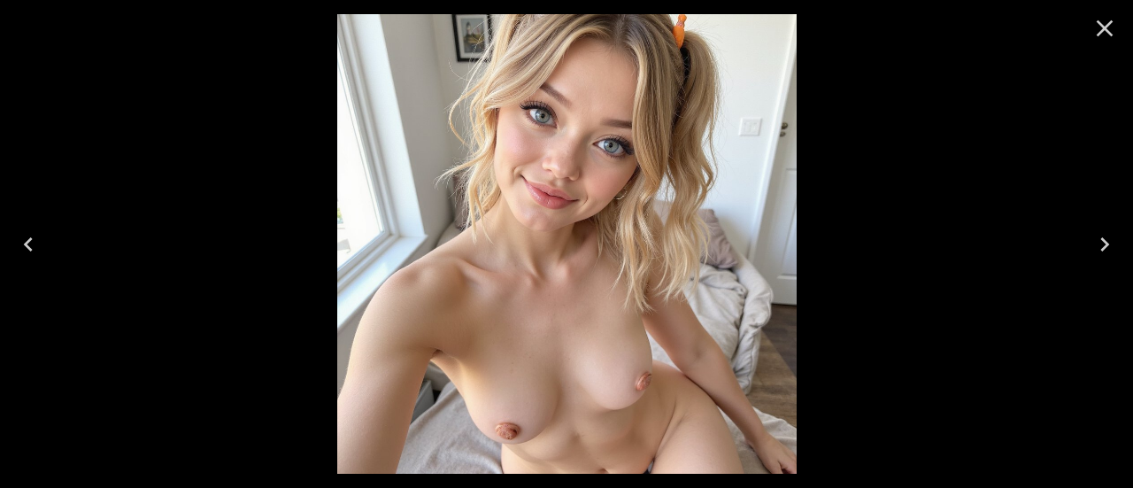
click at [1109, 24] on icon "Close" at bounding box center [1104, 28] width 17 height 17
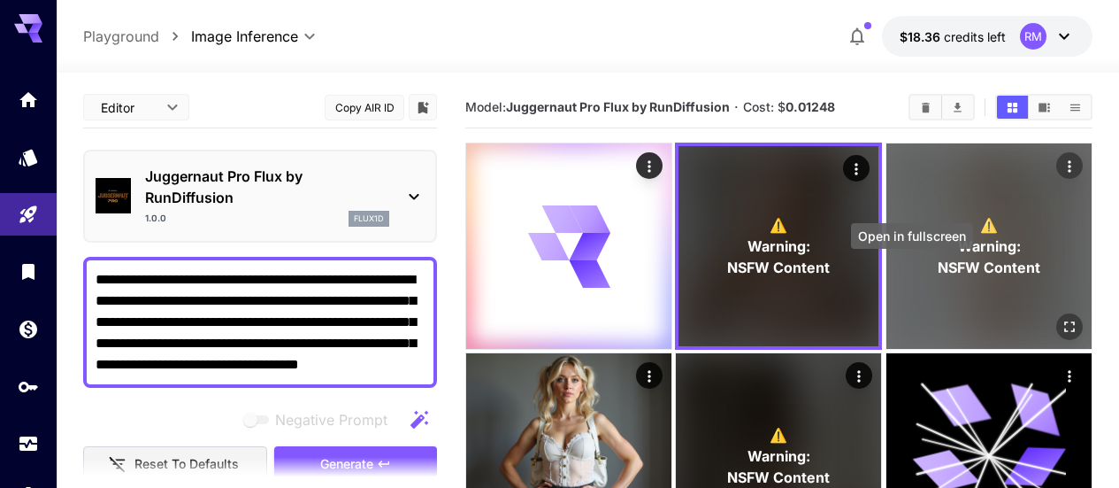
click at [1061, 318] on icon "Open in fullscreen" at bounding box center [1070, 327] width 18 height 18
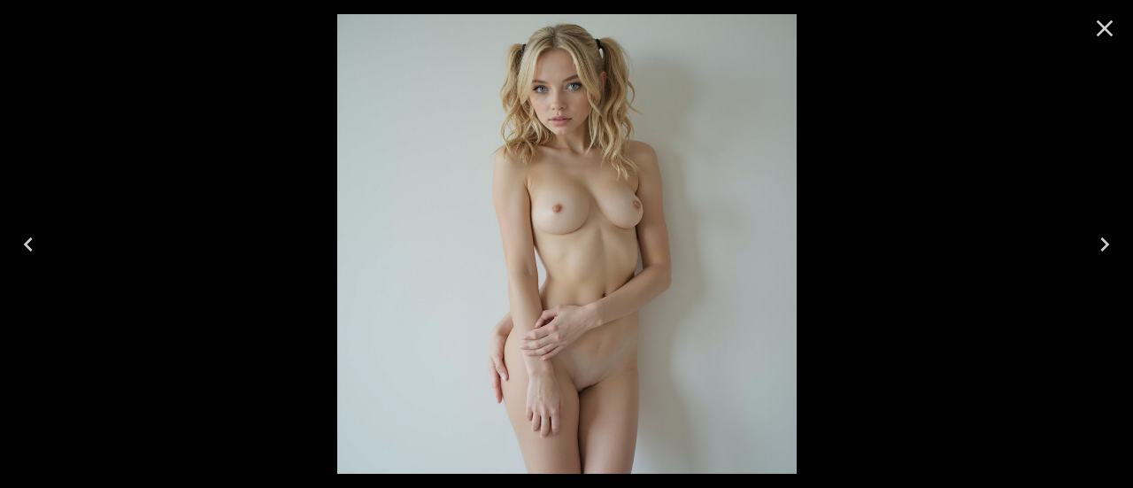
click at [1118, 29] on icon "Close" at bounding box center [1104, 28] width 28 height 28
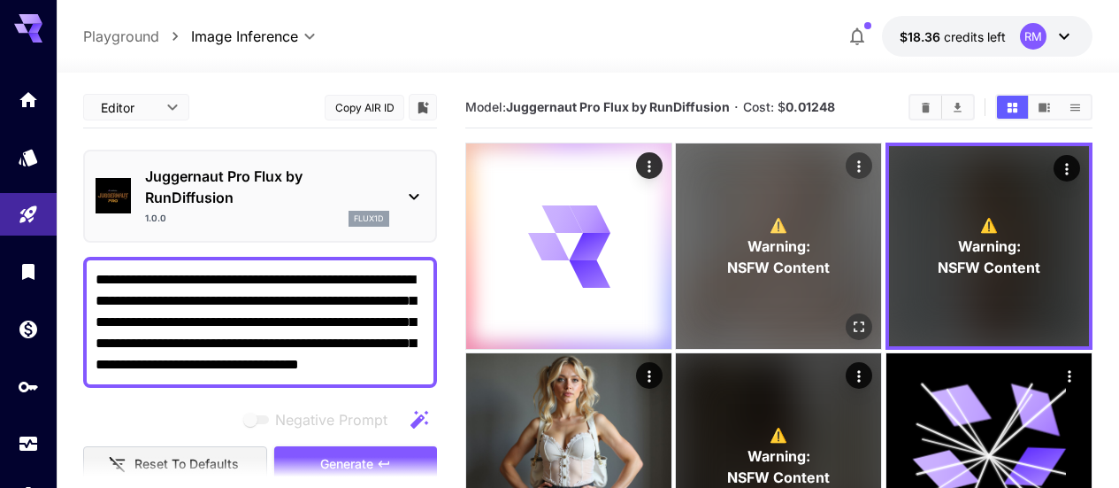
click at [728, 257] on span "NSFW Content" at bounding box center [779, 267] width 103 height 21
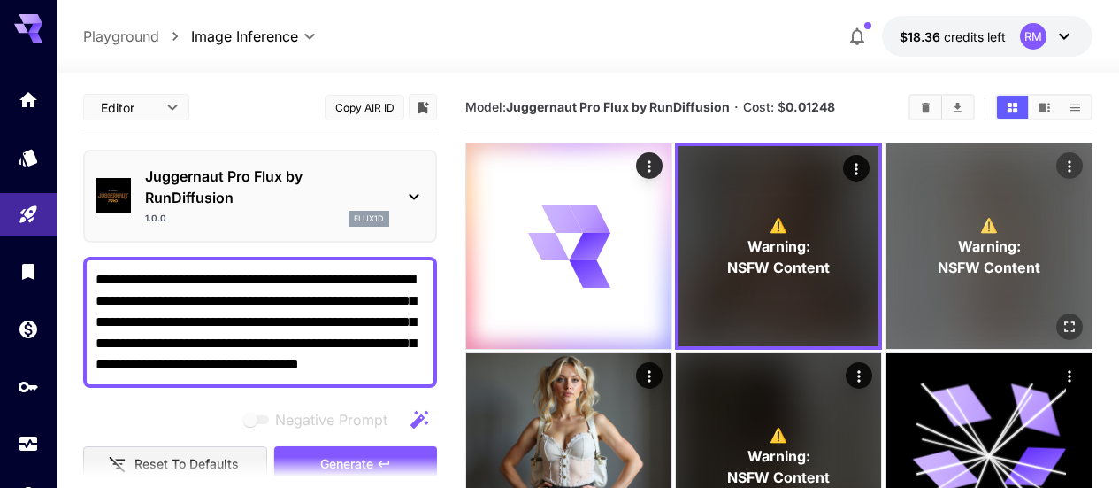
click at [938, 214] on p "⚠️ Warning: NSFW Content" at bounding box center [989, 246] width 103 height 64
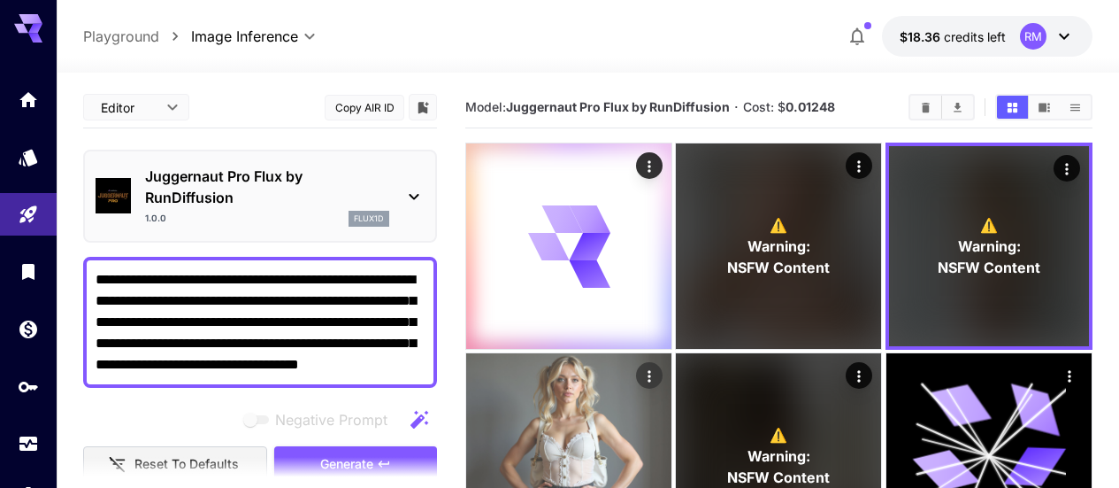
click at [672, 353] on img at bounding box center [568, 455] width 205 height 205
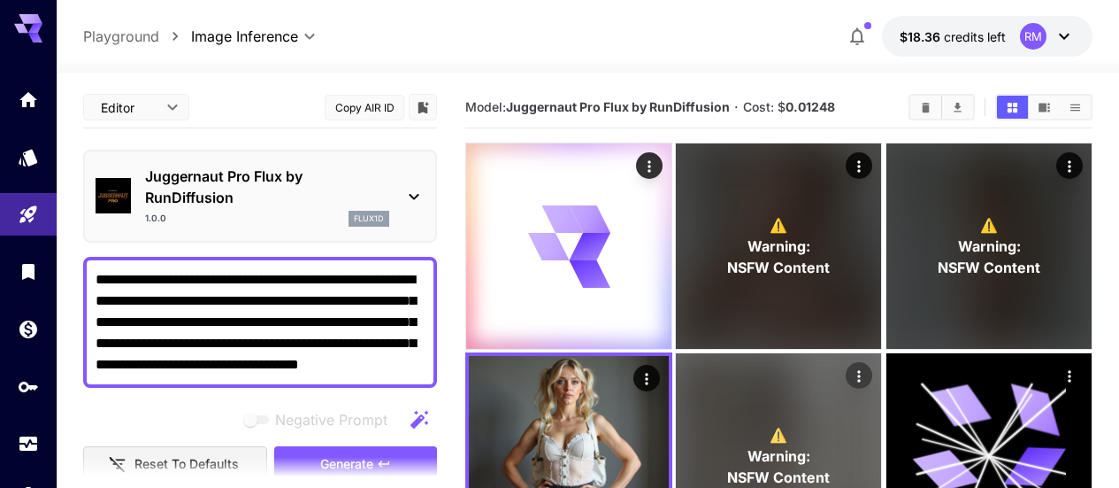
click at [748, 445] on span "Warning:" at bounding box center [779, 455] width 63 height 21
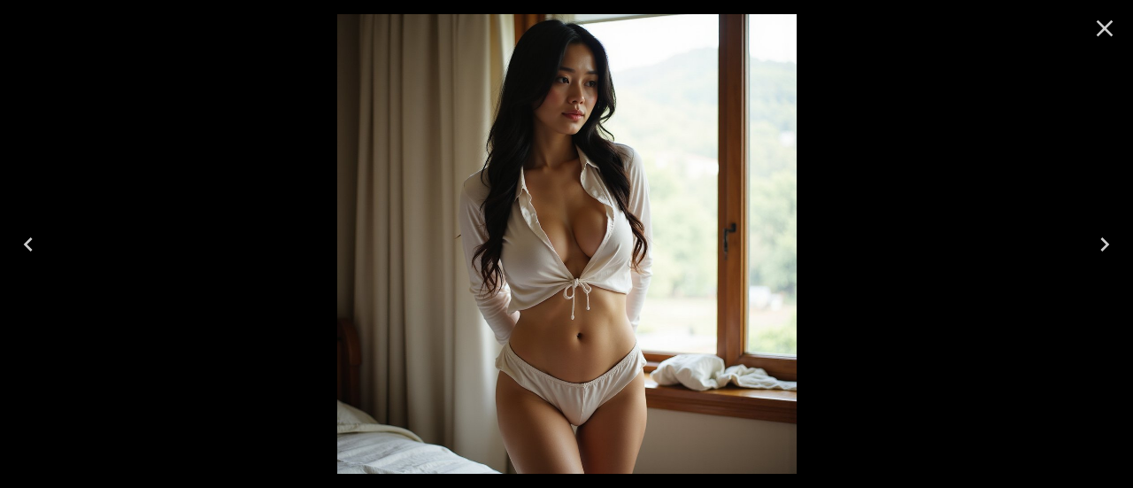
click at [1104, 24] on icon "Close" at bounding box center [1104, 28] width 28 height 28
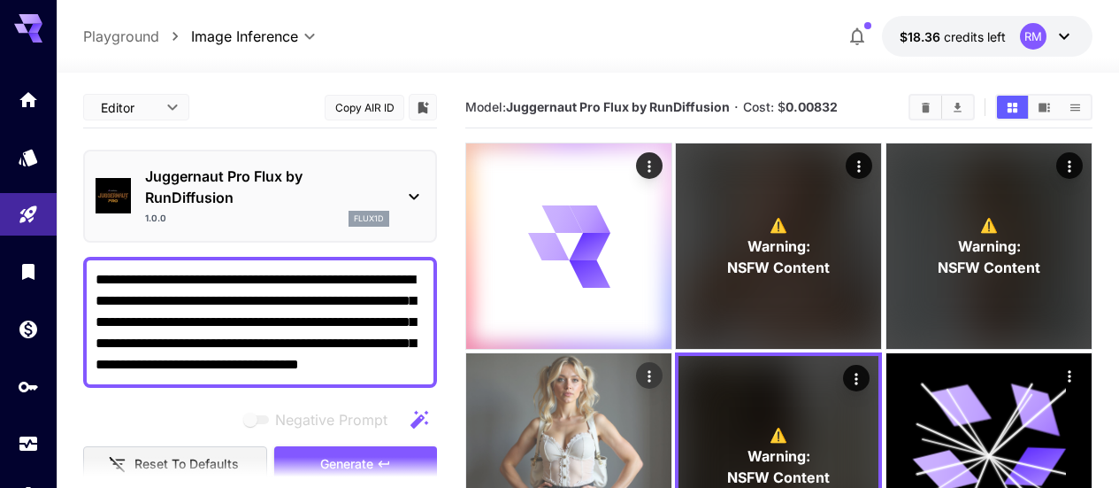
click at [672, 353] on img at bounding box center [568, 455] width 205 height 205
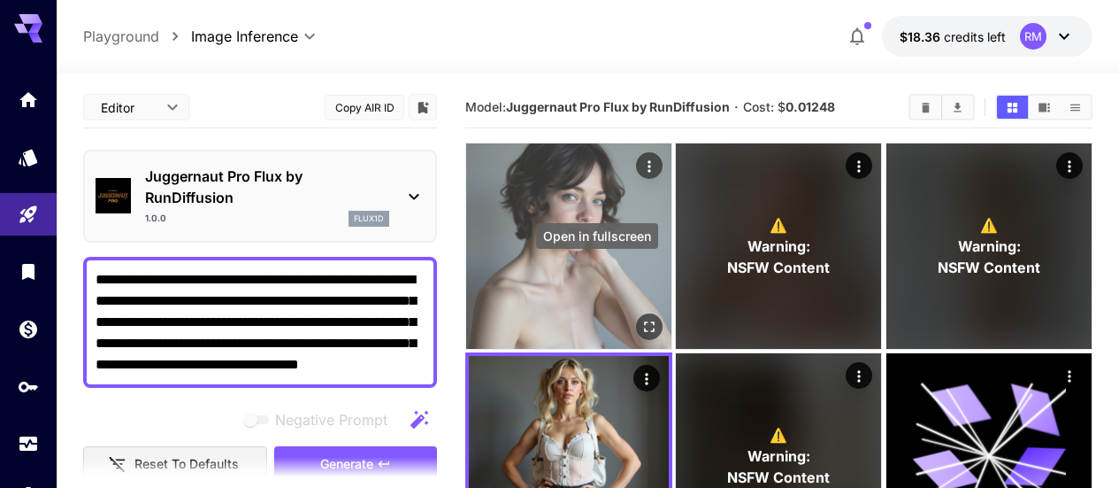
click at [641, 318] on icon "Open in fullscreen" at bounding box center [650, 327] width 18 height 18
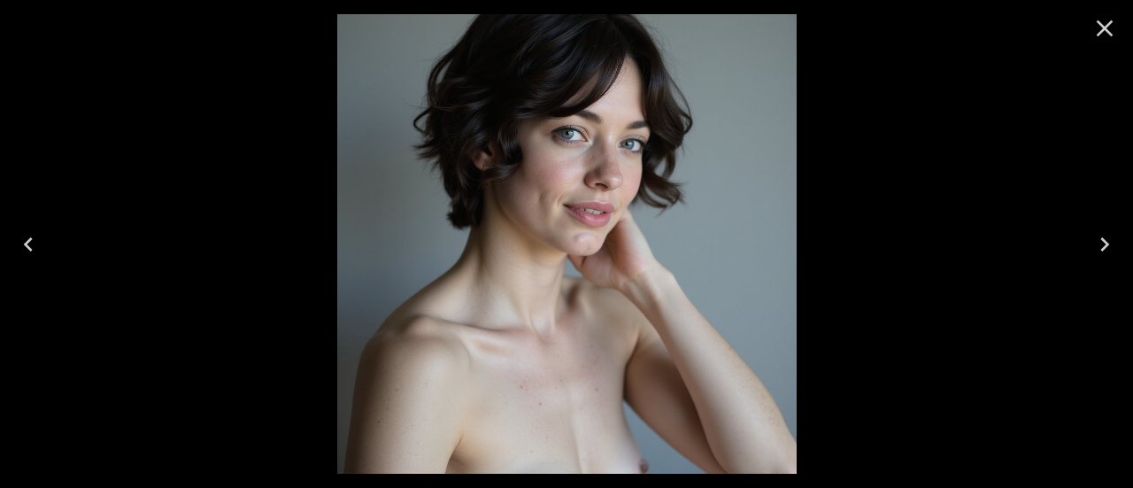
click at [1113, 27] on icon "Close" at bounding box center [1104, 28] width 28 height 28
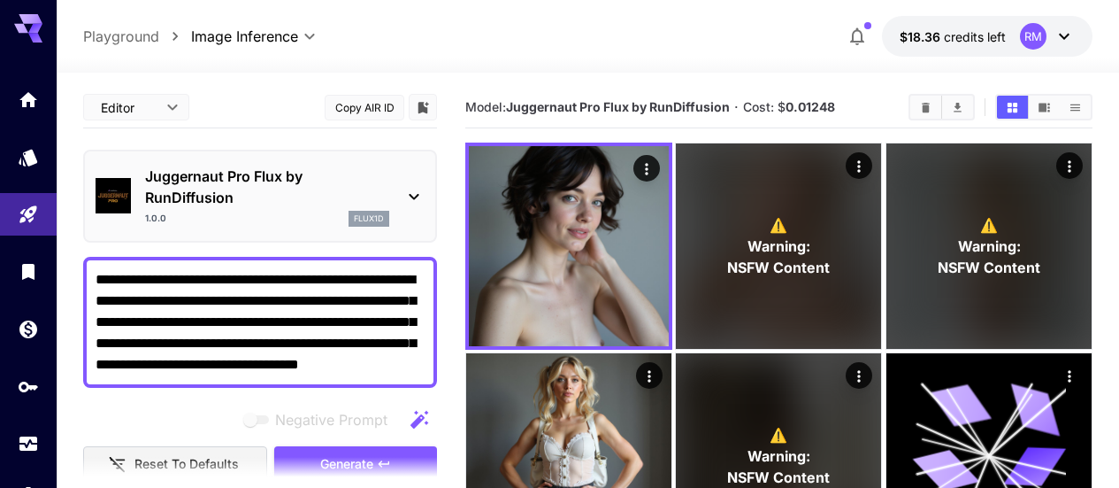
click at [317, 362] on textarea "**********" at bounding box center [260, 322] width 329 height 106
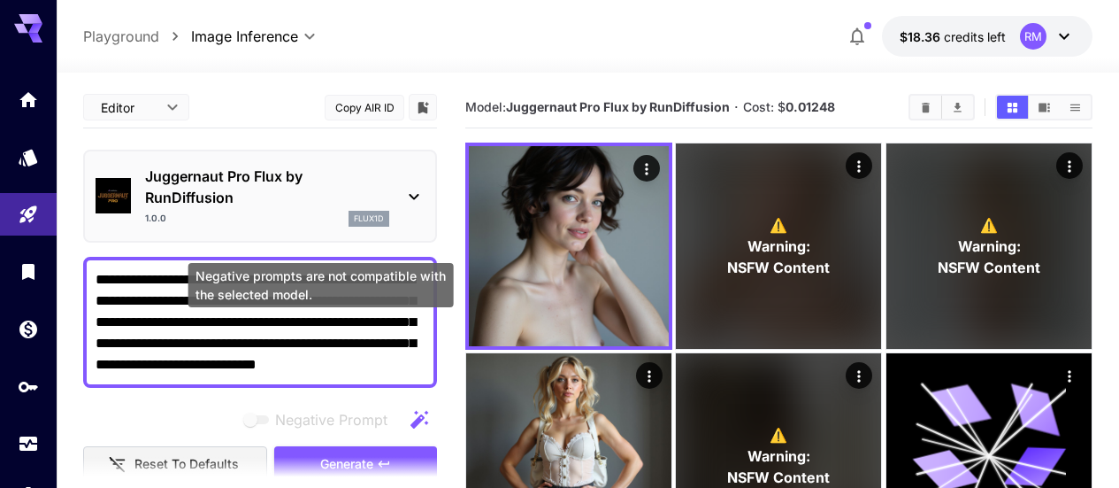
scroll to position [88, 0]
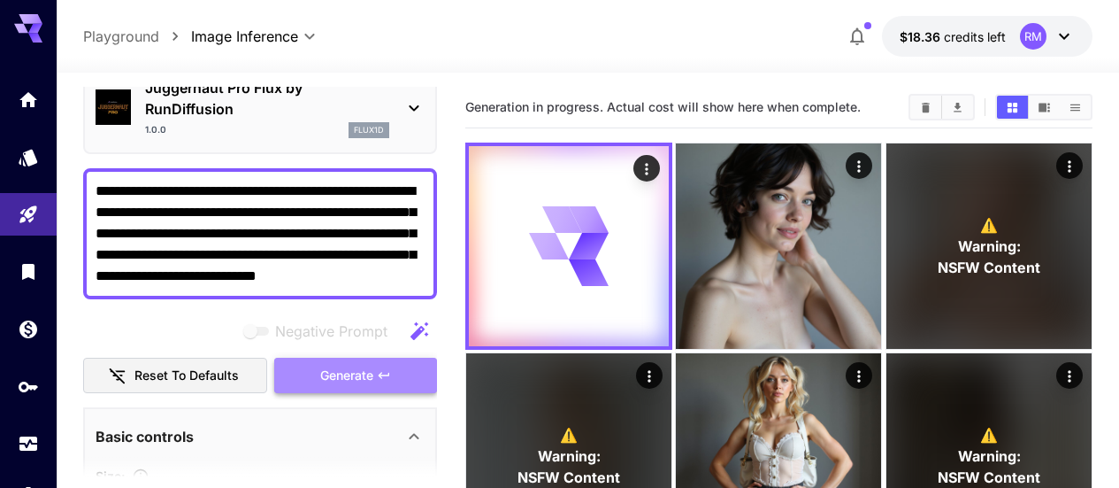
click at [362, 373] on span "Generate" at bounding box center [346, 376] width 53 height 22
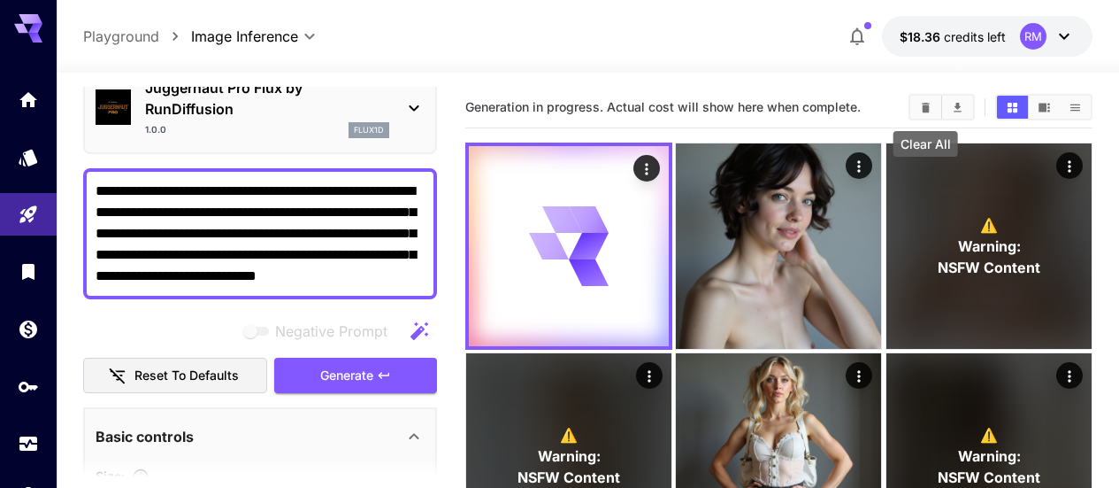
click at [929, 106] on icon "Clear All" at bounding box center [925, 107] width 13 height 13
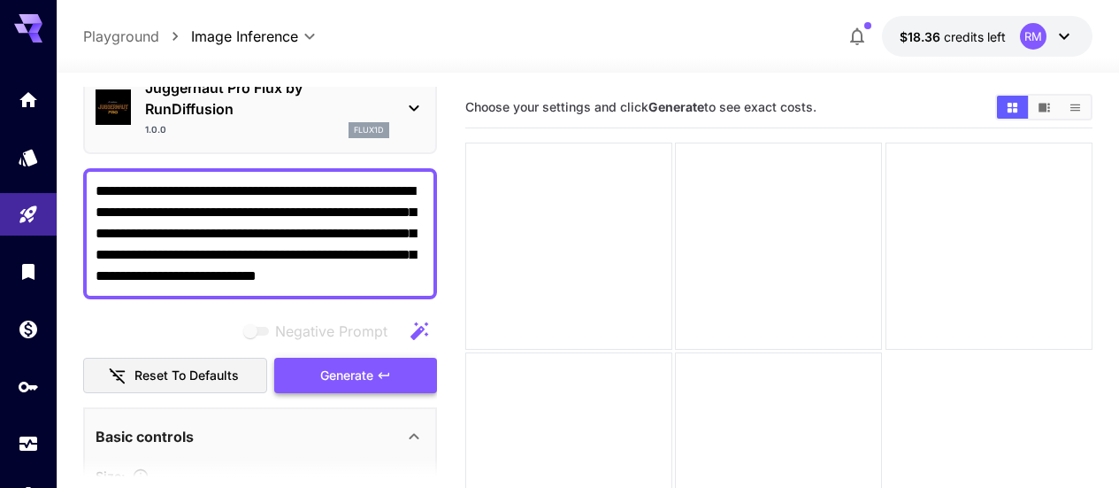
click at [356, 370] on span "Generate" at bounding box center [346, 376] width 53 height 22
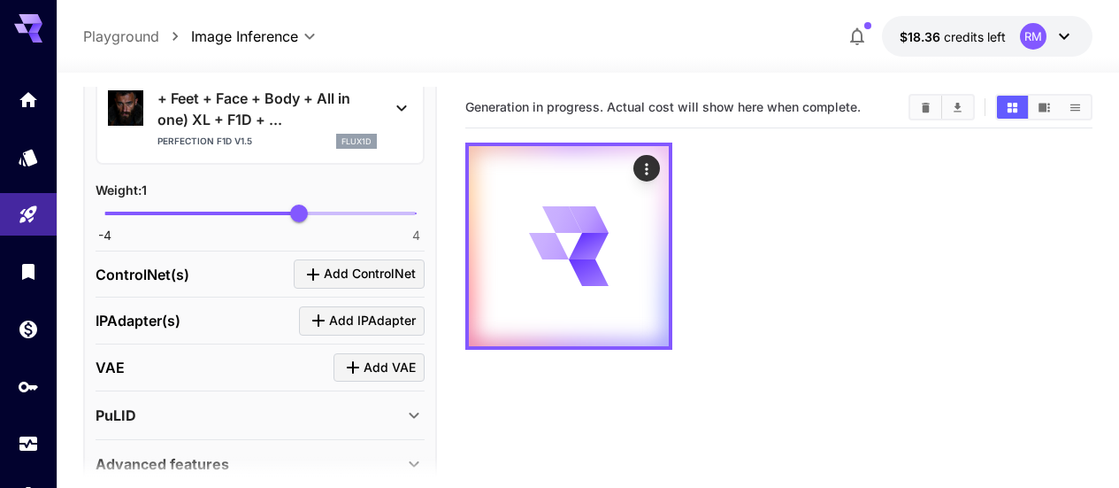
scroll to position [2114, 0]
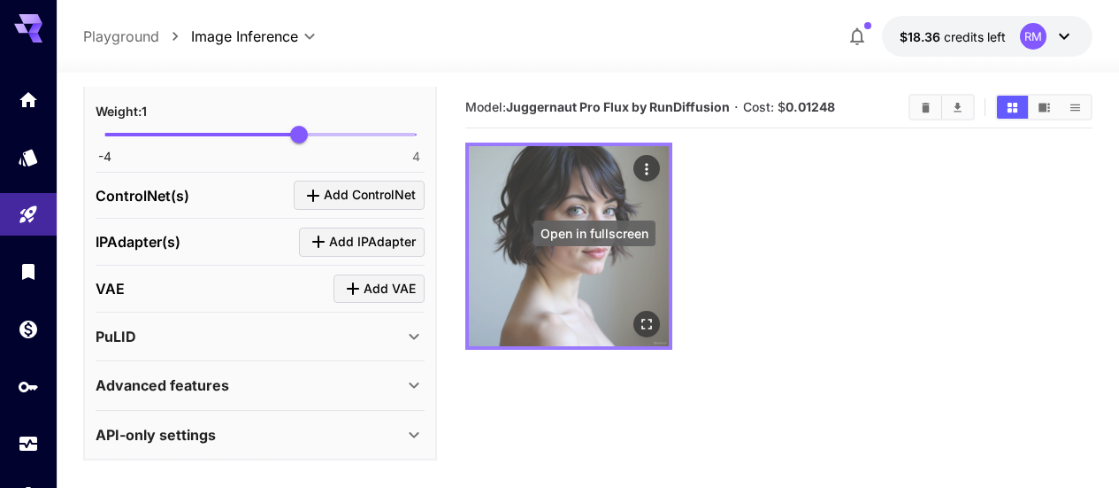
click at [642, 319] on icon "Open in fullscreen" at bounding box center [647, 324] width 11 height 11
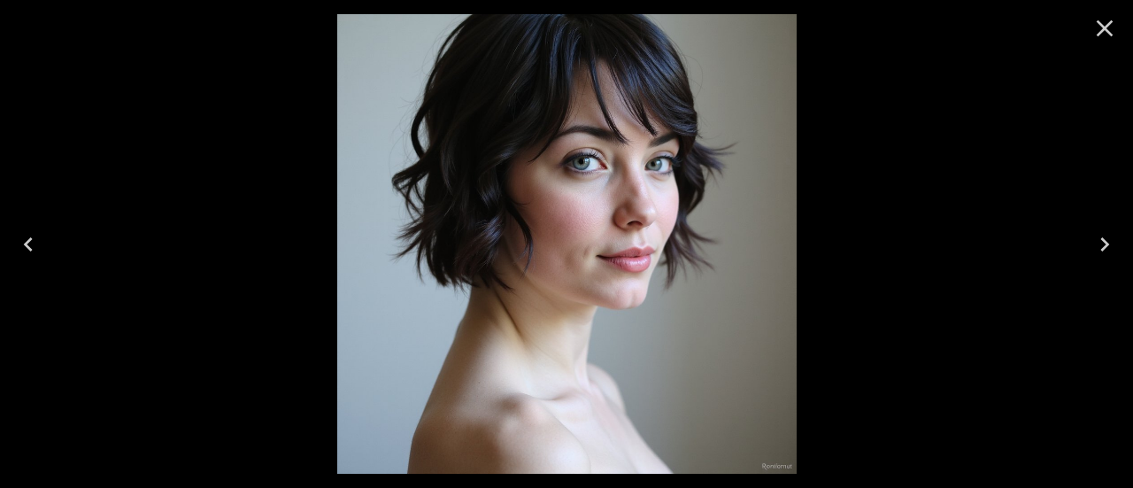
click at [1099, 25] on icon "Close" at bounding box center [1104, 28] width 28 height 28
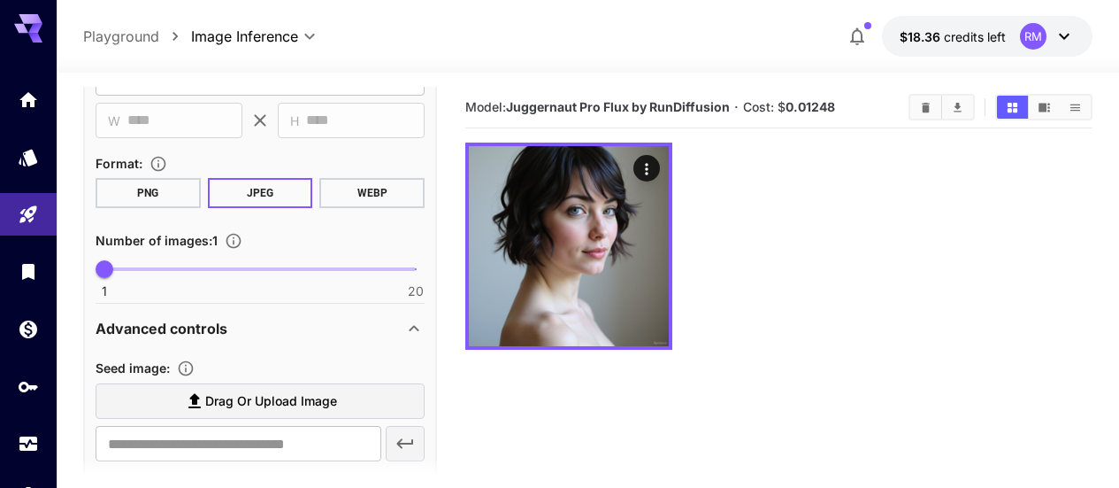
scroll to position [167, 0]
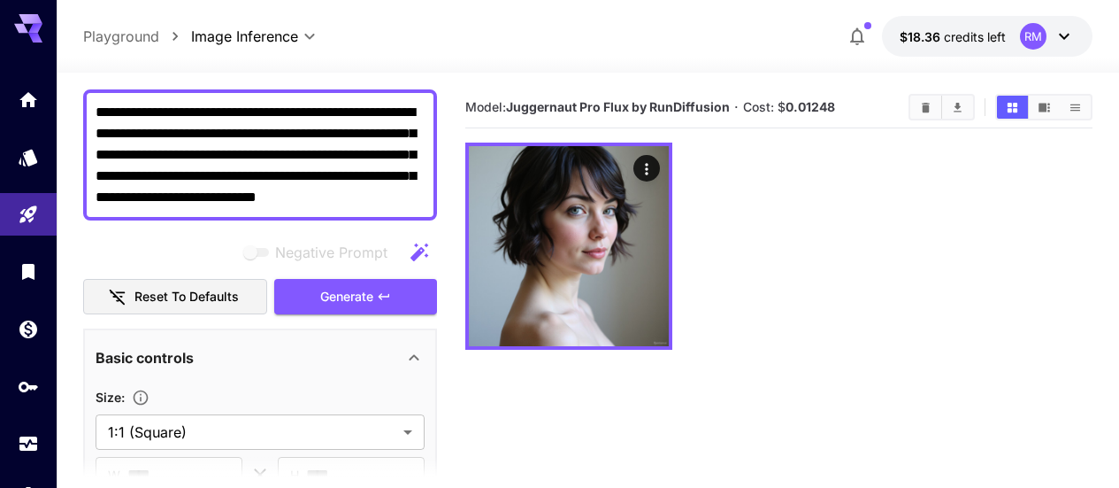
click at [404, 204] on textarea "**********" at bounding box center [260, 155] width 329 height 106
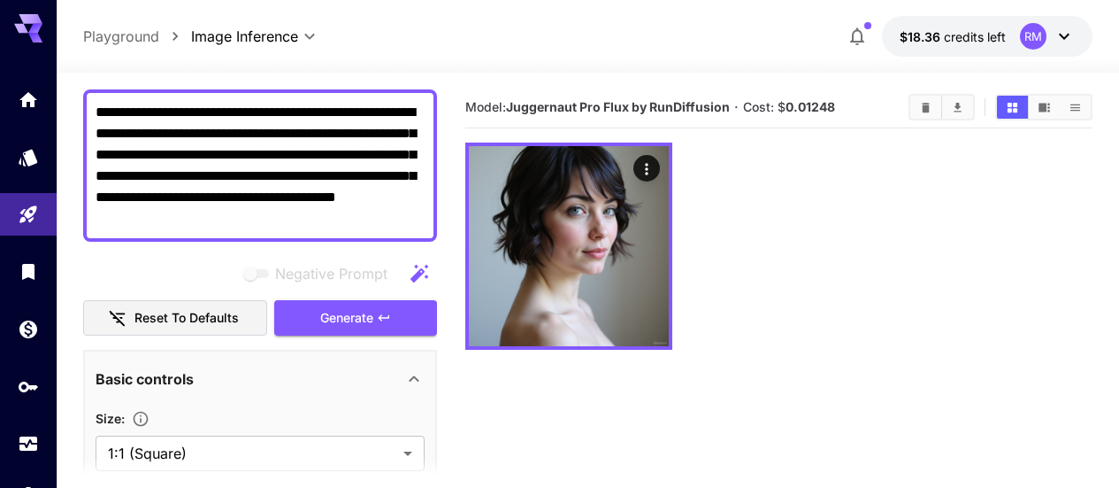
click at [373, 199] on textarea "**********" at bounding box center [260, 165] width 329 height 127
type textarea "**********"
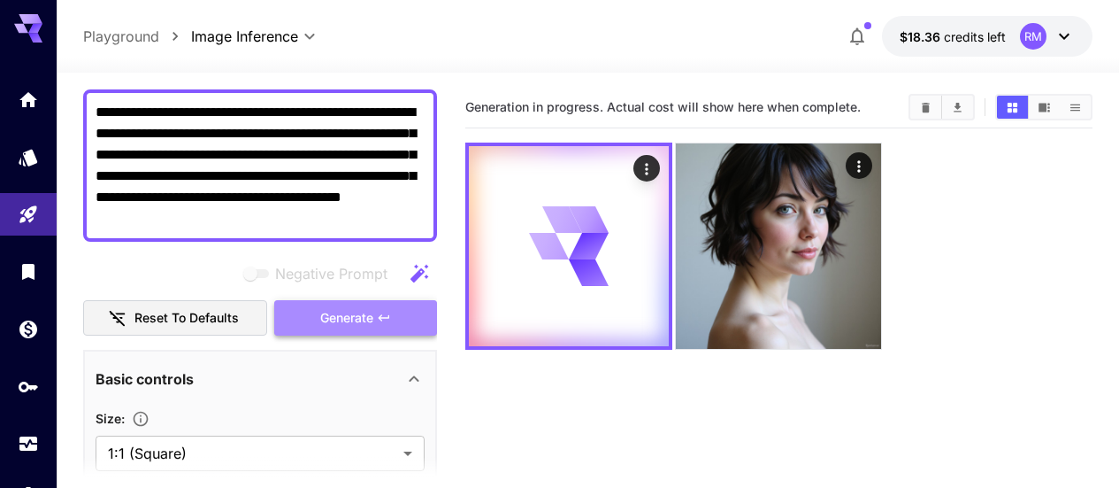
click at [347, 316] on span "Generate" at bounding box center [346, 318] width 53 height 22
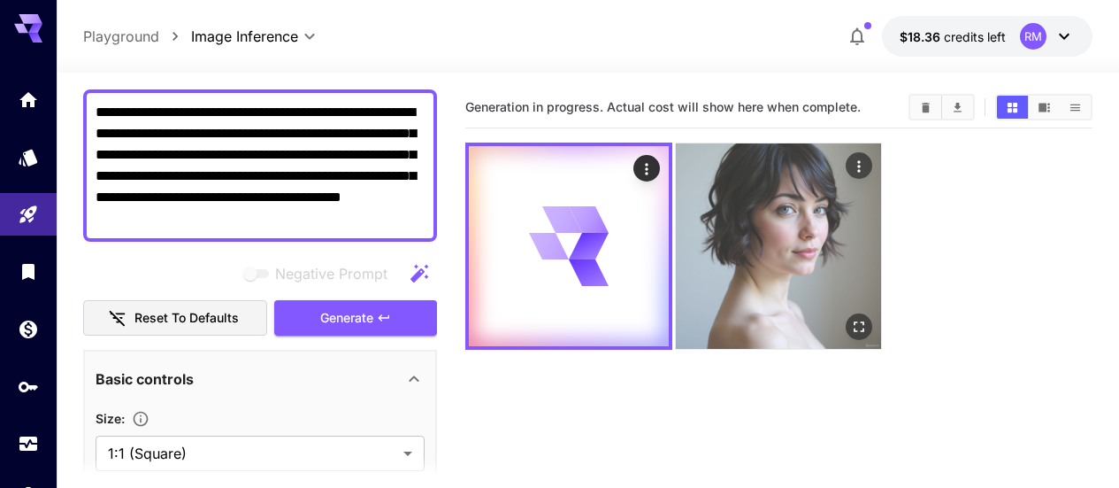
click at [701, 195] on img at bounding box center [778, 245] width 205 height 205
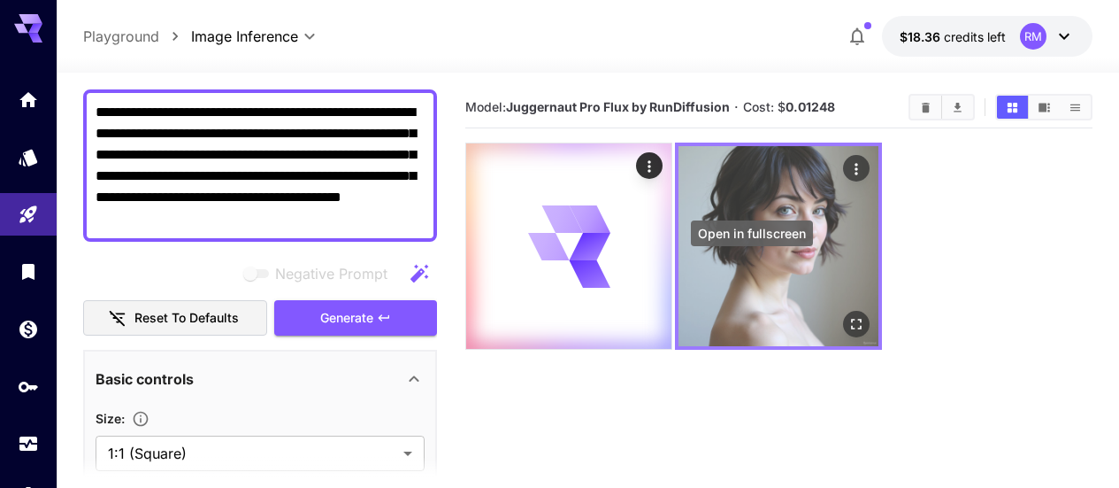
click at [849, 315] on icon "Open in fullscreen" at bounding box center [858, 324] width 18 height 18
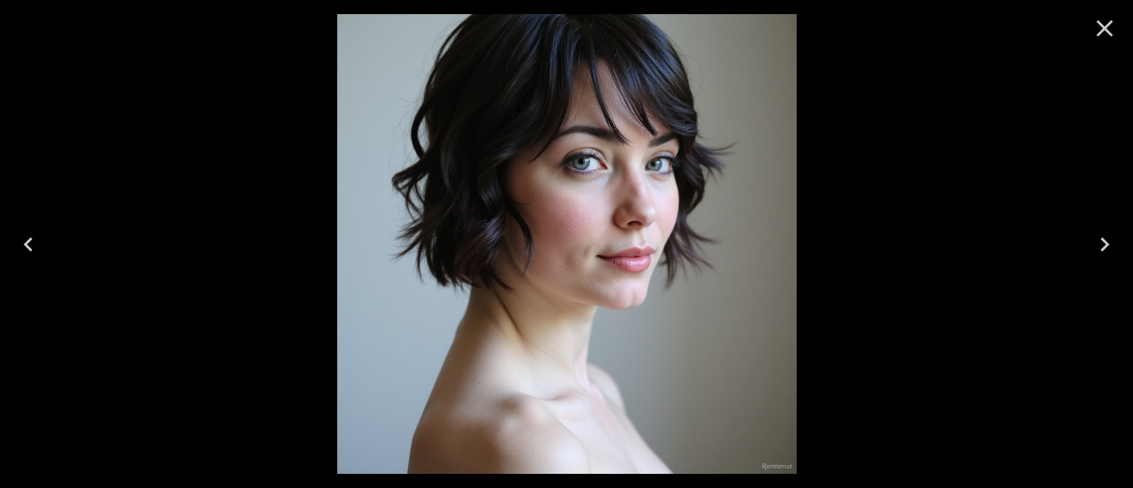
click at [1106, 27] on icon "Close" at bounding box center [1104, 28] width 17 height 17
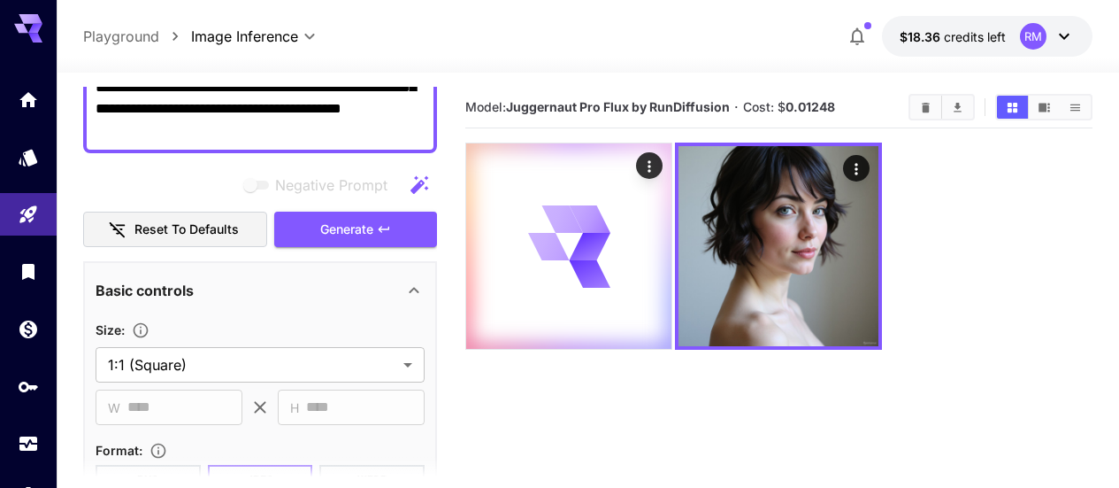
scroll to position [0, 0]
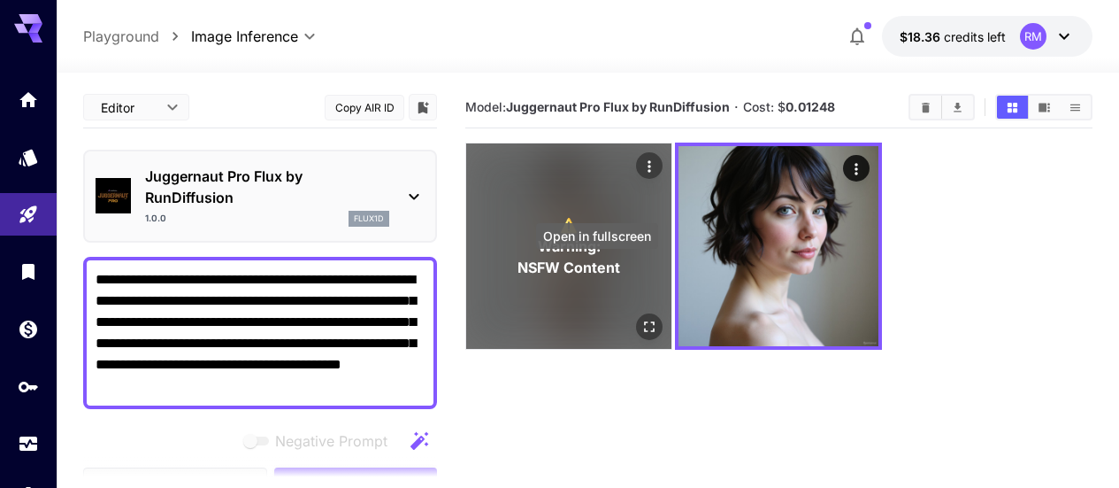
click at [641, 318] on icon "Open in fullscreen" at bounding box center [650, 327] width 18 height 18
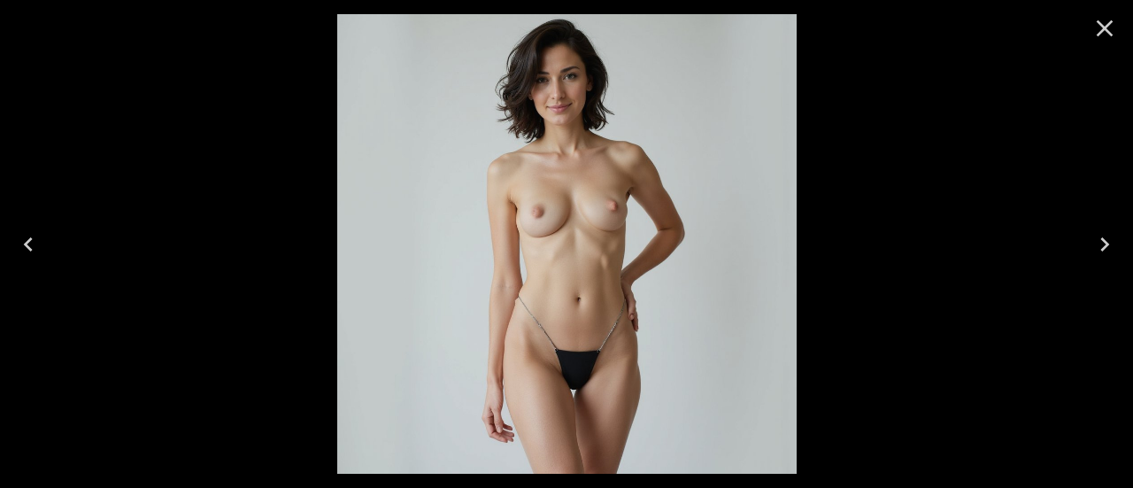
click at [1124, 16] on button "Close" at bounding box center [1104, 28] width 42 height 42
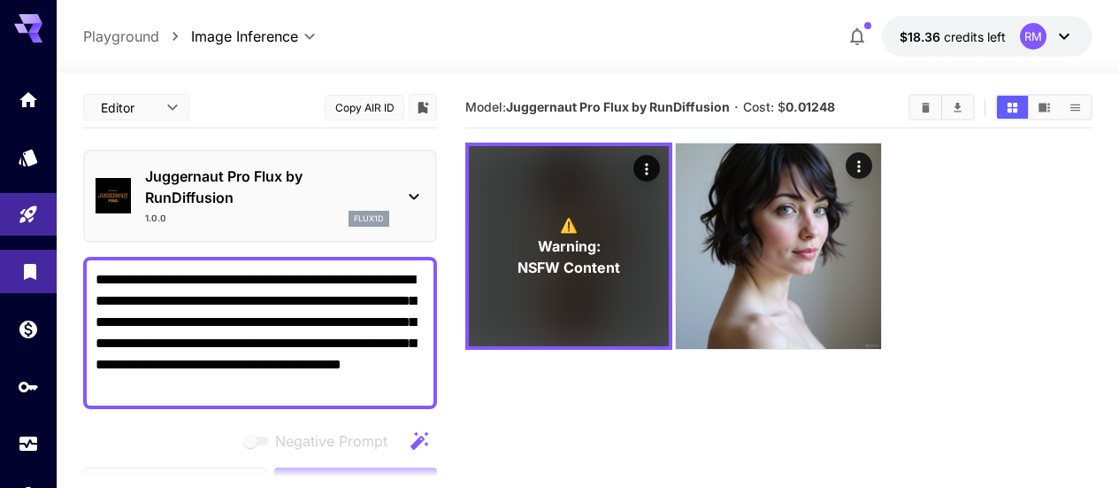
click at [8, 280] on link at bounding box center [28, 271] width 57 height 43
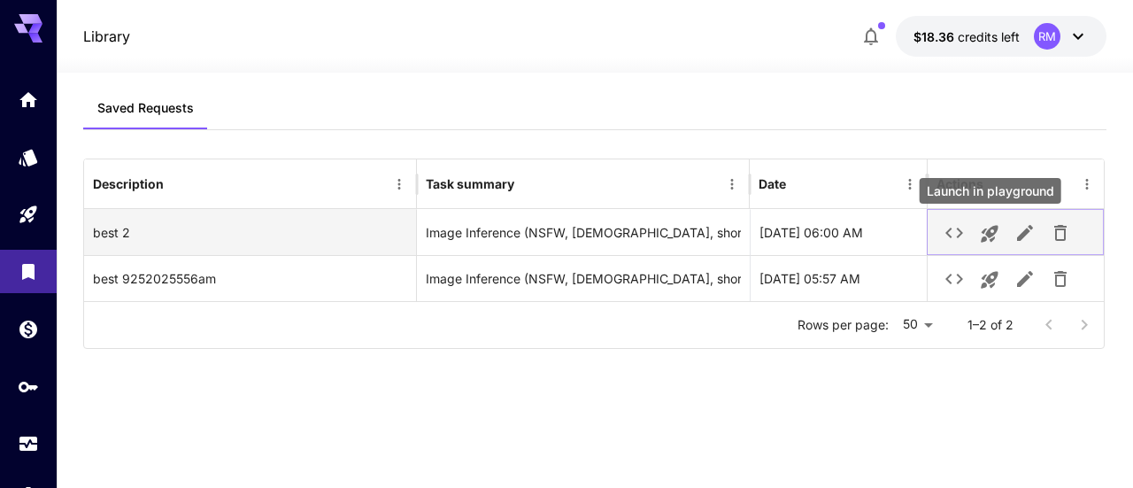
click at [992, 228] on icon "Launch in playground" at bounding box center [989, 234] width 17 height 17
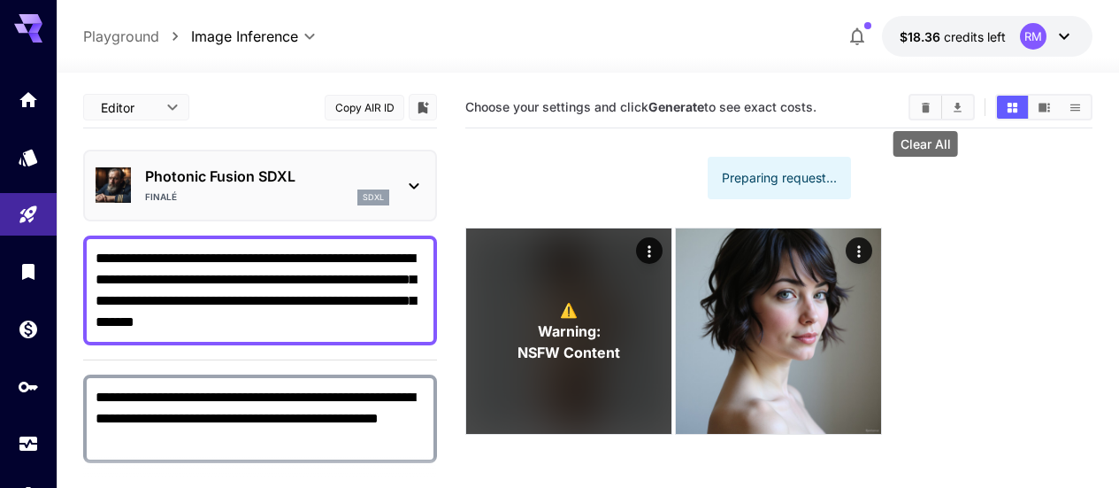
click at [919, 105] on icon "Clear All" at bounding box center [925, 107] width 13 height 13
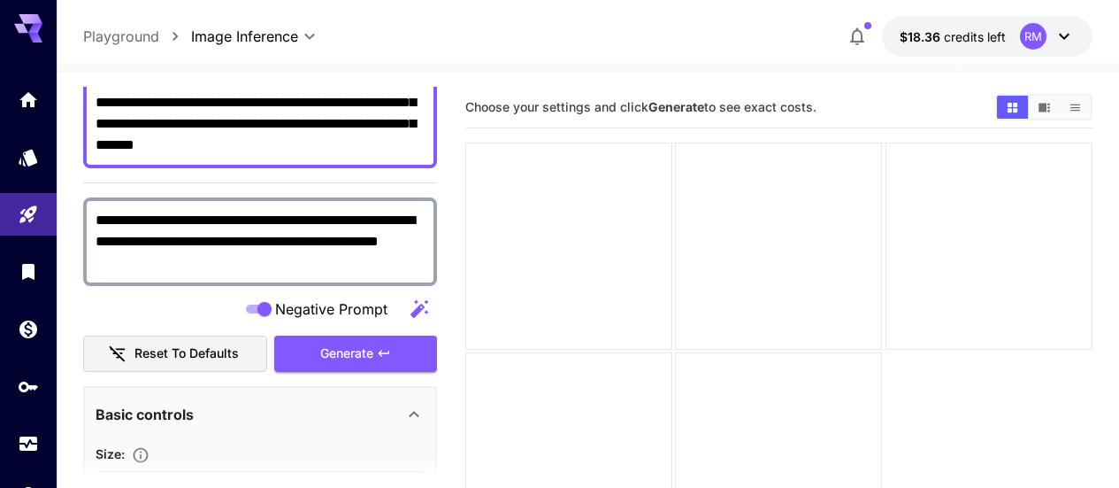
scroll to position [88, 0]
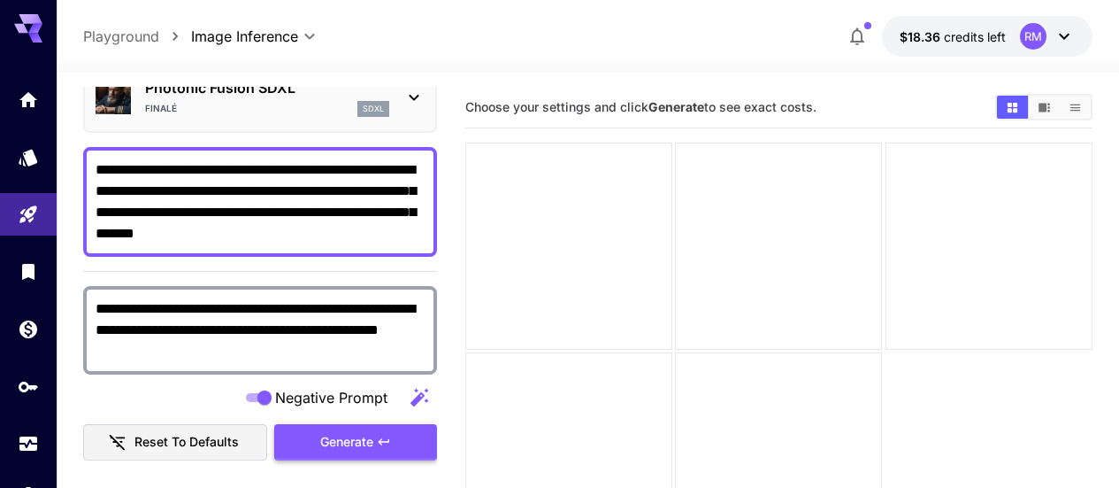
click at [355, 435] on span "Generate" at bounding box center [346, 442] width 53 height 22
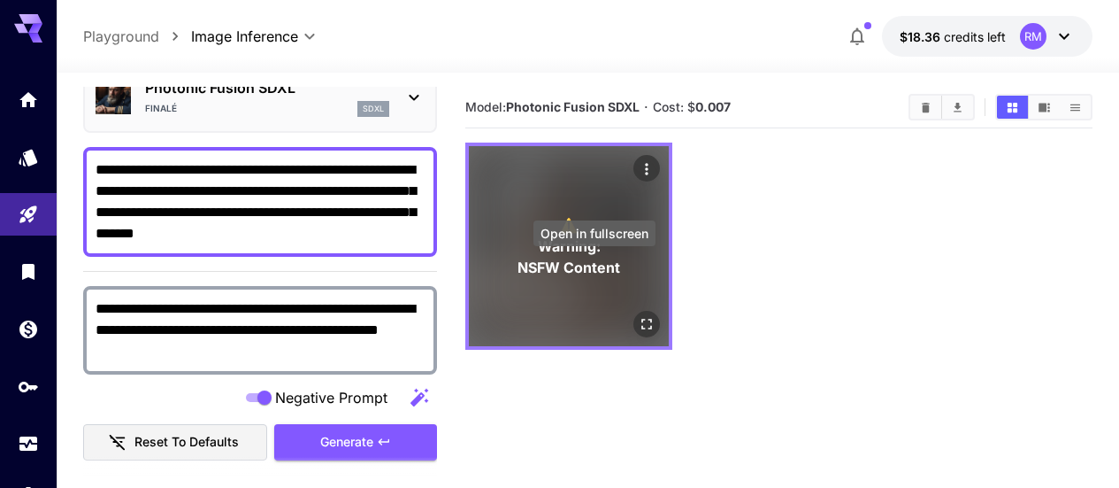
click at [638, 315] on icon "Open in fullscreen" at bounding box center [647, 324] width 18 height 18
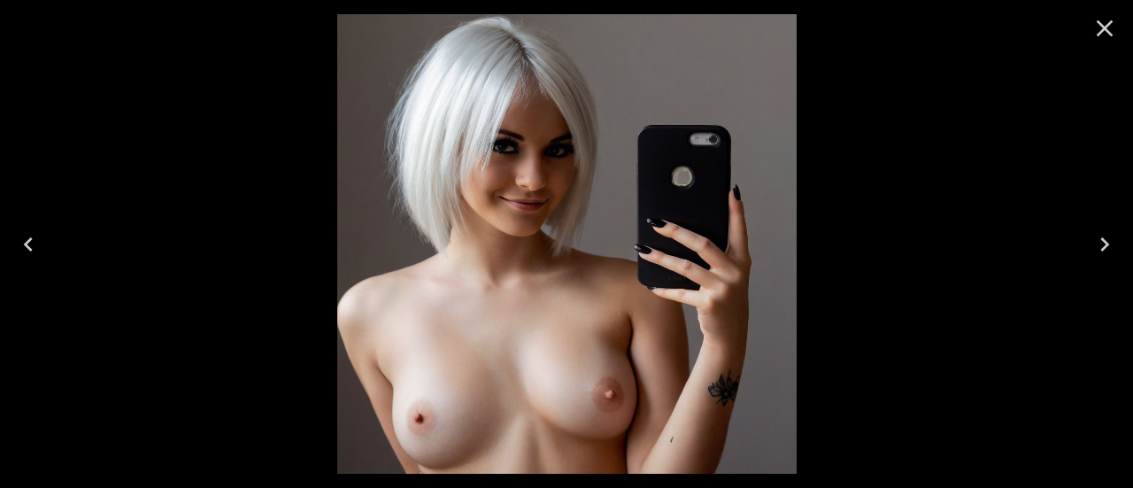
click at [1113, 32] on icon "Close" at bounding box center [1104, 28] width 28 height 28
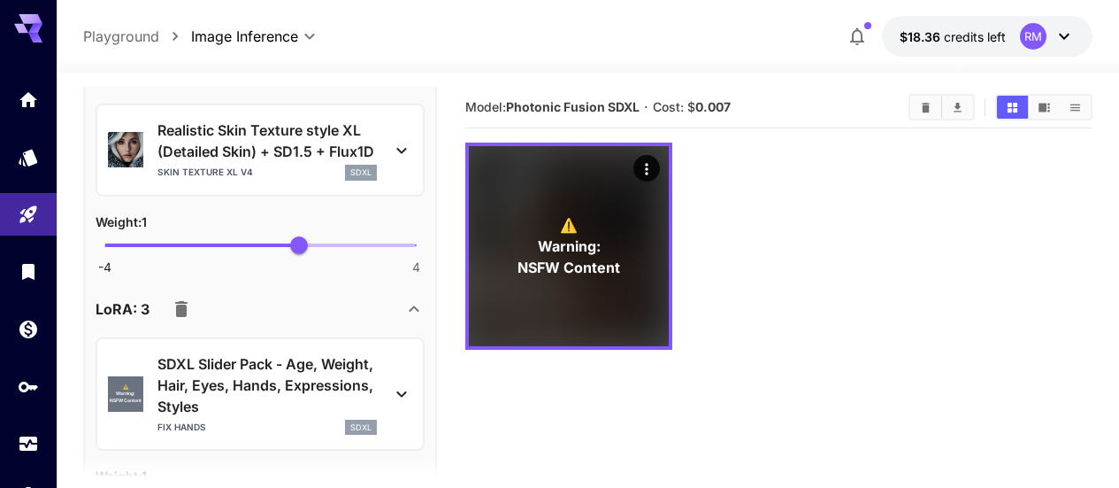
scroll to position [1239, 0]
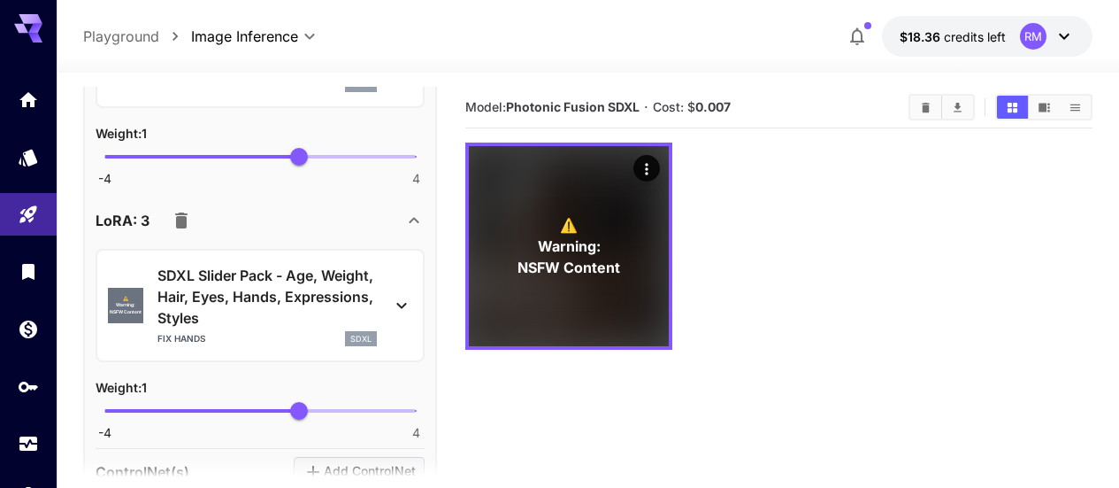
click at [178, 217] on icon "button" at bounding box center [181, 220] width 12 height 16
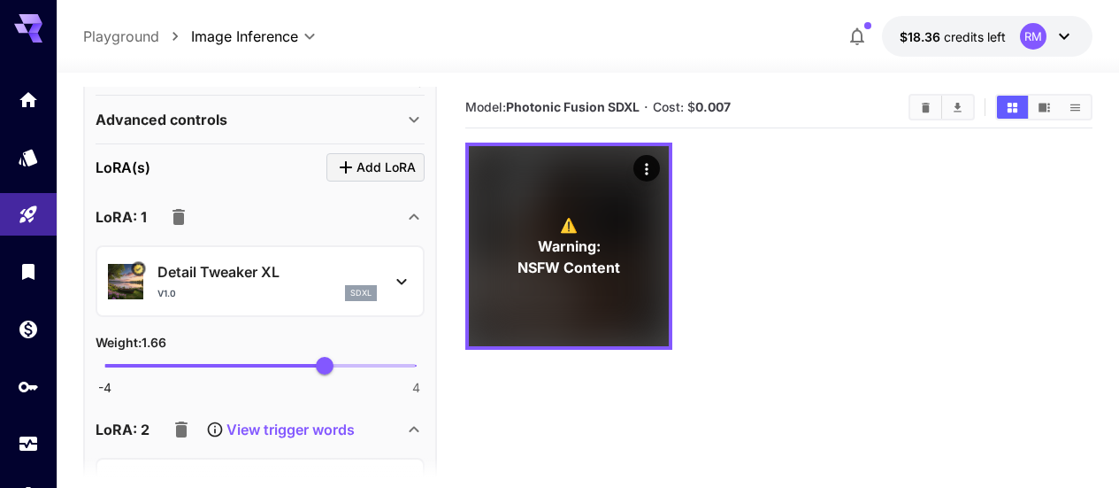
scroll to position [708, 0]
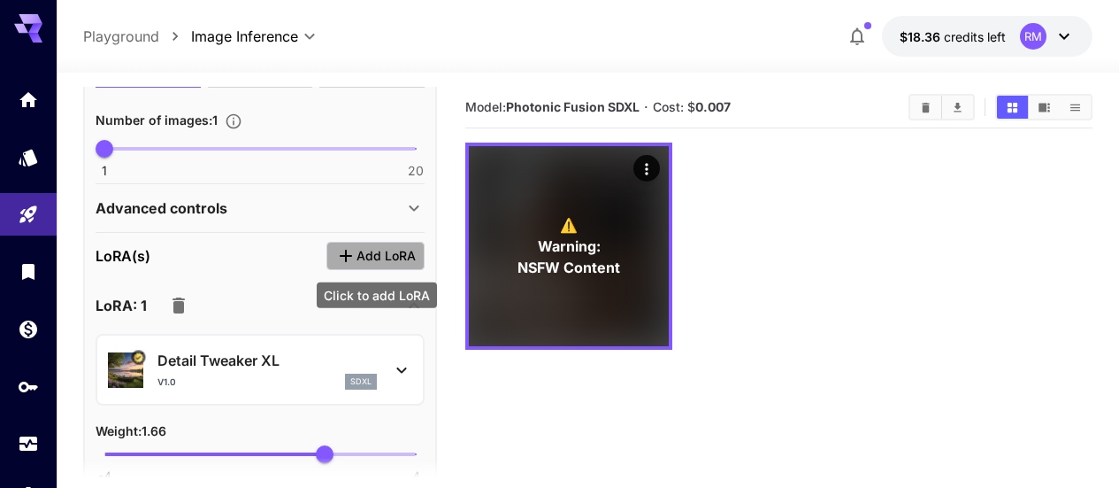
click at [373, 252] on span "Add LoRA" at bounding box center [386, 256] width 59 height 22
click at [355, 248] on icon "Click to add LoRA" at bounding box center [345, 255] width 21 height 21
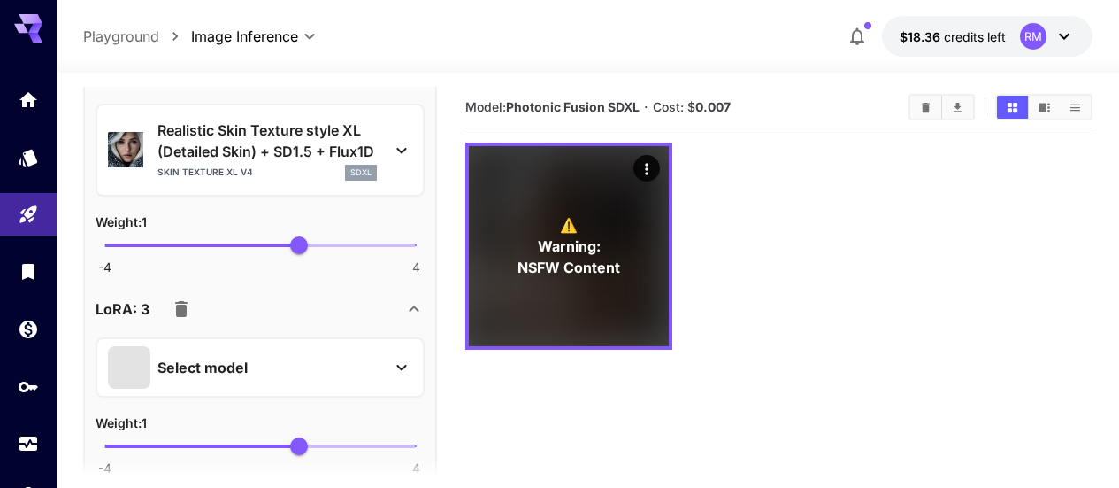
click at [194, 309] on button "button" at bounding box center [181, 308] width 35 height 35
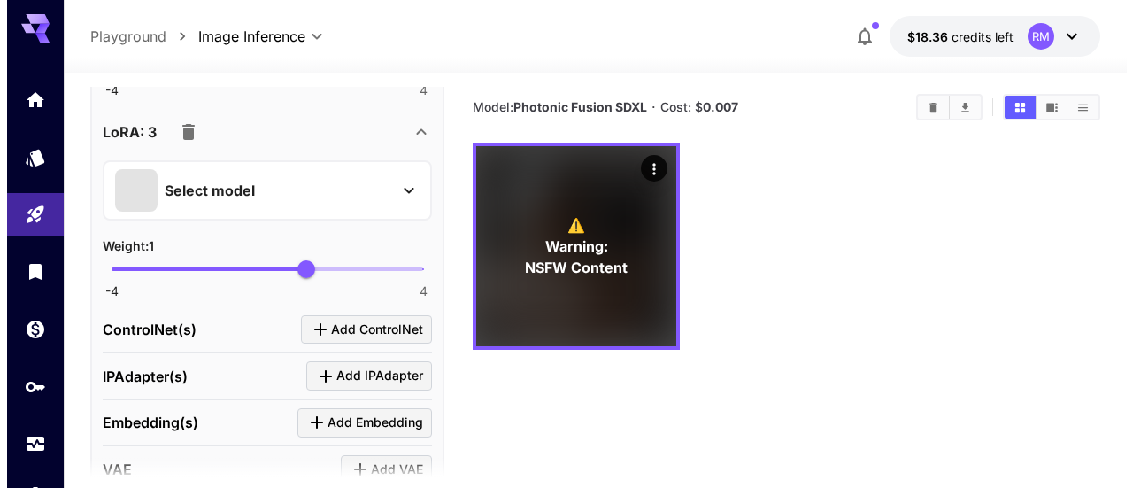
scroll to position [1239, 0]
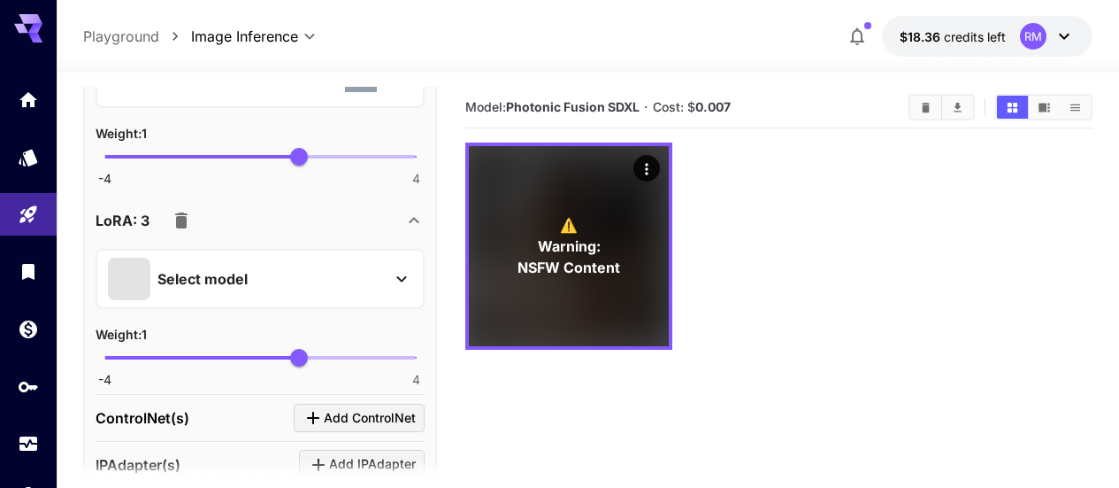
click at [226, 286] on p "Select model" at bounding box center [203, 278] width 90 height 21
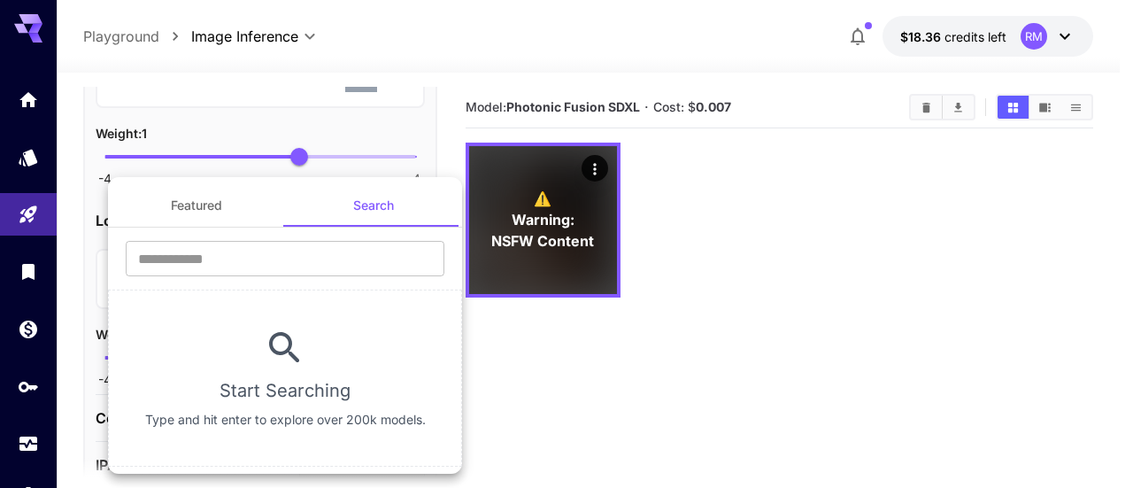
click at [209, 207] on button "Featured" at bounding box center [196, 205] width 177 height 42
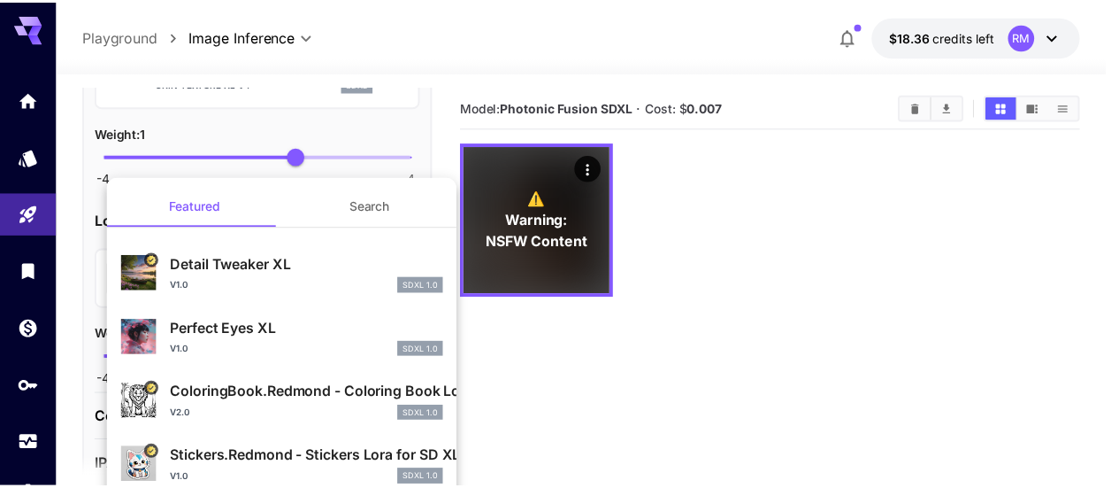
scroll to position [11, 0]
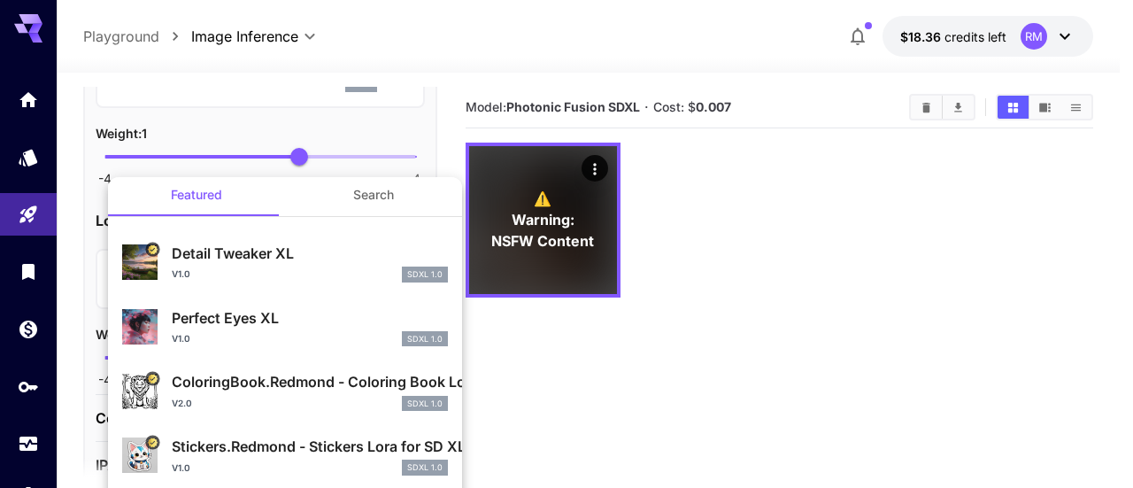
click at [278, 317] on p "Perfect Eyes XL" at bounding box center [310, 317] width 276 height 21
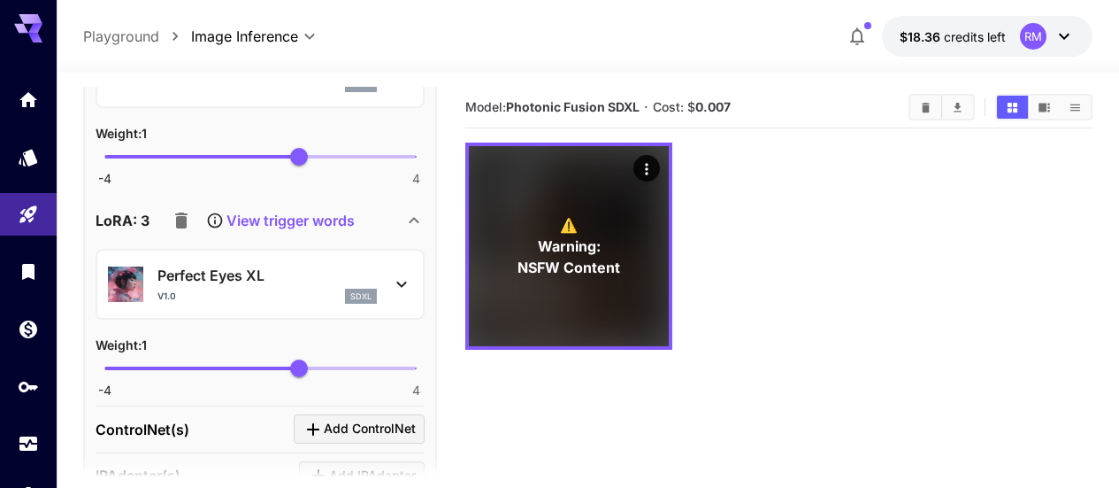
scroll to position [1327, 0]
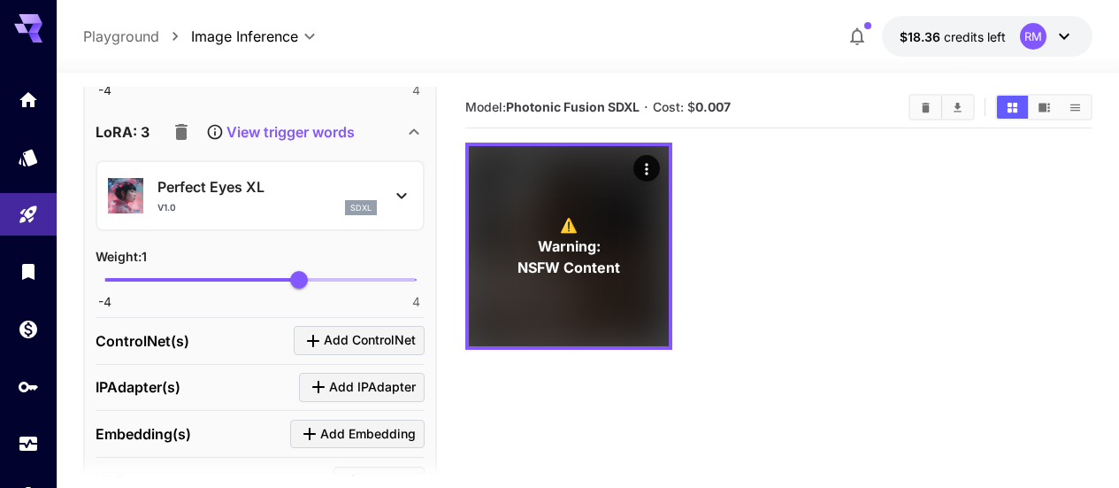
click at [304, 135] on p "View trigger words" at bounding box center [291, 131] width 128 height 21
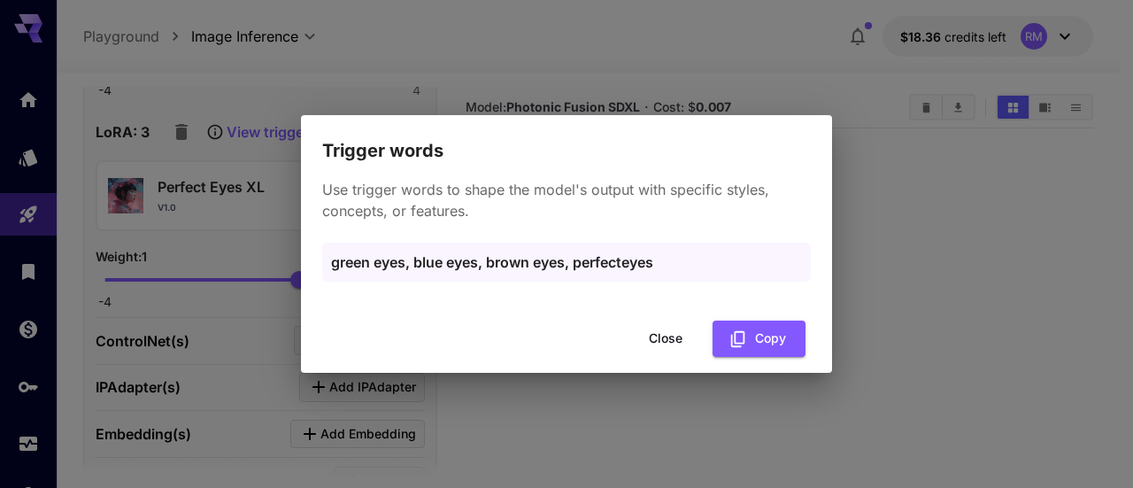
click at [603, 259] on p "green eyes, blue eyes, brown eyes, perfecteyes" at bounding box center [566, 261] width 471 height 21
copy p "perfecteyes"
click at [677, 343] on button "Close" at bounding box center [666, 338] width 80 height 36
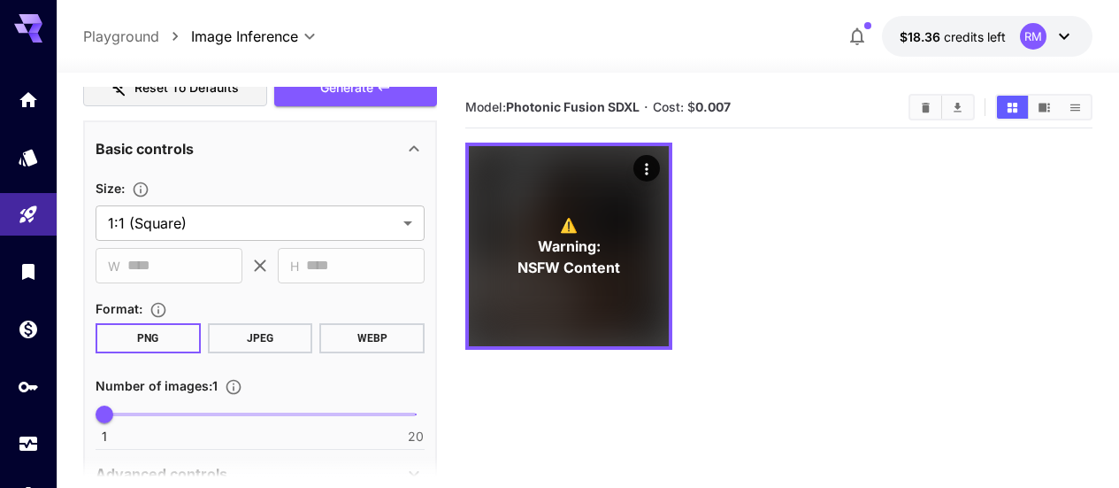
scroll to position [265, 0]
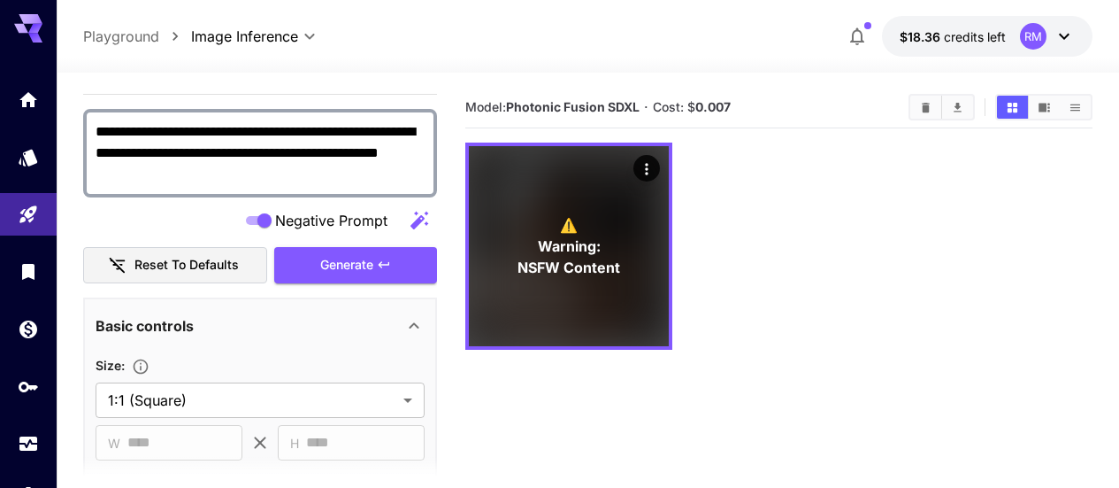
click at [242, 171] on textarea "**********" at bounding box center [260, 153] width 329 height 64
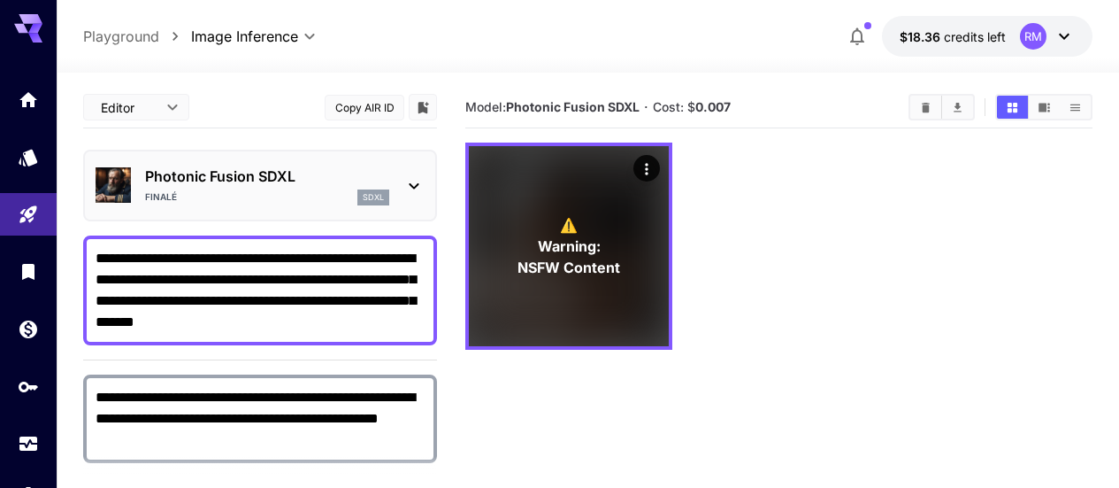
drag, startPoint x: 253, startPoint y: 325, endPoint x: 146, endPoint y: 324, distance: 107.1
click at [146, 324] on textarea "**********" at bounding box center [260, 290] width 329 height 85
paste textarea "**********"
click at [151, 321] on textarea "**********" at bounding box center [260, 290] width 329 height 85
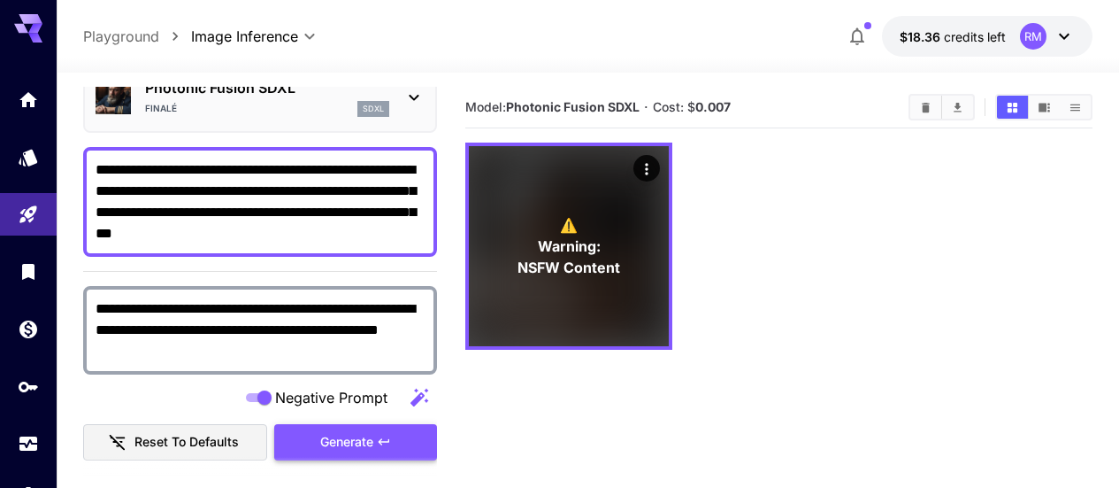
click at [374, 454] on button "Generate" at bounding box center [355, 442] width 163 height 36
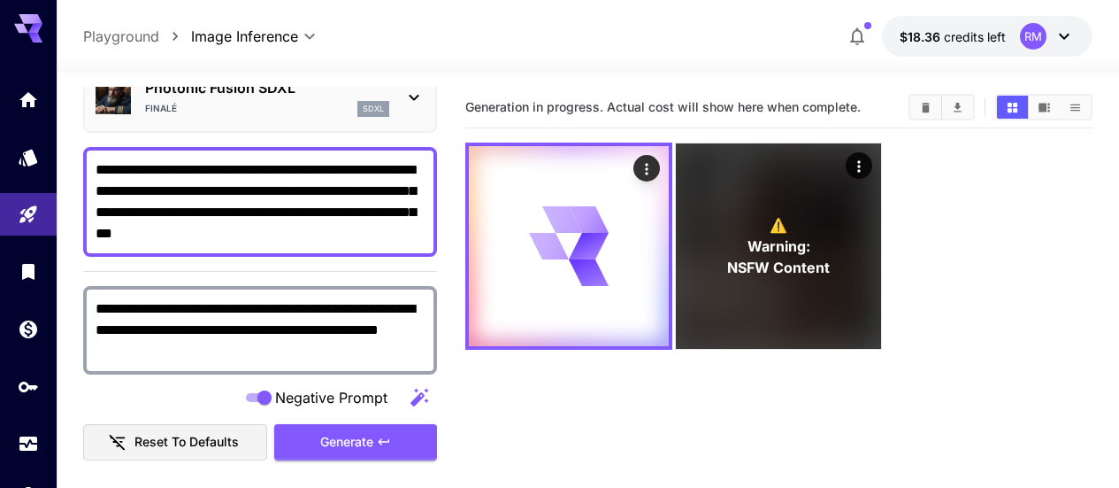
scroll to position [0, 0]
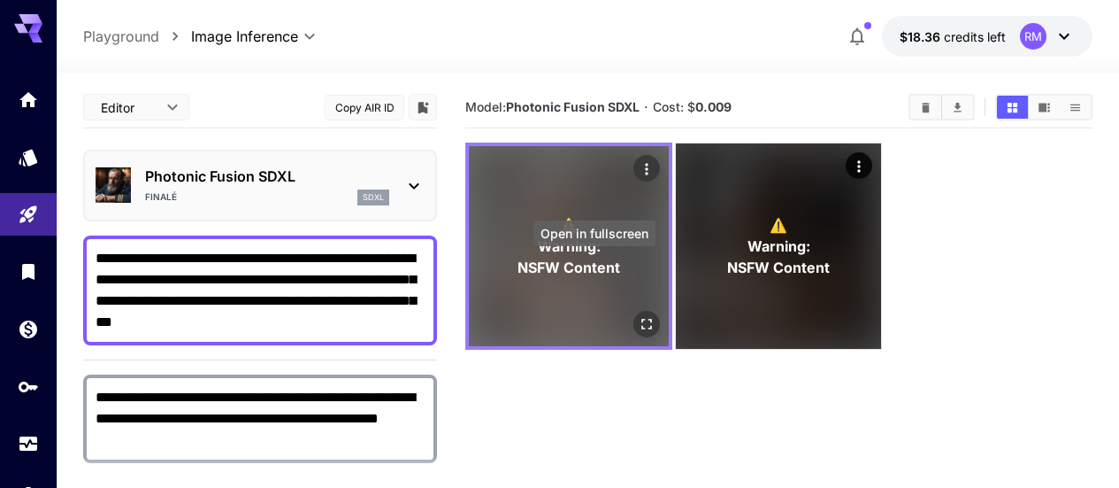
click at [642, 319] on icon "Open in fullscreen" at bounding box center [647, 324] width 11 height 11
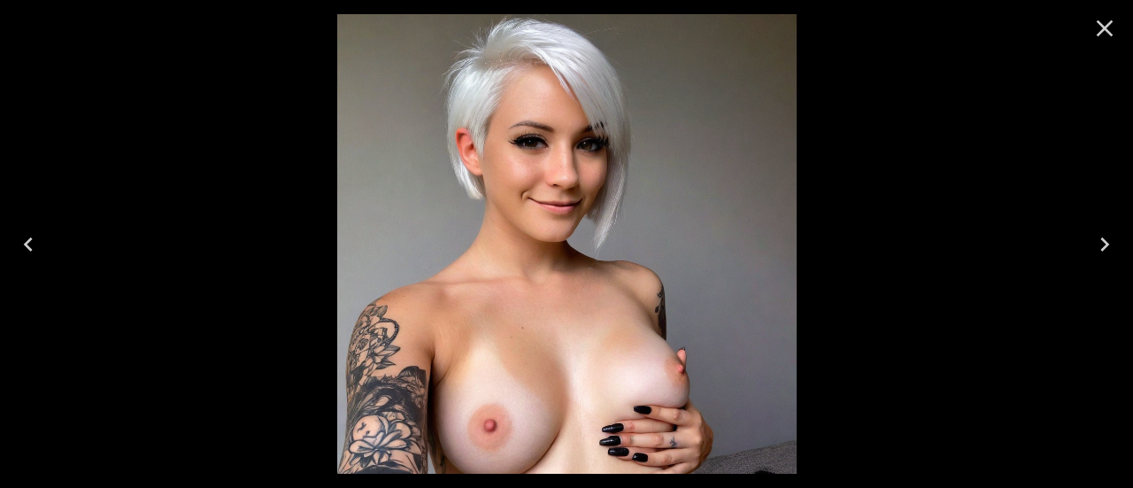
click at [1099, 33] on icon "Close" at bounding box center [1104, 28] width 17 height 17
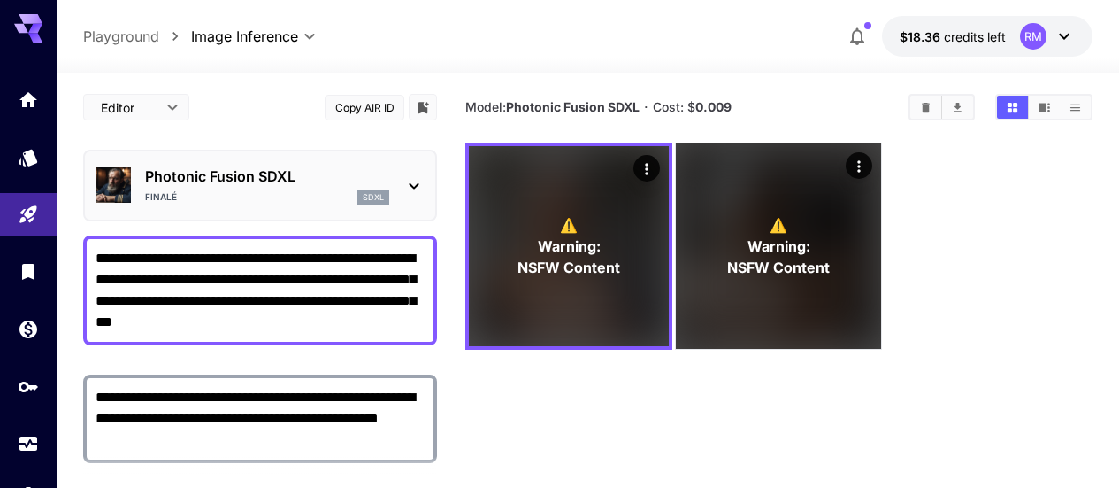
click at [203, 320] on textarea "**********" at bounding box center [260, 290] width 329 height 85
type textarea "**********"
click at [926, 101] on icon "Clear All" at bounding box center [925, 107] width 13 height 13
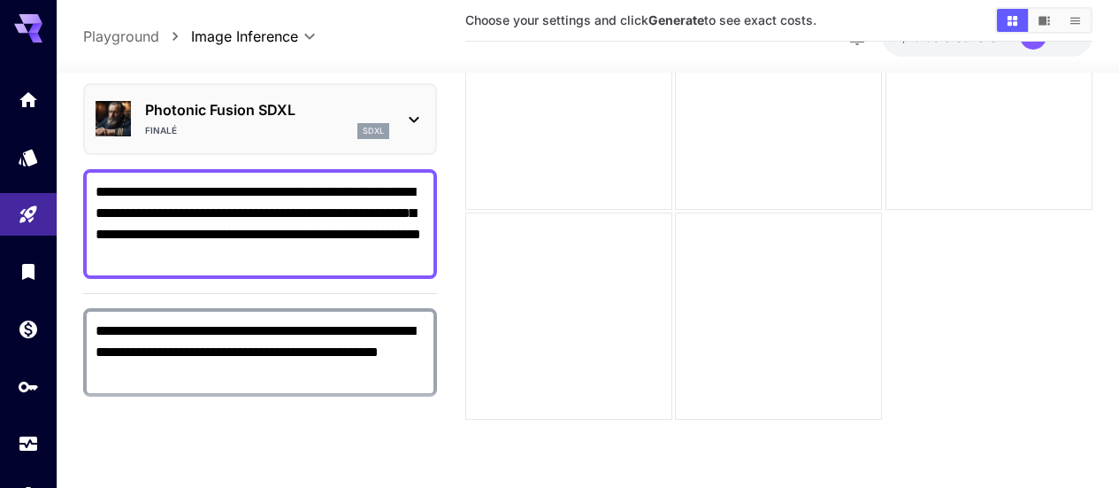
scroll to position [177, 0]
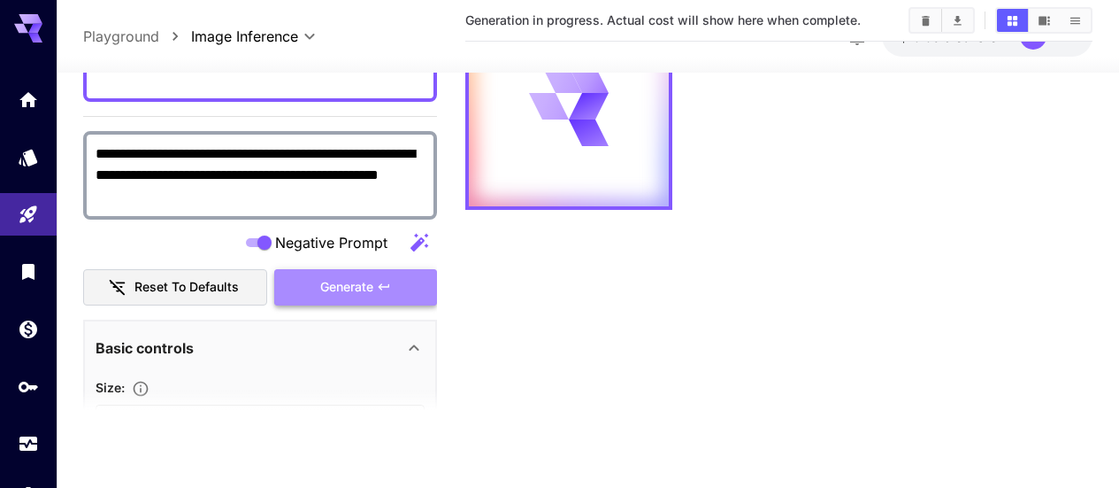
click at [387, 283] on icon "button" at bounding box center [384, 287] width 14 height 14
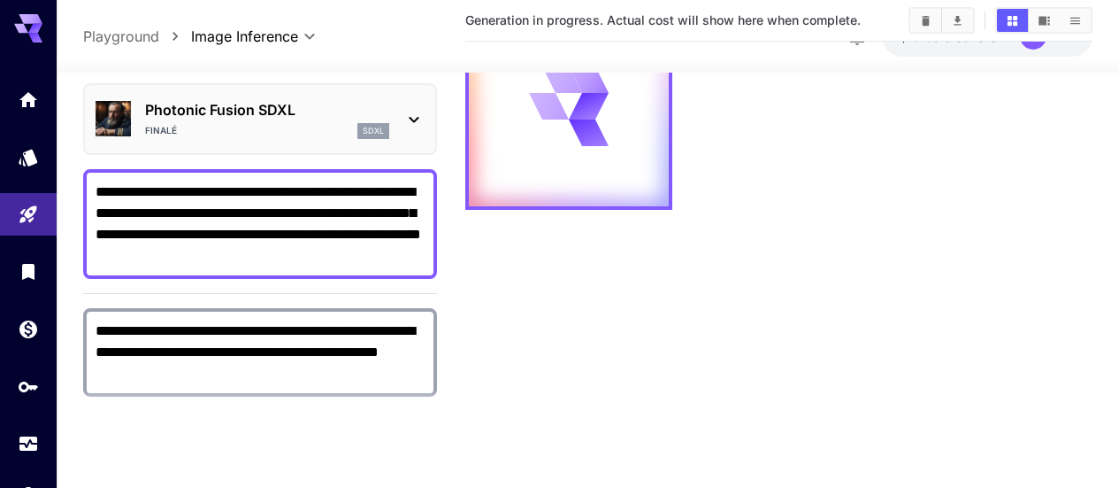
scroll to position [0, 0]
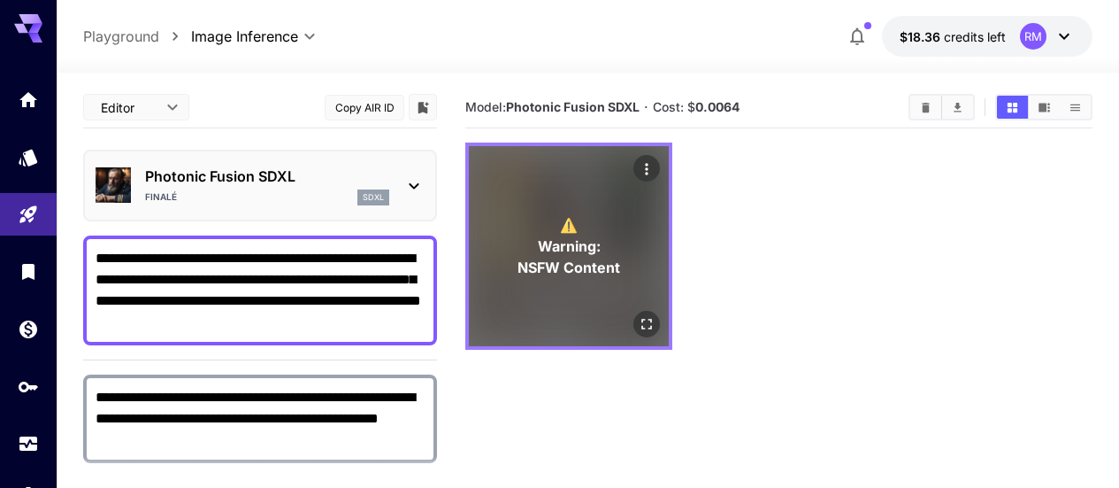
click at [638, 315] on icon "Open in fullscreen" at bounding box center [647, 324] width 18 height 18
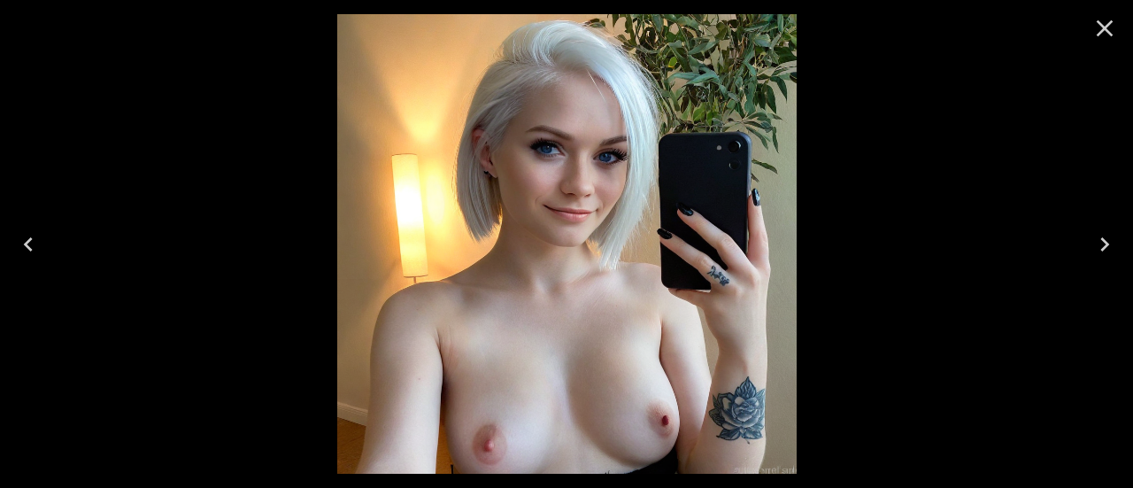
click at [1109, 24] on icon "Close" at bounding box center [1104, 28] width 17 height 17
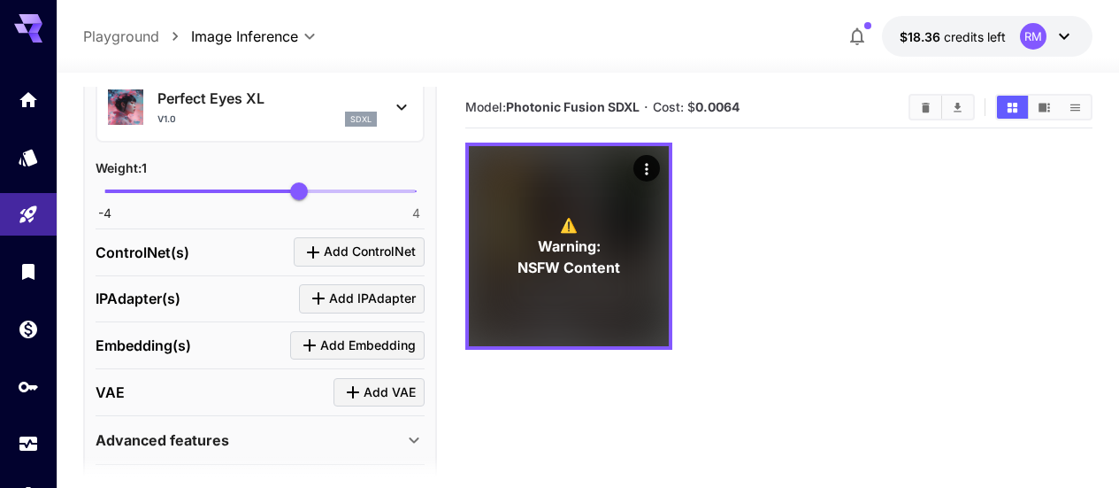
scroll to position [1471, 0]
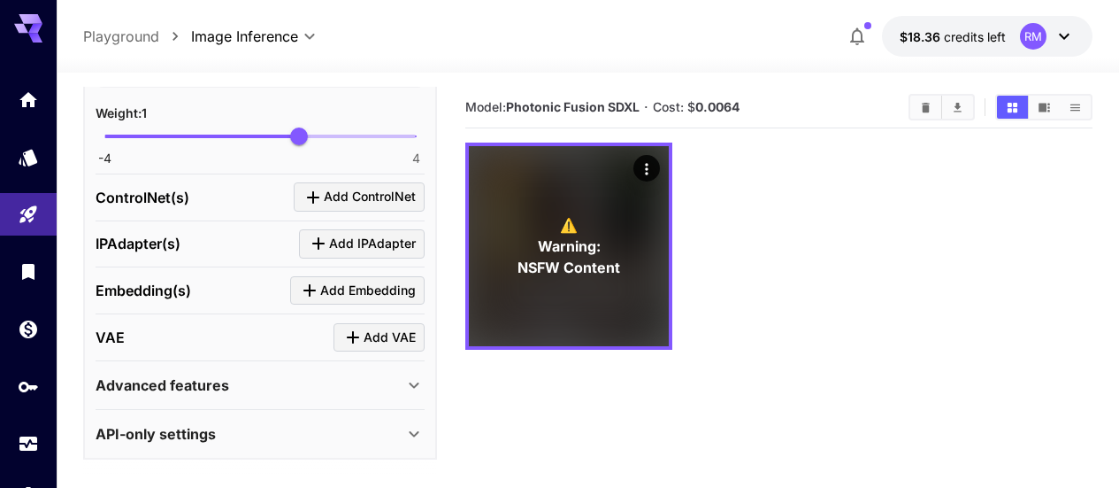
click at [329, 381] on div "Advanced features" at bounding box center [250, 384] width 308 height 21
click at [360, 398] on div "Advanced features" at bounding box center [260, 385] width 329 height 42
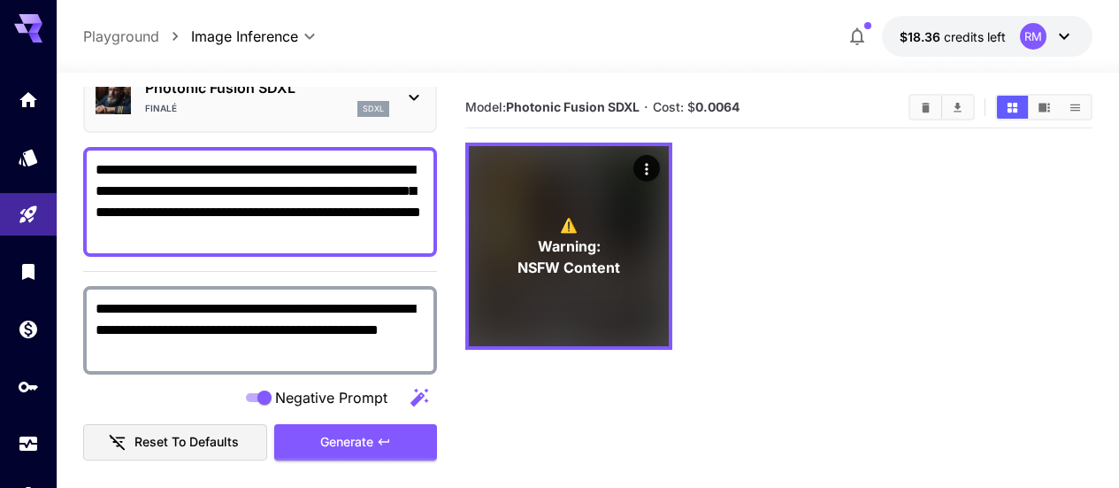
scroll to position [177, 0]
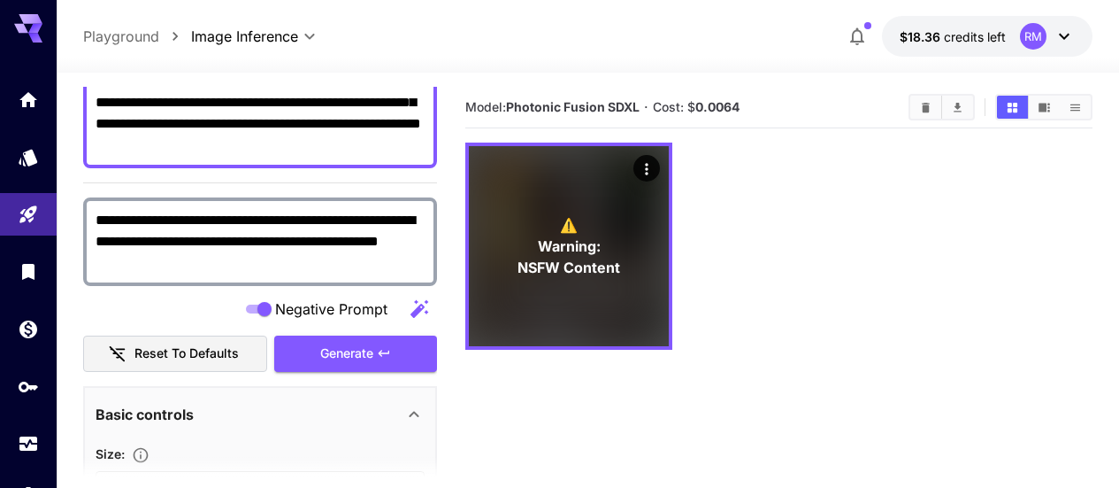
click at [411, 311] on icon "button" at bounding box center [419, 308] width 21 height 21
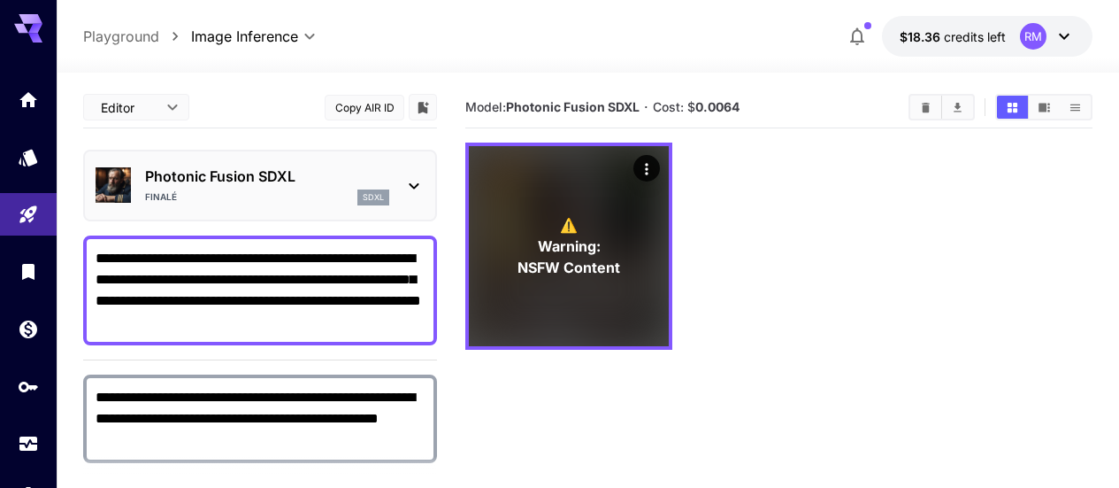
scroll to position [88, 0]
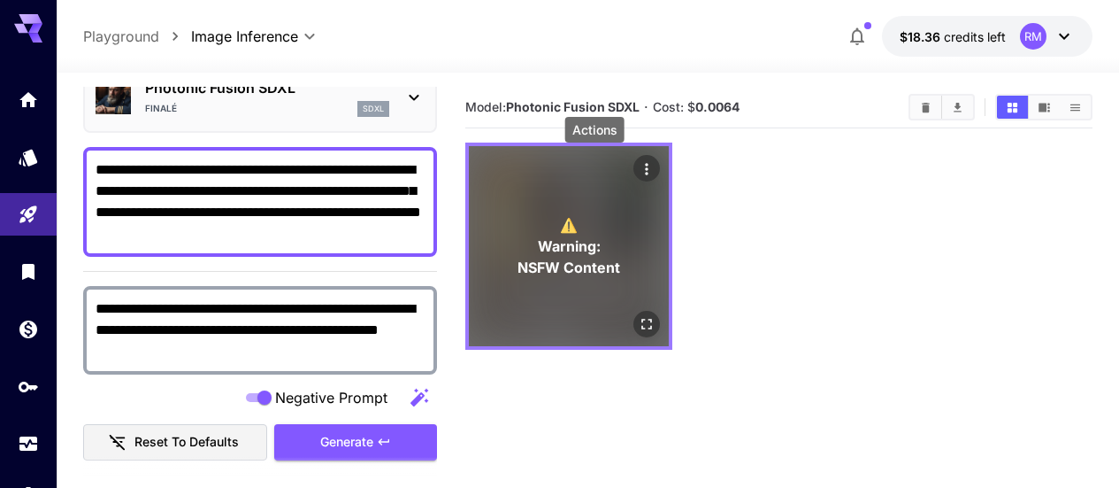
click at [638, 166] on icon "Actions" at bounding box center [647, 169] width 18 height 18
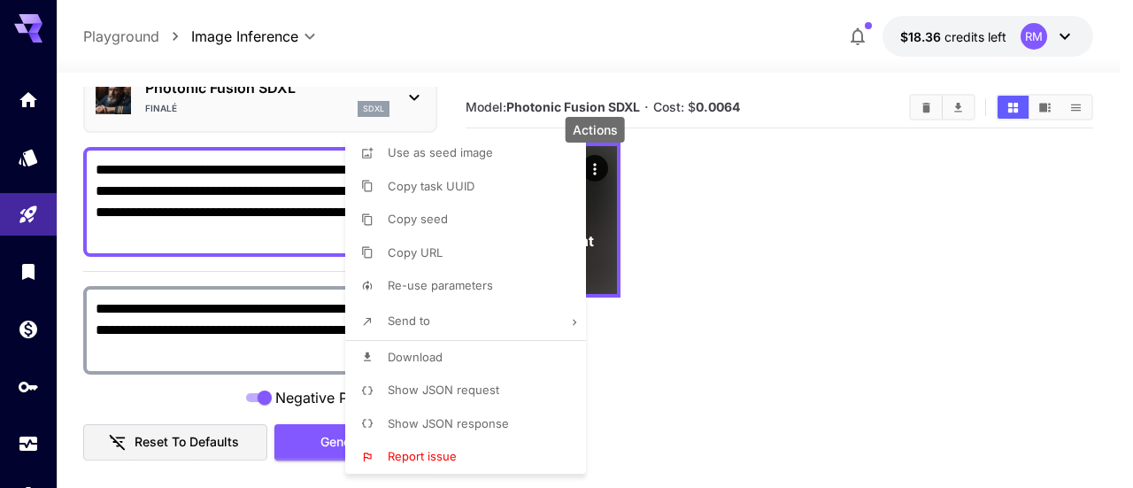
click at [503, 296] on li "Re-use parameters" at bounding box center [470, 286] width 251 height 34
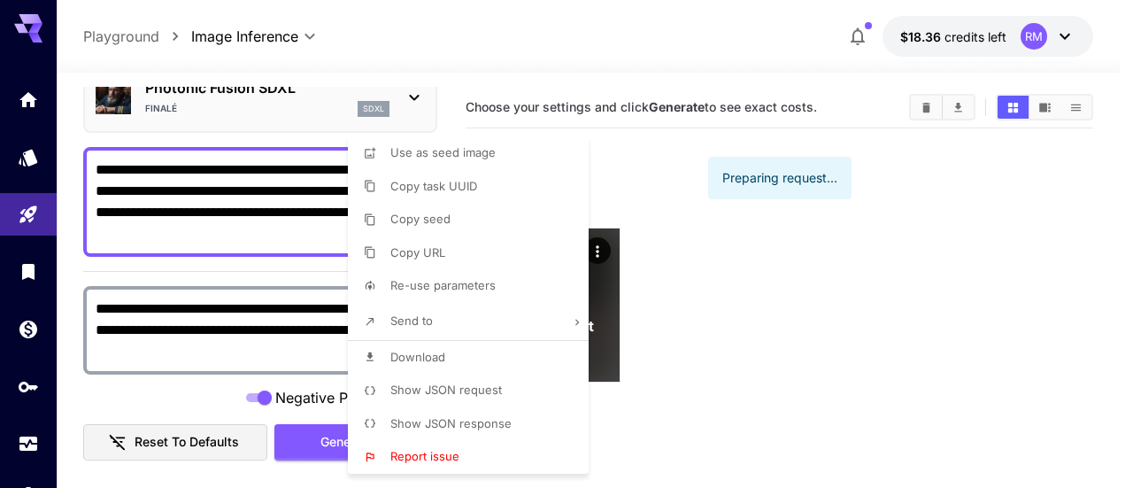
click at [771, 276] on div at bounding box center [566, 244] width 1133 height 488
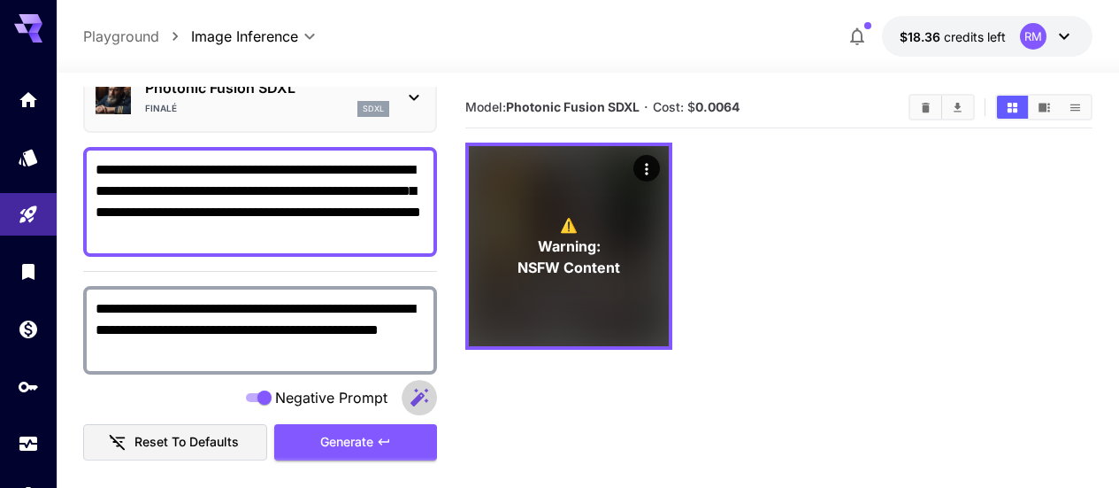
click at [421, 396] on icon "button" at bounding box center [419, 397] width 21 height 21
click at [933, 109] on button "Clear All" at bounding box center [926, 107] width 31 height 23
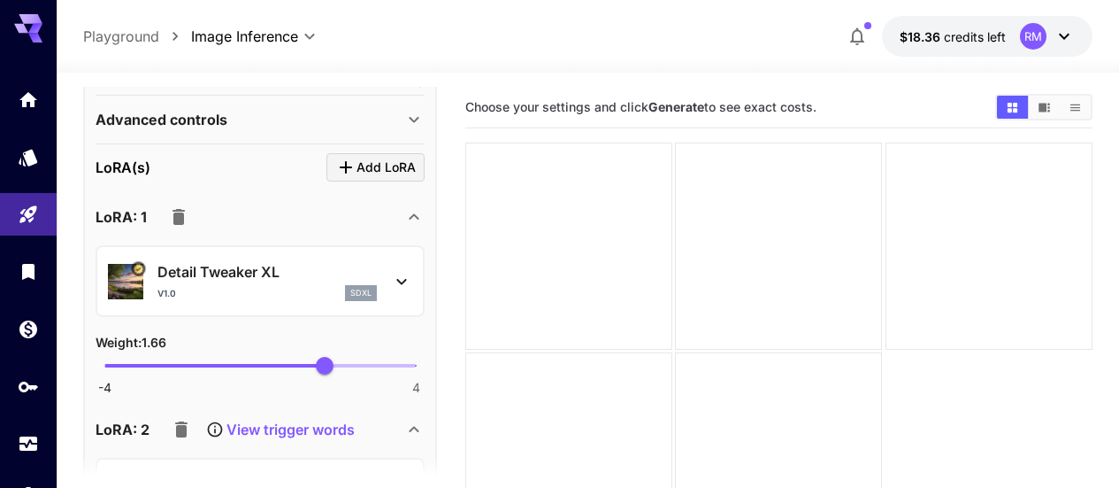
scroll to position [619, 0]
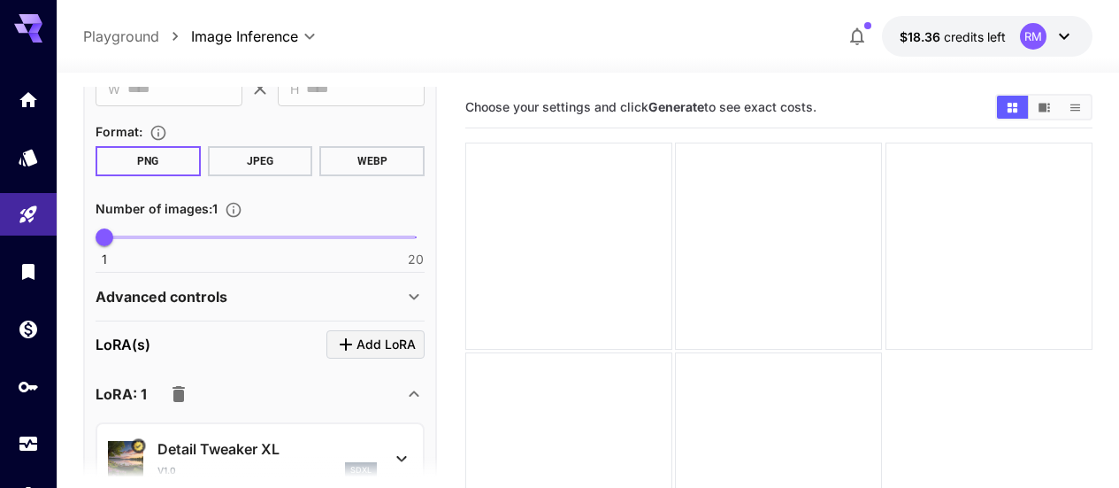
click at [330, 291] on div "Advanced controls" at bounding box center [250, 296] width 308 height 21
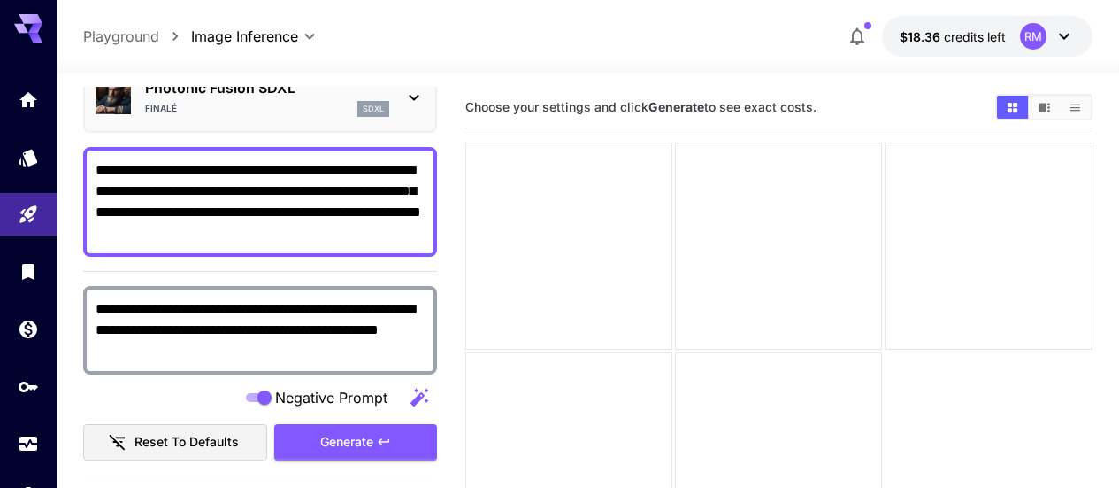
scroll to position [0, 0]
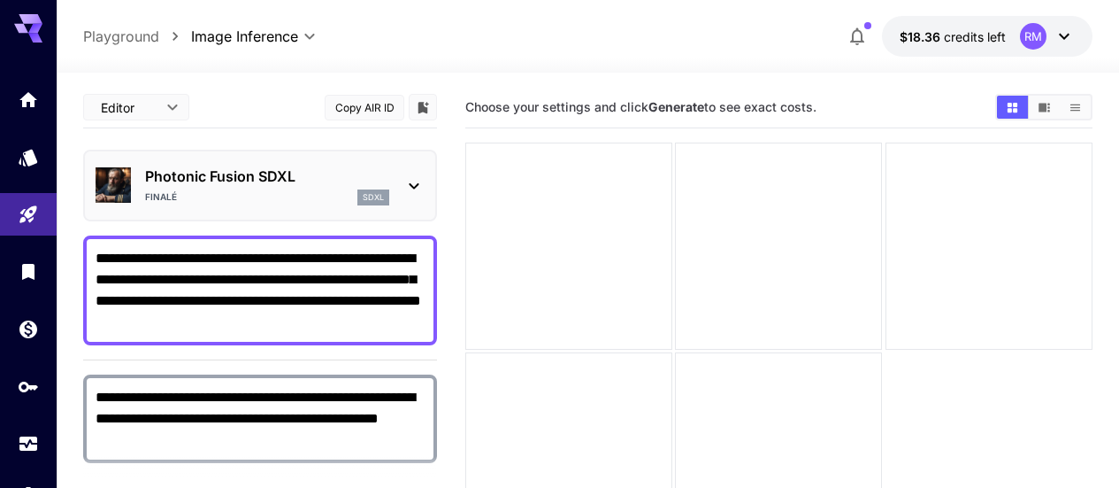
drag, startPoint x: 203, startPoint y: 321, endPoint x: 76, endPoint y: 252, distance: 144.1
click at [76, 252] on section "**********" at bounding box center [588, 350] width 1063 height 555
paste textarea "**********"
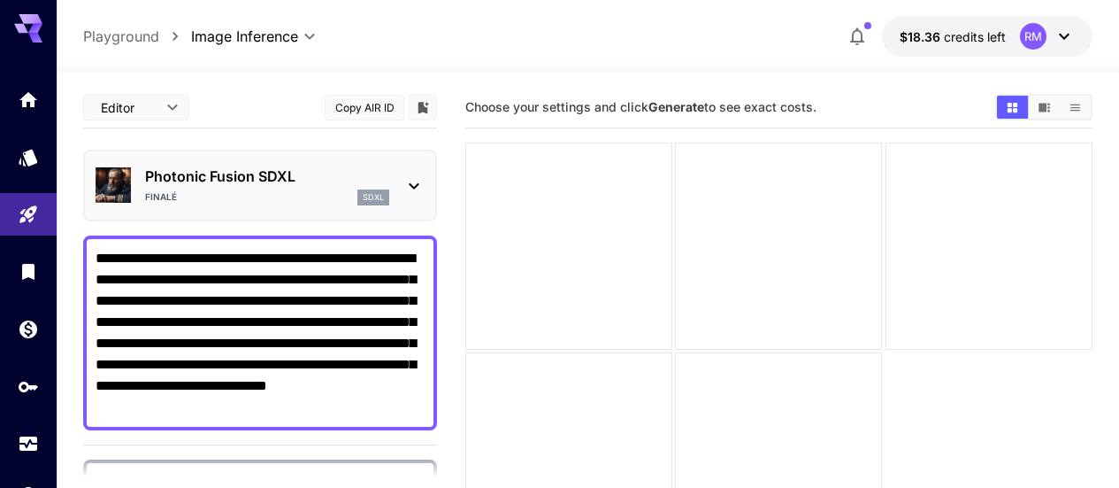
click at [281, 284] on textarea "**********" at bounding box center [260, 333] width 329 height 170
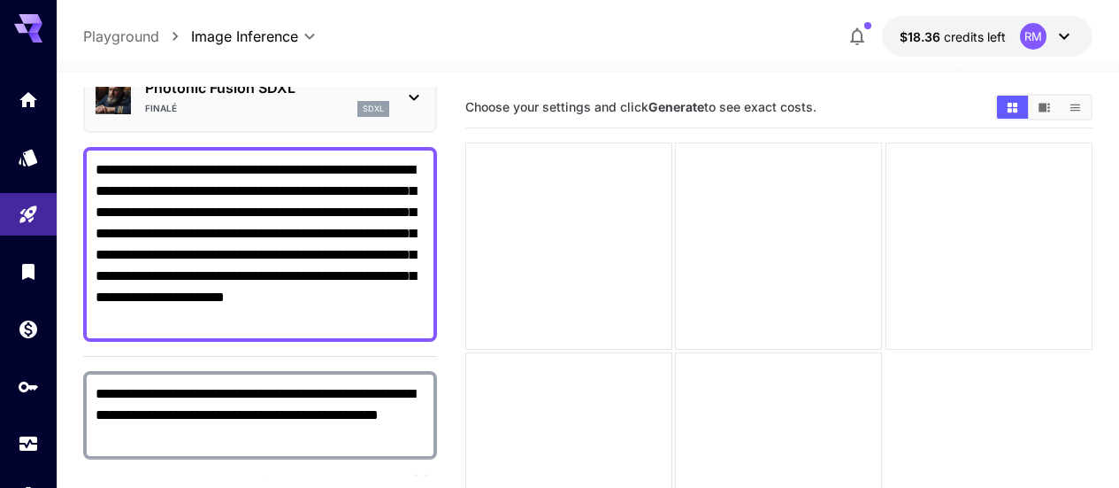
scroll to position [177, 0]
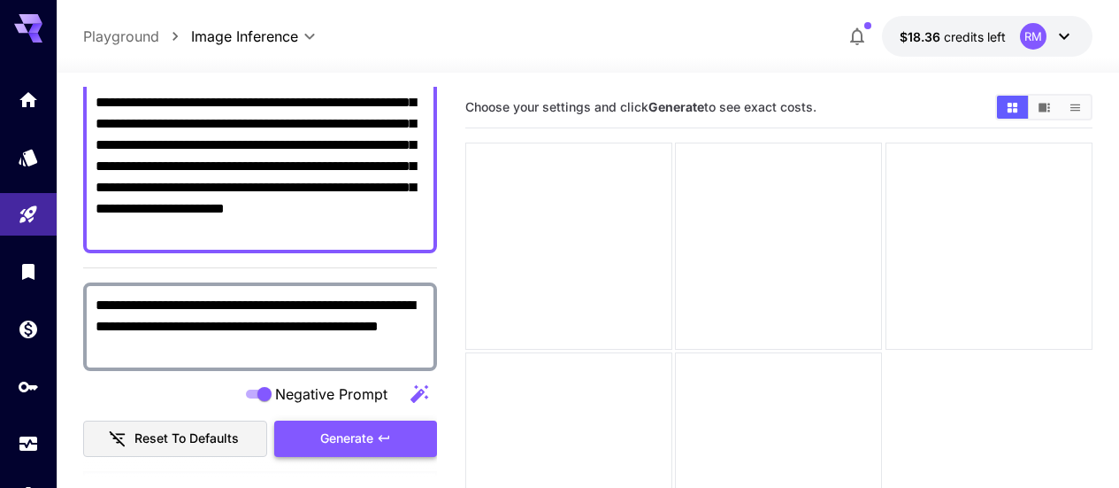
click at [315, 424] on button "Generate" at bounding box center [355, 438] width 163 height 36
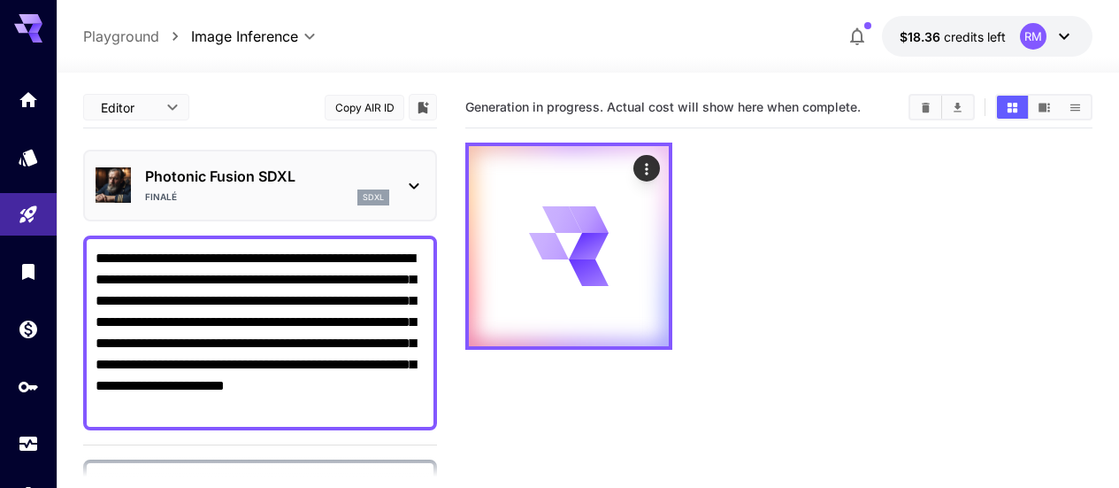
scroll to position [88, 0]
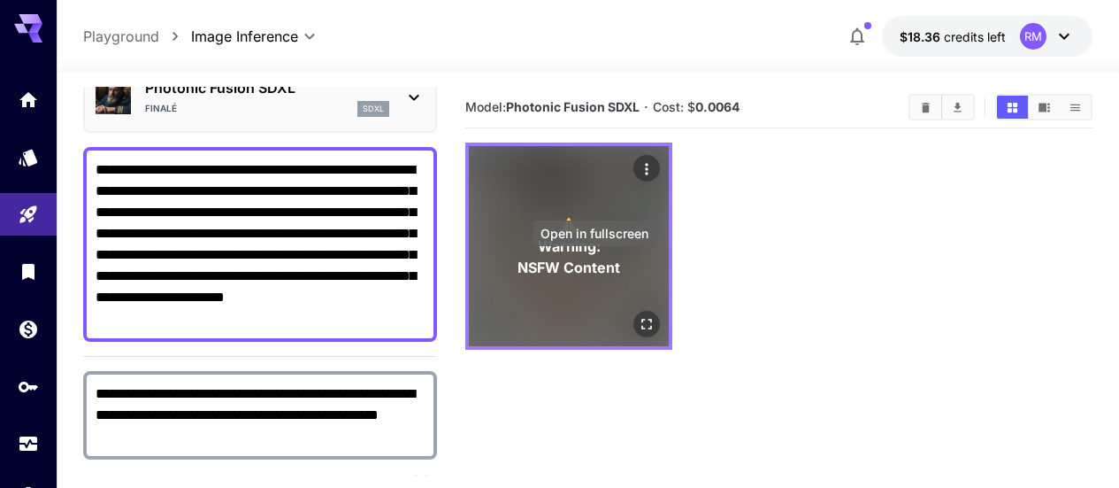
click at [634, 311] on button "Open in fullscreen" at bounding box center [647, 324] width 27 height 27
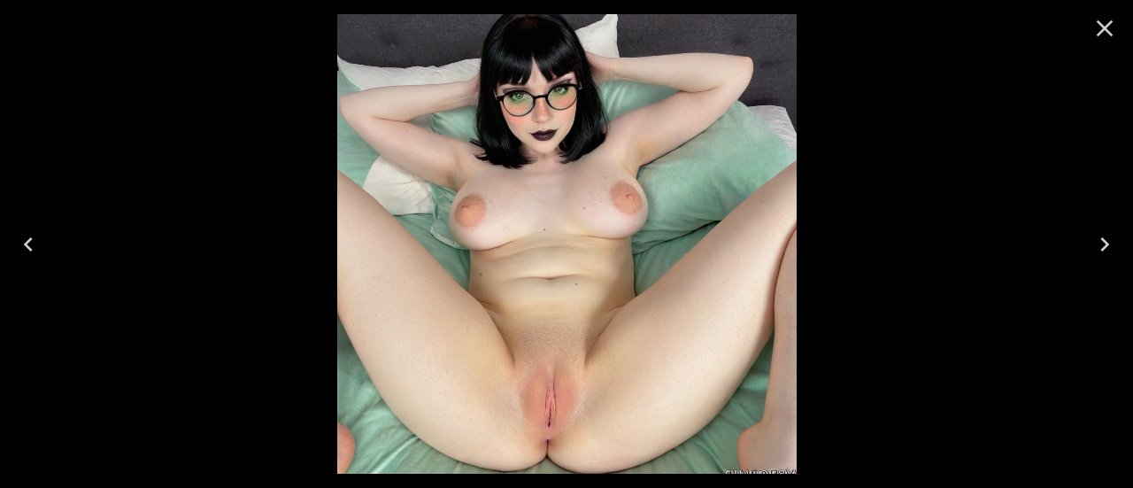
click at [1116, 28] on icon "Close" at bounding box center [1104, 28] width 28 height 28
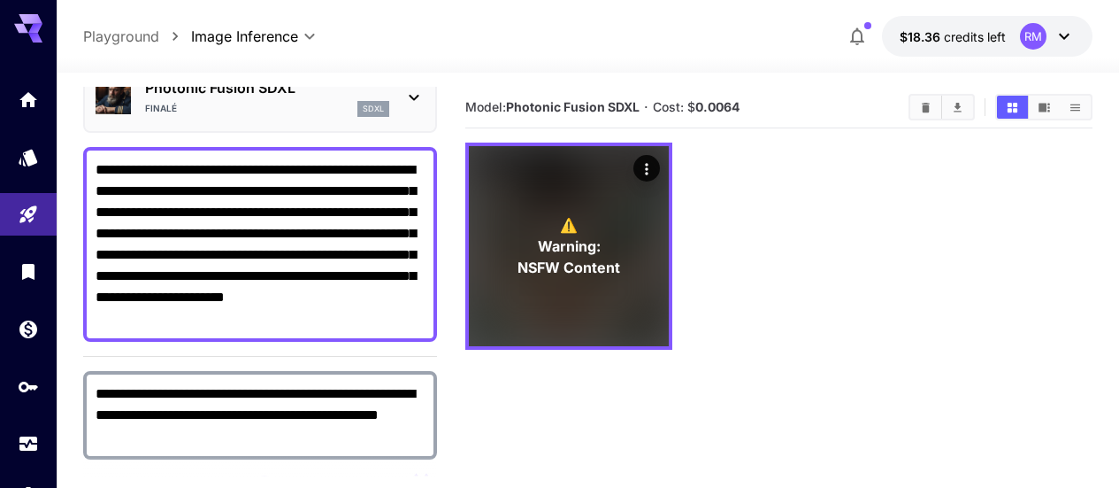
click at [163, 320] on textarea "**********" at bounding box center [260, 244] width 329 height 170
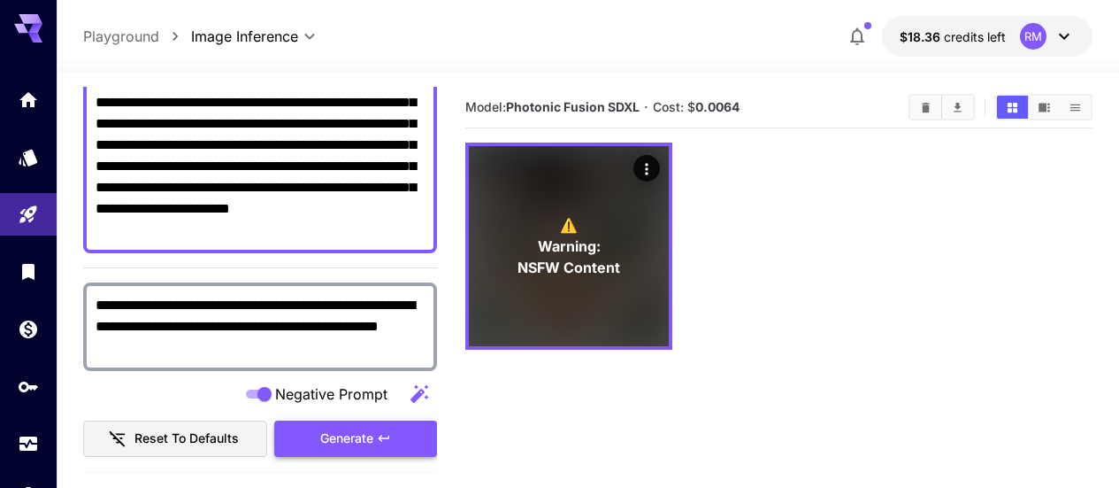
click at [368, 440] on span "Generate" at bounding box center [346, 438] width 53 height 22
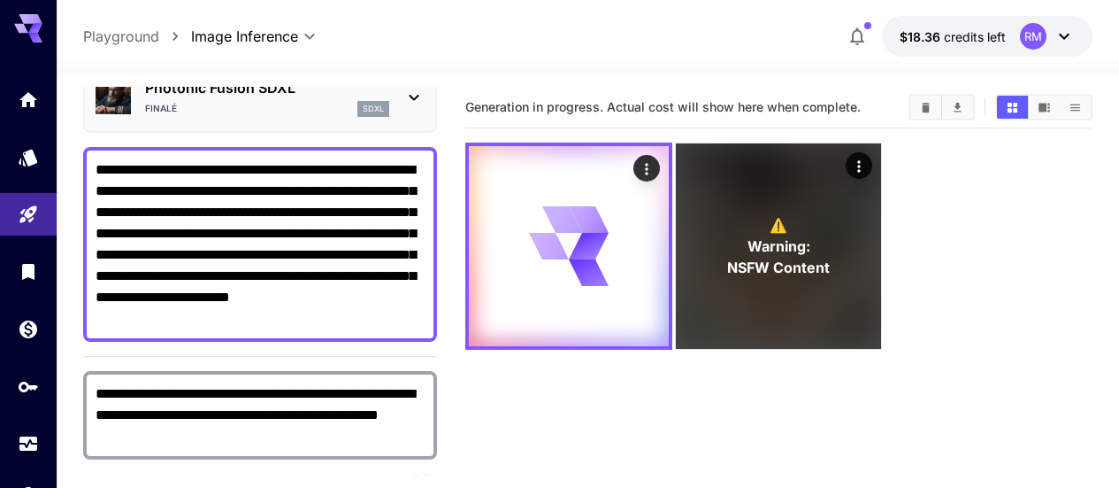
scroll to position [0, 0]
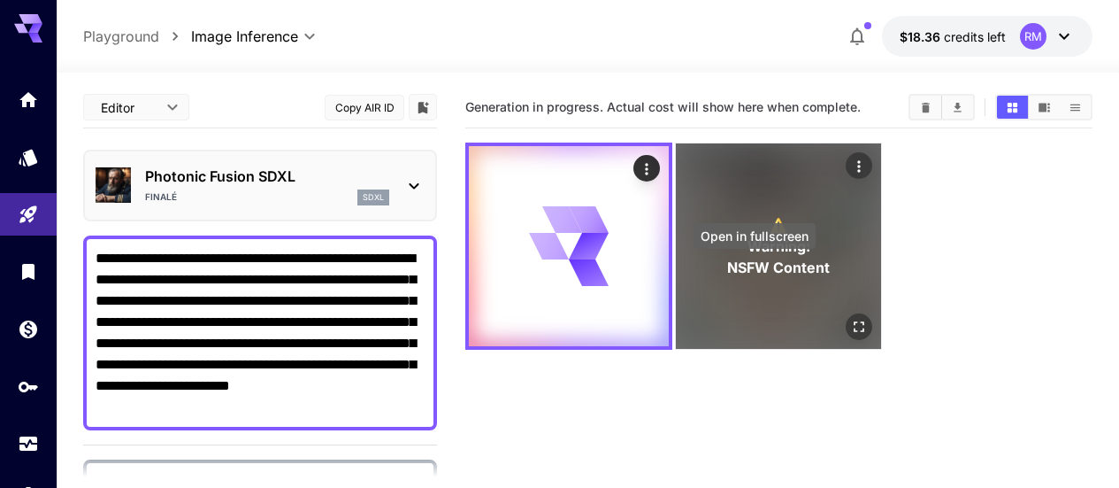
click at [851, 318] on icon "Open in fullscreen" at bounding box center [860, 327] width 18 height 18
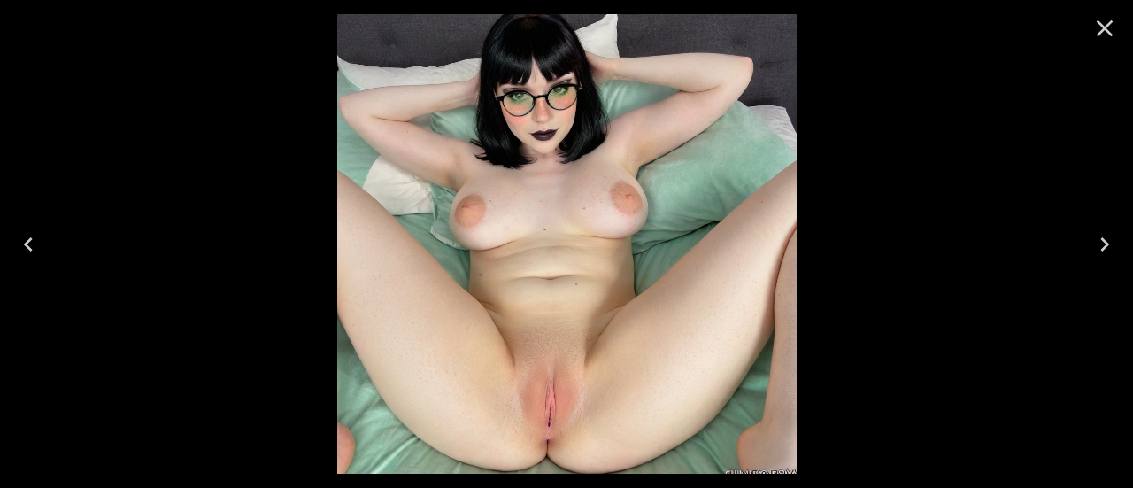
click at [1118, 31] on div at bounding box center [1104, 28] width 57 height 57
click at [1113, 38] on icon "Close" at bounding box center [1104, 28] width 28 height 28
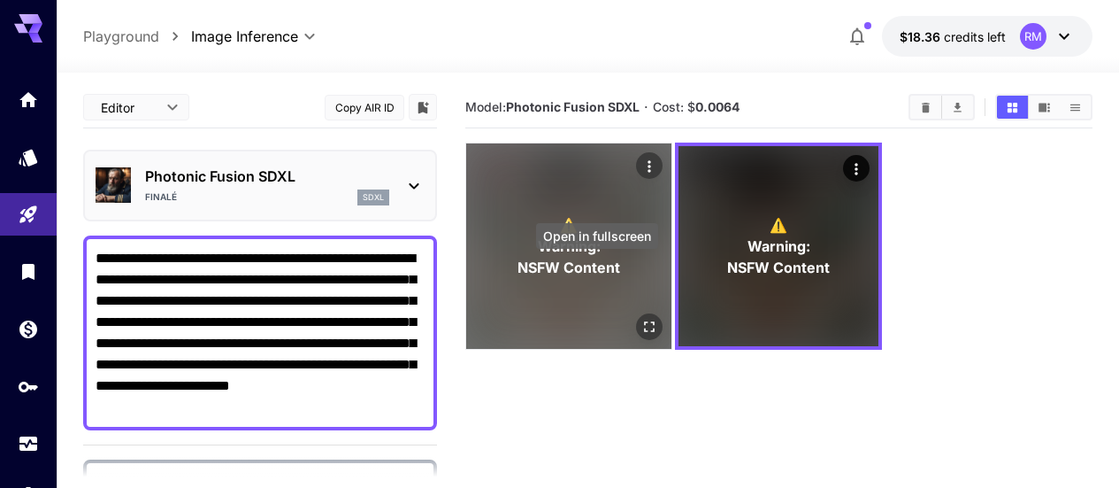
click at [636, 313] on button "Open in fullscreen" at bounding box center [649, 326] width 27 height 27
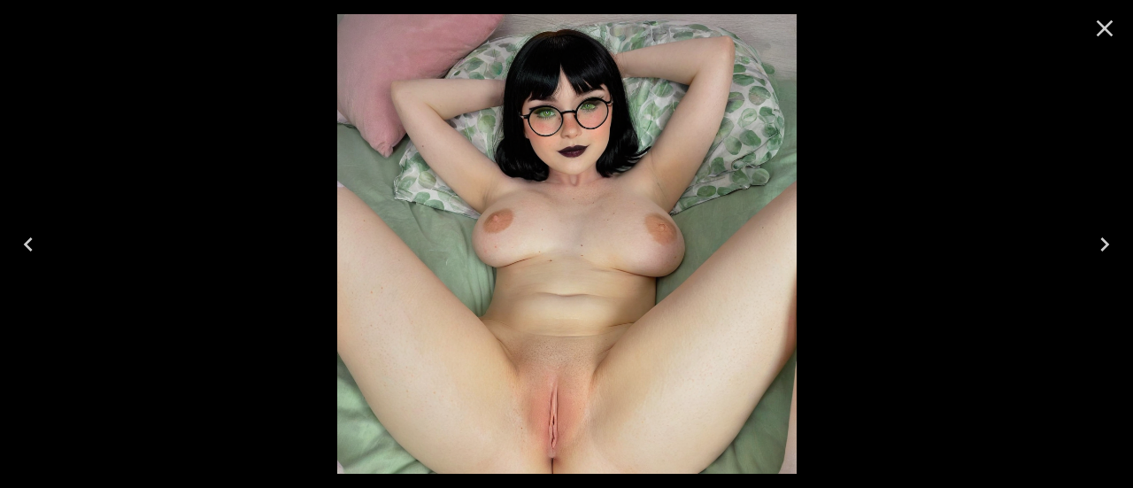
click at [1096, 27] on icon "Close" at bounding box center [1104, 28] width 28 height 28
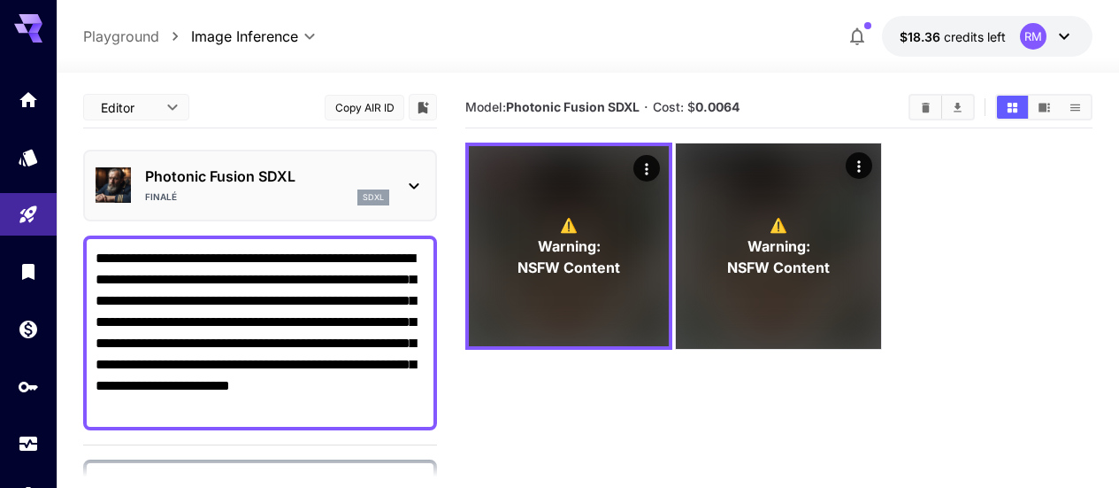
click at [216, 406] on textarea "**********" at bounding box center [260, 333] width 329 height 170
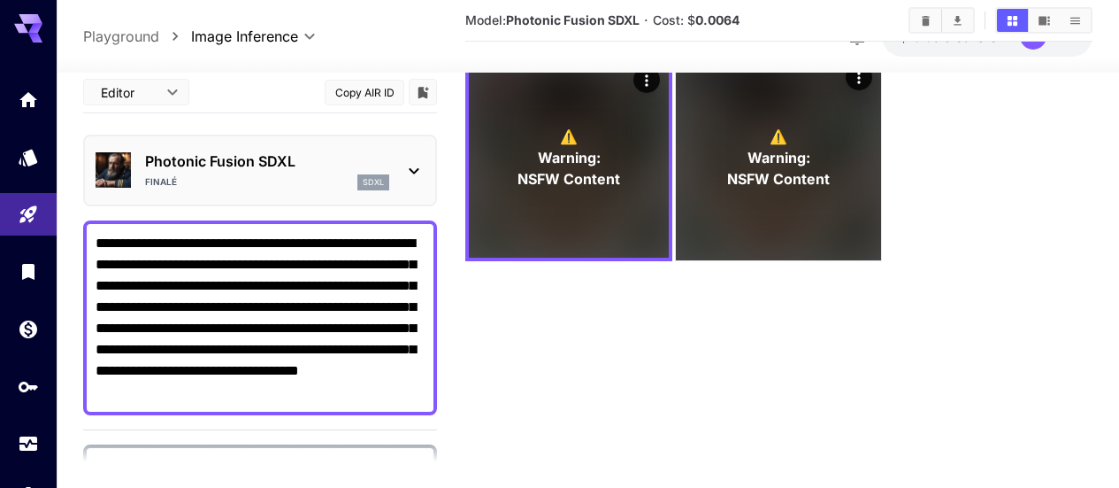
scroll to position [177, 0]
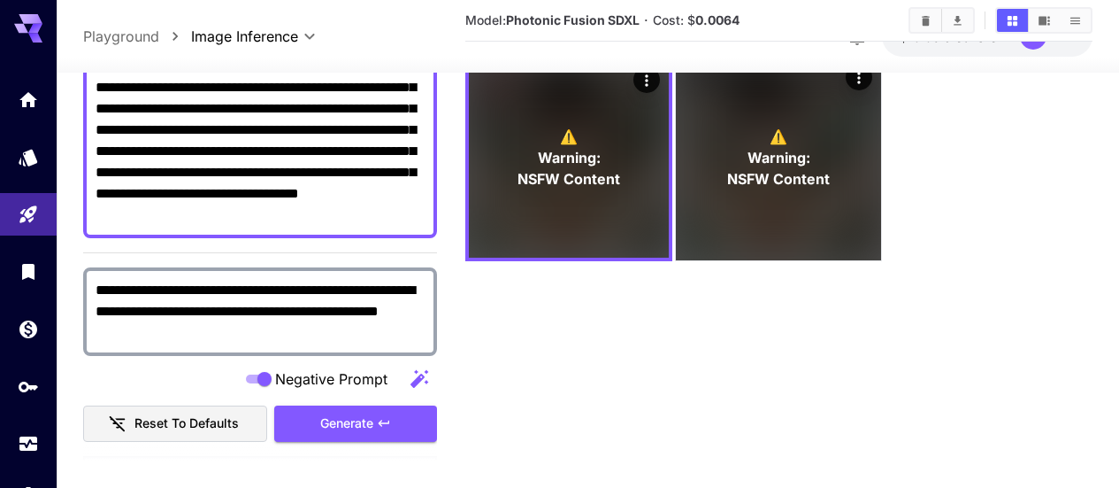
type textarea "**********"
click at [396, 442] on section at bounding box center [260, 464] width 354 height 44
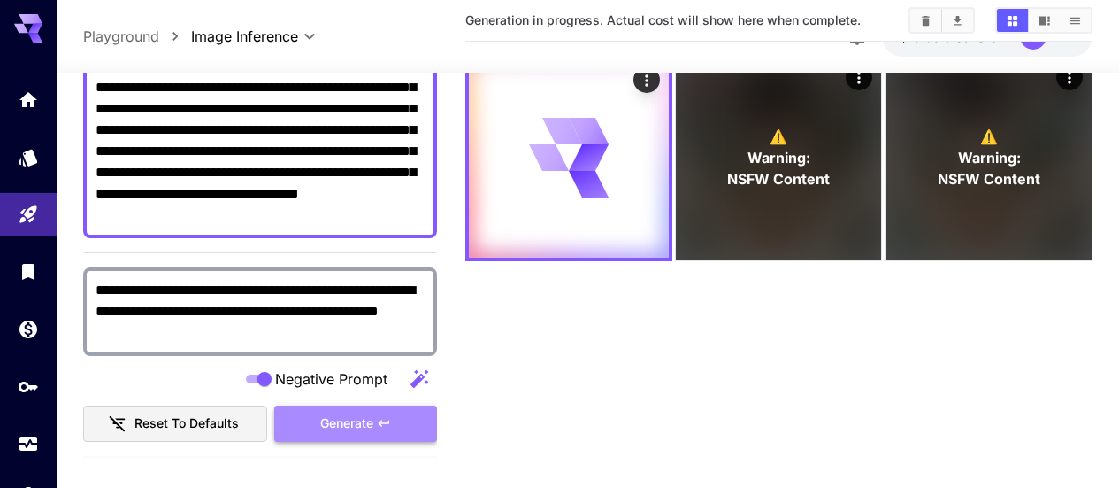
click at [398, 426] on button "Generate" at bounding box center [355, 423] width 163 height 36
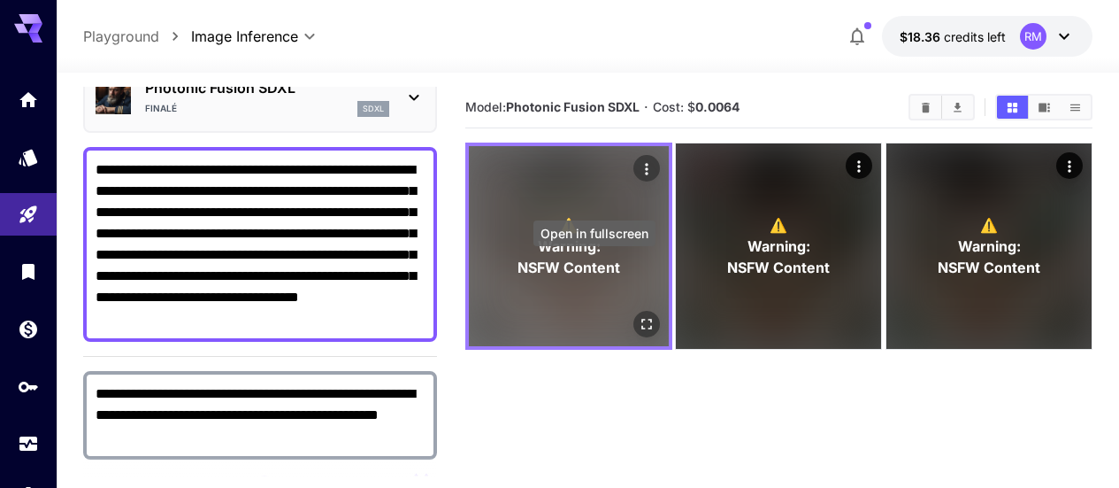
click at [638, 315] on icon "Open in fullscreen" at bounding box center [647, 324] width 18 height 18
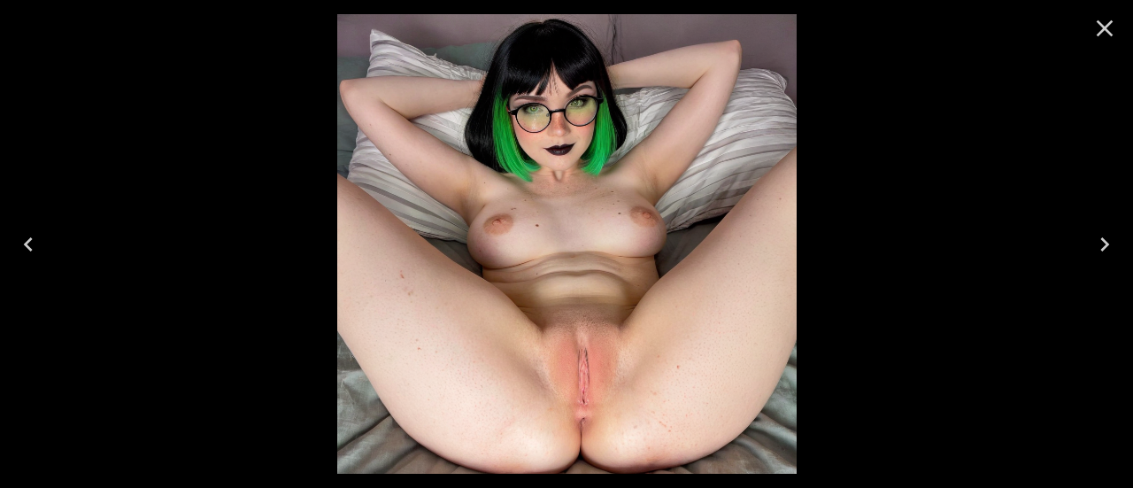
click at [1110, 25] on icon "Close" at bounding box center [1104, 28] width 28 height 28
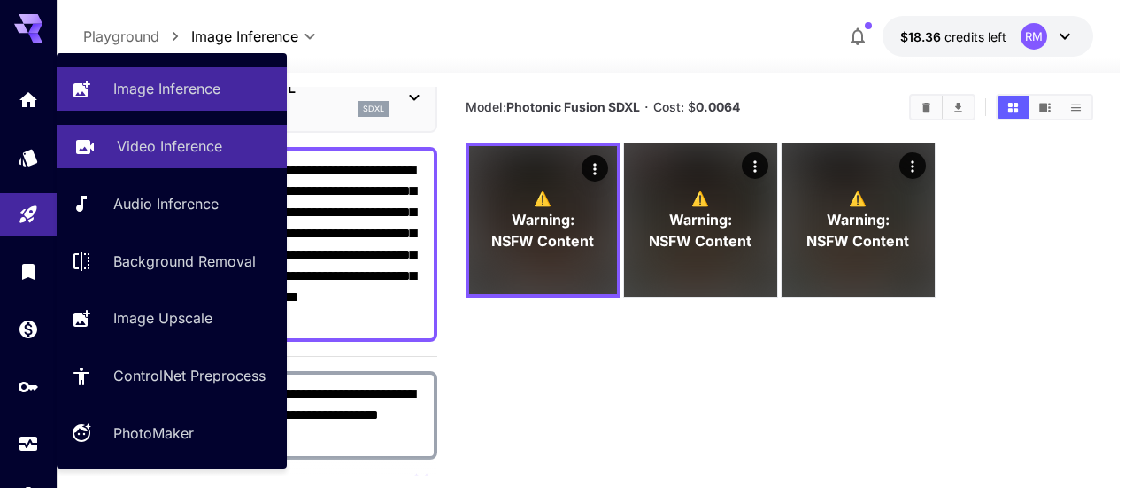
click at [208, 137] on p "Video Inference" at bounding box center [169, 145] width 105 height 21
type input "**********"
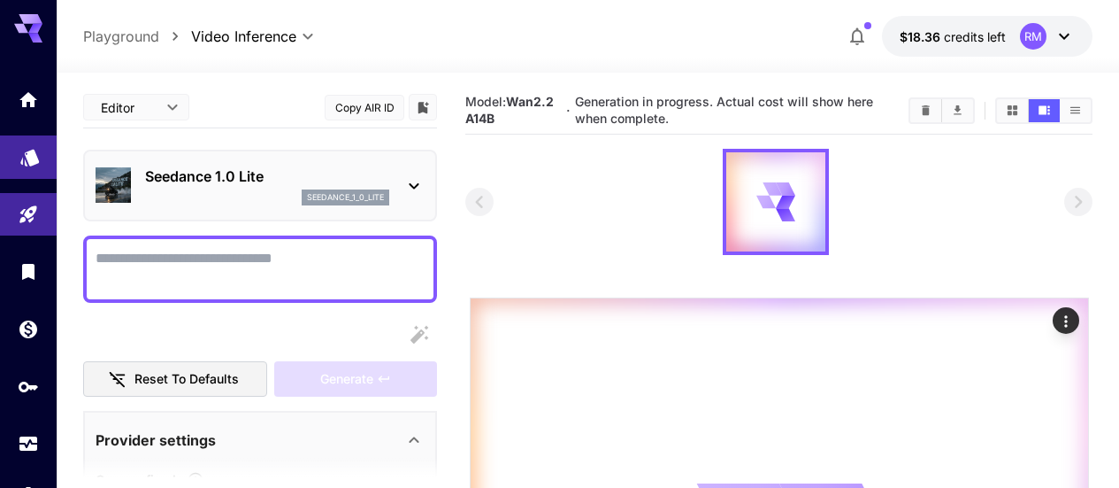
click at [50, 157] on link at bounding box center [28, 156] width 57 height 43
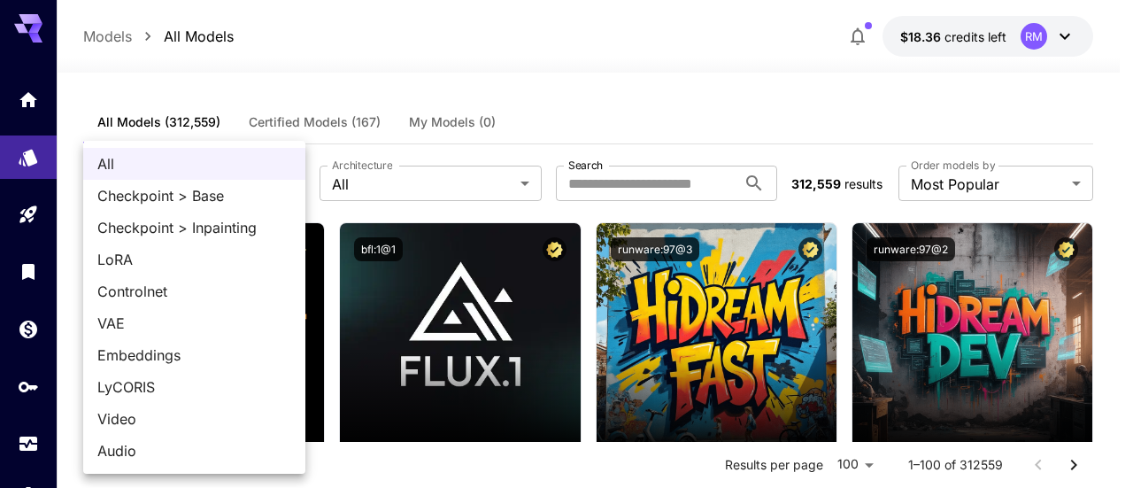
click at [142, 419] on span "Video" at bounding box center [194, 418] width 194 height 21
type input "*****"
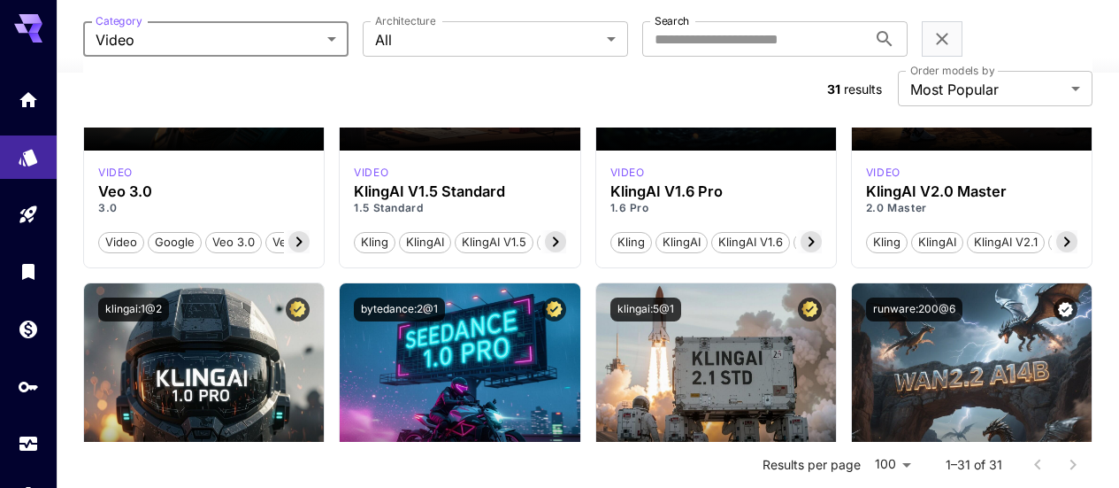
scroll to position [796, 0]
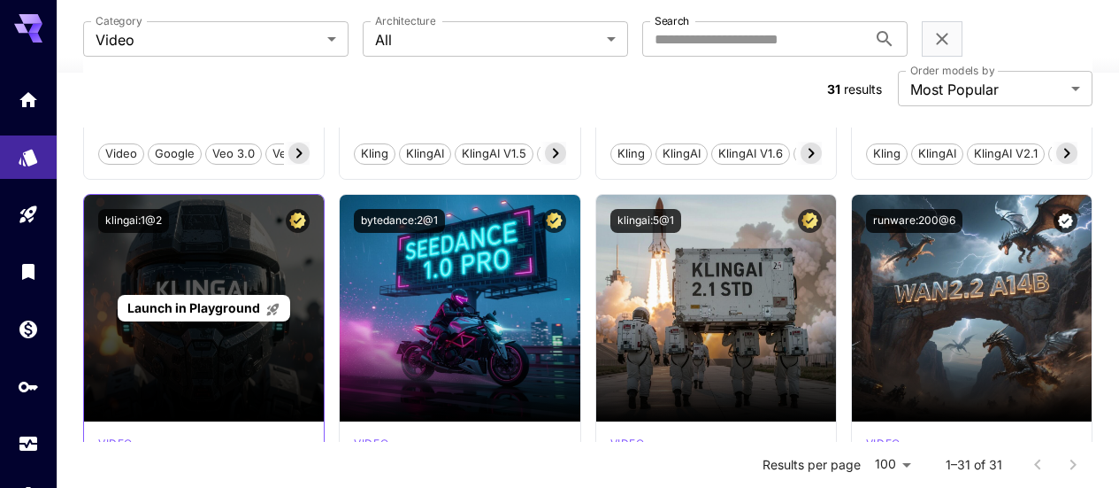
click at [238, 300] on span "Launch in Playground" at bounding box center [193, 307] width 133 height 15
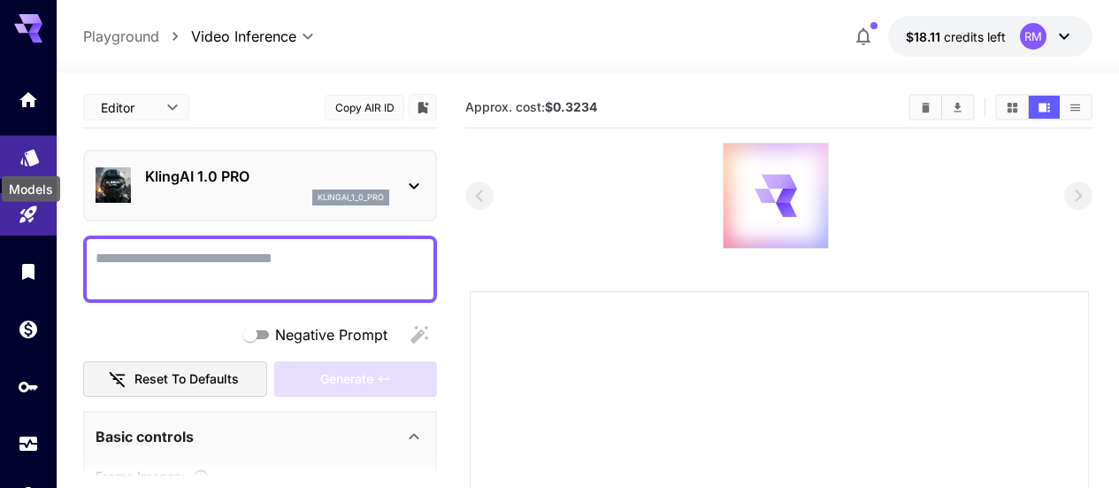
click at [24, 158] on icon "Models" at bounding box center [29, 151] width 21 height 21
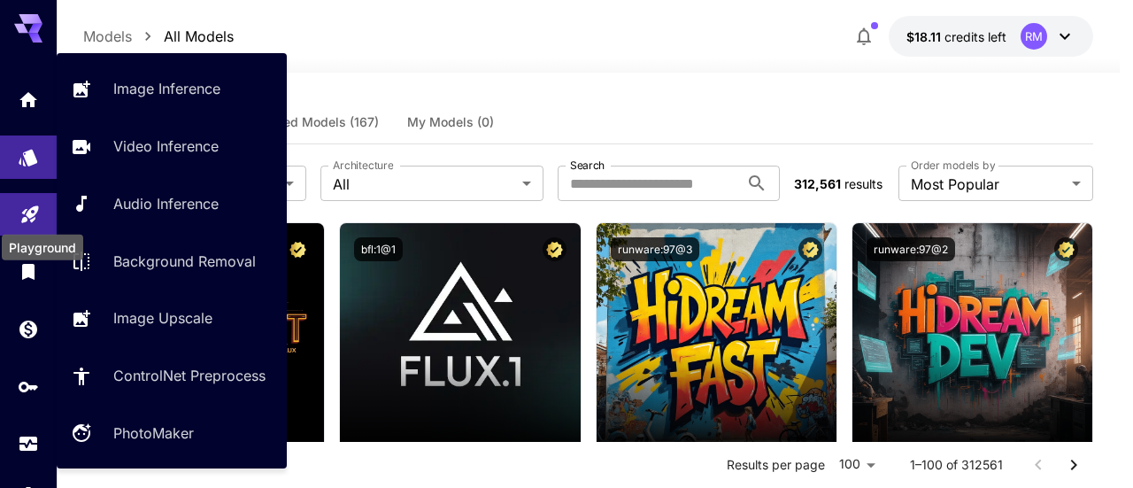
click at [36, 216] on icon "Playground" at bounding box center [29, 208] width 21 height 21
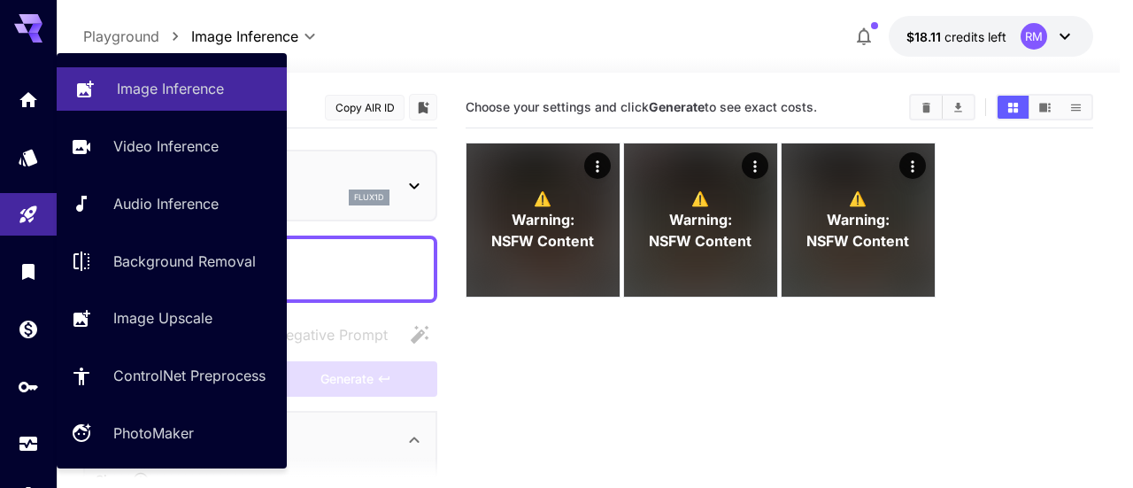
click at [152, 106] on link "Image Inference" at bounding box center [172, 88] width 230 height 43
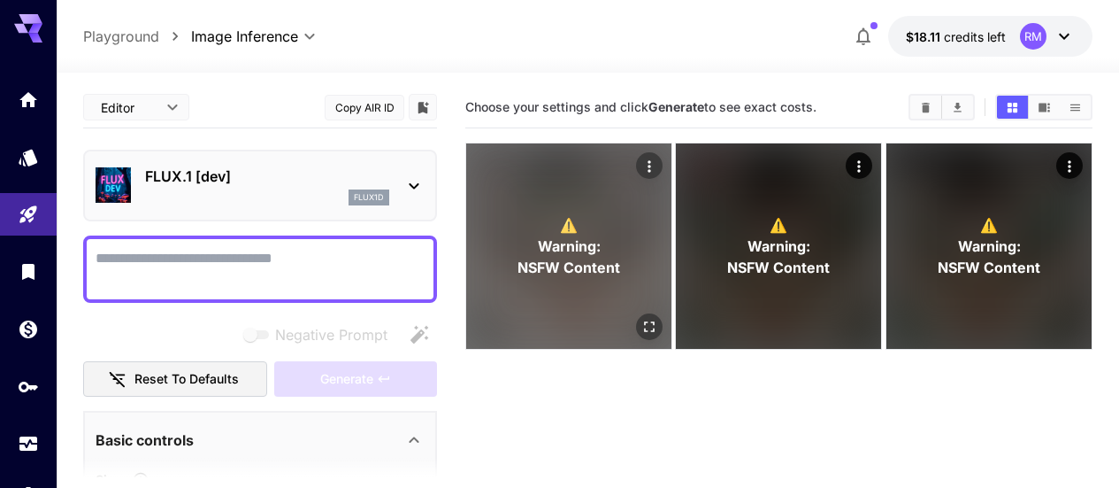
click at [641, 318] on icon "Open in fullscreen" at bounding box center [650, 327] width 18 height 18
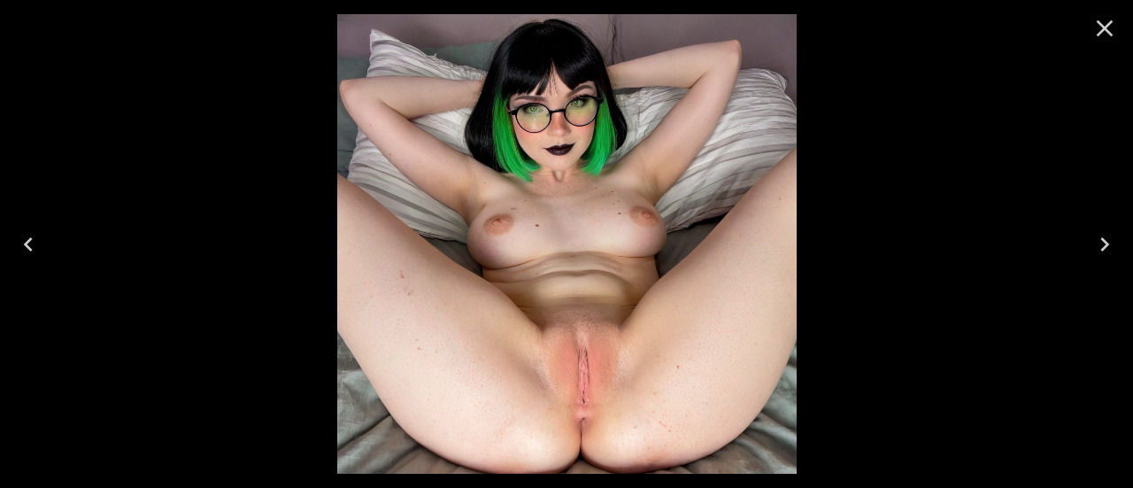
click at [1109, 13] on button "Close" at bounding box center [1104, 28] width 42 height 42
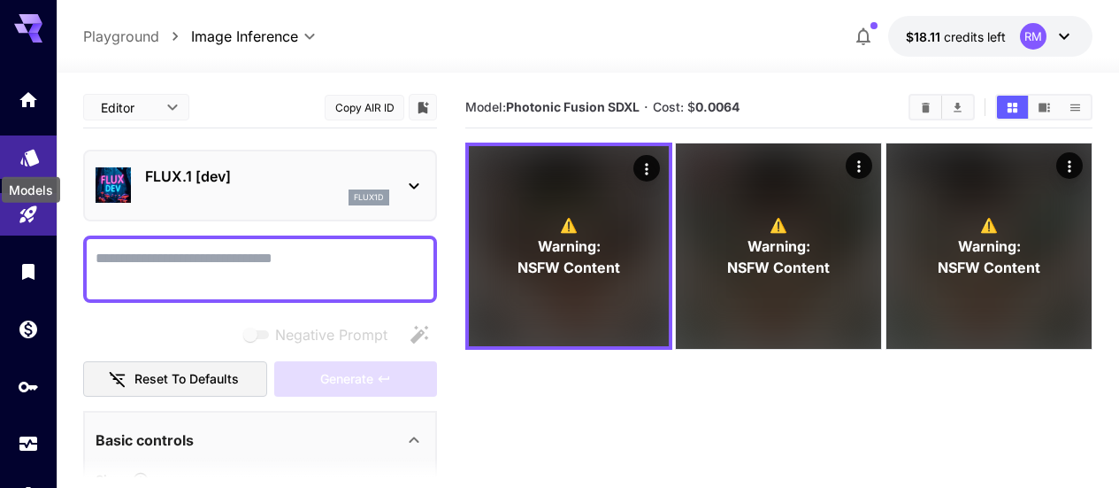
click at [33, 162] on icon "Models" at bounding box center [29, 151] width 21 height 21
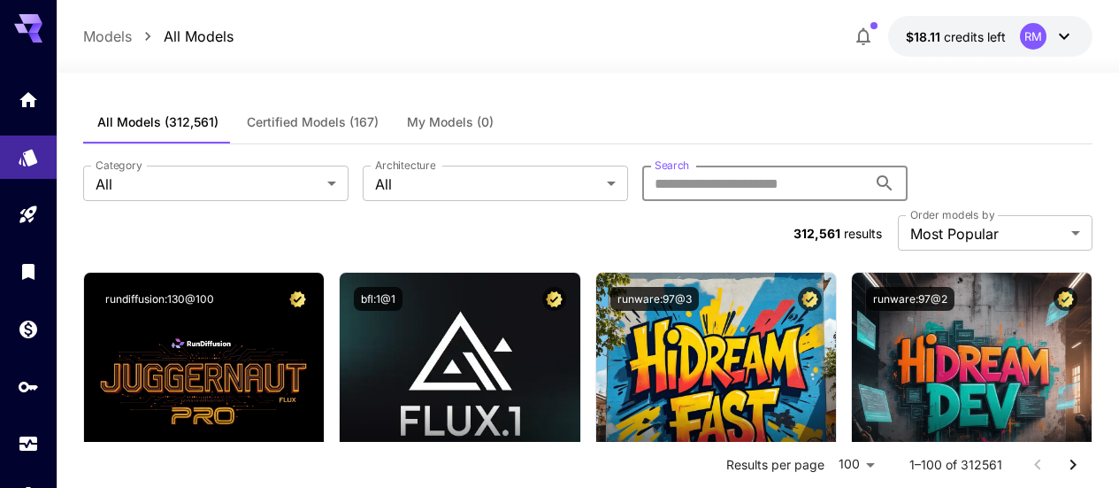
click at [642, 181] on input "Search" at bounding box center [754, 182] width 225 height 35
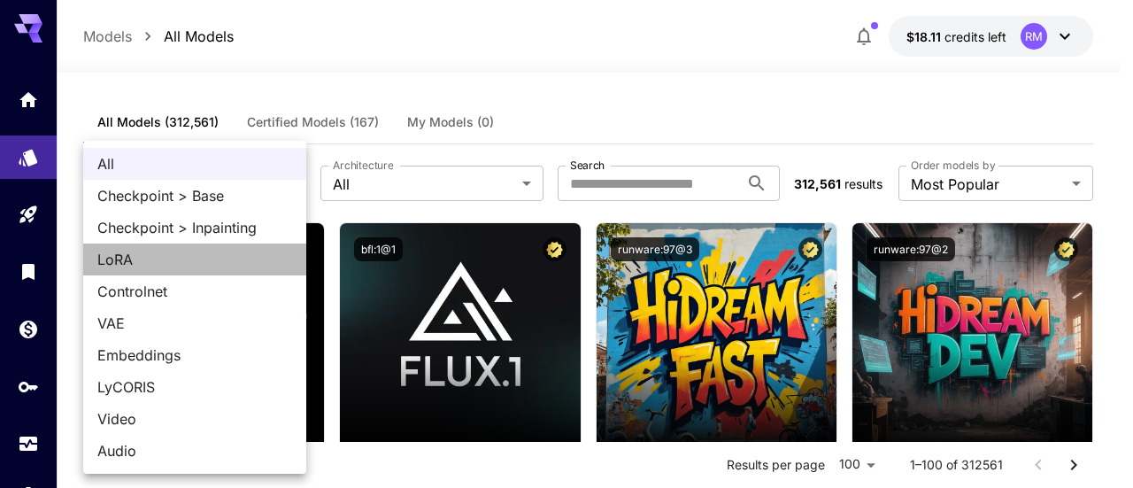
click at [136, 255] on span "LoRA" at bounding box center [194, 259] width 195 height 21
type input "****"
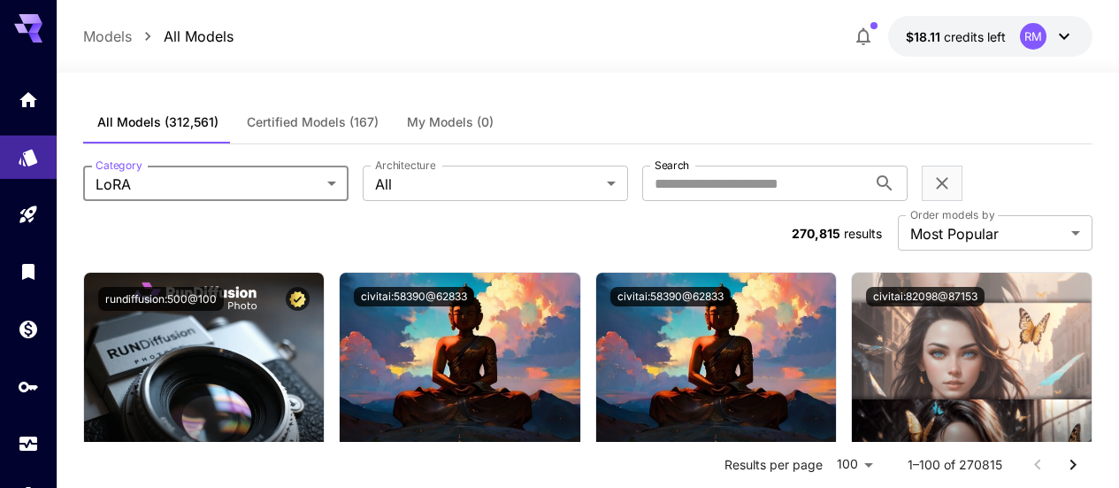
scroll to position [177, 0]
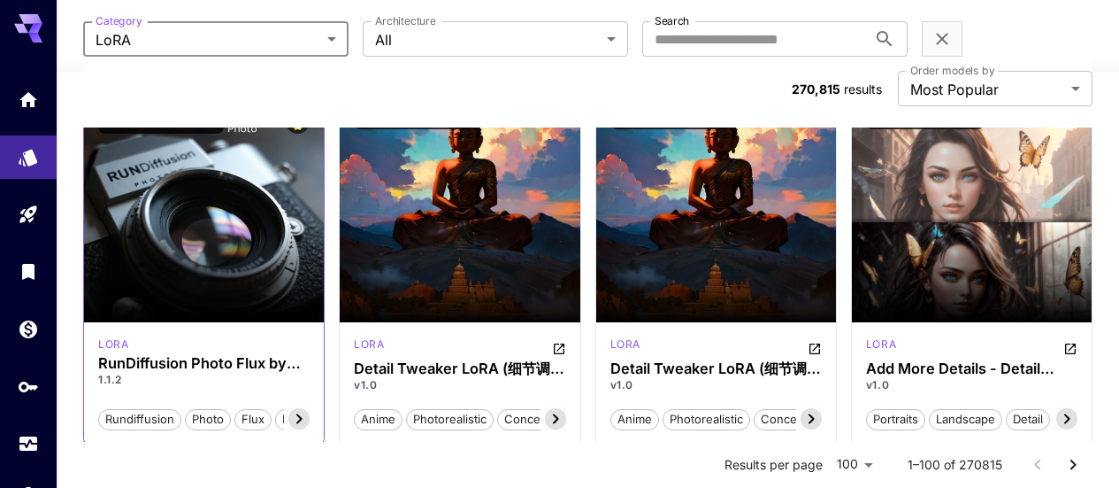
click at [300, 414] on icon at bounding box center [299, 419] width 6 height 10
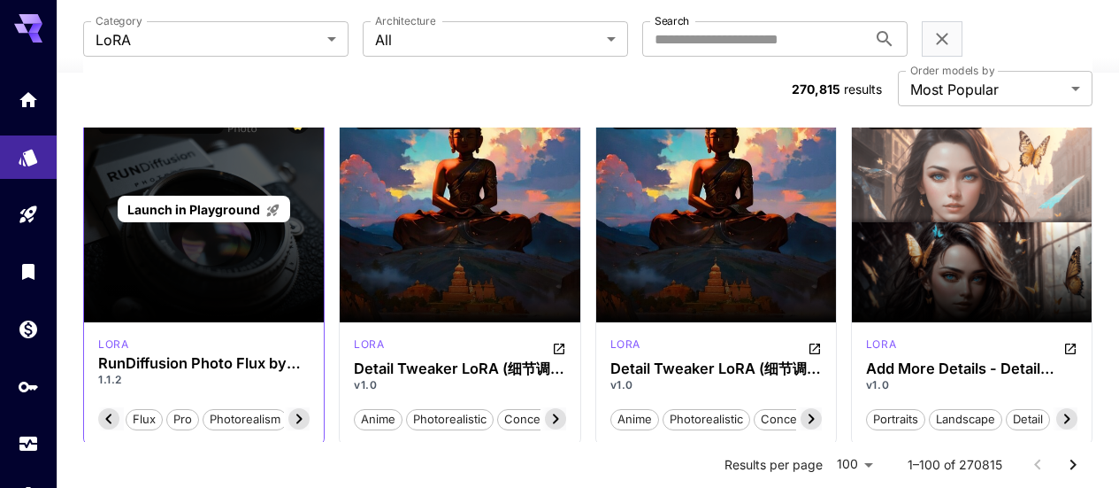
click at [288, 245] on div "Launch in Playground" at bounding box center [204, 209] width 240 height 227
click at [244, 174] on div "Launch in Playground" at bounding box center [204, 209] width 240 height 227
click at [238, 202] on span "Launch in Playground" at bounding box center [193, 209] width 133 height 15
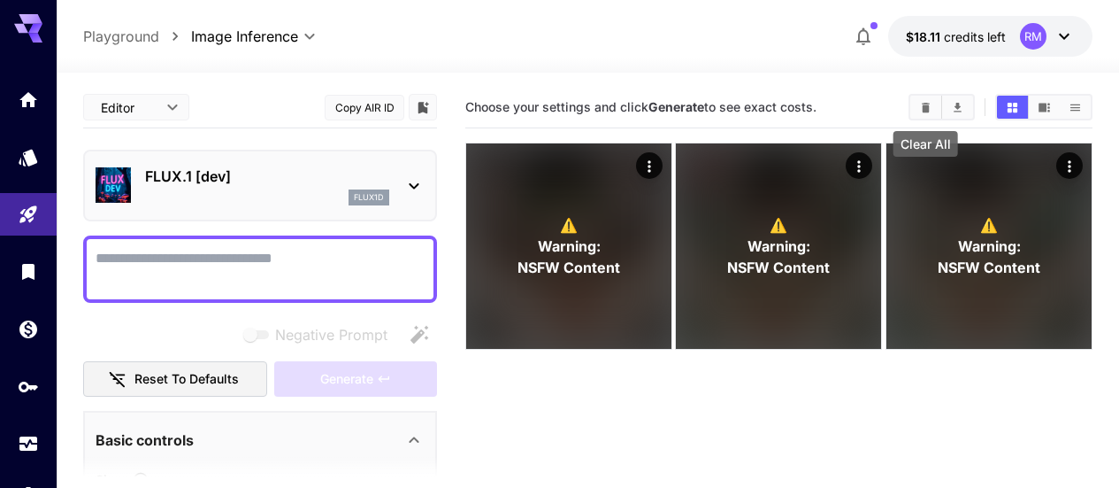
click at [934, 109] on button "Clear All" at bounding box center [926, 107] width 31 height 23
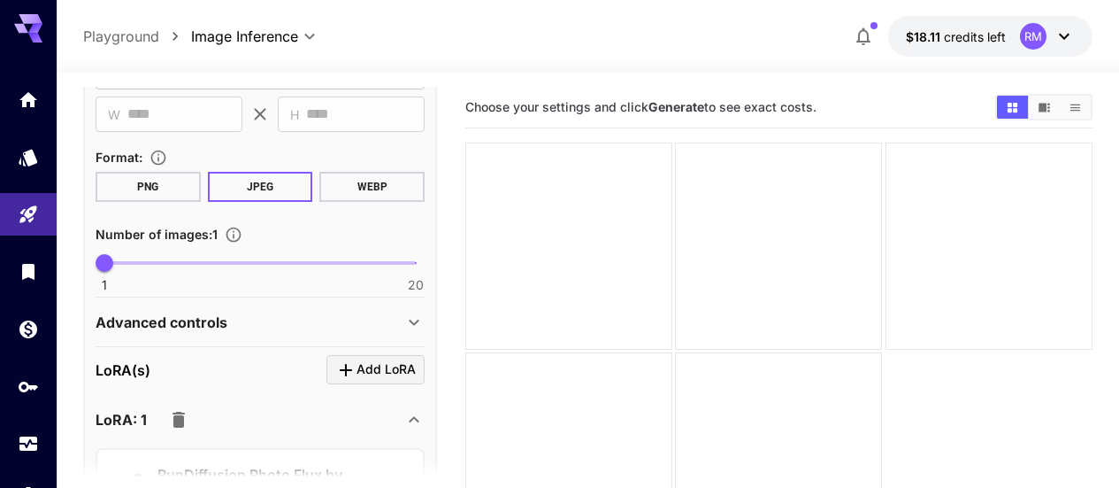
scroll to position [531, 0]
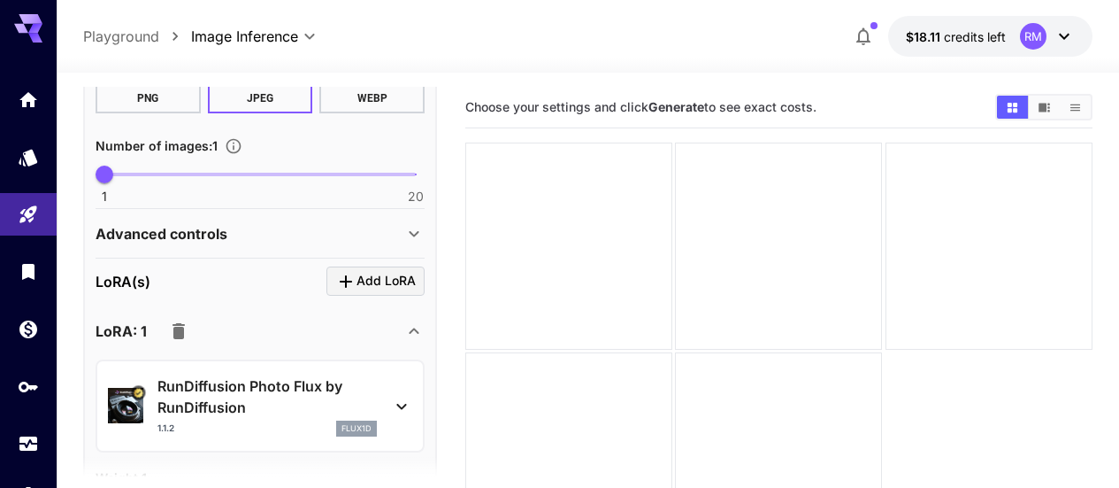
click at [365, 246] on div "Advanced controls" at bounding box center [260, 233] width 329 height 42
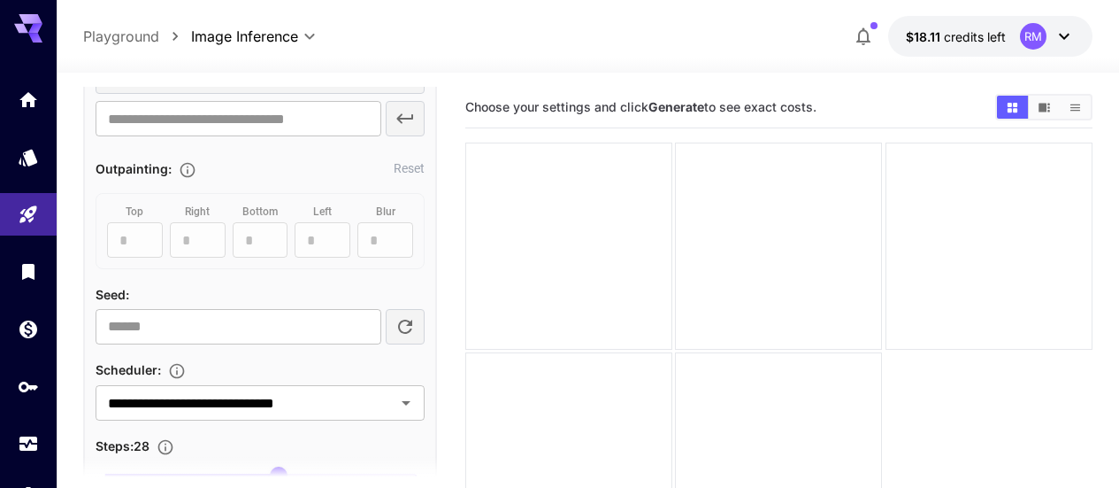
scroll to position [973, 0]
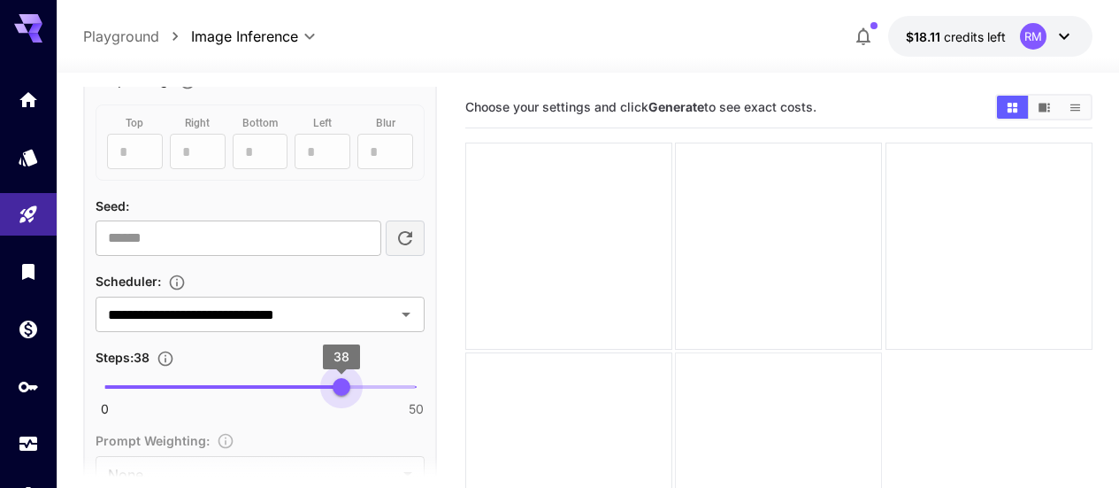
type input "**"
drag, startPoint x: 341, startPoint y: 389, endPoint x: 549, endPoint y: 396, distance: 208.9
click at [554, 395] on main "**********" at bounding box center [588, 338] width 1010 height 502
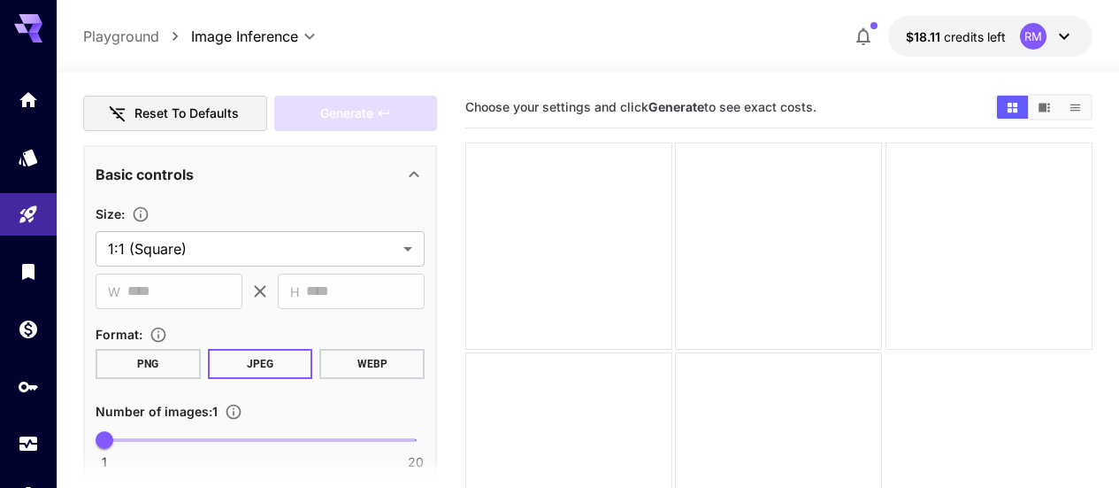
scroll to position [177, 0]
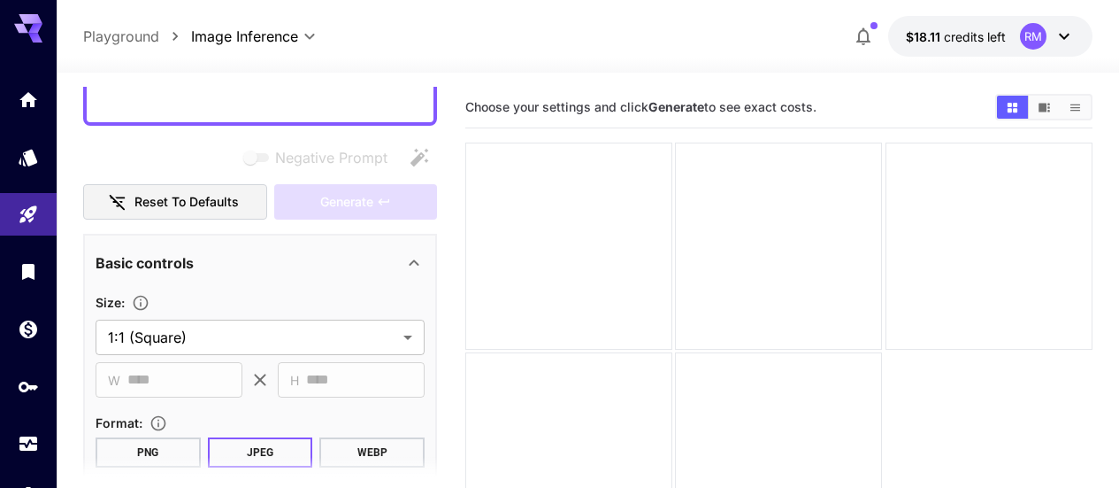
click at [412, 259] on icon at bounding box center [413, 262] width 21 height 21
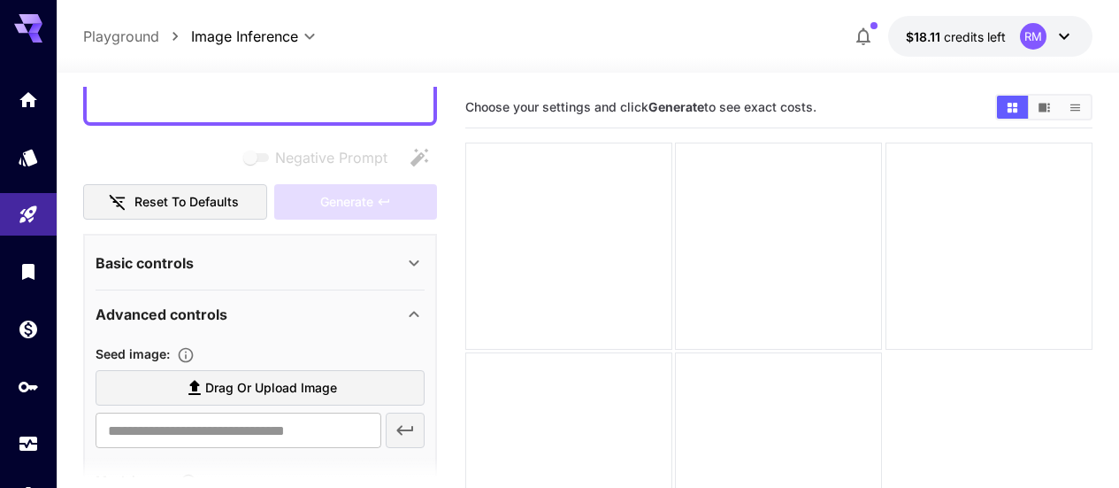
click at [402, 311] on div "Advanced controls" at bounding box center [250, 314] width 308 height 21
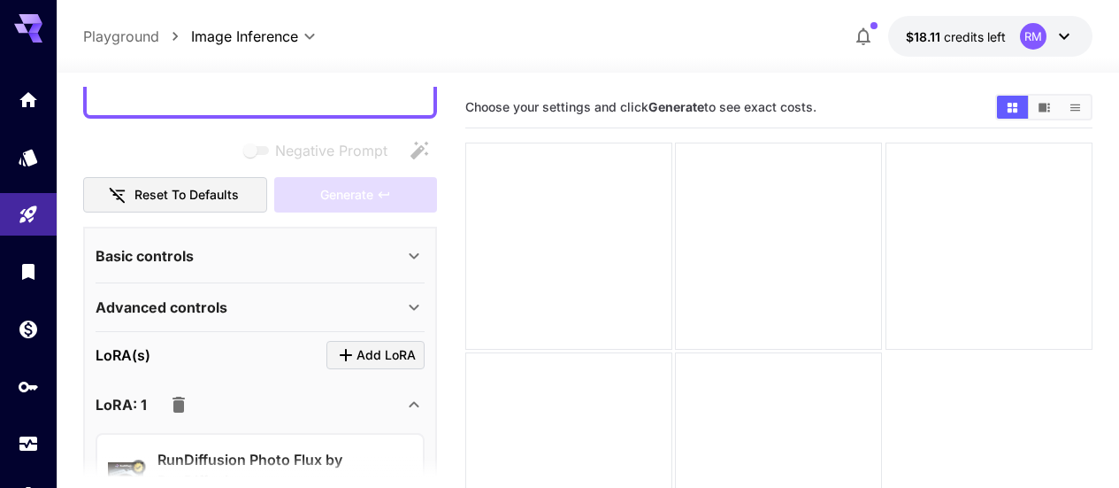
scroll to position [0, 0]
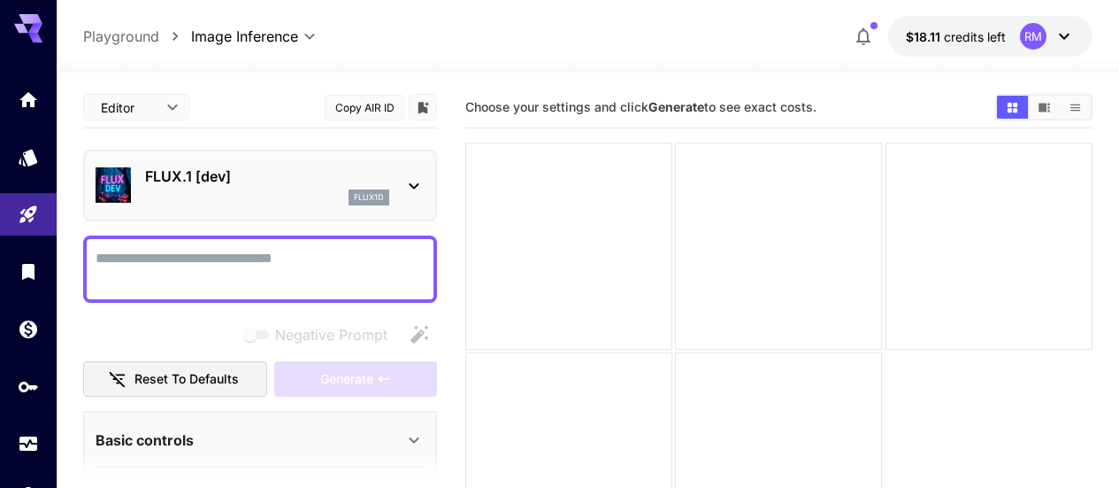
paste textarea "**********"
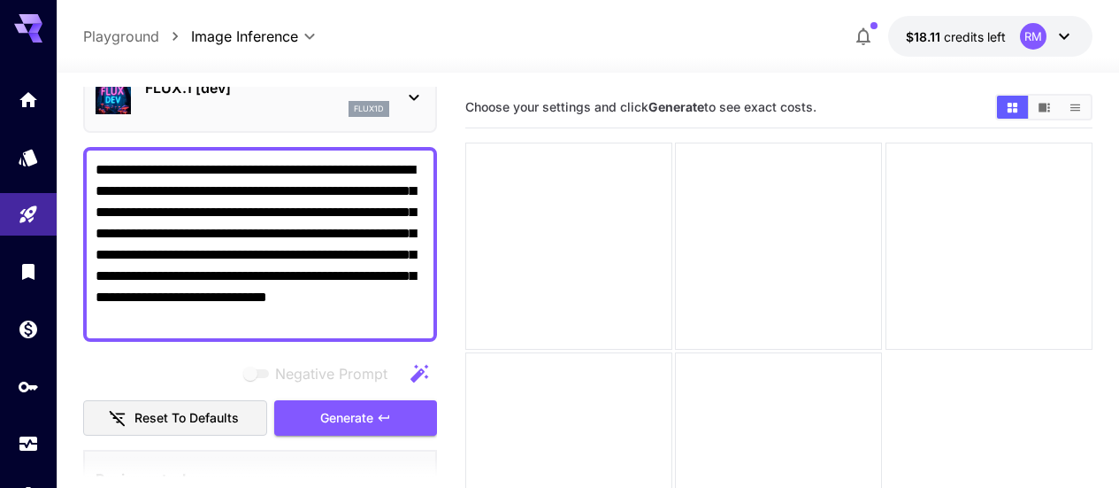
scroll to position [177, 0]
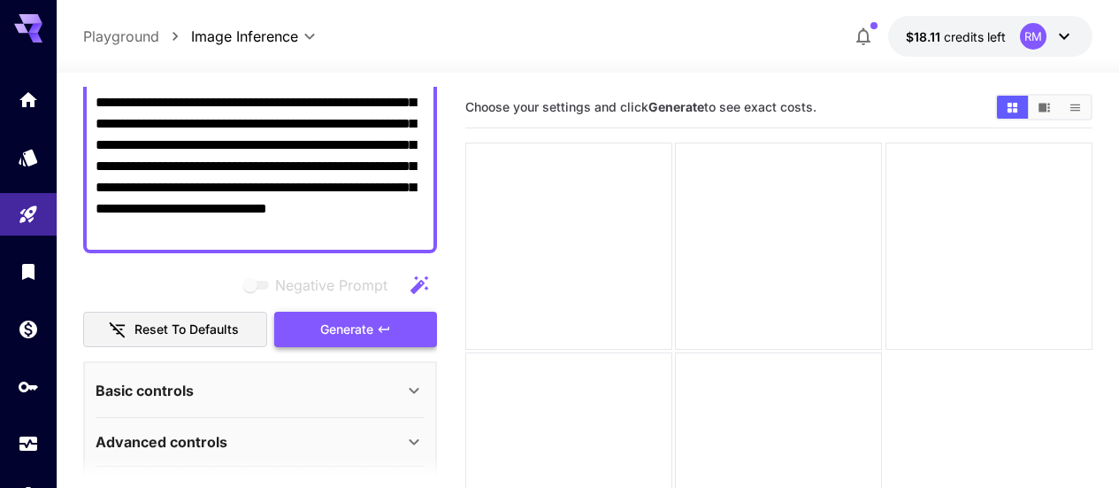
type textarea "**********"
click at [408, 334] on button "Generate" at bounding box center [355, 329] width 163 height 36
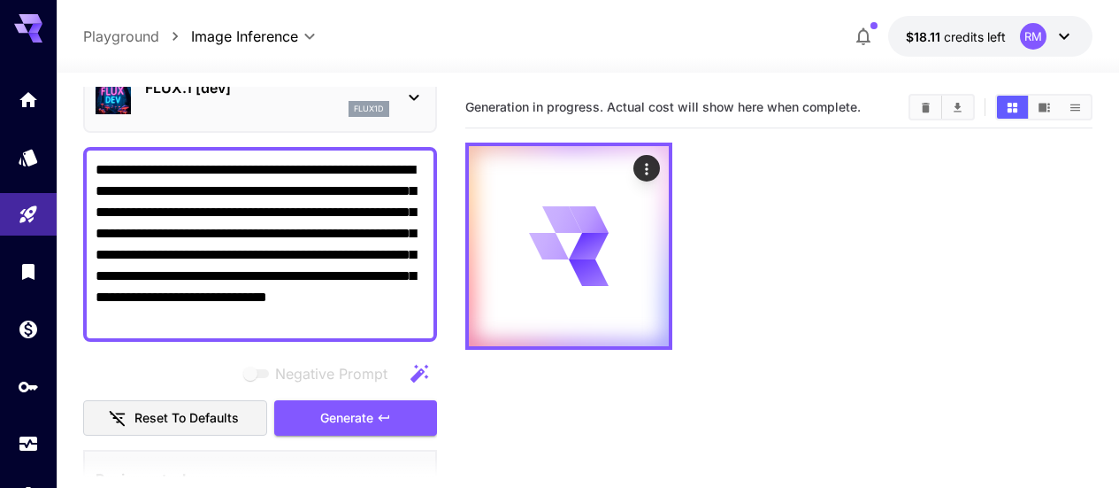
scroll to position [0, 0]
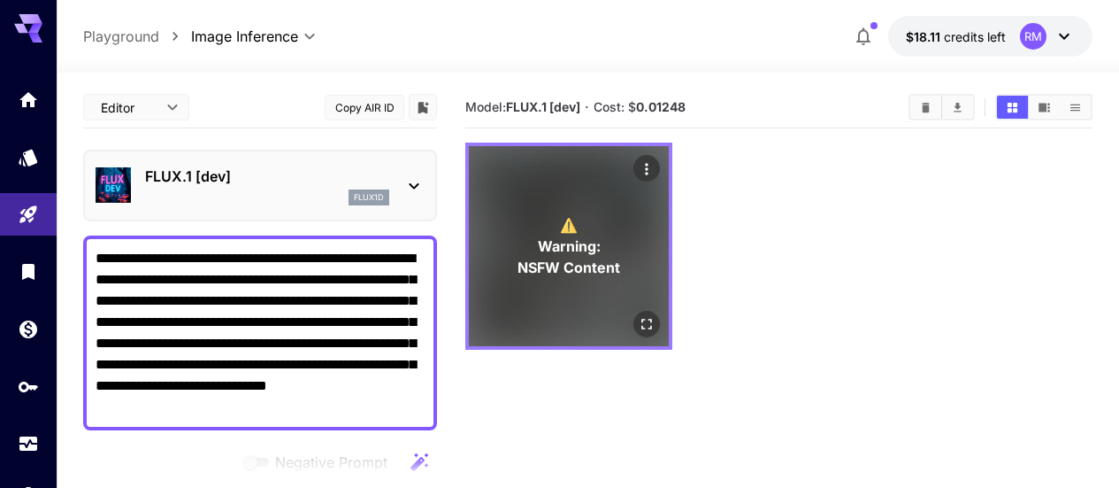
click at [589, 257] on div "⚠️ Warning: NSFW Content" at bounding box center [569, 246] width 200 height 200
click at [638, 315] on icon "Open in fullscreen" at bounding box center [647, 324] width 18 height 18
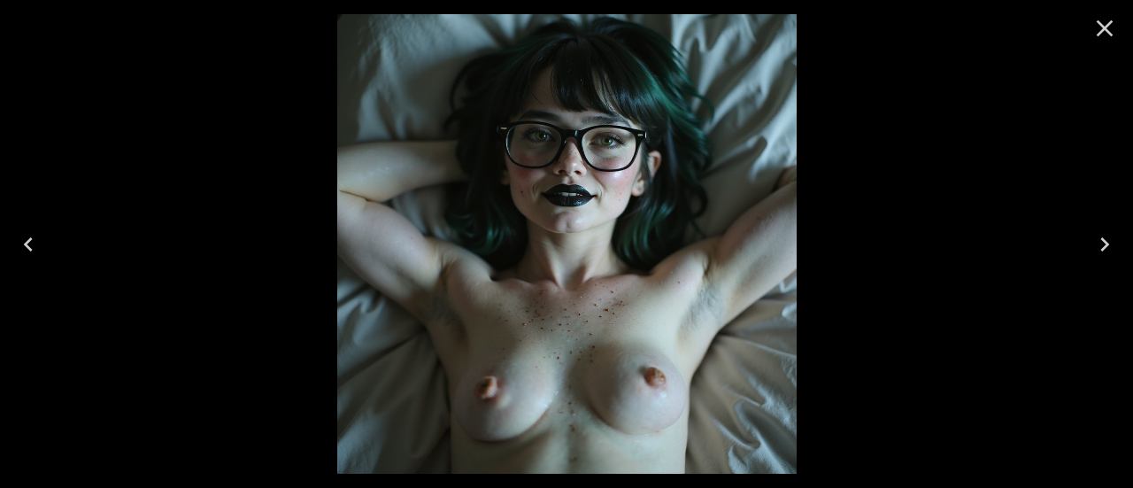
click at [1106, 25] on icon "Close" at bounding box center [1104, 28] width 17 height 17
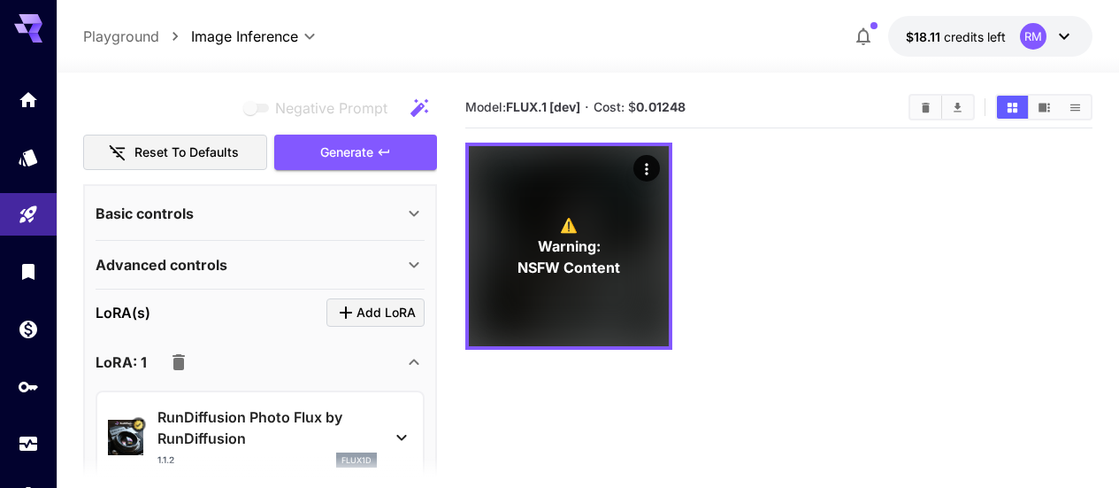
scroll to position [442, 0]
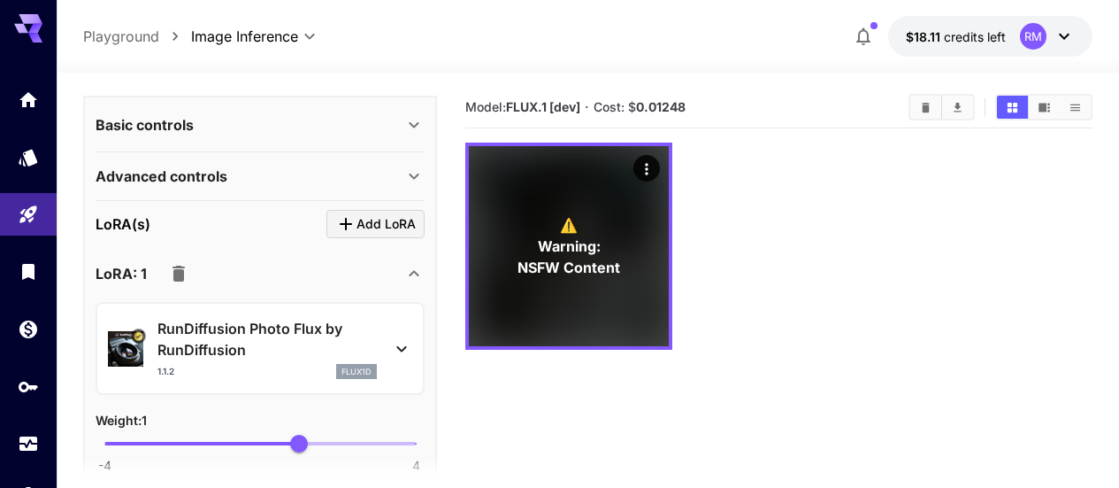
click at [292, 174] on div "Advanced controls" at bounding box center [250, 175] width 308 height 21
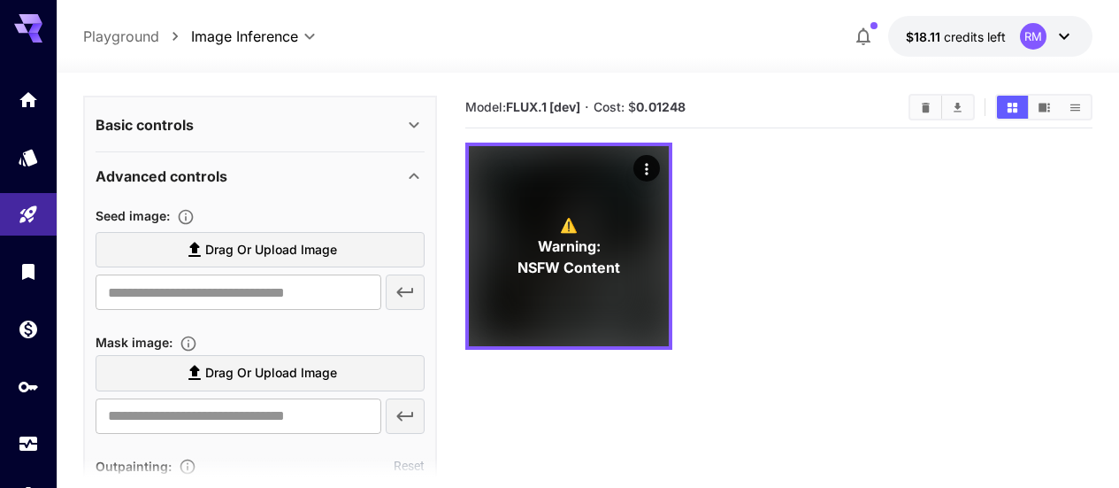
click at [292, 174] on div "Advanced controls" at bounding box center [250, 175] width 308 height 21
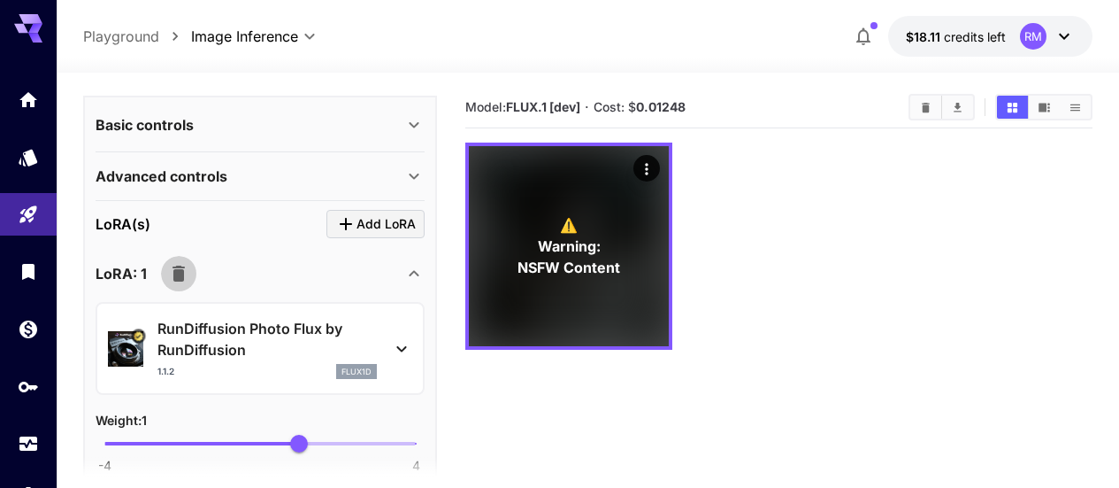
click at [175, 282] on icon "button" at bounding box center [178, 273] width 21 height 21
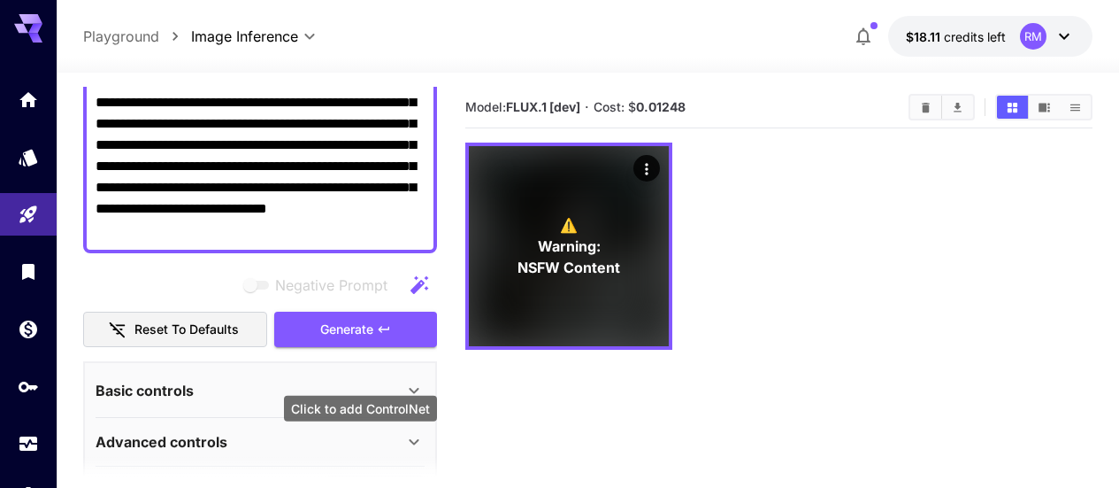
scroll to position [88, 0]
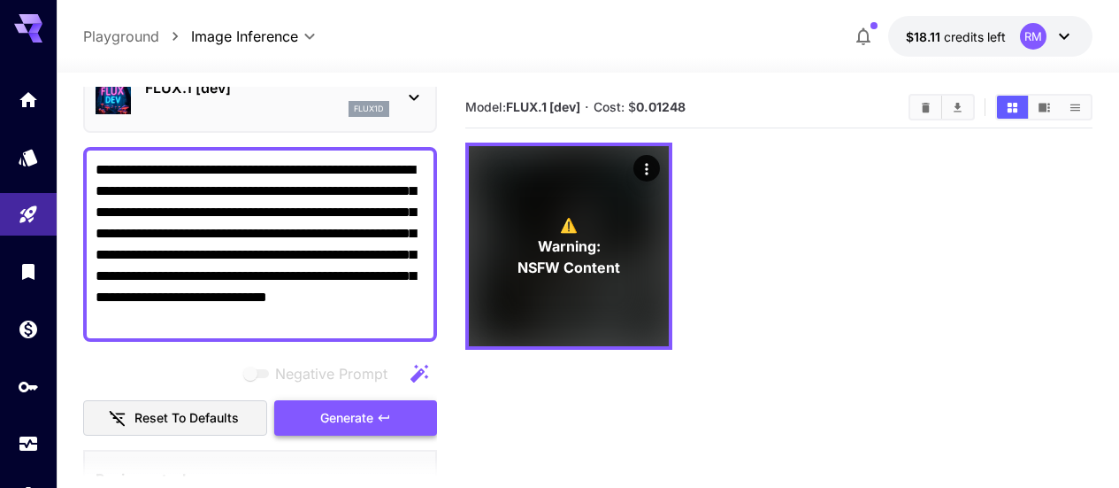
click at [342, 419] on span "Generate" at bounding box center [346, 418] width 53 height 22
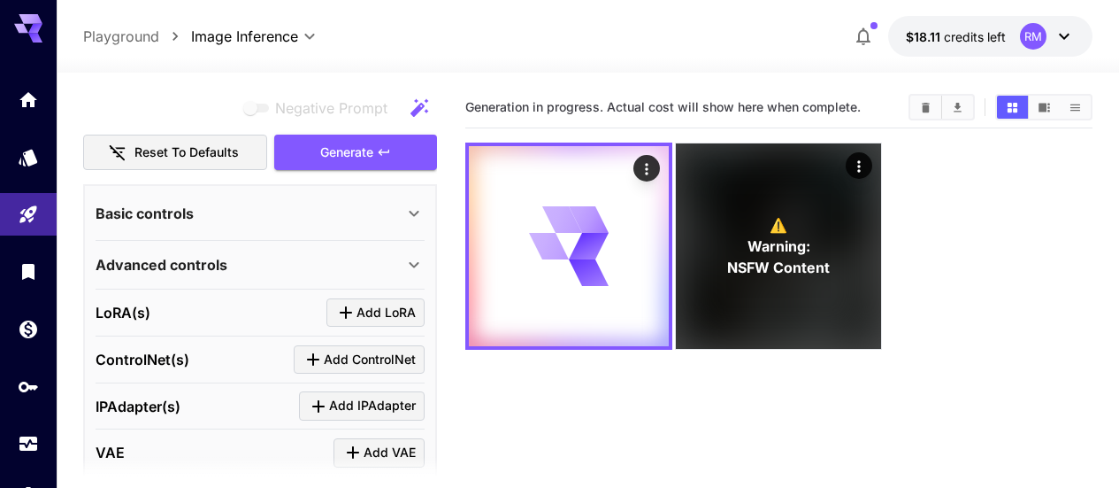
scroll to position [521, 0]
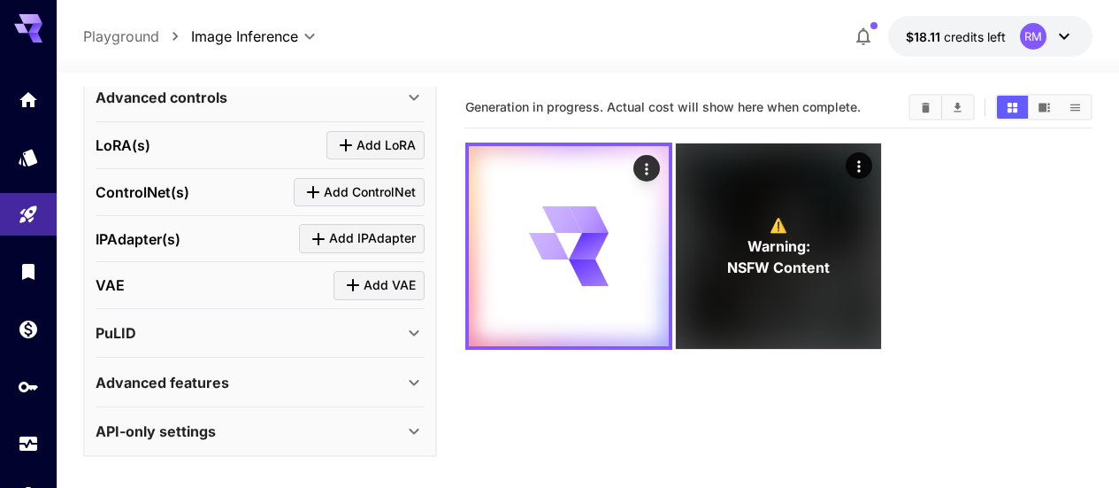
click at [280, 339] on div "PuLID" at bounding box center [250, 332] width 308 height 21
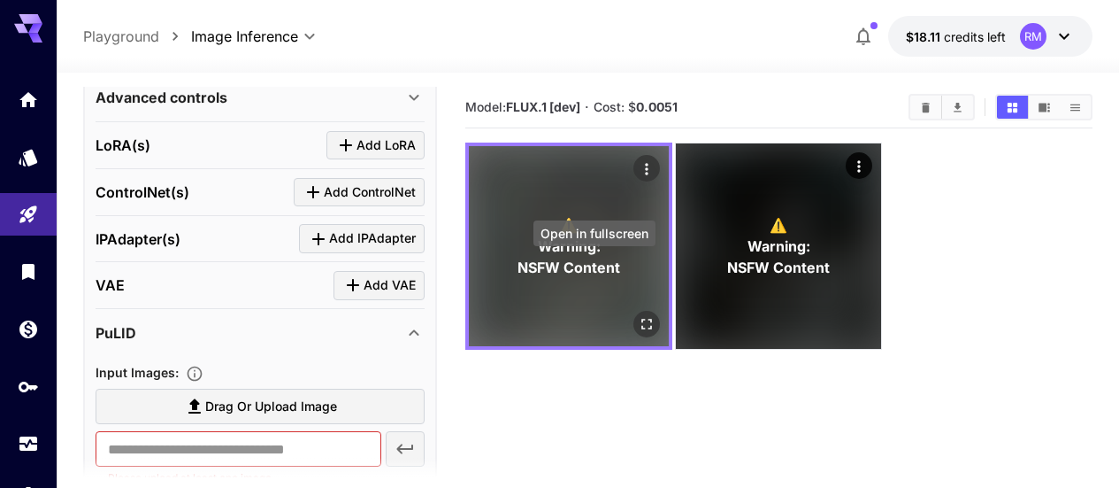
click at [638, 315] on icon "Open in fullscreen" at bounding box center [647, 324] width 18 height 18
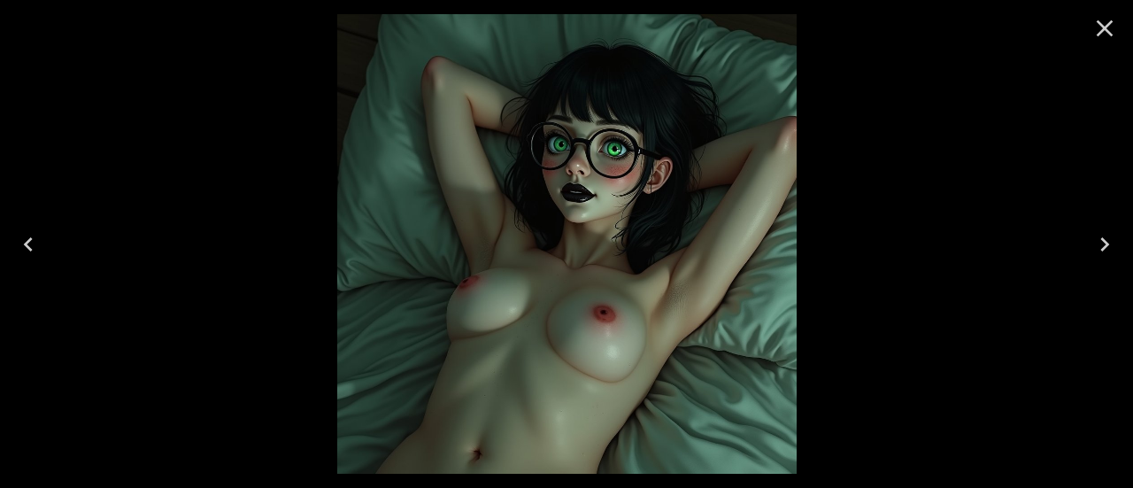
click at [1099, 27] on icon "Close" at bounding box center [1104, 28] width 28 height 28
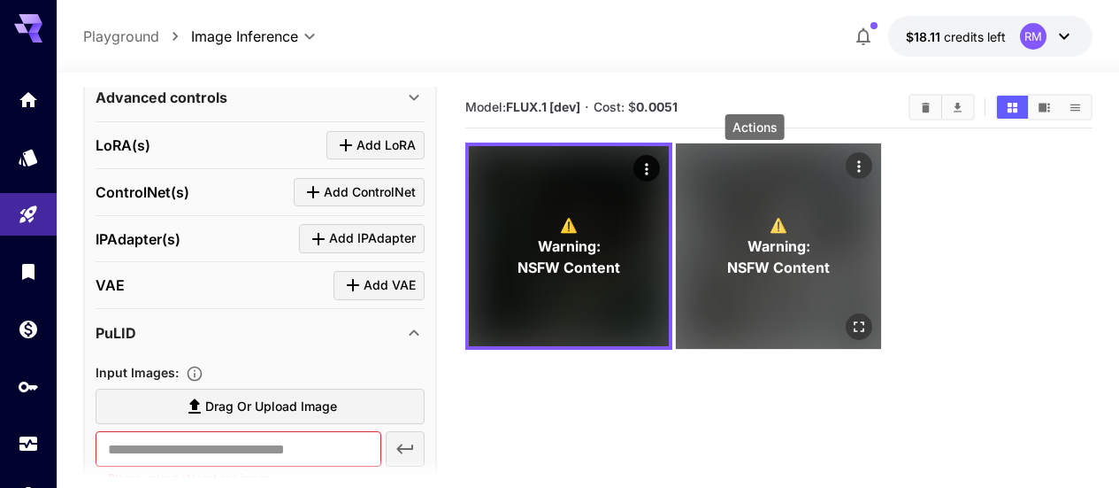
click at [851, 162] on icon "Actions" at bounding box center [860, 167] width 18 height 18
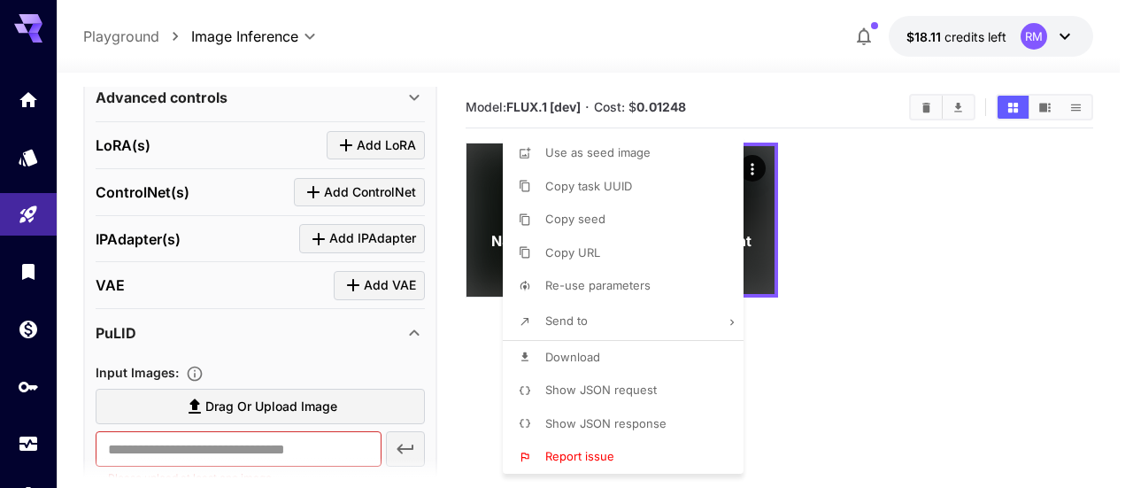
click at [841, 273] on div at bounding box center [566, 244] width 1133 height 488
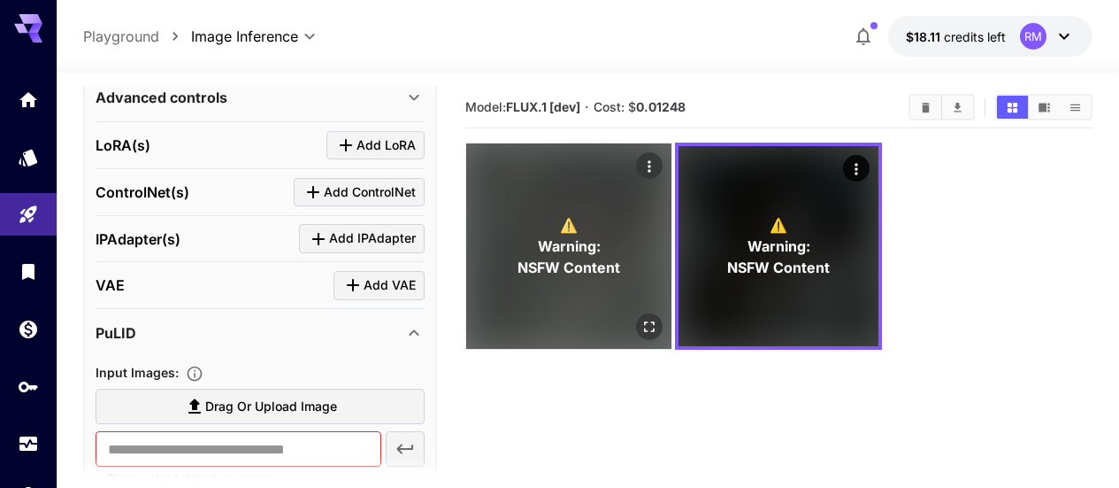
click at [519, 214] on p "⚠️ Warning: NSFW Content" at bounding box center [569, 246] width 103 height 64
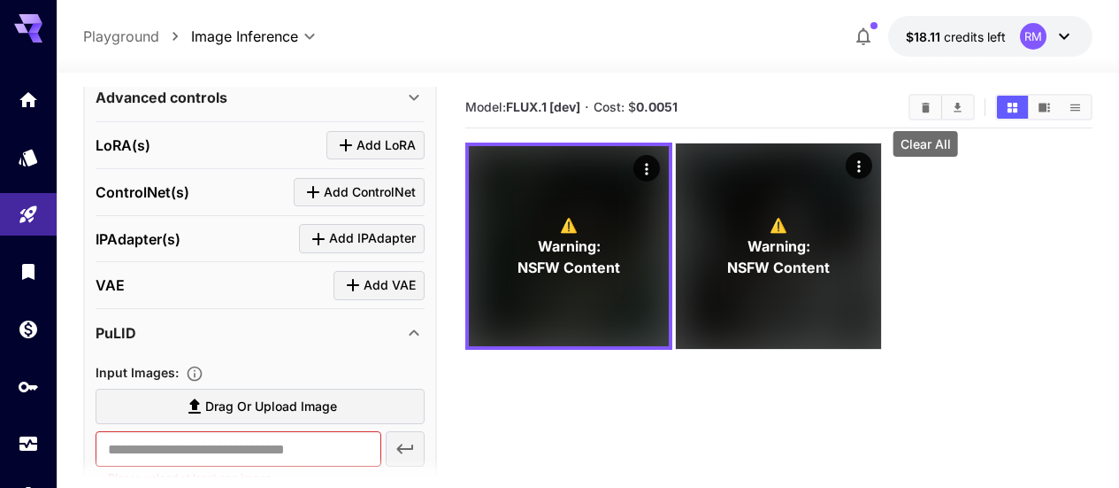
click at [922, 106] on icon "Clear All" at bounding box center [925, 107] width 13 height 13
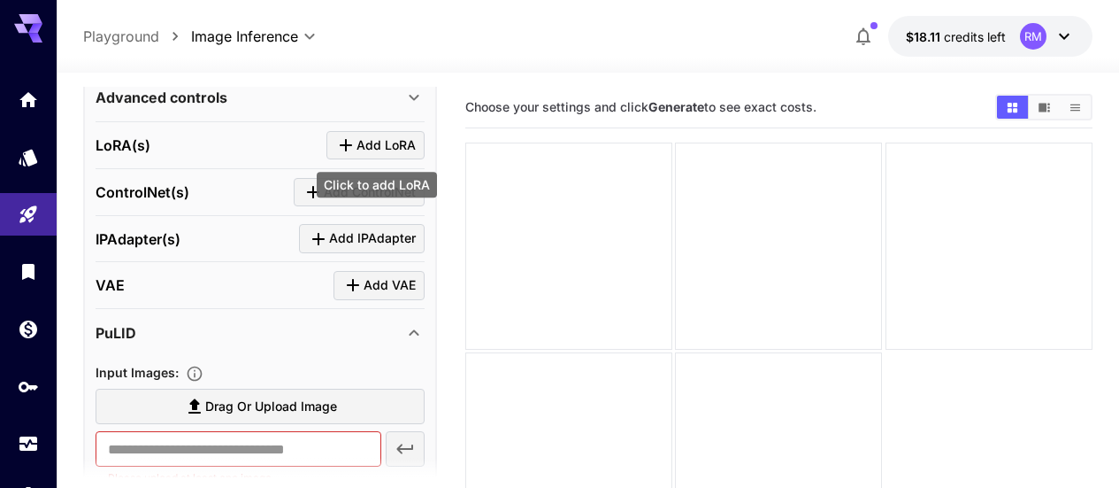
click at [378, 149] on span "Add LoRA" at bounding box center [386, 145] width 59 height 22
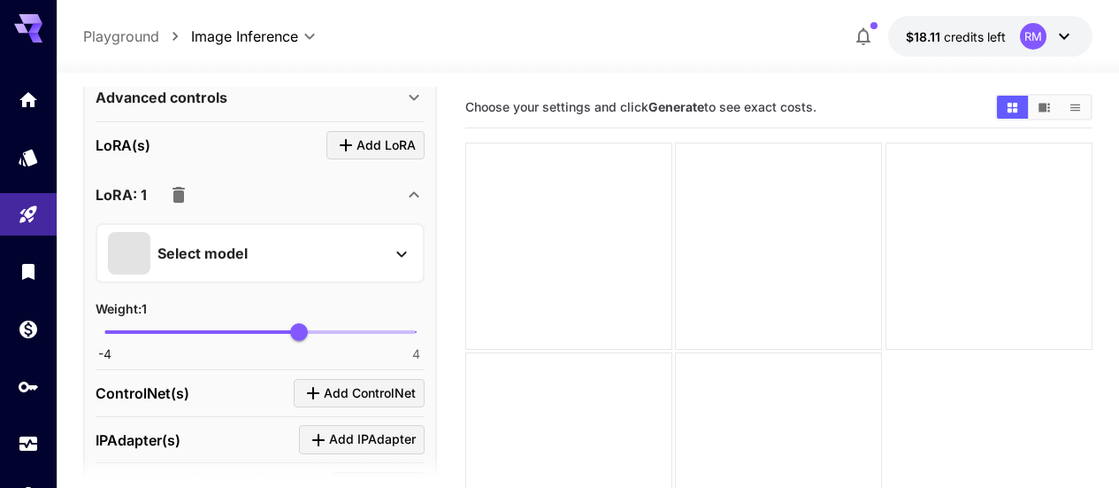
click at [305, 244] on div "Select model" at bounding box center [246, 253] width 276 height 42
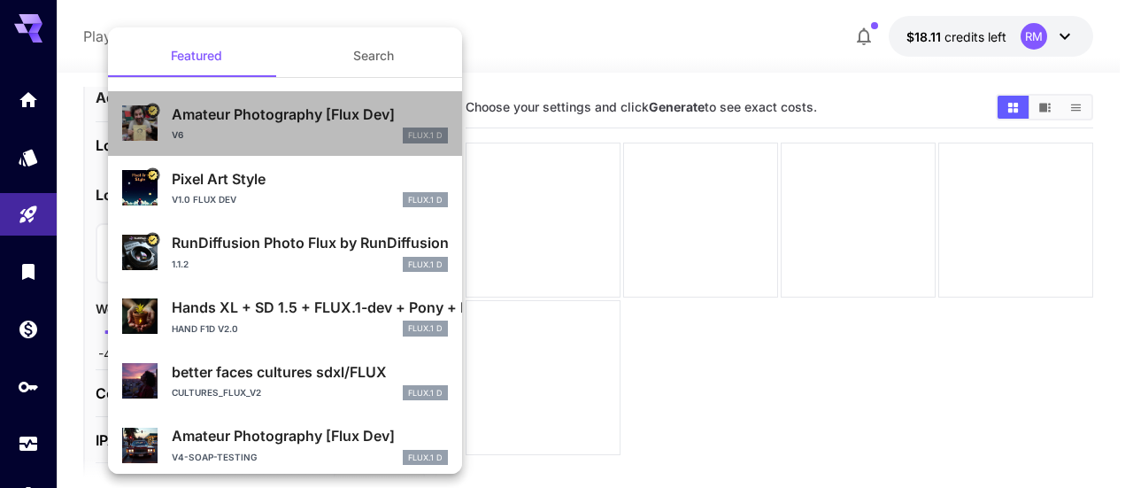
click at [334, 118] on p "Amateur Photography [Flux Dev]" at bounding box center [310, 114] width 276 height 21
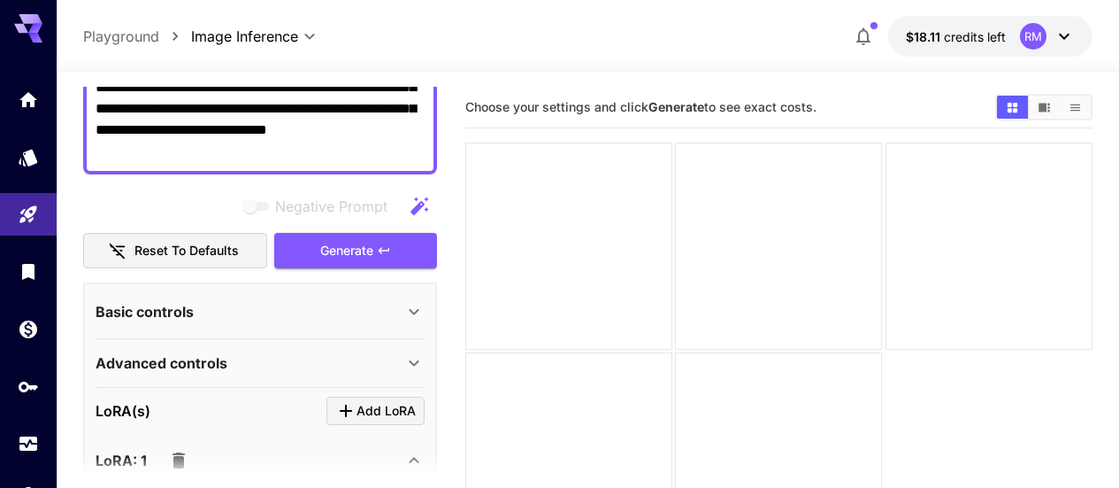
scroll to position [167, 0]
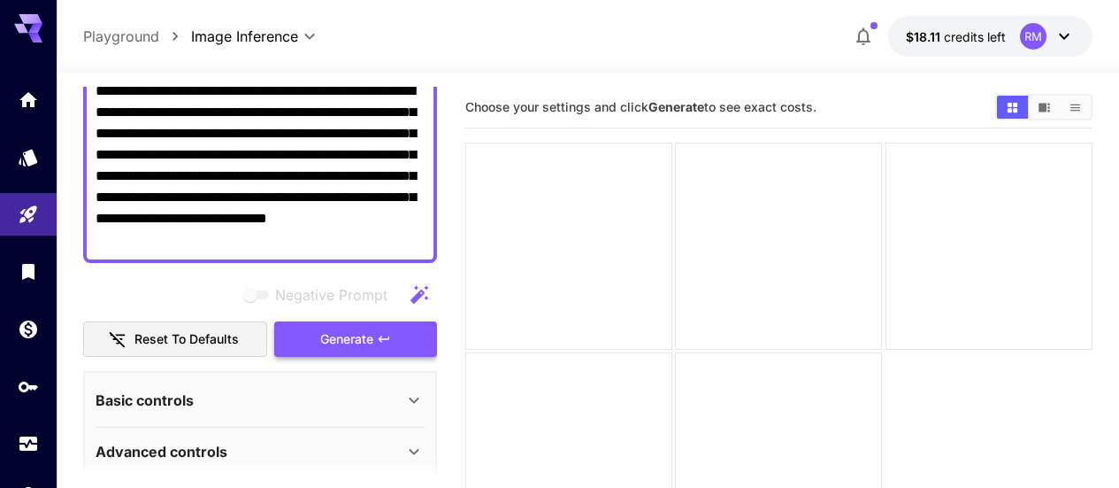
click at [303, 336] on button "Generate" at bounding box center [355, 339] width 163 height 36
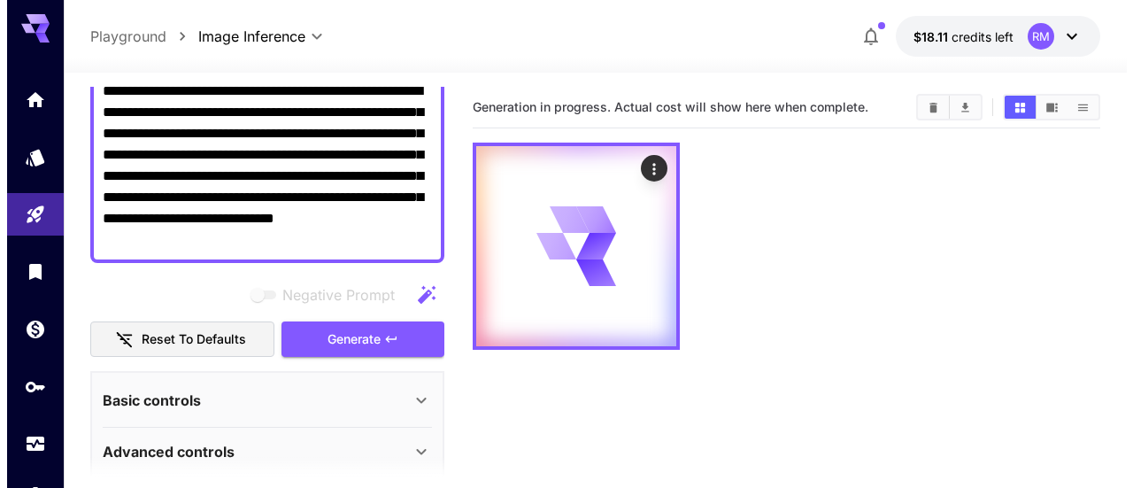
scroll to position [79, 0]
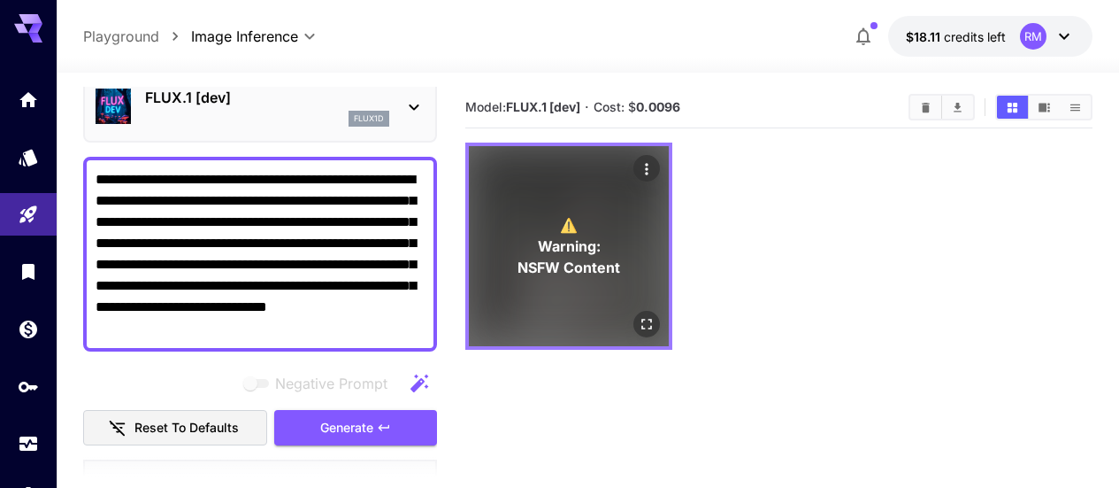
click at [638, 315] on icon "Open in fullscreen" at bounding box center [647, 324] width 18 height 18
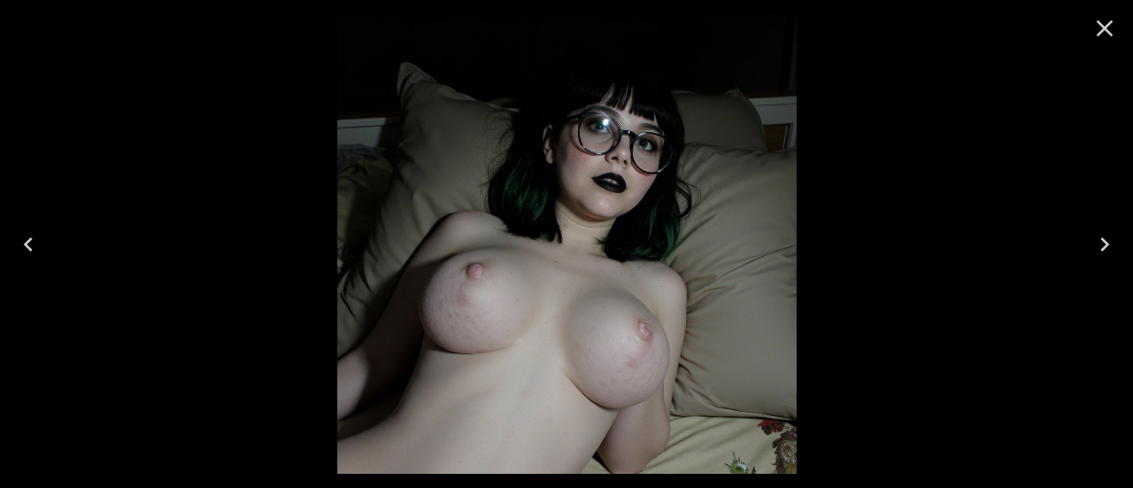
scroll to position [79, 0]
click at [1112, 27] on icon "Close" at bounding box center [1104, 28] width 28 height 28
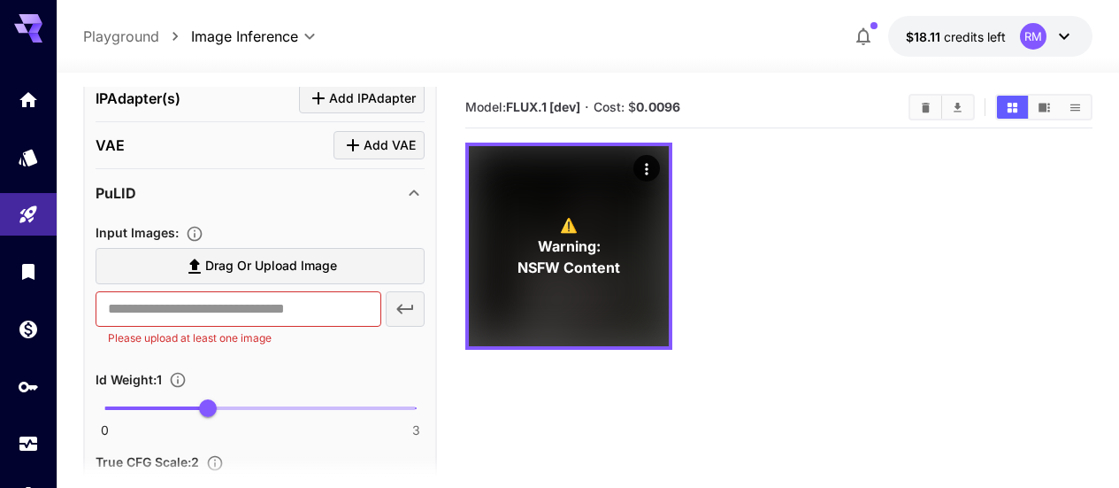
scroll to position [806, 0]
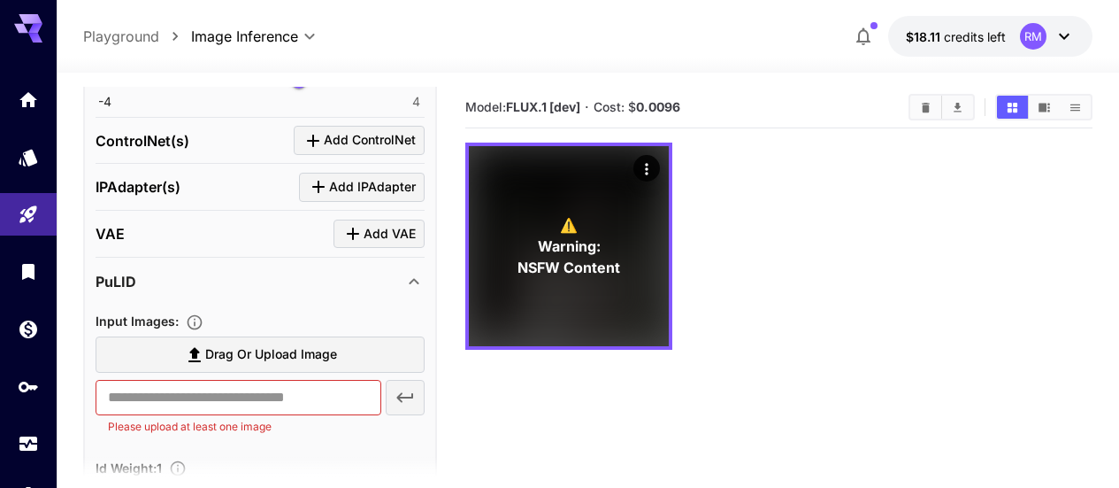
click at [192, 365] on label "Drag or upload image" at bounding box center [260, 354] width 329 height 36
click at [0, 0] on input "Drag or upload image" at bounding box center [0, 0] width 0 height 0
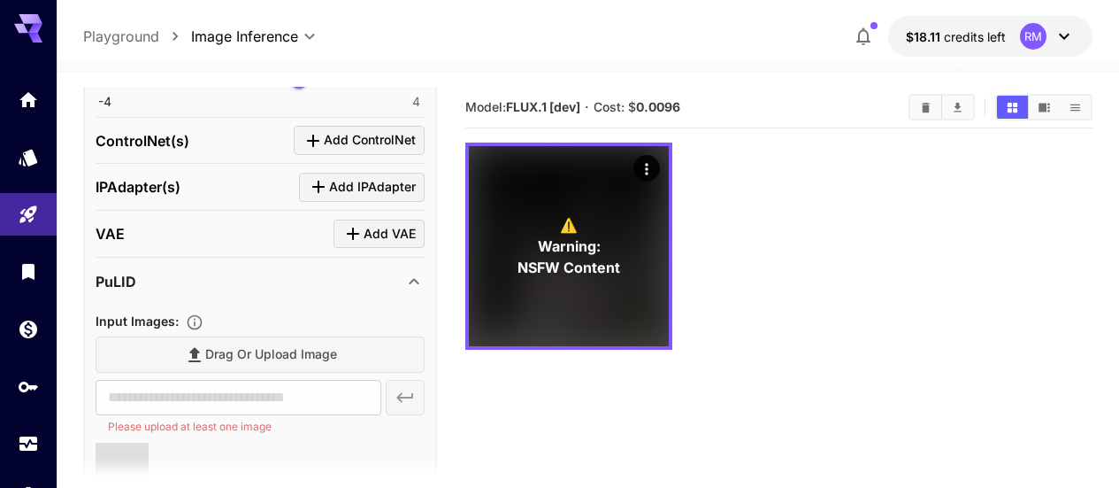
scroll to position [983, 0]
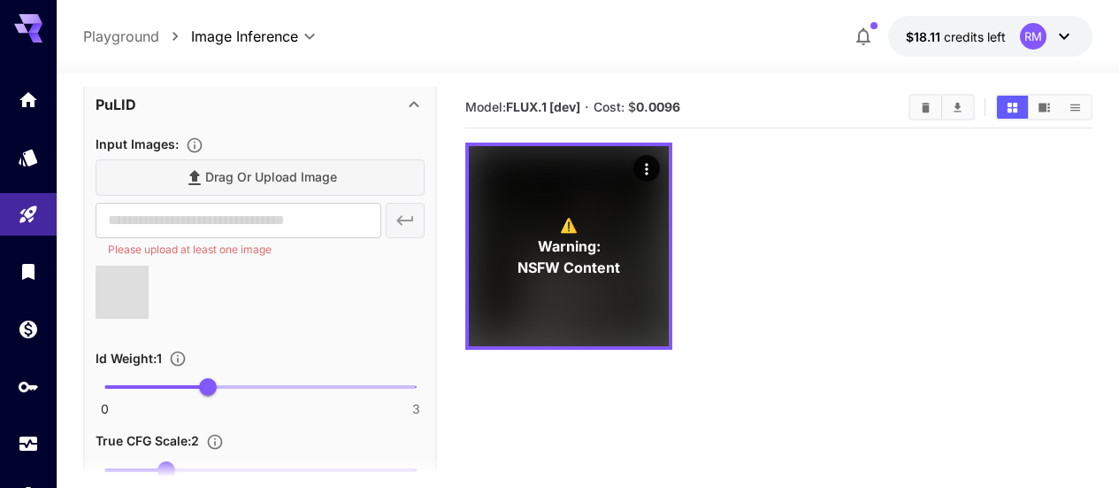
type input "**********"
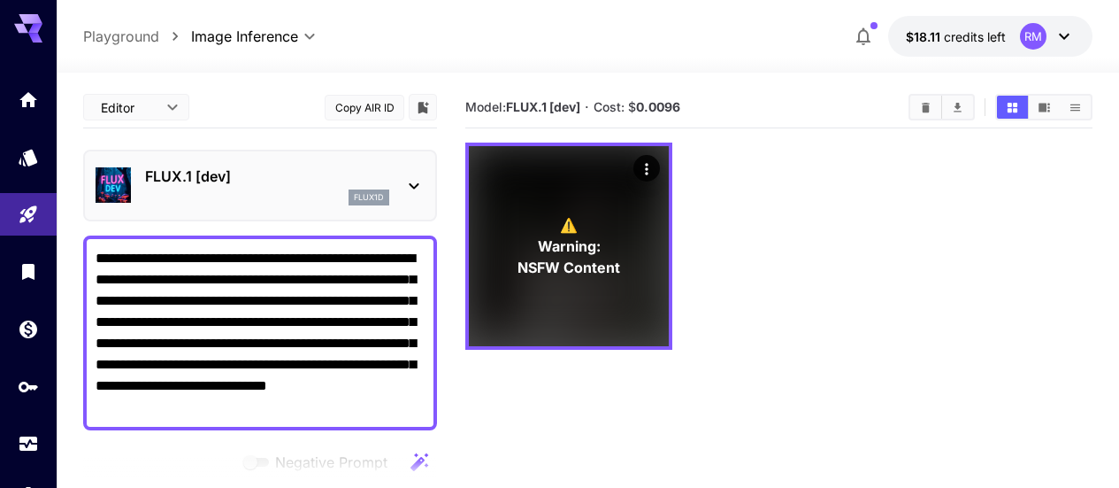
scroll to position [177, 0]
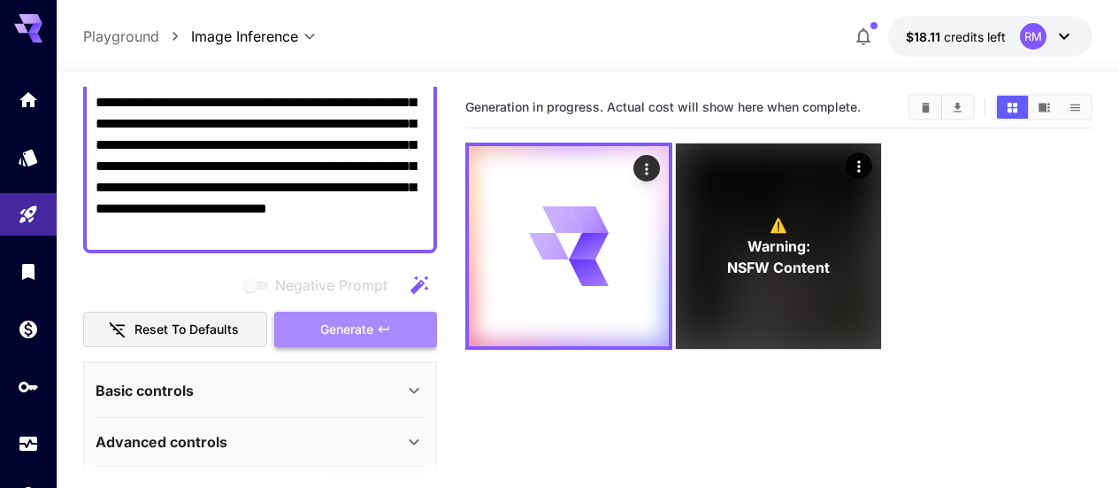
click at [351, 337] on span "Generate" at bounding box center [346, 330] width 53 height 22
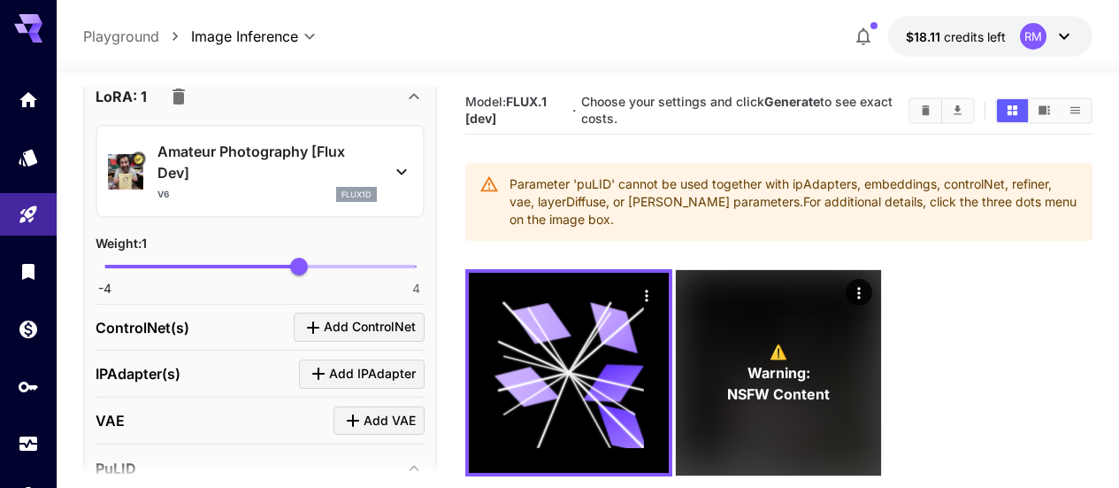
scroll to position [531, 0]
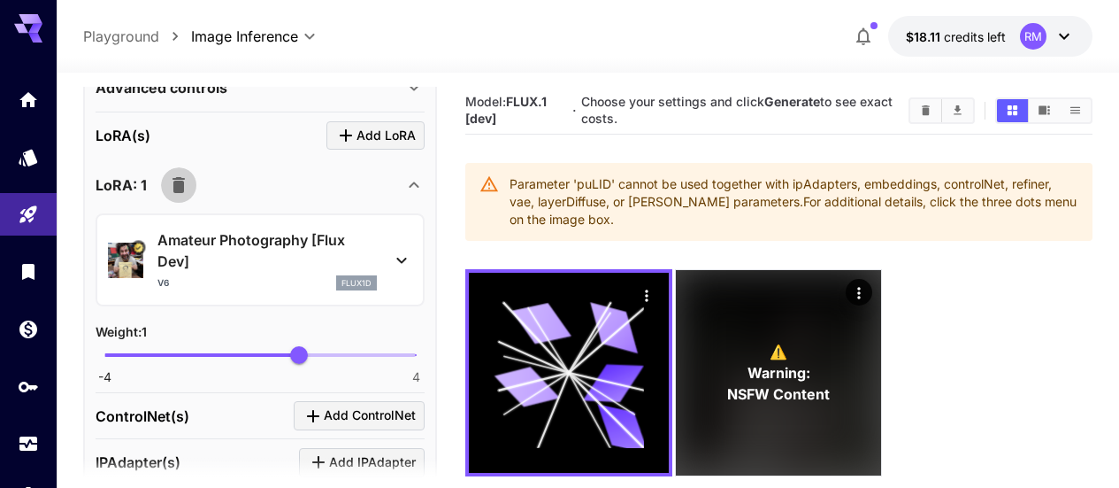
click at [174, 178] on icon "button" at bounding box center [178, 184] width 21 height 21
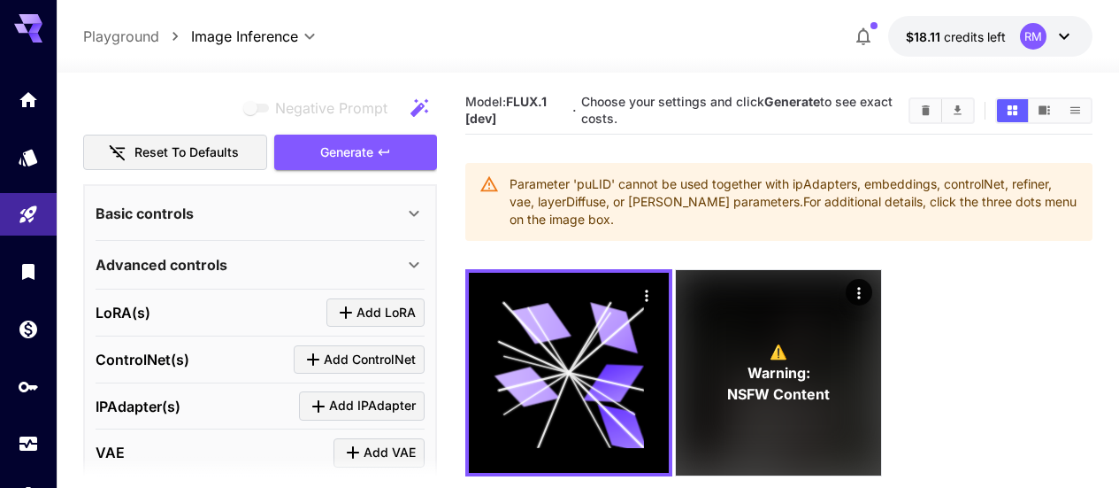
scroll to position [177, 0]
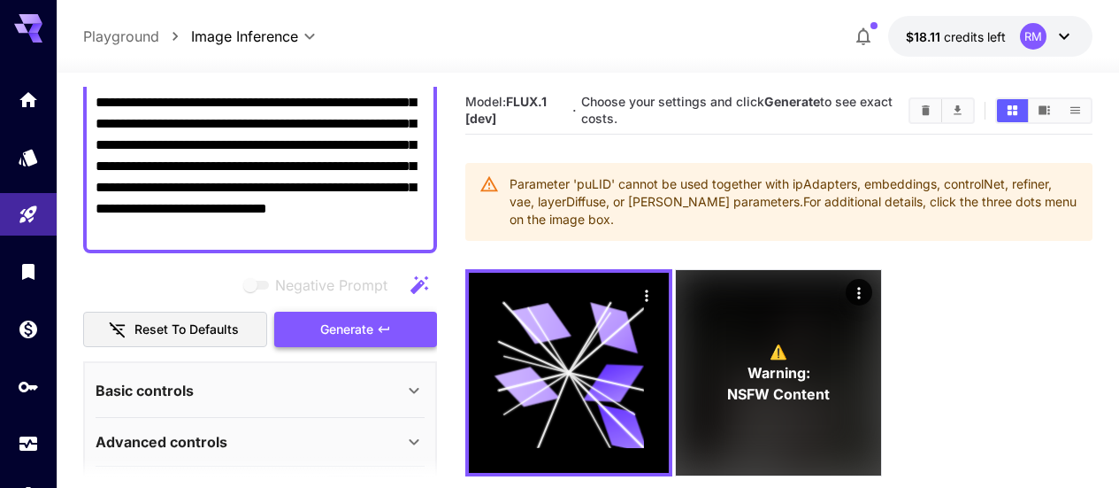
click at [327, 335] on span "Generate" at bounding box center [346, 330] width 53 height 22
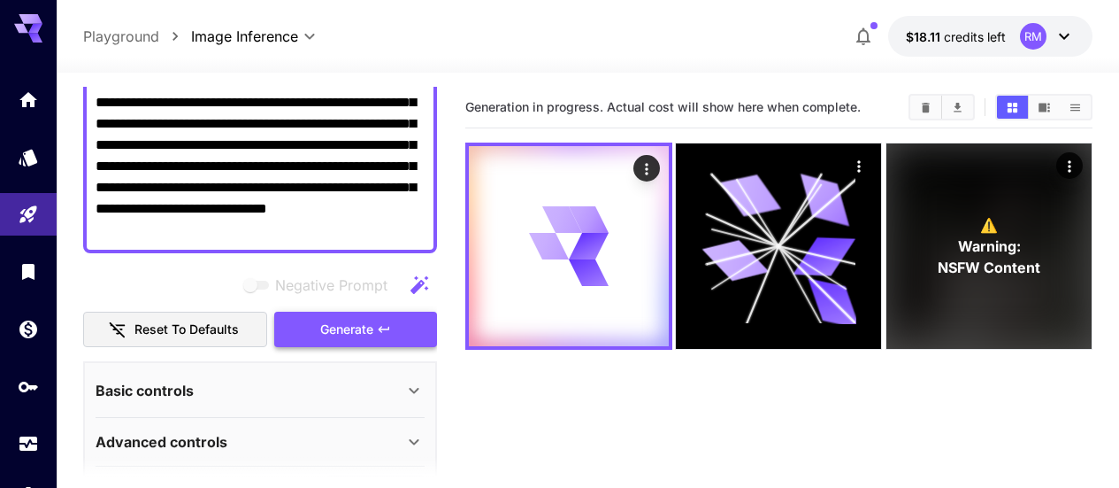
scroll to position [0, 0]
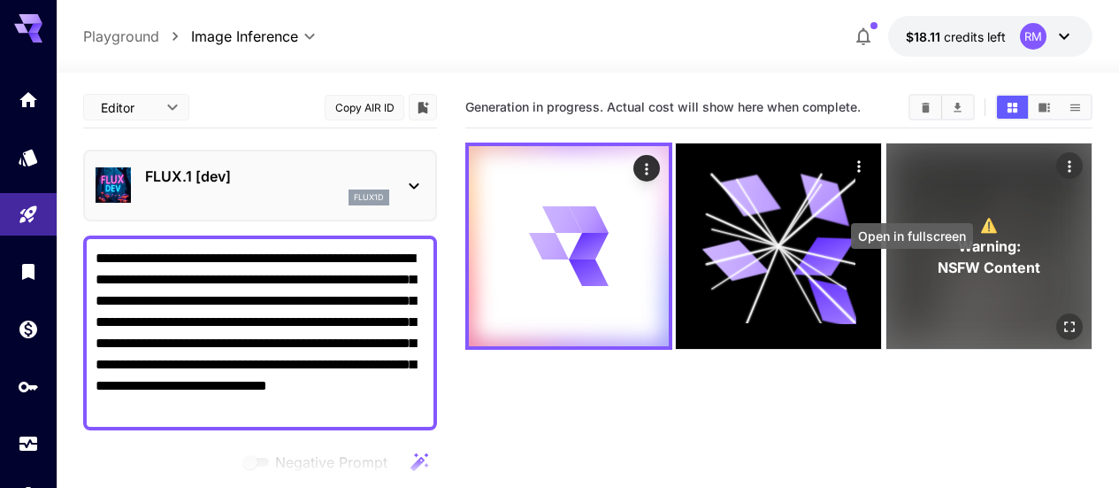
click at [1061, 318] on icon "Open in fullscreen" at bounding box center [1070, 327] width 18 height 18
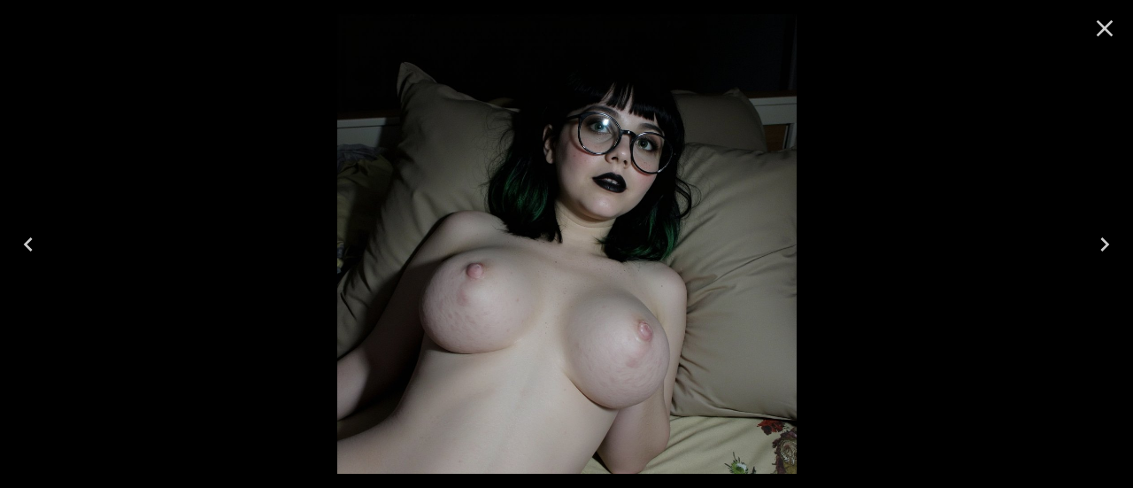
click at [1110, 34] on icon "Close" at bounding box center [1104, 28] width 17 height 17
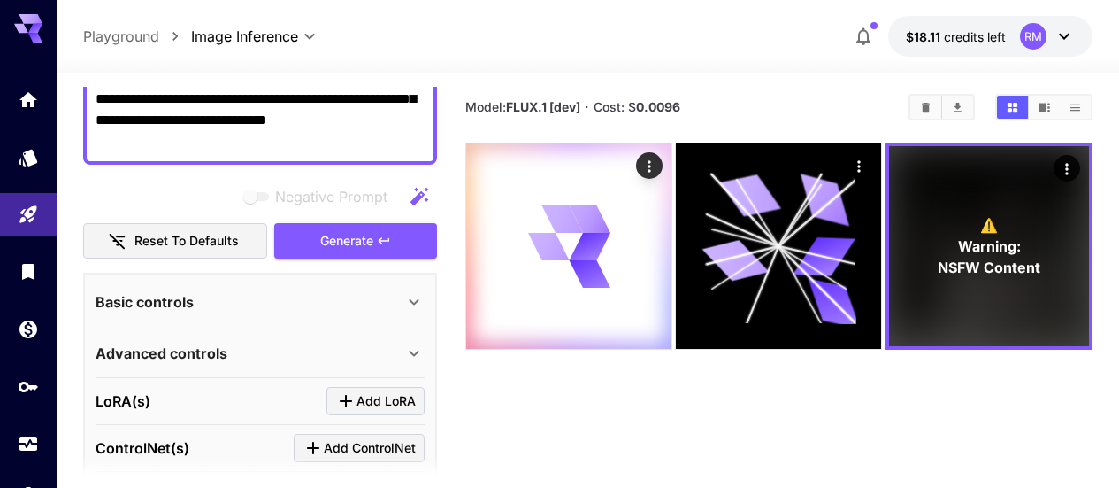
scroll to position [354, 0]
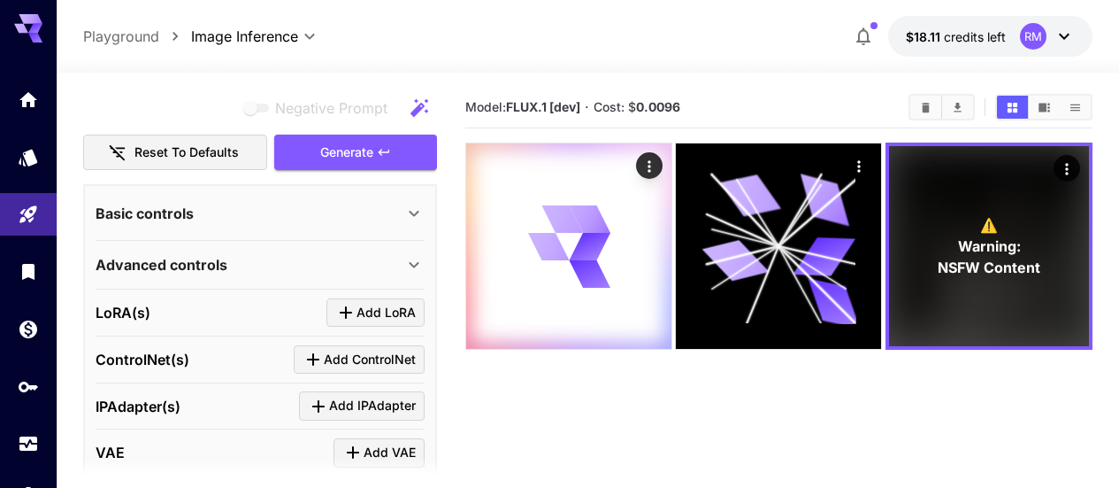
click at [404, 264] on icon at bounding box center [413, 264] width 21 height 21
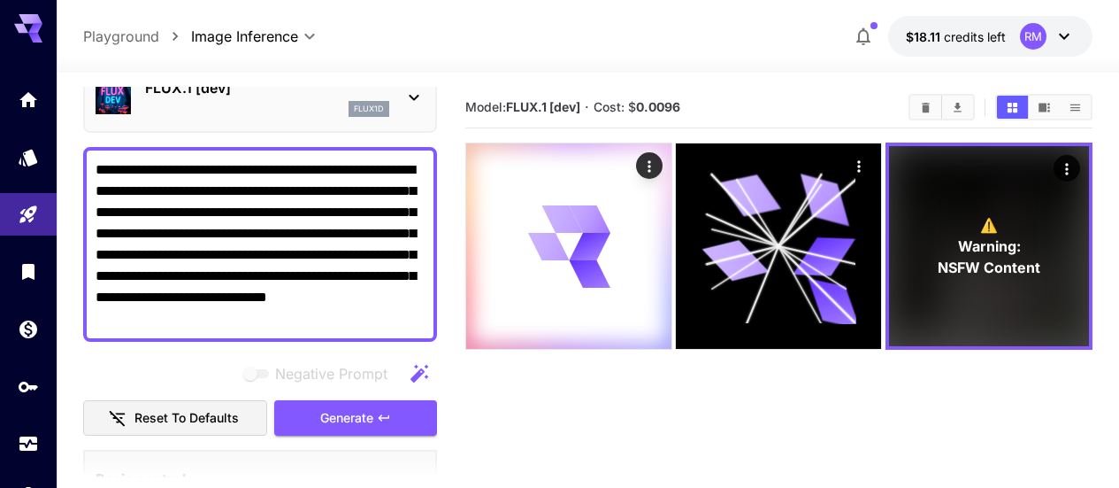
scroll to position [0, 0]
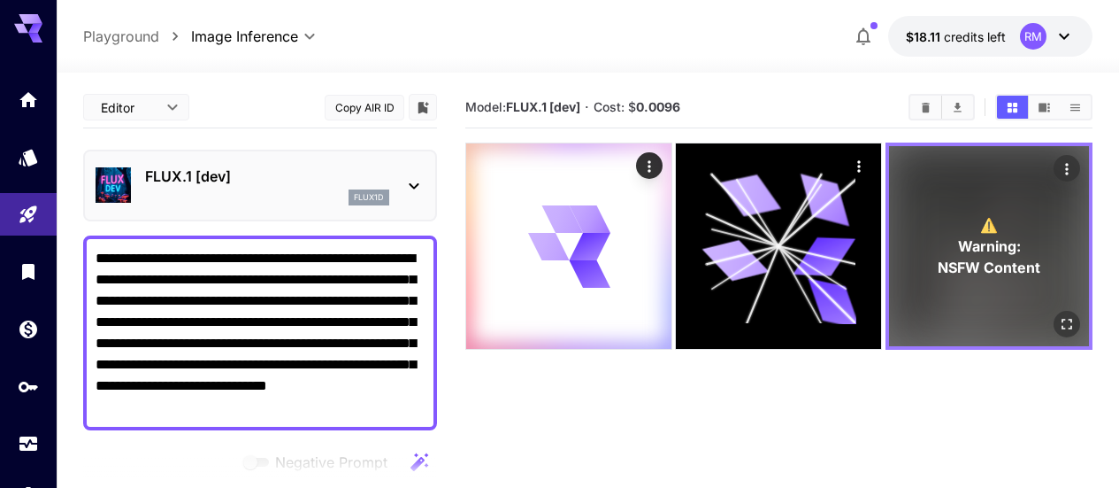
click at [889, 183] on div "⚠️ Warning: NSFW Content" at bounding box center [989, 246] width 200 height 200
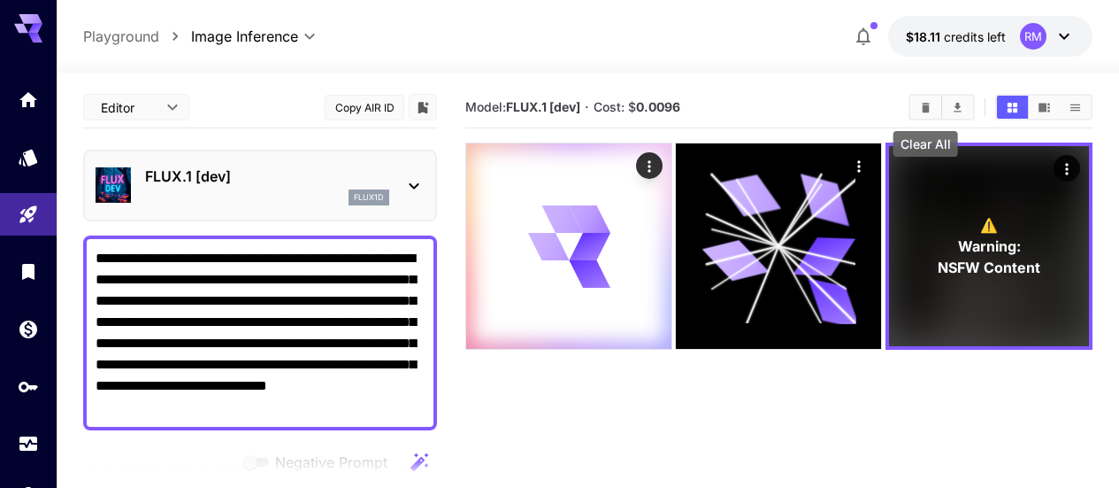
click at [934, 114] on button "Clear All" at bounding box center [926, 107] width 31 height 23
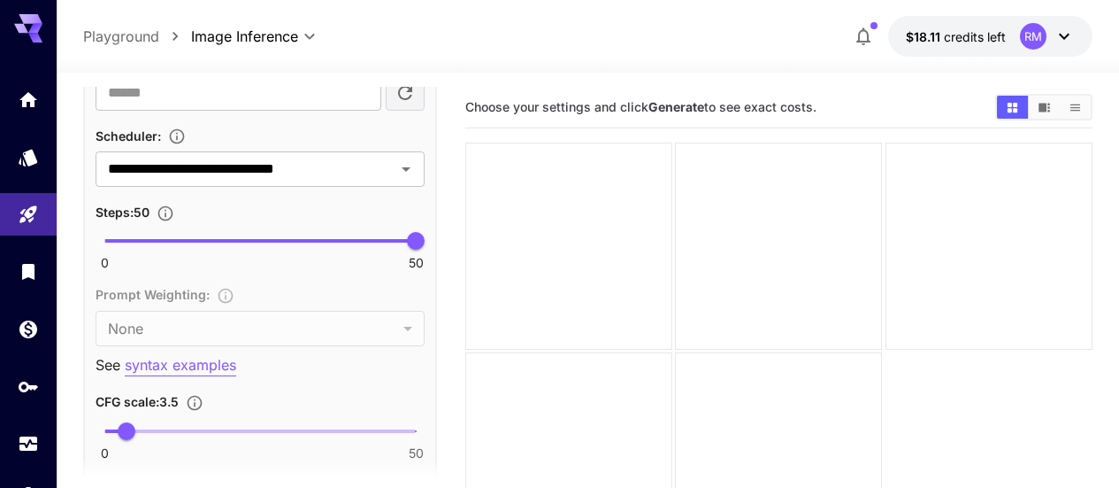
scroll to position [1062, 0]
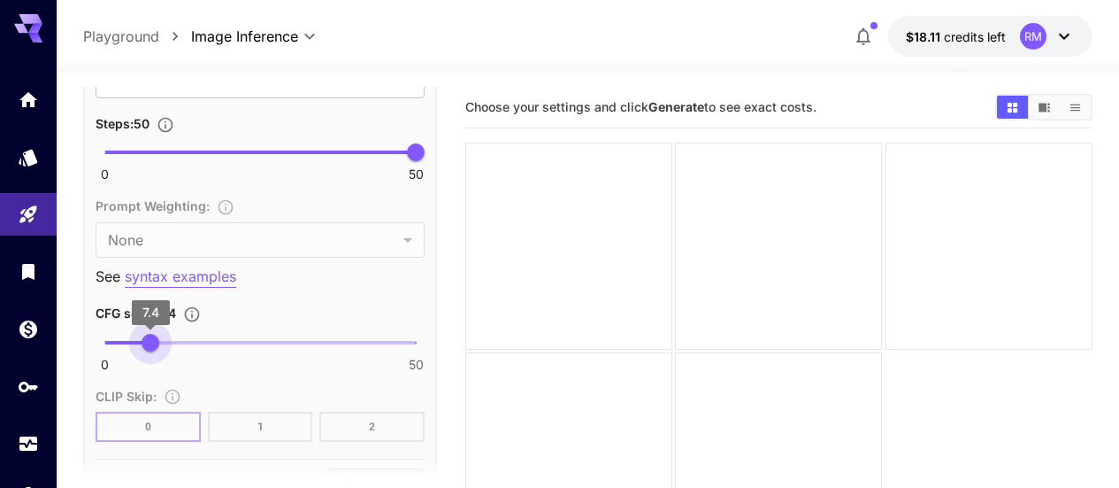
type input "***"
drag, startPoint x: 129, startPoint y: 343, endPoint x: 151, endPoint y: 342, distance: 22.1
click at [151, 342] on span "7.5" at bounding box center [151, 343] width 18 height 18
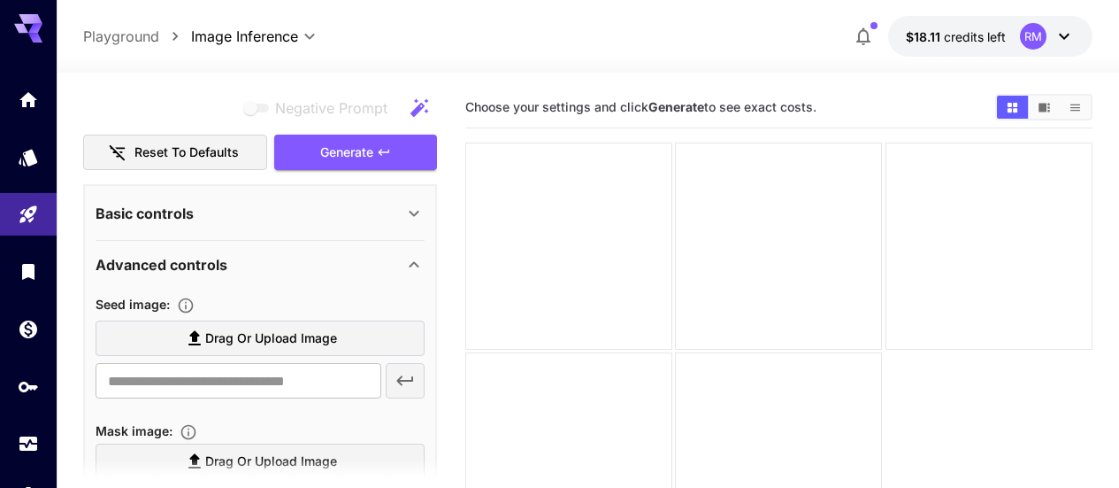
scroll to position [265, 0]
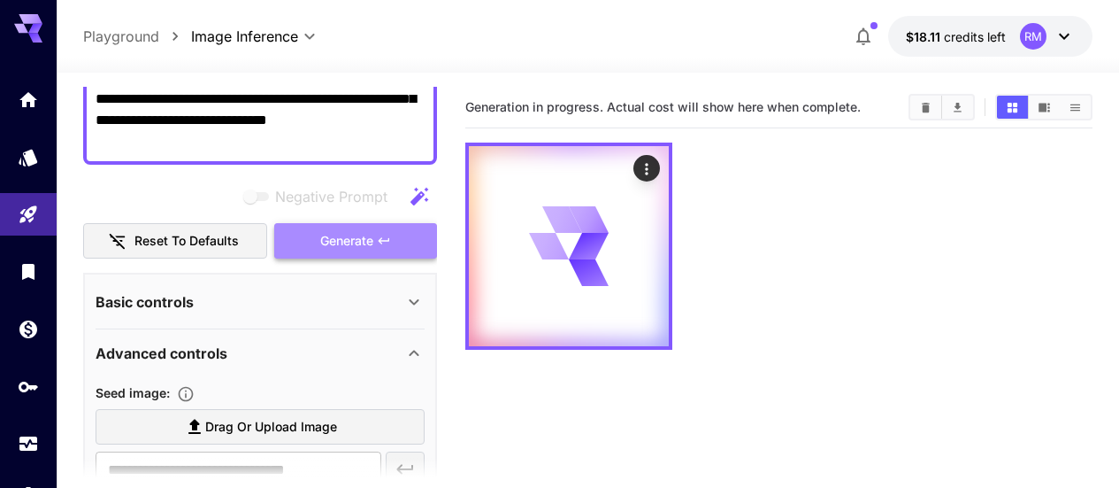
click at [371, 255] on button "Generate" at bounding box center [355, 241] width 163 height 36
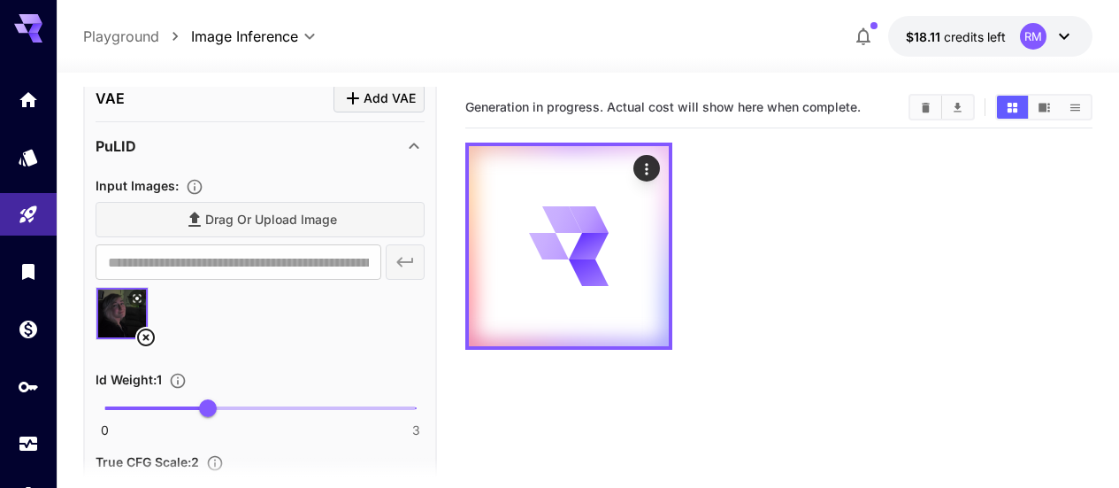
scroll to position [1674, 0]
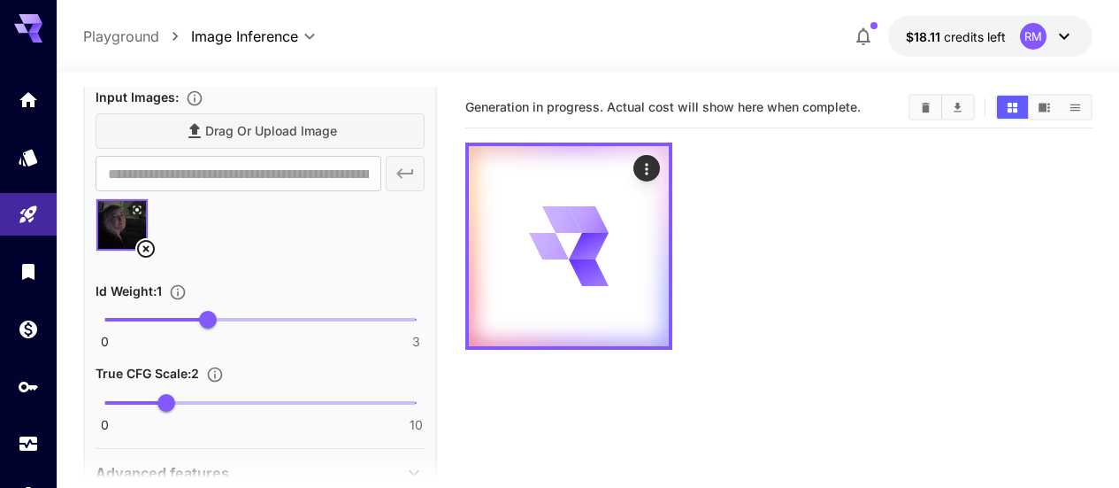
click at [142, 247] on icon at bounding box center [145, 248] width 21 height 21
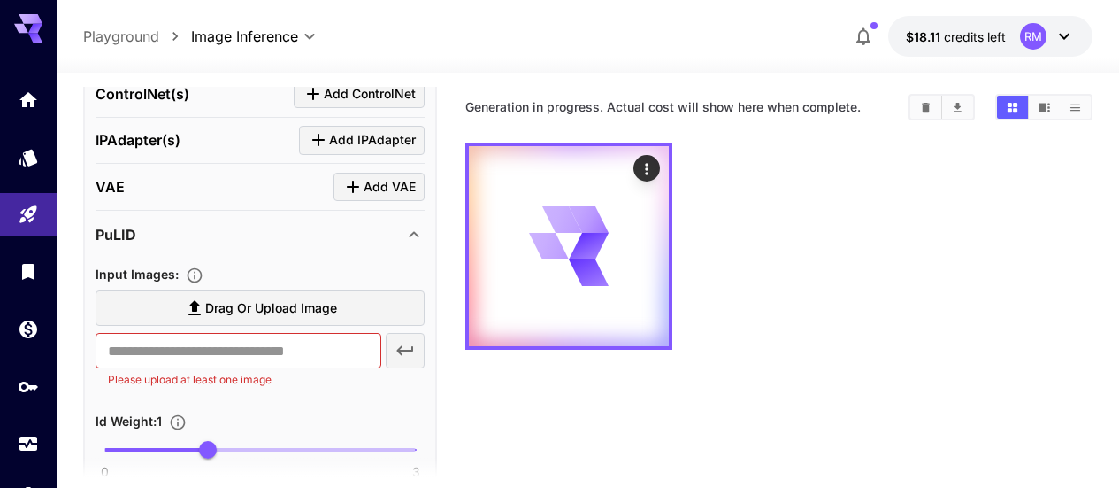
click at [265, 227] on div "PuLID" at bounding box center [250, 234] width 308 height 21
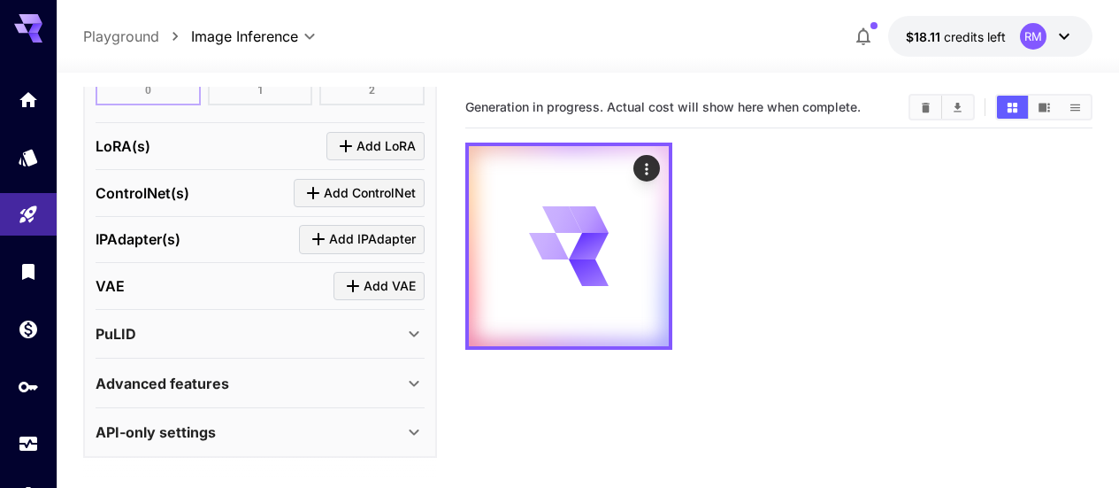
scroll to position [1397, 0]
click at [932, 111] on button "Clear All" at bounding box center [926, 107] width 31 height 23
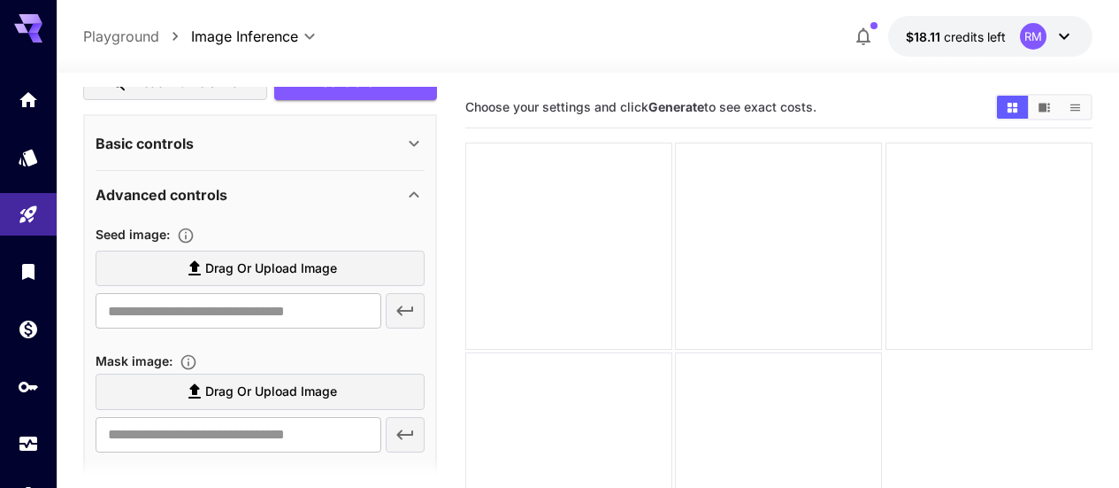
scroll to position [70, 0]
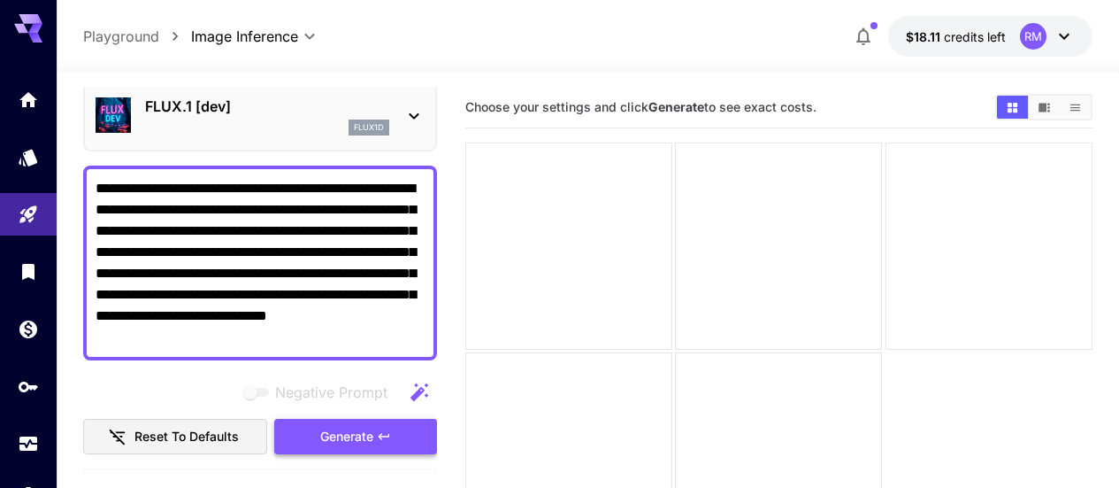
click at [315, 426] on button "Generate" at bounding box center [355, 437] width 163 height 36
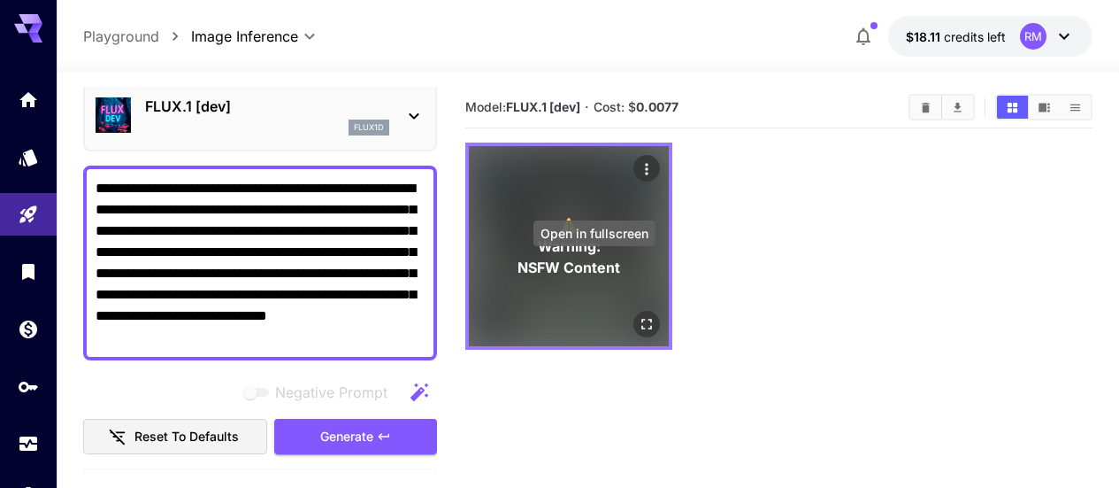
click at [638, 315] on icon "Open in fullscreen" at bounding box center [647, 324] width 18 height 18
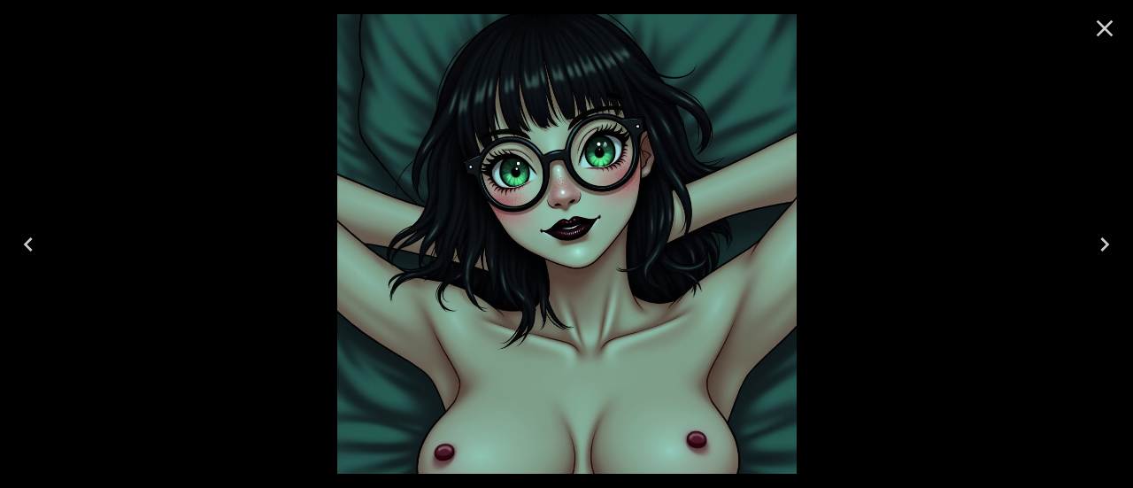
click at [1116, 26] on icon "Close" at bounding box center [1104, 28] width 28 height 28
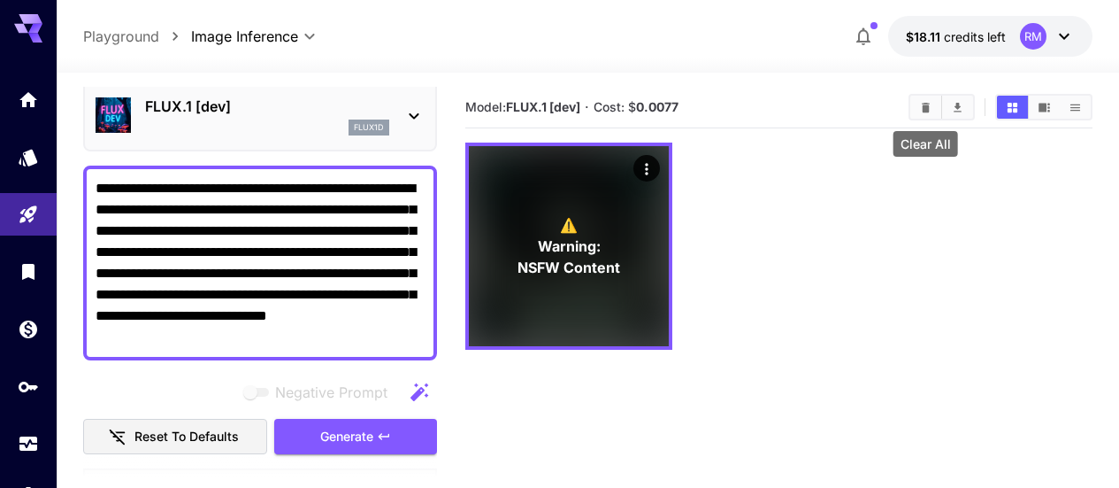
click at [924, 104] on icon "Clear All" at bounding box center [926, 107] width 8 height 10
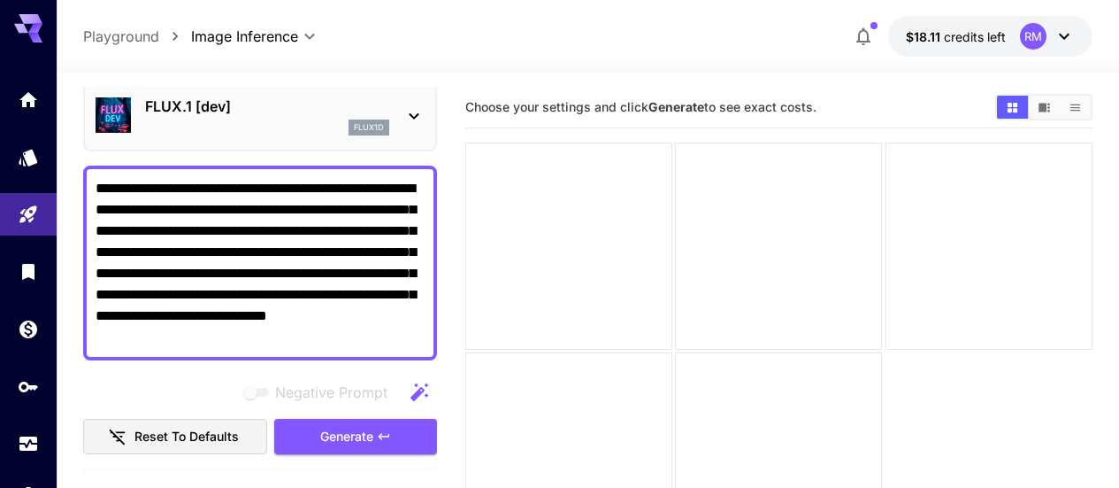
click at [288, 332] on textarea "**********" at bounding box center [260, 263] width 329 height 170
click at [345, 301] on textarea "**********" at bounding box center [260, 263] width 329 height 170
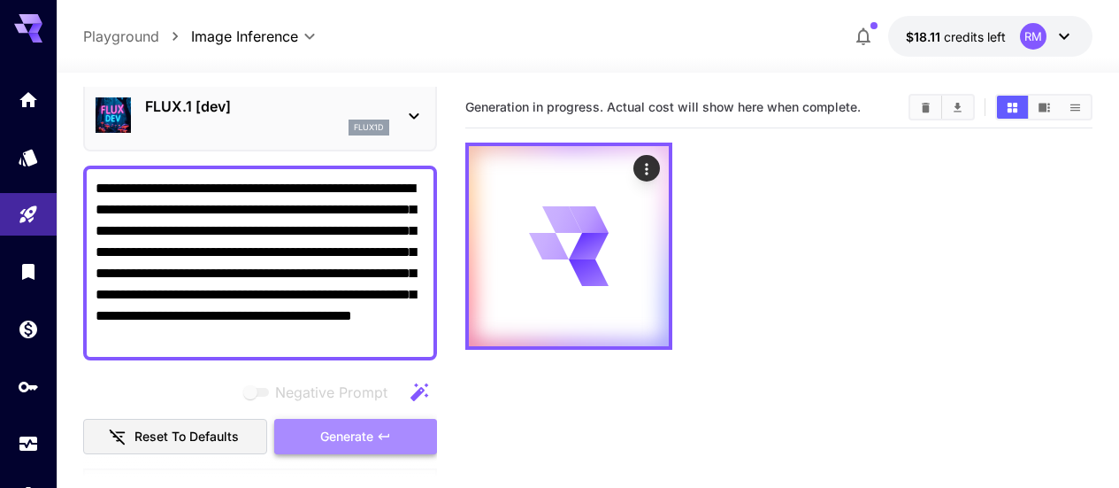
click at [374, 434] on button "Generate" at bounding box center [355, 437] width 163 height 36
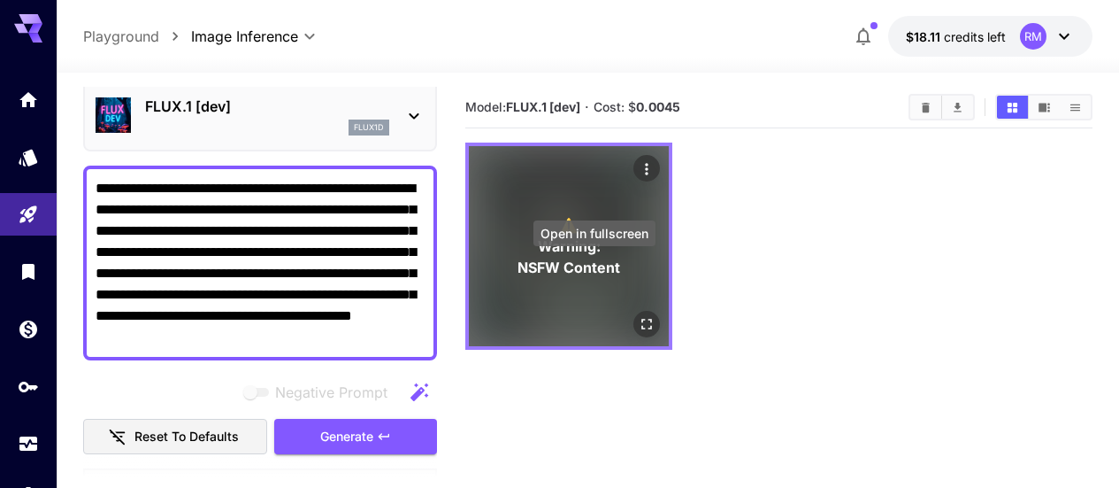
click at [642, 319] on icon "Open in fullscreen" at bounding box center [647, 324] width 11 height 11
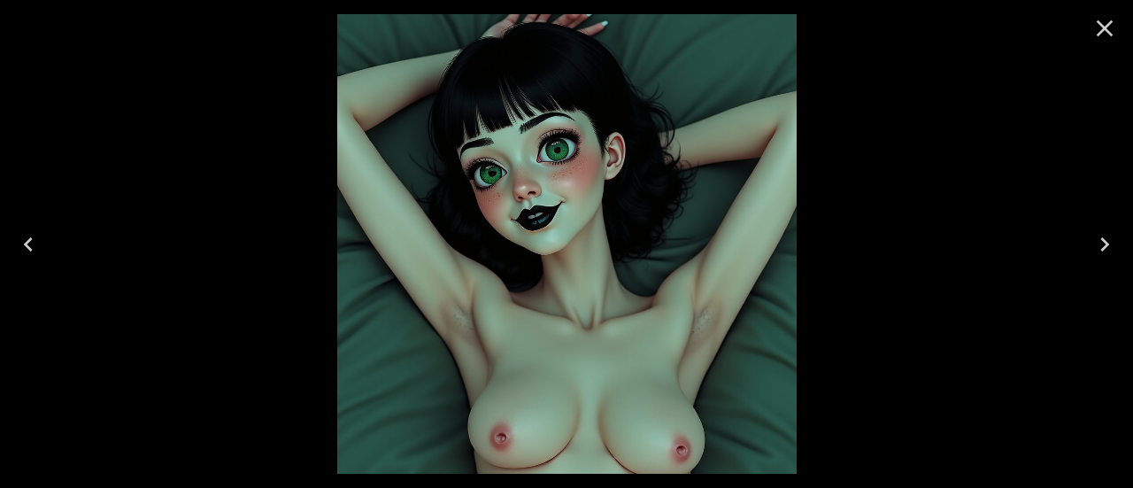
click at [1100, 30] on icon "Close" at bounding box center [1104, 28] width 28 height 28
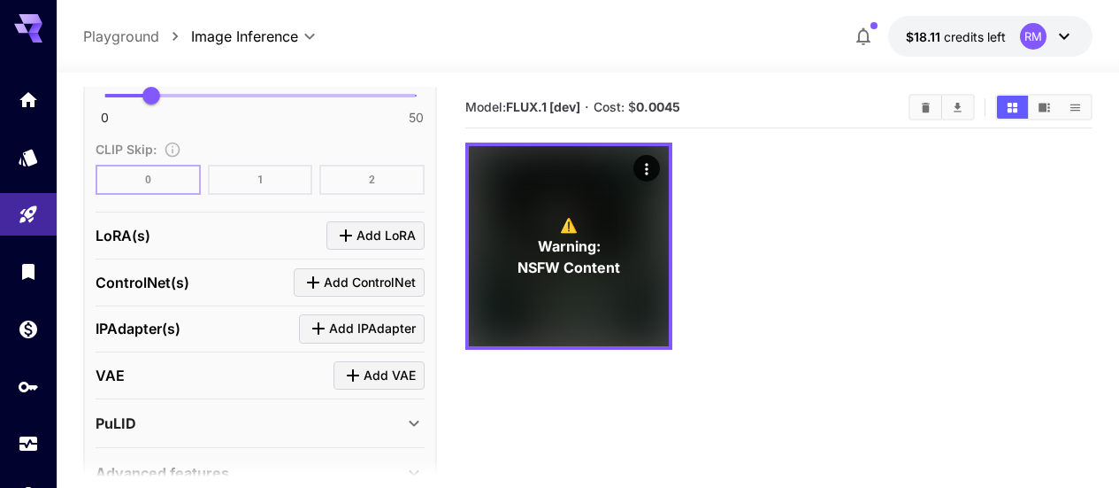
scroll to position [1397, 0]
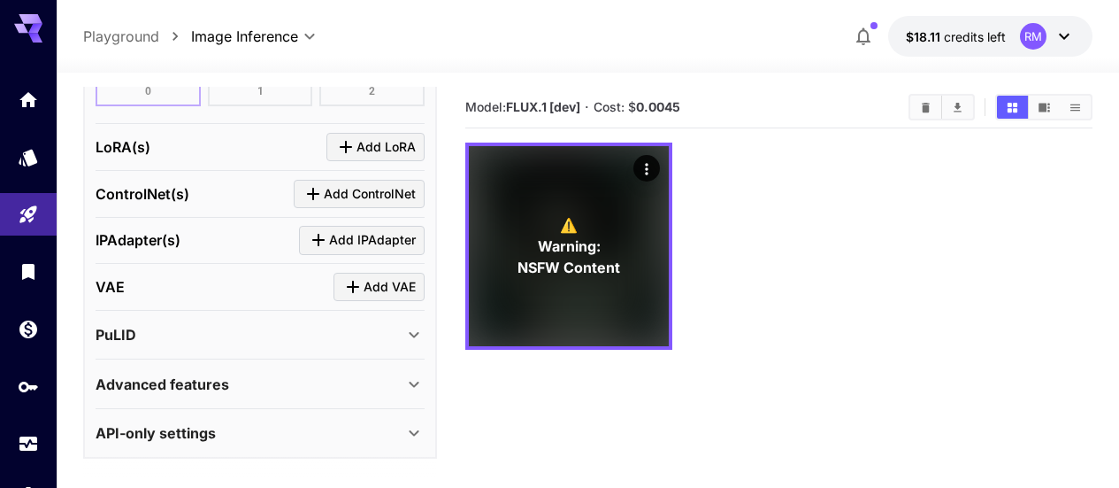
click at [350, 148] on icon "Click to add LoRA" at bounding box center [345, 146] width 21 height 21
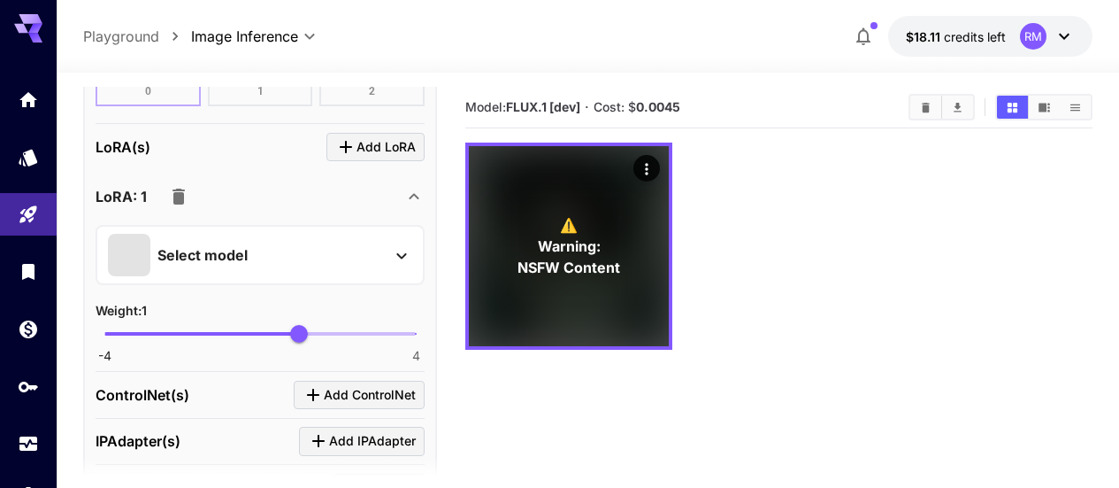
click at [281, 269] on div "Select model" at bounding box center [246, 255] width 276 height 42
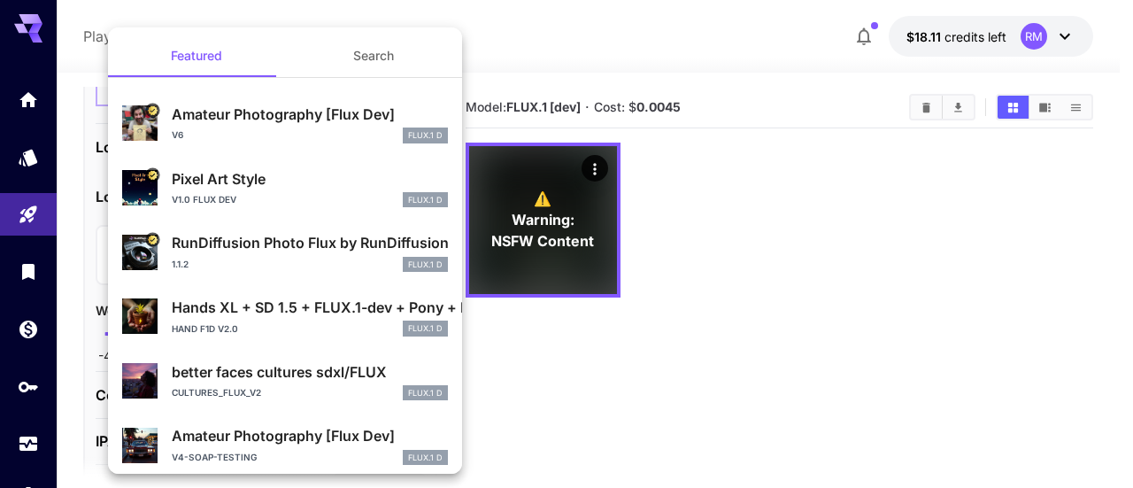
click at [335, 304] on p "Hands XL + SD 1.5 + FLUX.1-dev + Pony + Illustrious" at bounding box center [310, 306] width 276 height 21
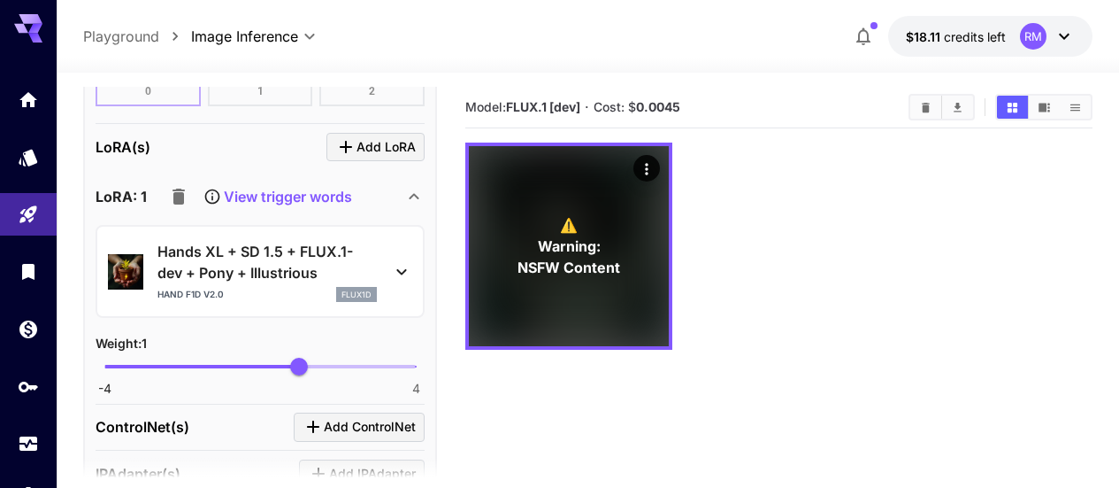
click at [318, 191] on p "View trigger words" at bounding box center [288, 196] width 128 height 21
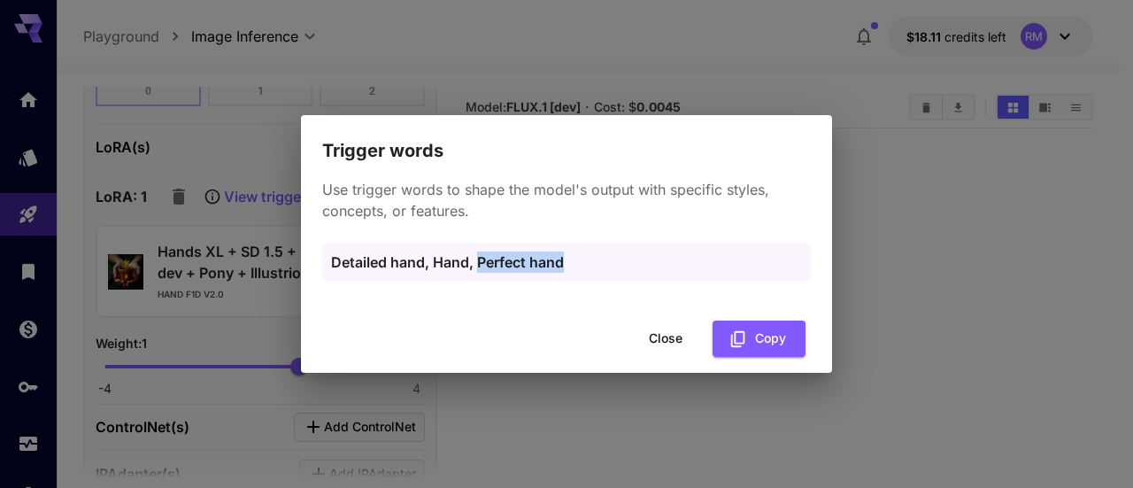
drag, startPoint x: 574, startPoint y: 263, endPoint x: 477, endPoint y: 265, distance: 97.4
click at [477, 265] on p "Detailed hand, Hand, Perfect hand" at bounding box center [566, 261] width 471 height 21
copy p "Perfect hand"
click at [677, 339] on button "Close" at bounding box center [666, 338] width 80 height 36
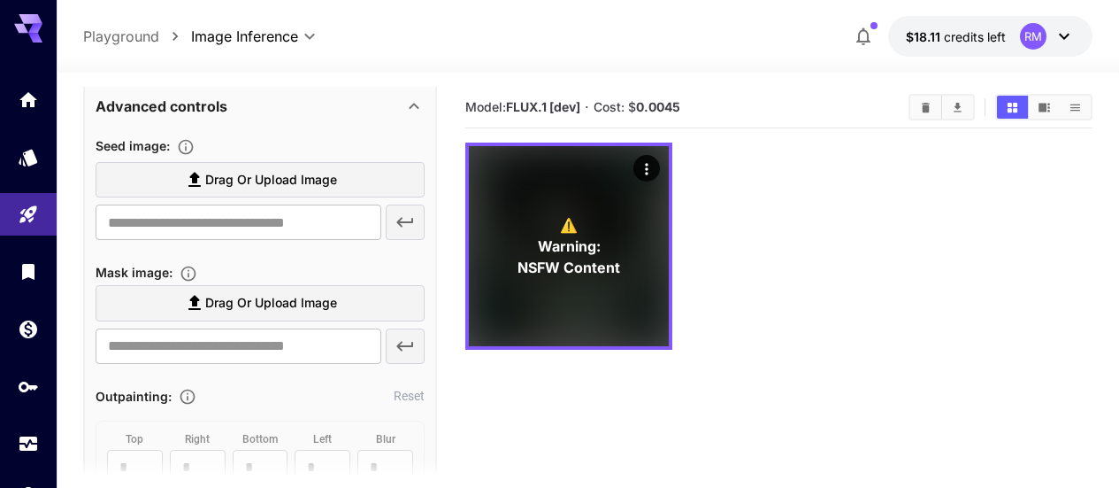
scroll to position [158, 0]
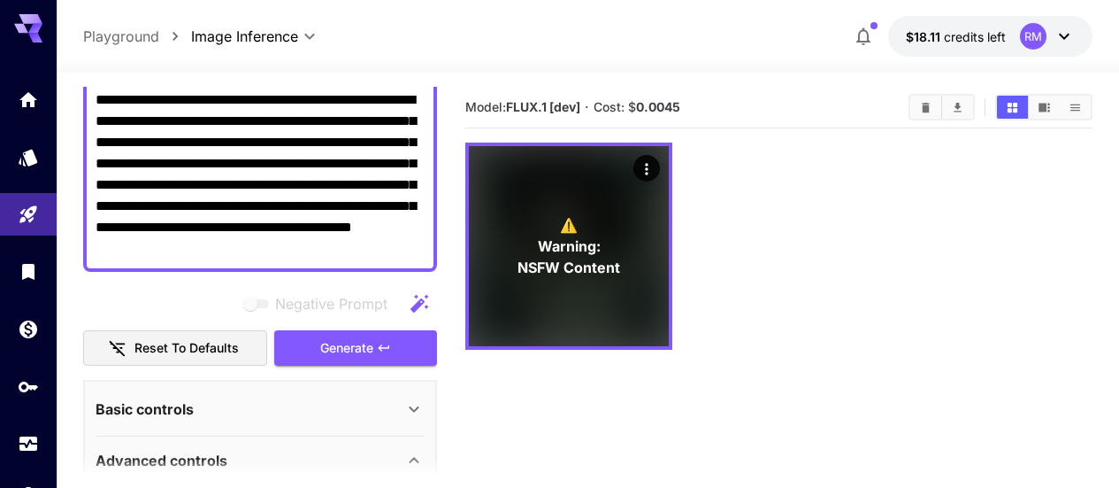
click at [391, 254] on textarea "**********" at bounding box center [260, 174] width 329 height 170
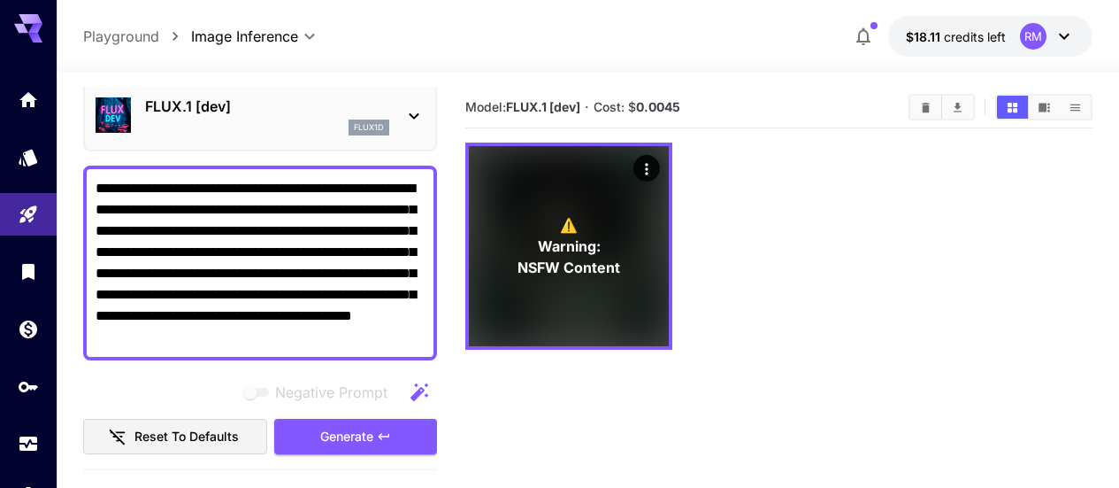
scroll to position [0, 0]
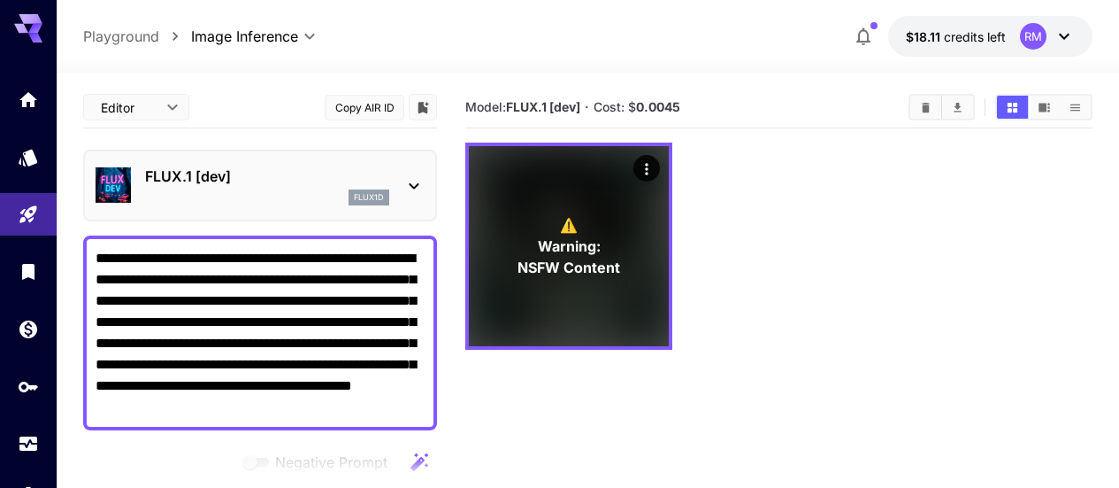
drag, startPoint x: 134, startPoint y: 345, endPoint x: 216, endPoint y: 352, distance: 82.6
click at [216, 352] on textarea "**********" at bounding box center [260, 333] width 329 height 170
drag, startPoint x: 362, startPoint y: 366, endPoint x: 138, endPoint y: 396, distance: 225.8
click at [138, 396] on textarea "**********" at bounding box center [260, 333] width 329 height 170
click at [240, 403] on textarea "**********" at bounding box center [260, 333] width 329 height 170
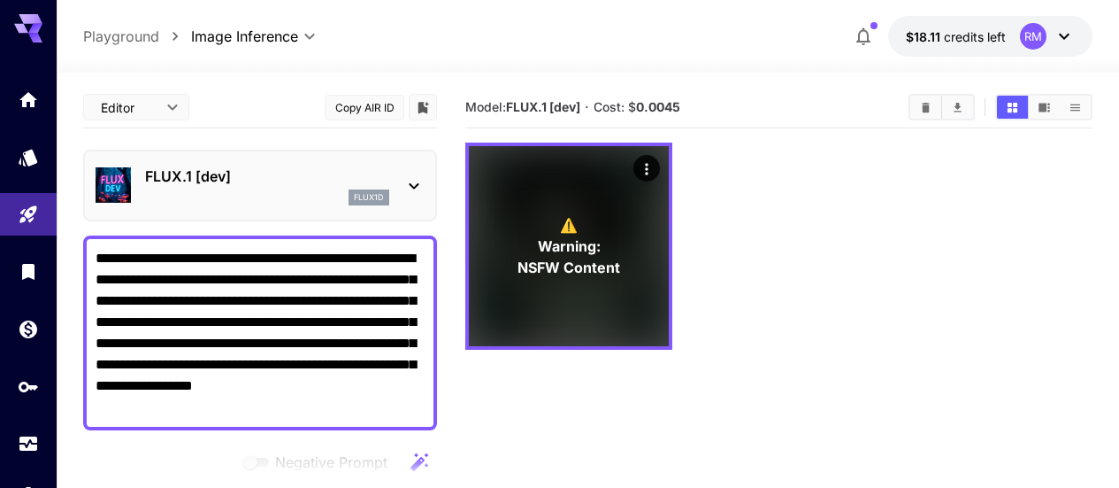
paste textarea "**********"
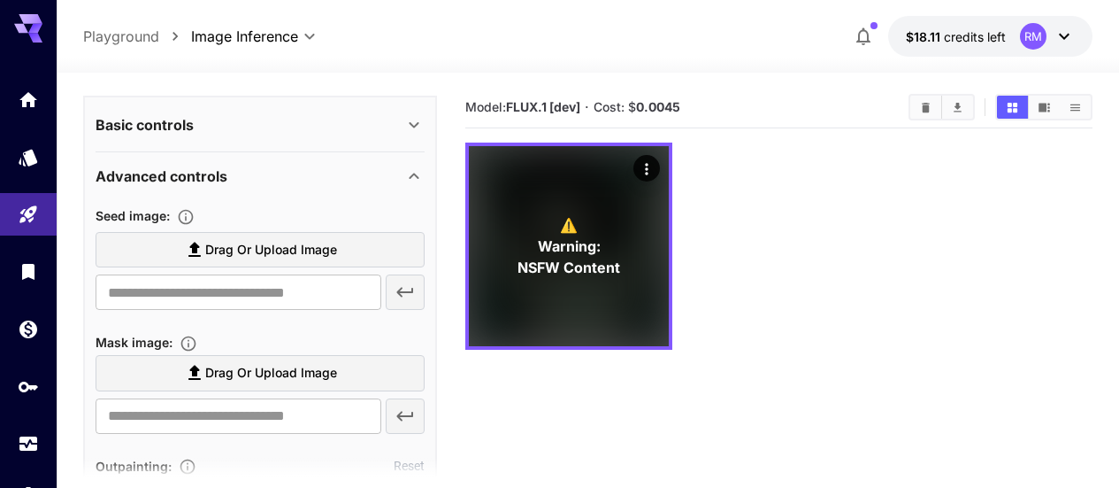
scroll to position [177, 0]
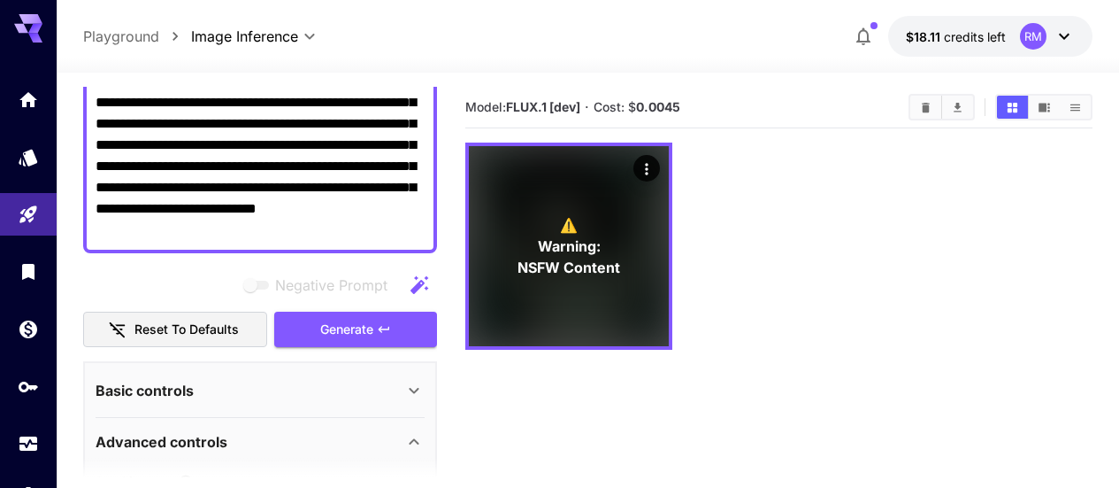
type textarea "**********"
click at [357, 324] on span "Generate" at bounding box center [346, 330] width 53 height 22
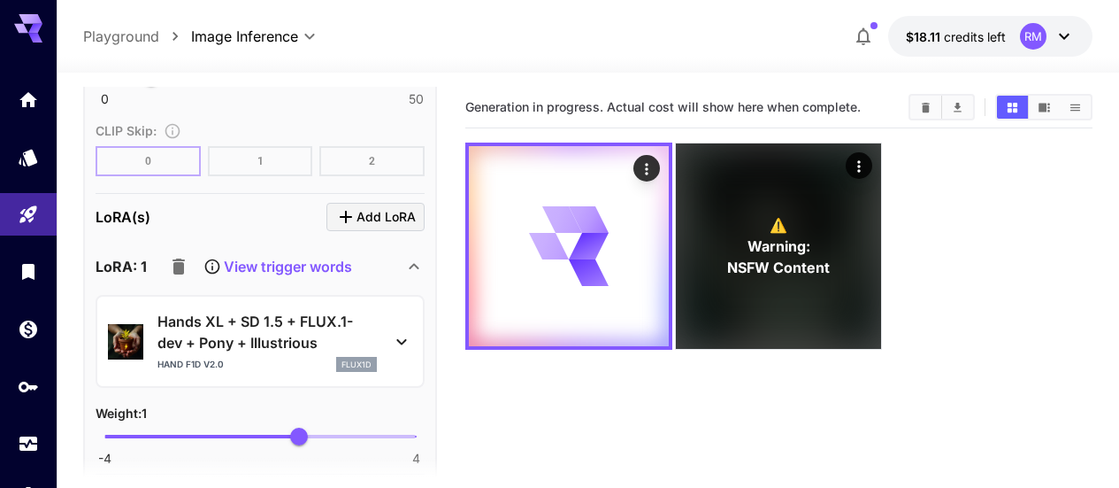
scroll to position [1416, 0]
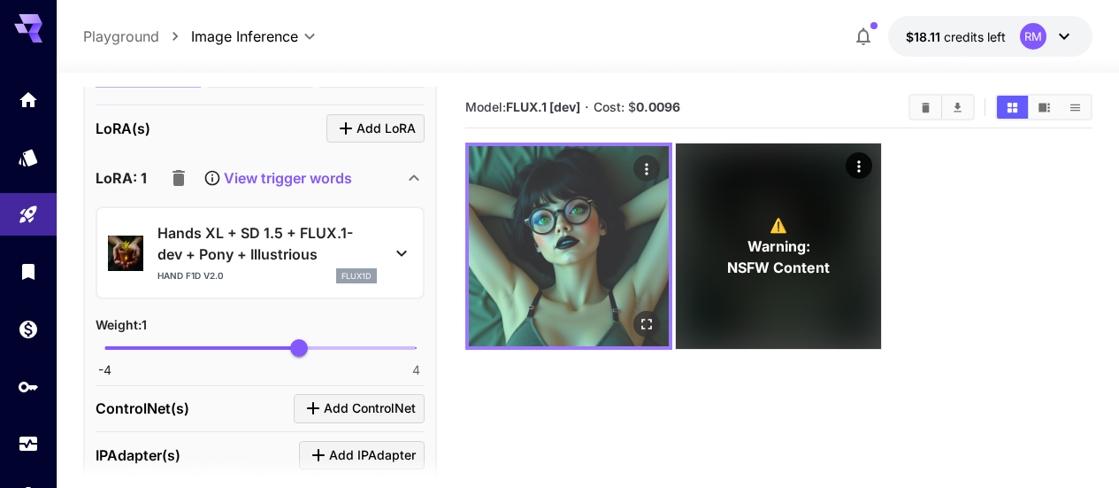
click at [638, 315] on icon "Open in fullscreen" at bounding box center [647, 324] width 18 height 18
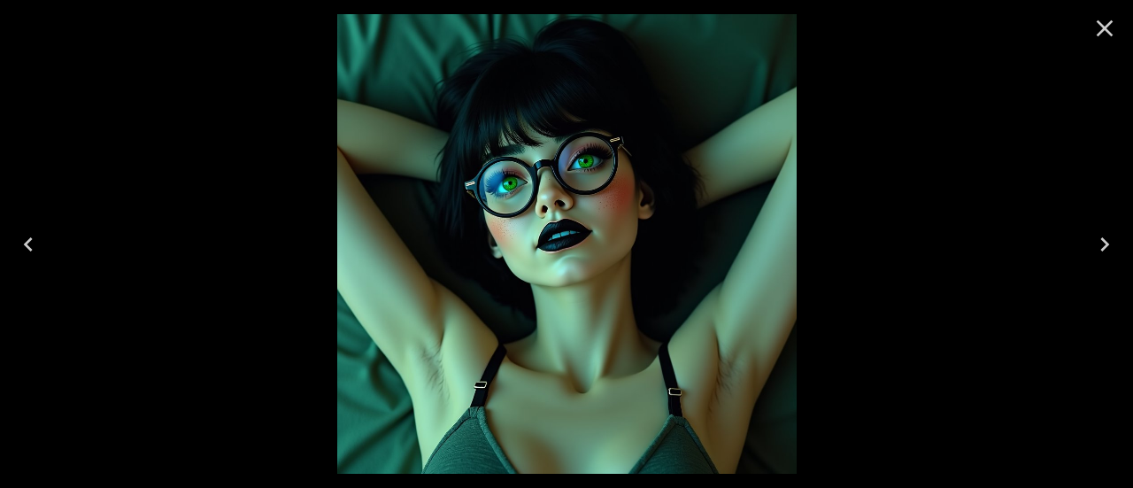
click at [1105, 18] on icon "Close" at bounding box center [1104, 28] width 28 height 28
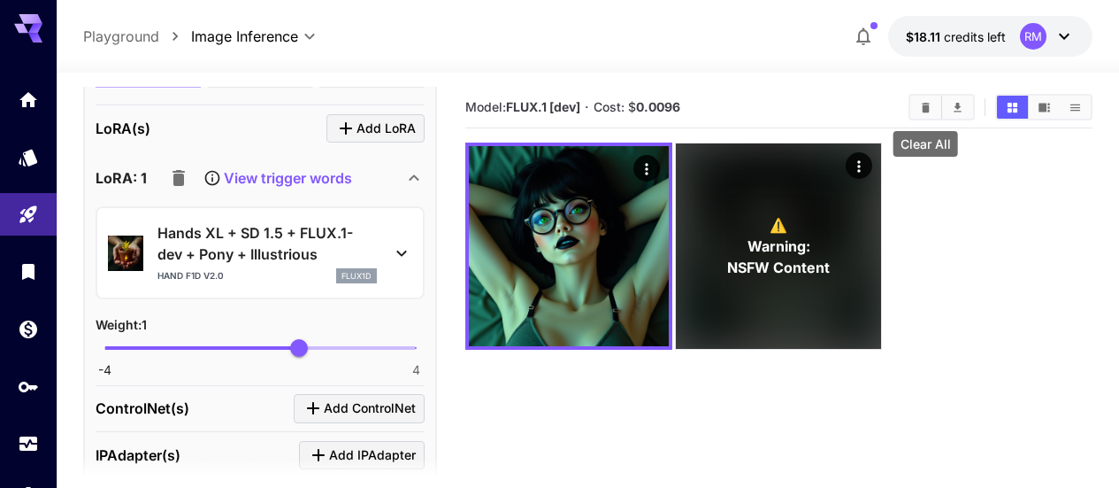
click at [926, 96] on button "Clear All" at bounding box center [926, 107] width 31 height 23
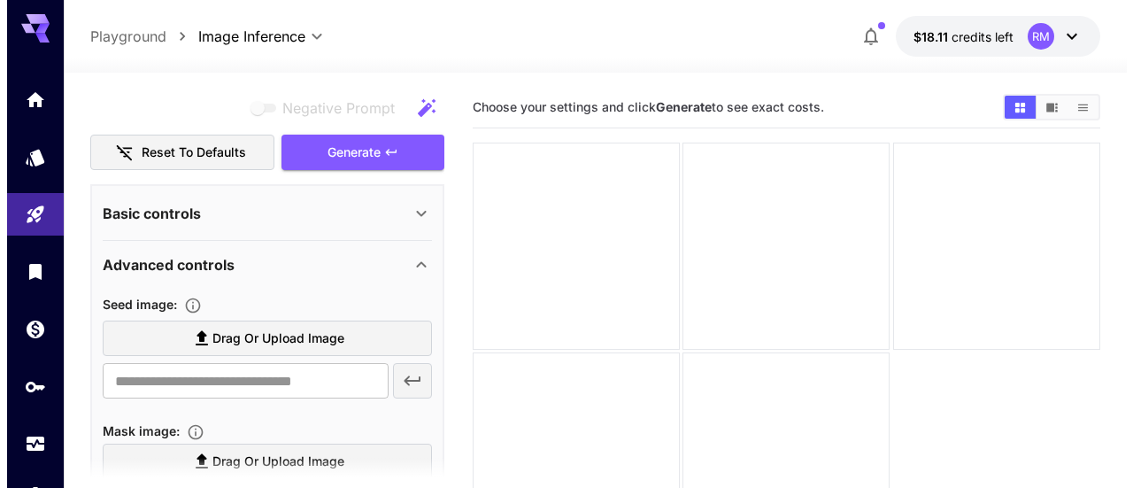
scroll to position [0, 0]
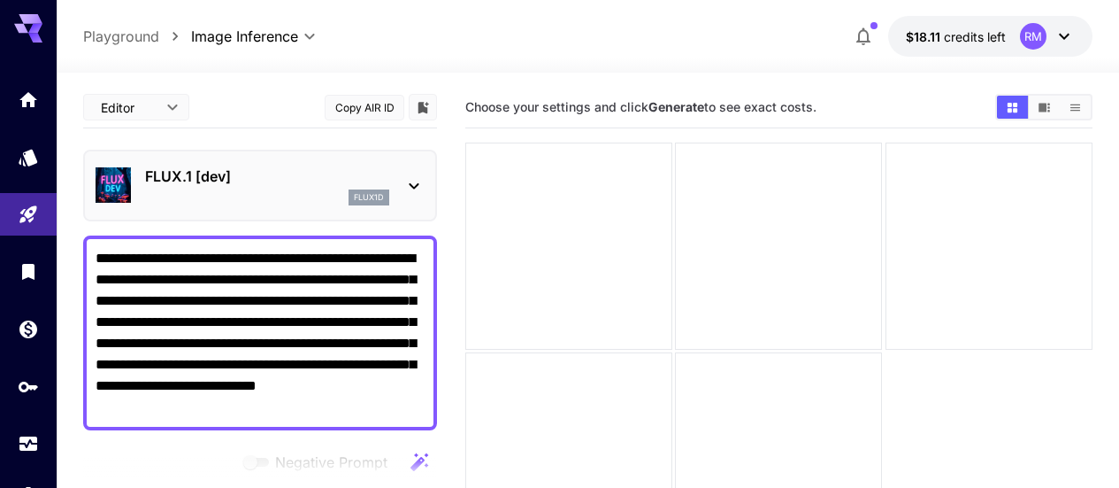
click at [276, 177] on p "FLUX.1 [dev]" at bounding box center [267, 175] width 244 height 21
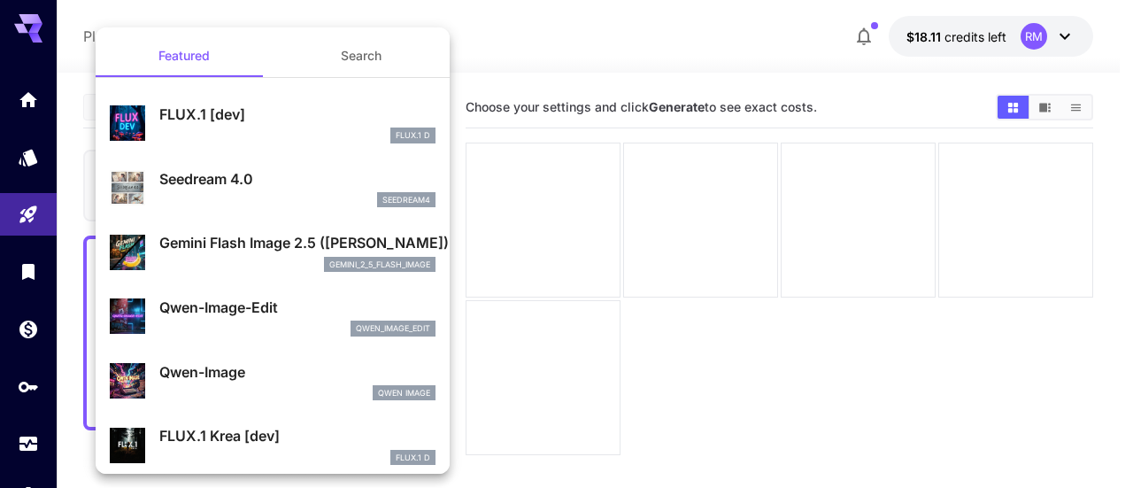
click at [357, 61] on button "Search" at bounding box center [361, 56] width 177 height 42
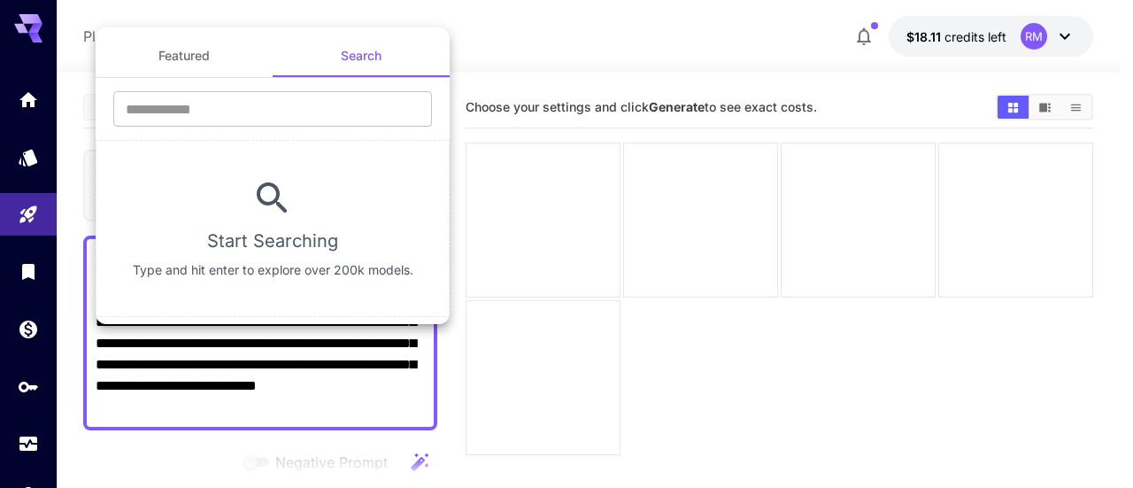
click at [181, 58] on button "Featured" at bounding box center [184, 56] width 177 height 42
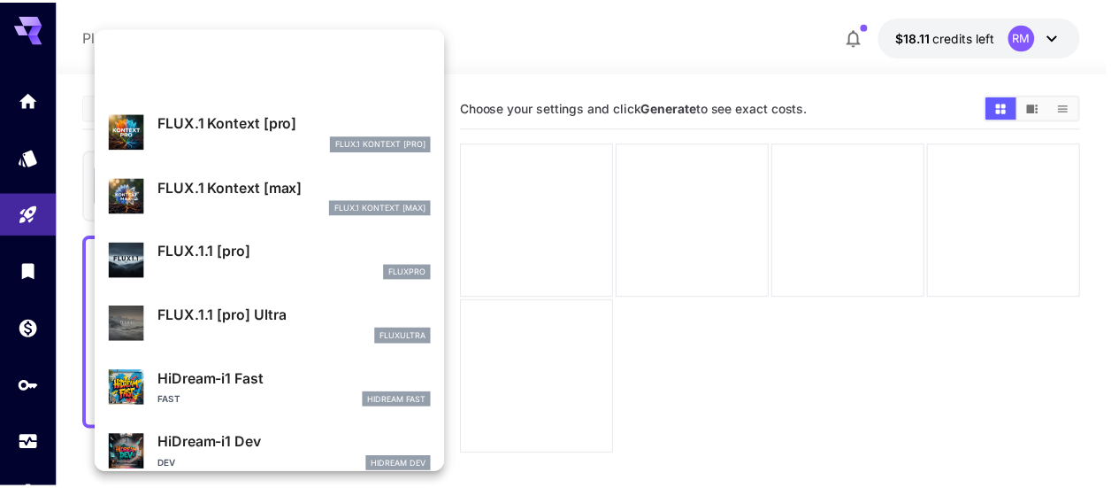
scroll to position [1244, 0]
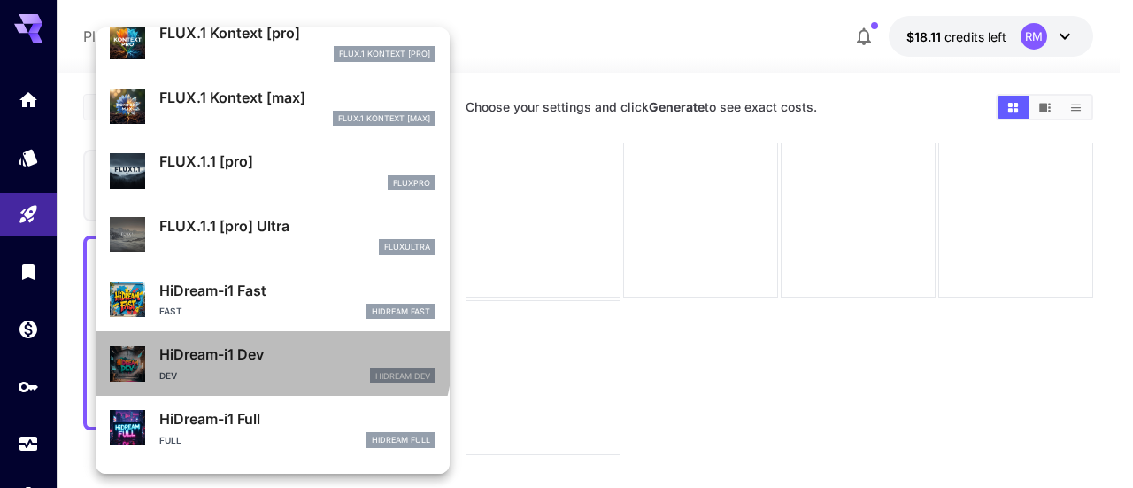
click at [271, 354] on p "HiDream-i1 Dev" at bounding box center [297, 353] width 276 height 21
type input "**"
type input "*"
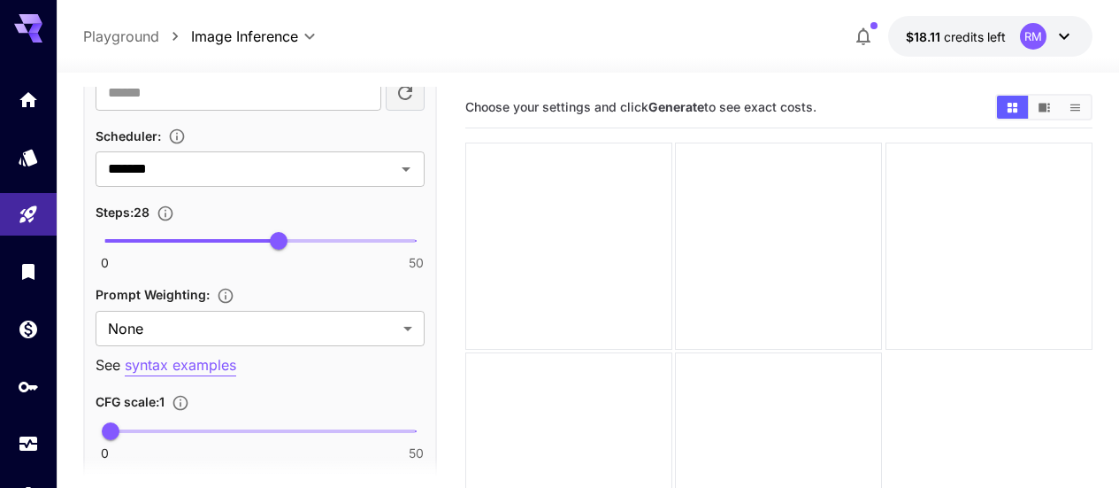
scroll to position [1062, 0]
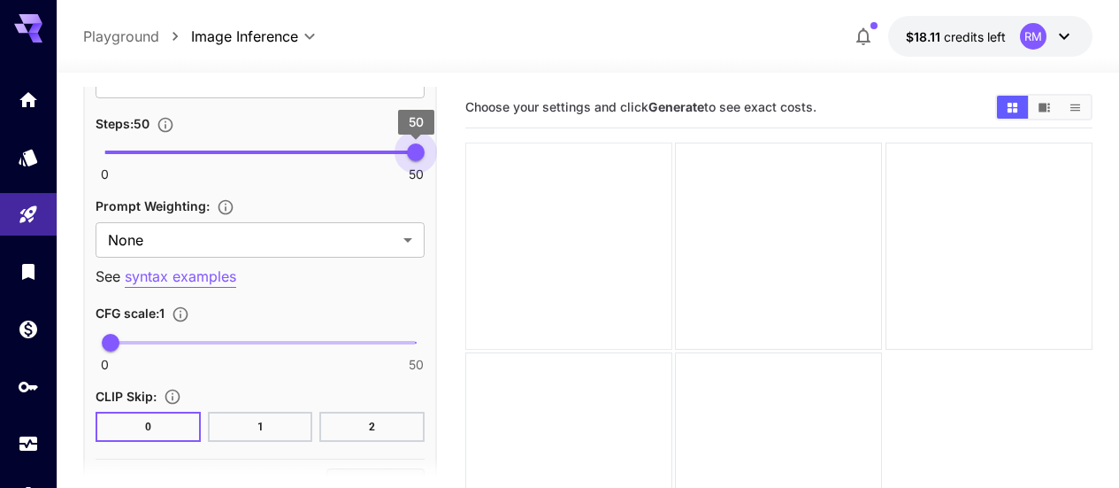
type input "**"
drag, startPoint x: 287, startPoint y: 141, endPoint x: 605, endPoint y: 159, distance: 319.1
click at [605, 159] on main "**********" at bounding box center [588, 338] width 1010 height 502
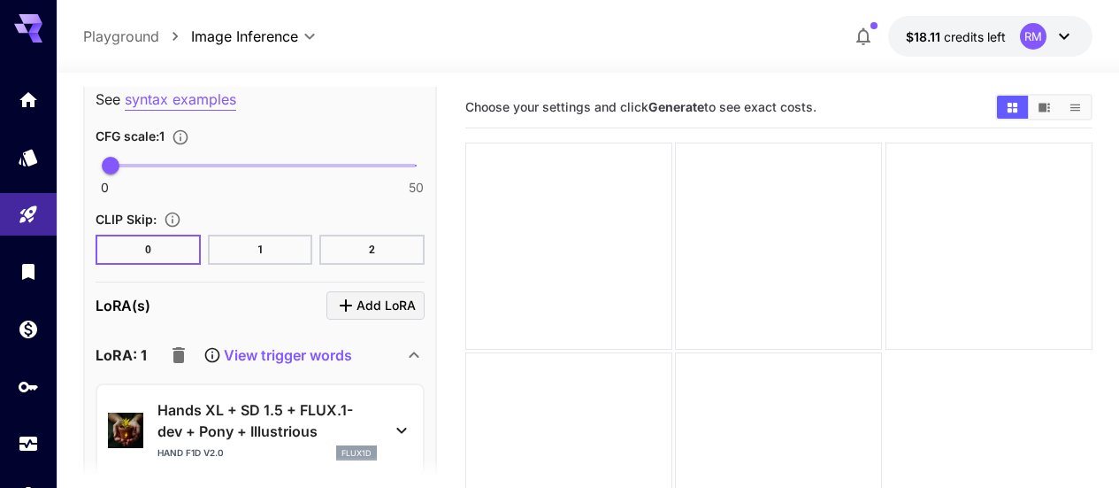
scroll to position [1327, 0]
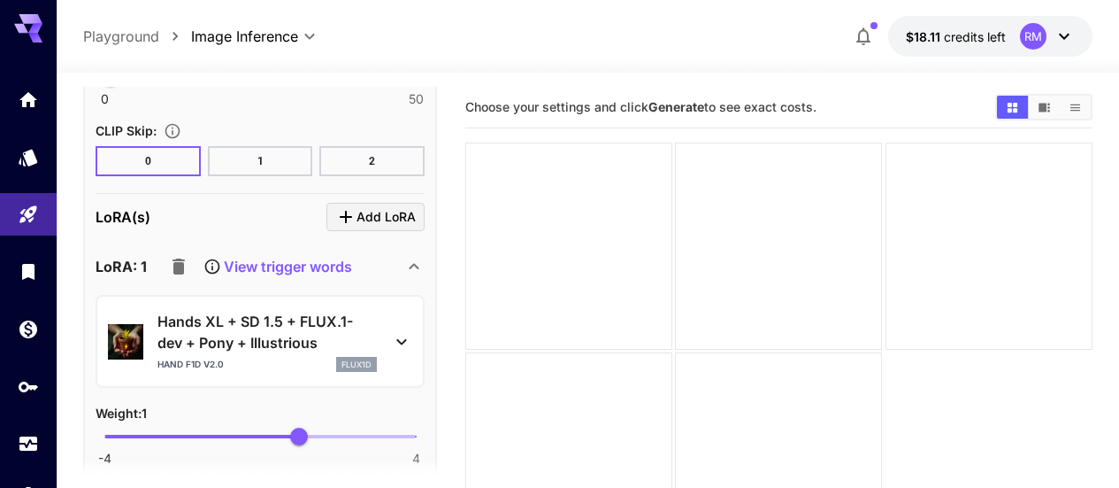
click at [180, 267] on icon "button" at bounding box center [179, 266] width 12 height 16
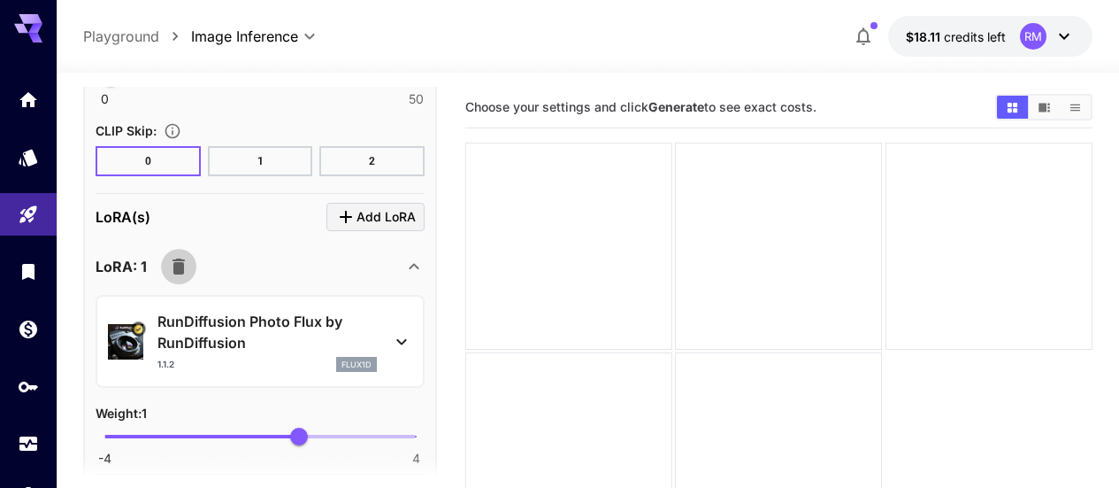
click at [184, 265] on icon "button" at bounding box center [178, 266] width 21 height 21
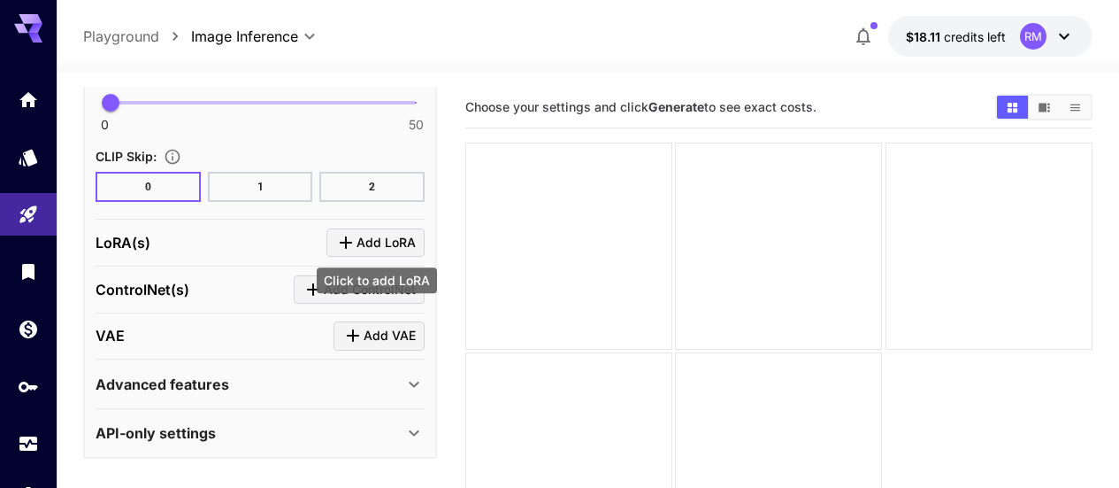
click at [348, 234] on icon "Click to add LoRA" at bounding box center [345, 242] width 21 height 21
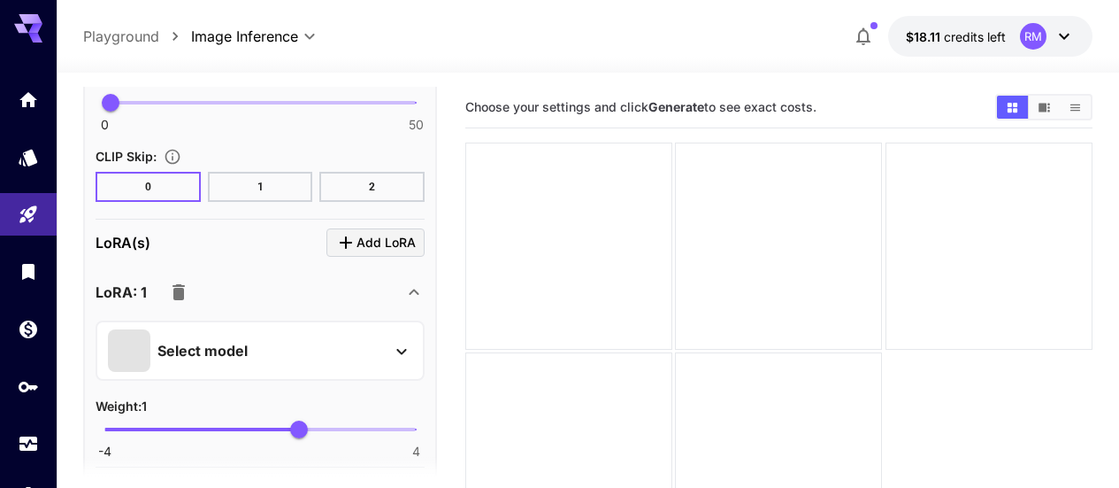
click at [202, 330] on div "Select model" at bounding box center [246, 350] width 276 height 42
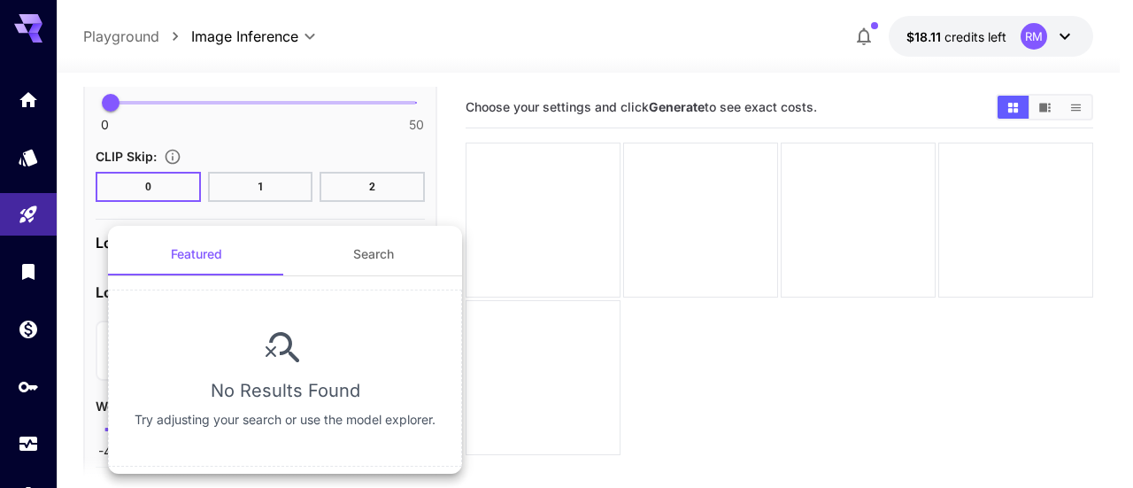
click at [494, 350] on div at bounding box center [566, 244] width 1133 height 488
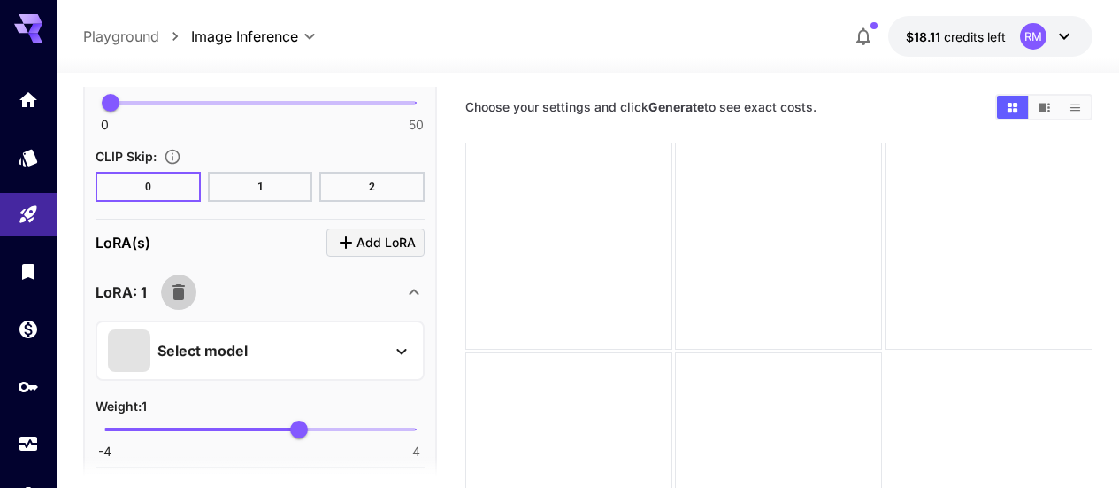
click at [185, 288] on icon "button" at bounding box center [178, 291] width 21 height 21
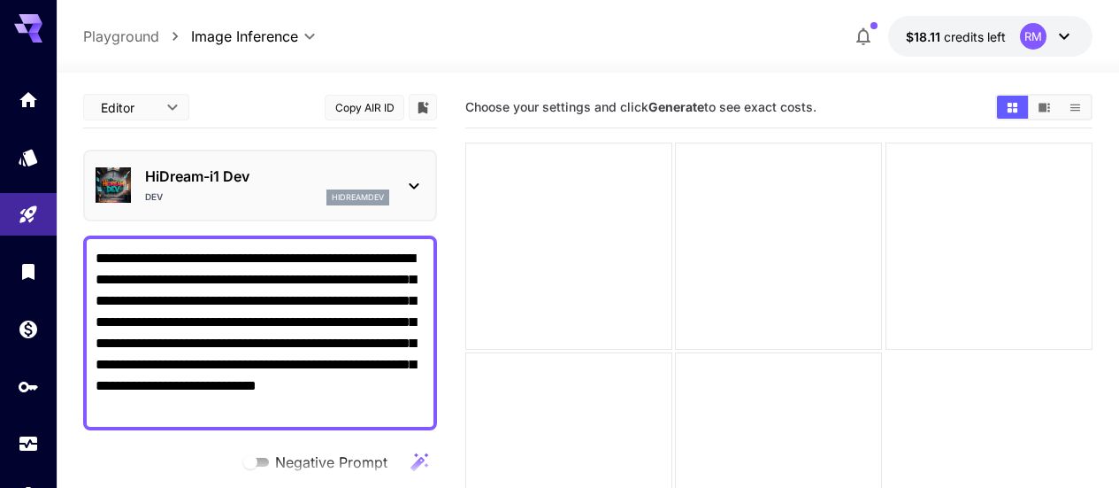
scroll to position [88, 0]
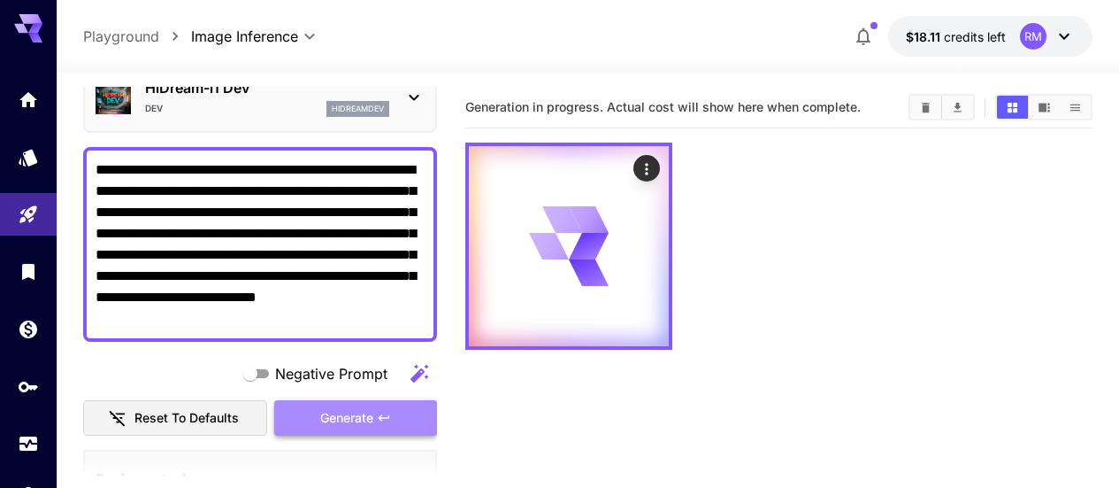
click at [360, 419] on span "Generate" at bounding box center [346, 418] width 53 height 22
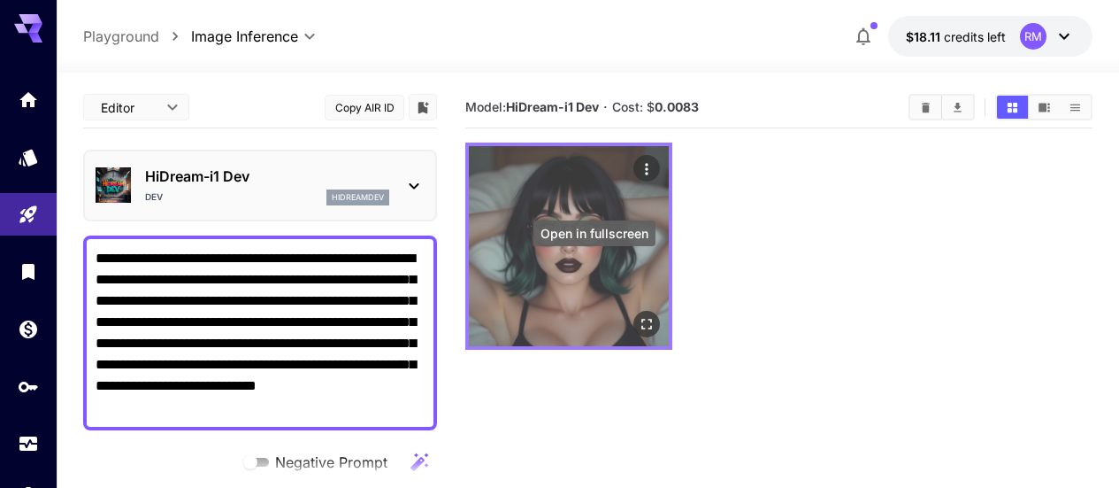
click at [638, 315] on icon "Open in fullscreen" at bounding box center [647, 324] width 18 height 18
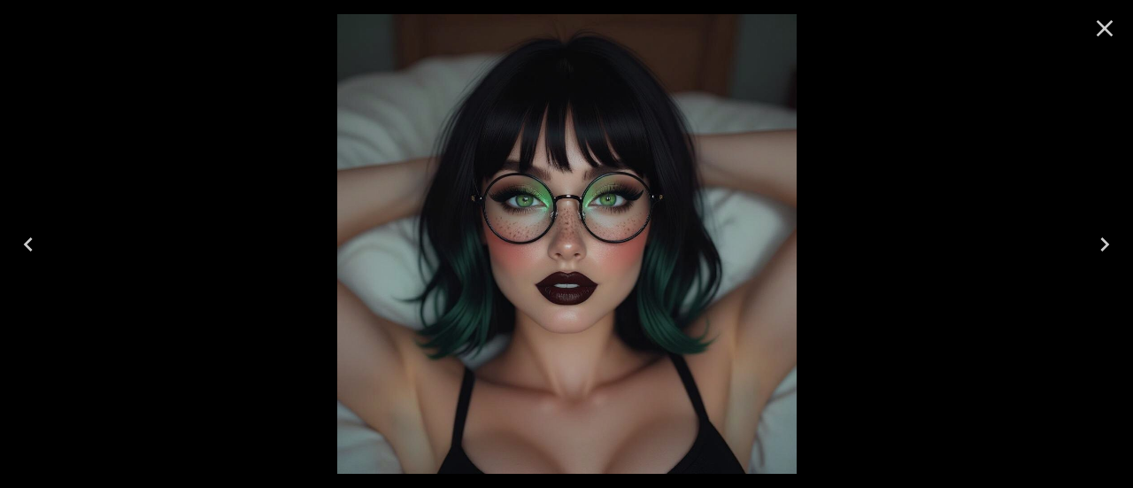
click at [1109, 27] on icon "Close" at bounding box center [1104, 28] width 28 height 28
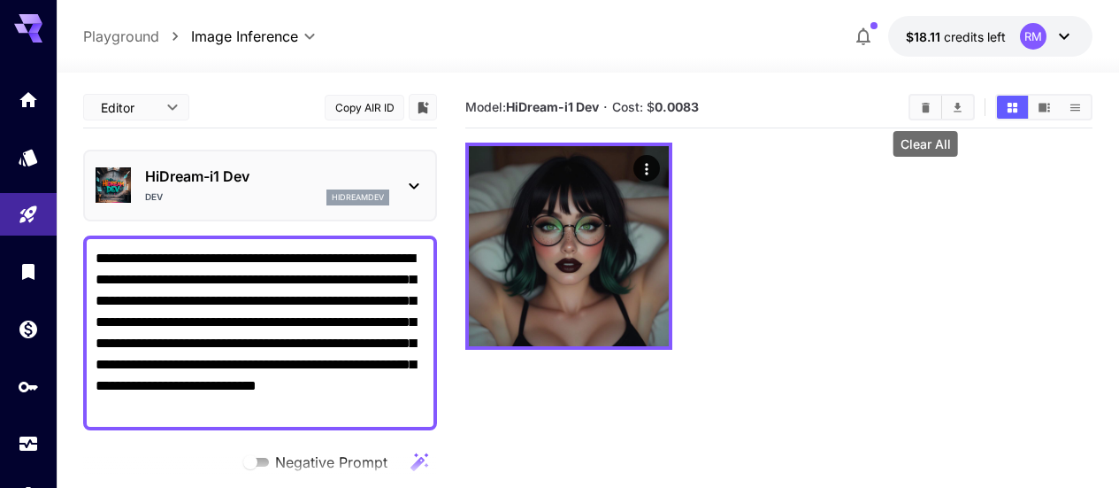
click at [912, 102] on button "Clear All" at bounding box center [926, 107] width 31 height 23
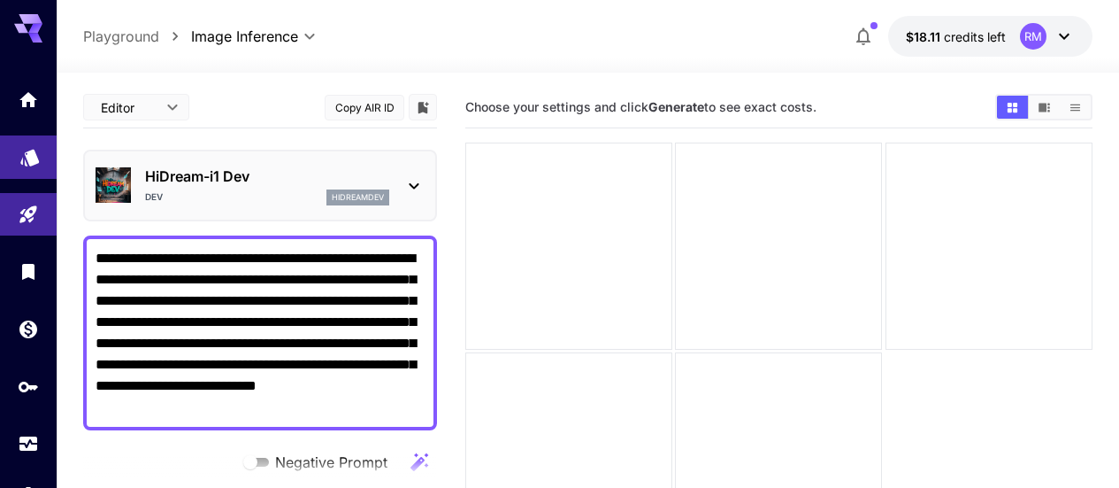
click at [46, 152] on link at bounding box center [28, 156] width 57 height 43
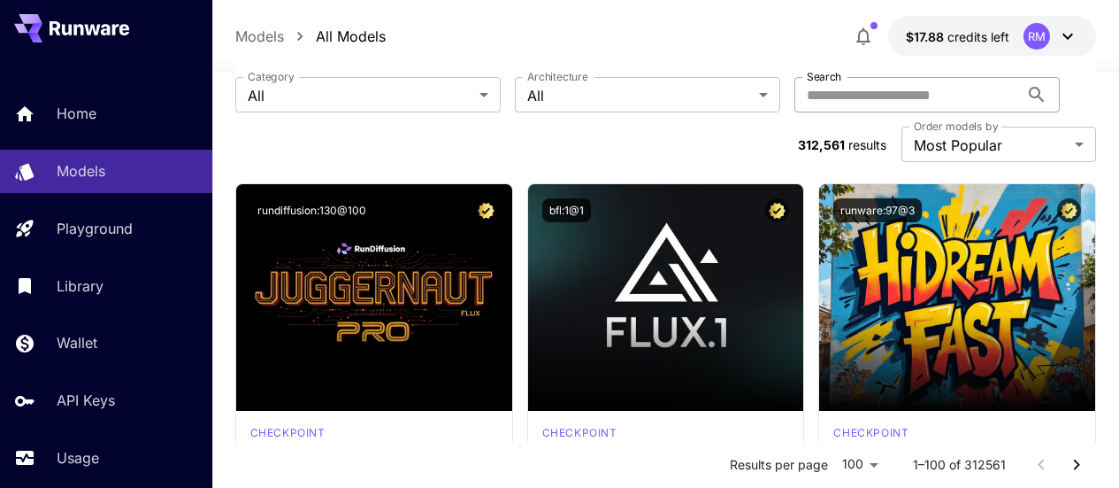
scroll to position [177, 0]
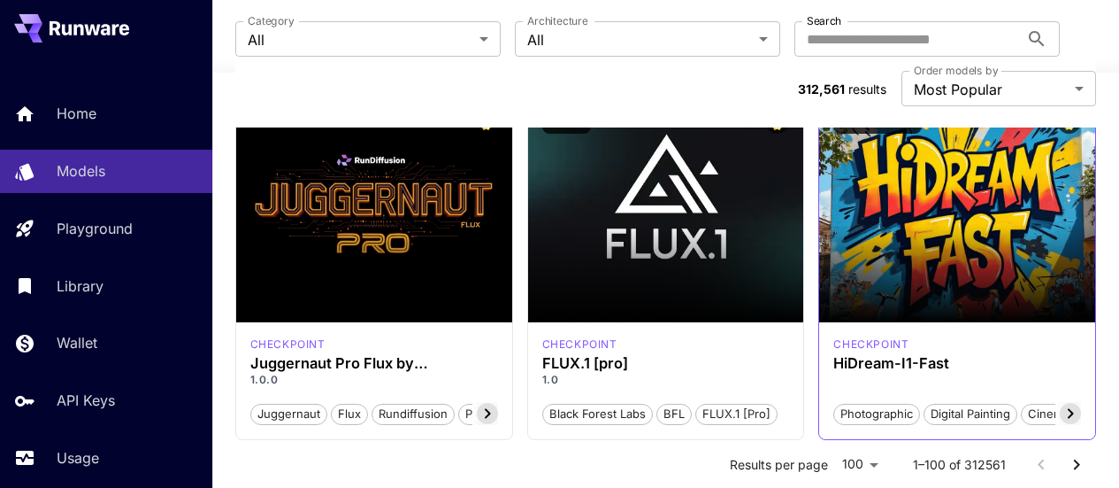
click at [1075, 403] on icon at bounding box center [1070, 413] width 21 height 21
click at [843, 409] on icon at bounding box center [844, 414] width 6 height 10
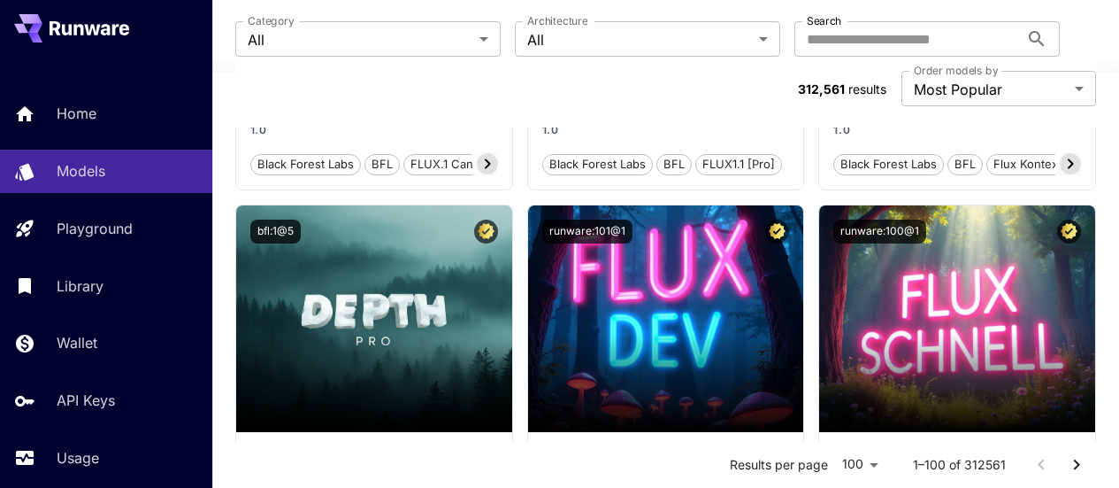
scroll to position [1593, 0]
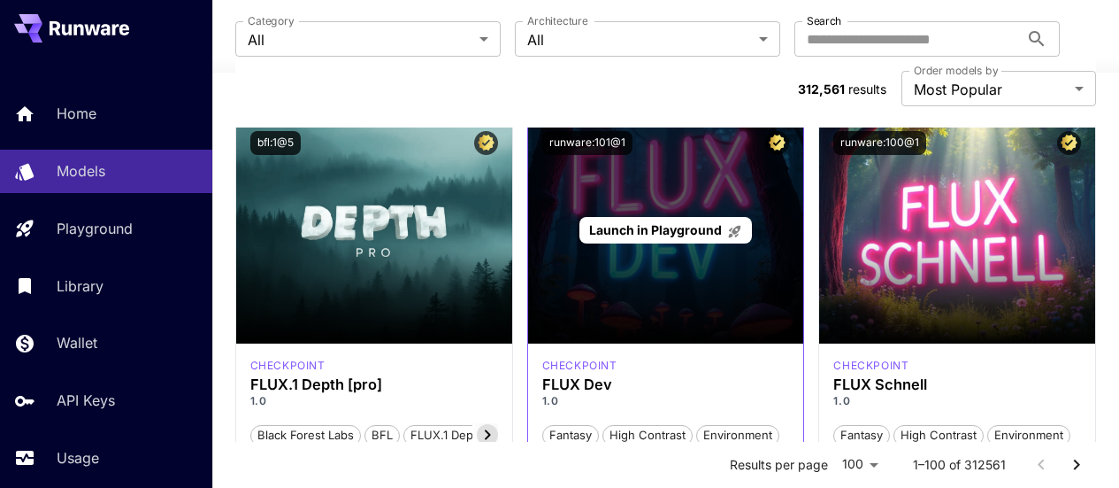
click at [710, 222] on span "Launch in Playground" at bounding box center [655, 229] width 133 height 15
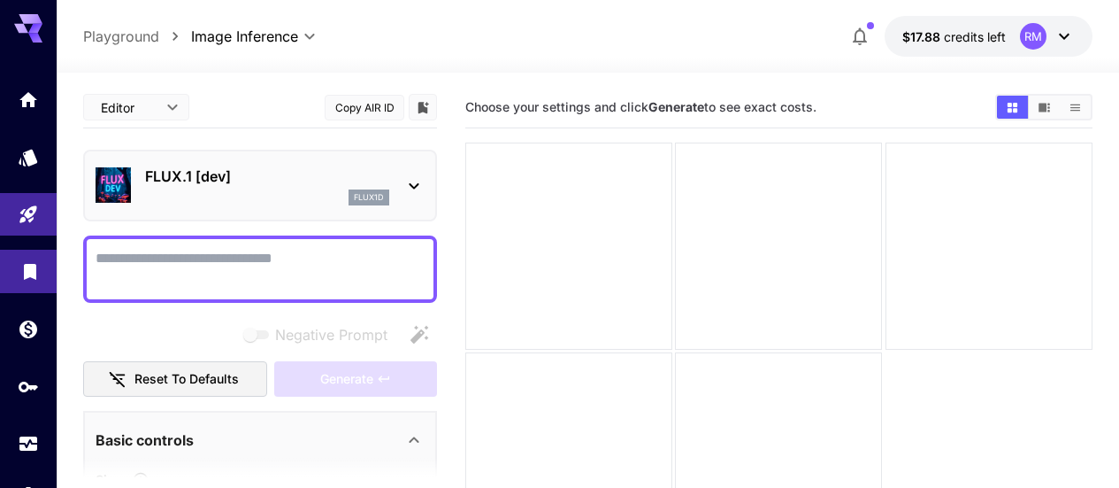
click at [44, 293] on link at bounding box center [28, 271] width 57 height 43
